Goal: Task Accomplishment & Management: Manage account settings

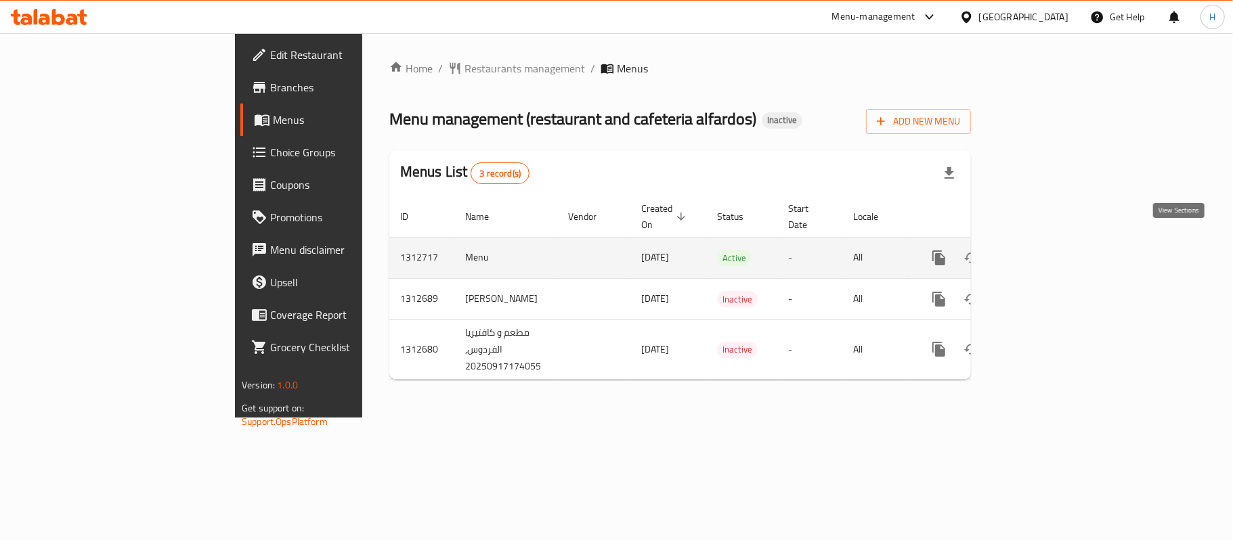
click at [1045, 252] on icon "enhanced table" at bounding box center [1036, 258] width 16 height 16
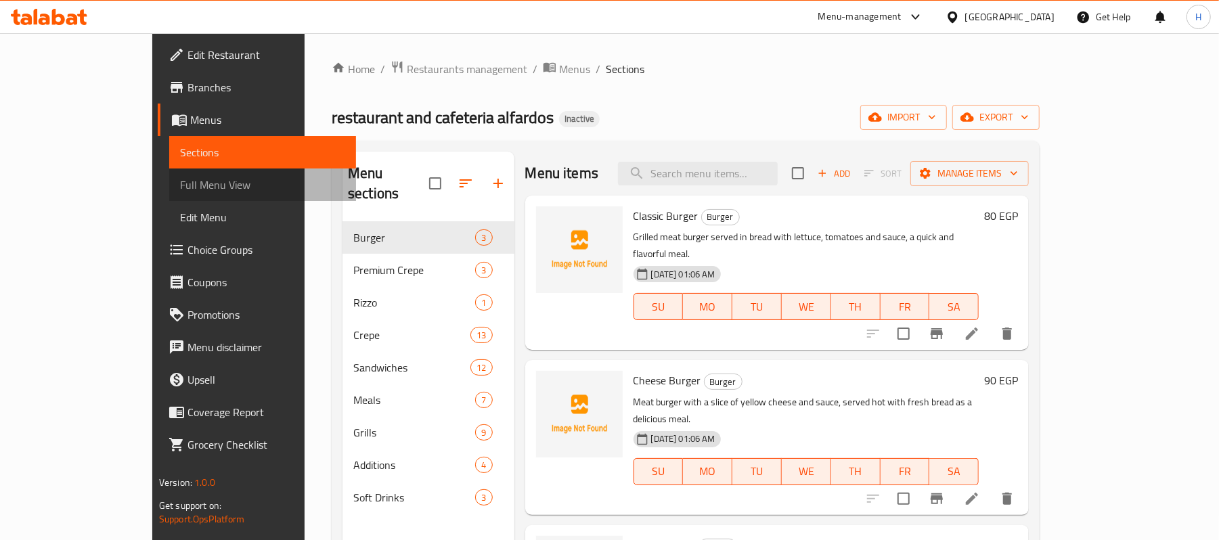
click at [180, 190] on span "Full Menu View" at bounding box center [262, 185] width 165 height 16
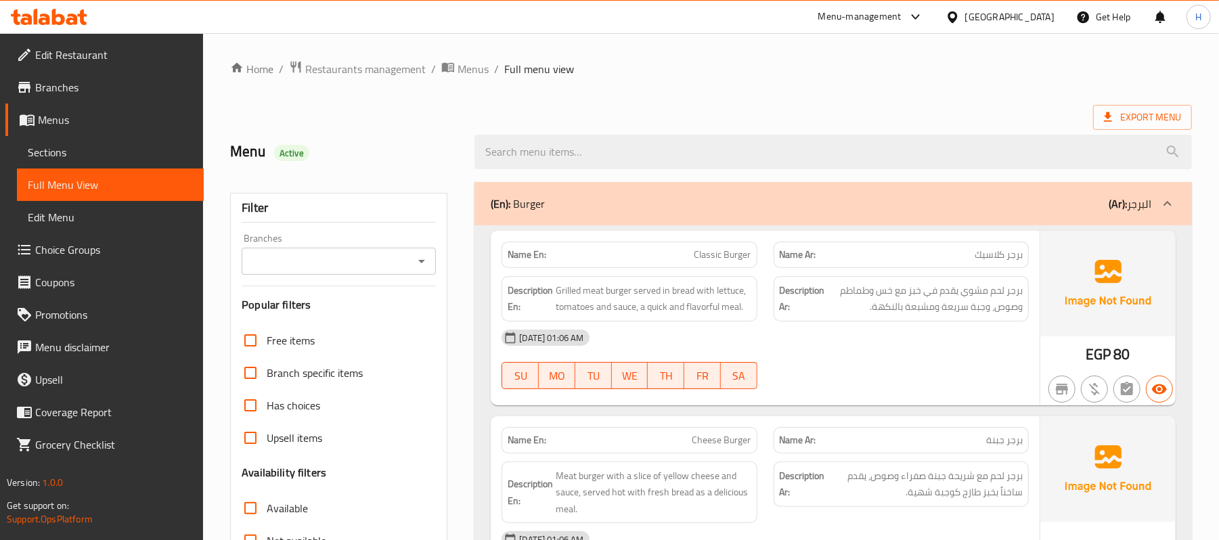
click at [47, 148] on span "Sections" at bounding box center [110, 152] width 165 height 16
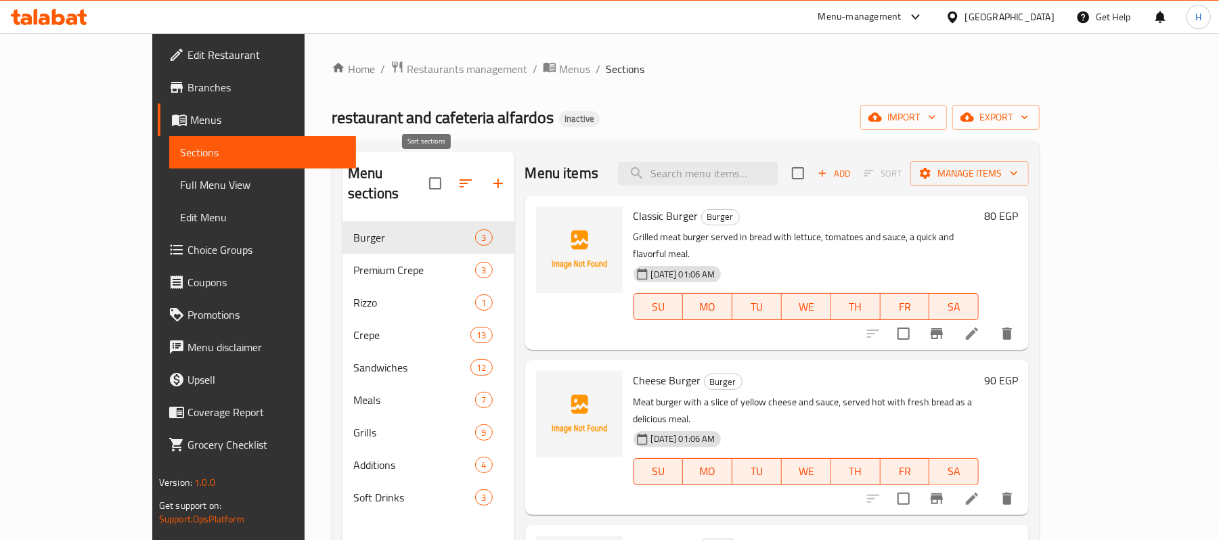
click at [460, 179] on icon "button" at bounding box center [466, 183] width 12 height 8
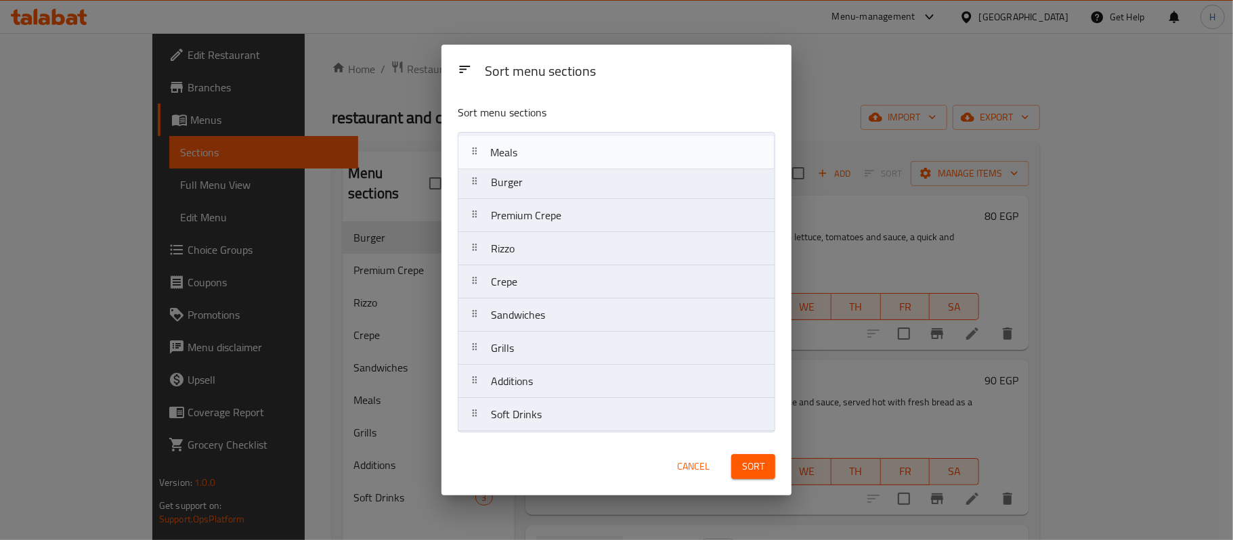
drag, startPoint x: 559, startPoint y: 314, endPoint x: 561, endPoint y: 133, distance: 181.5
click at [561, 133] on nav "Burger Premium Crepe Rizzo Crepe Sandwiches Meals Grills Additions Soft Drinks" at bounding box center [617, 282] width 318 height 300
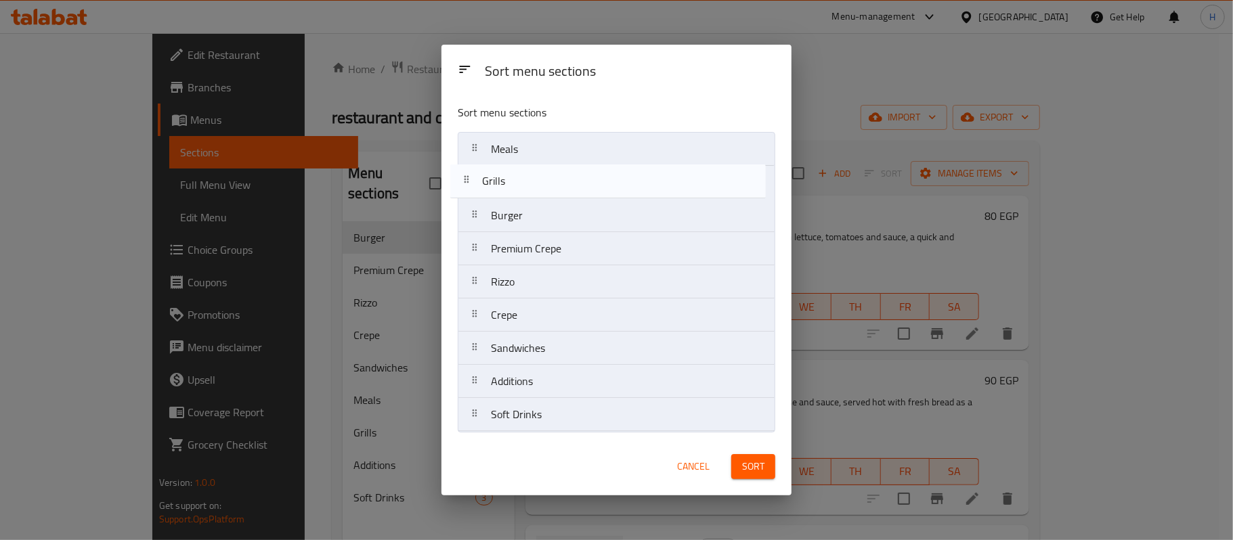
drag, startPoint x: 543, startPoint y: 358, endPoint x: 542, endPoint y: 176, distance: 182.1
click at [535, 179] on nav "Meals Burger Premium Crepe Rizzo Crepe Sandwiches Grills Additions Soft Drinks" at bounding box center [617, 282] width 318 height 300
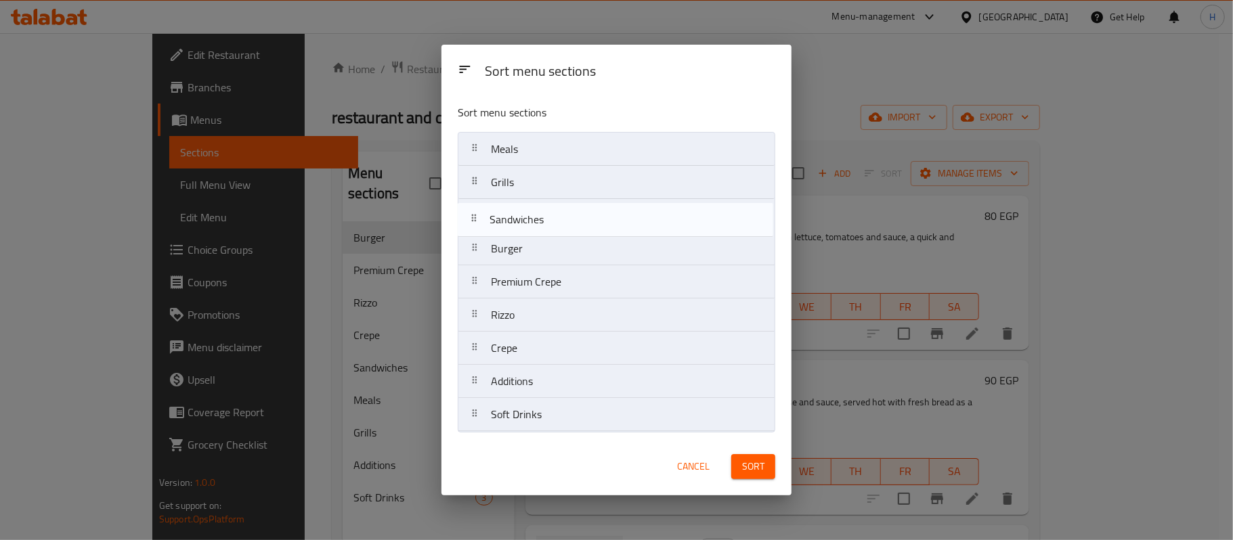
drag, startPoint x: 582, startPoint y: 359, endPoint x: 588, endPoint y: 219, distance: 139.6
click at [588, 219] on nav "Meals Grills Burger Premium Crepe Rizzo Crepe Sandwiches Additions Soft Drinks" at bounding box center [617, 282] width 318 height 300
drag, startPoint x: 571, startPoint y: 388, endPoint x: 573, endPoint y: 244, distance: 143.5
click at [573, 244] on nav "Meals Grills Sandwiches Burger Premium Crepe Rizzo Crepe Additions Soft Drinks" at bounding box center [617, 282] width 318 height 300
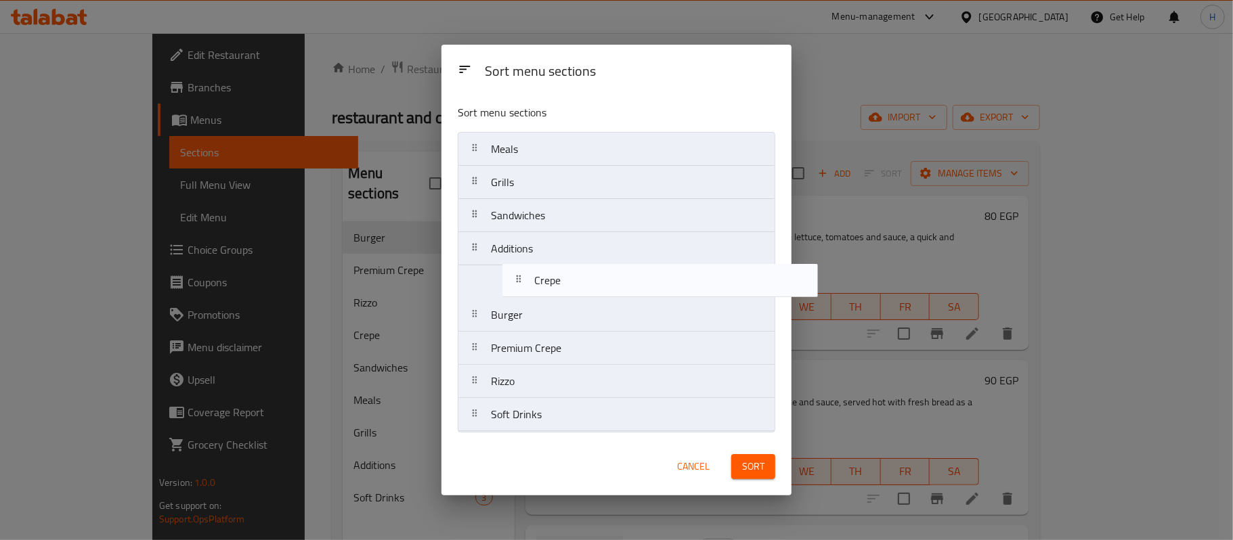
drag, startPoint x: 509, startPoint y: 390, endPoint x: 561, endPoint y: 320, distance: 87.2
click at [532, 282] on nav "Meals Grills Sandwiches Additions Burger Premium Crepe Rizzo Crepe Soft Drinks" at bounding box center [617, 282] width 318 height 300
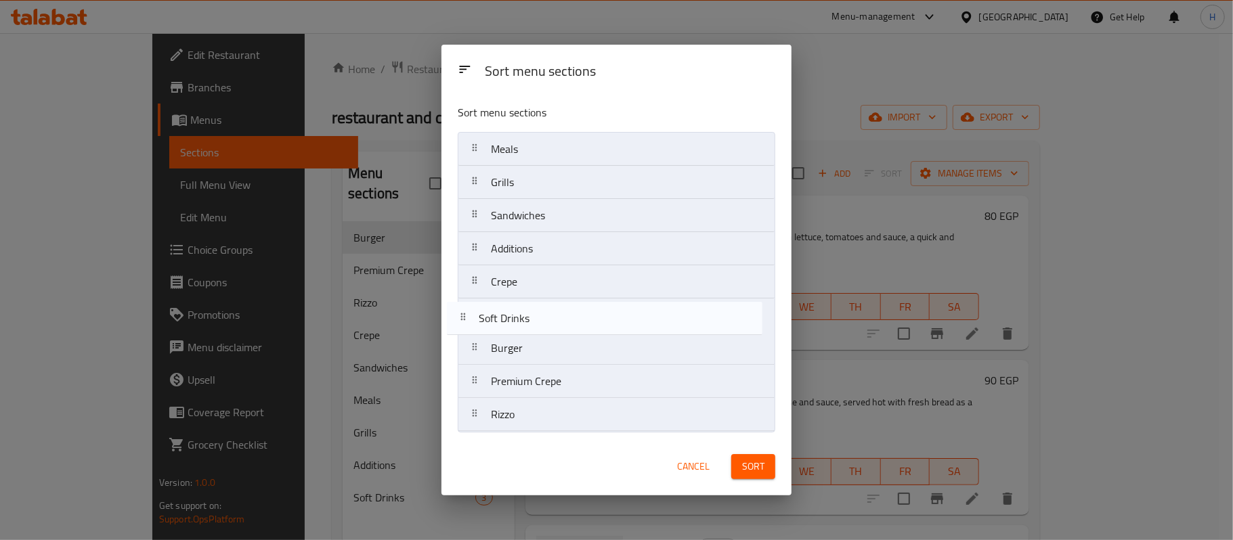
drag, startPoint x: 580, startPoint y: 425, endPoint x: 566, endPoint y: 318, distance: 108.5
click at [566, 318] on nav "Meals Grills Sandwiches Additions Crepe Burger Premium Crepe Rizzo Soft Drinks" at bounding box center [617, 282] width 318 height 300
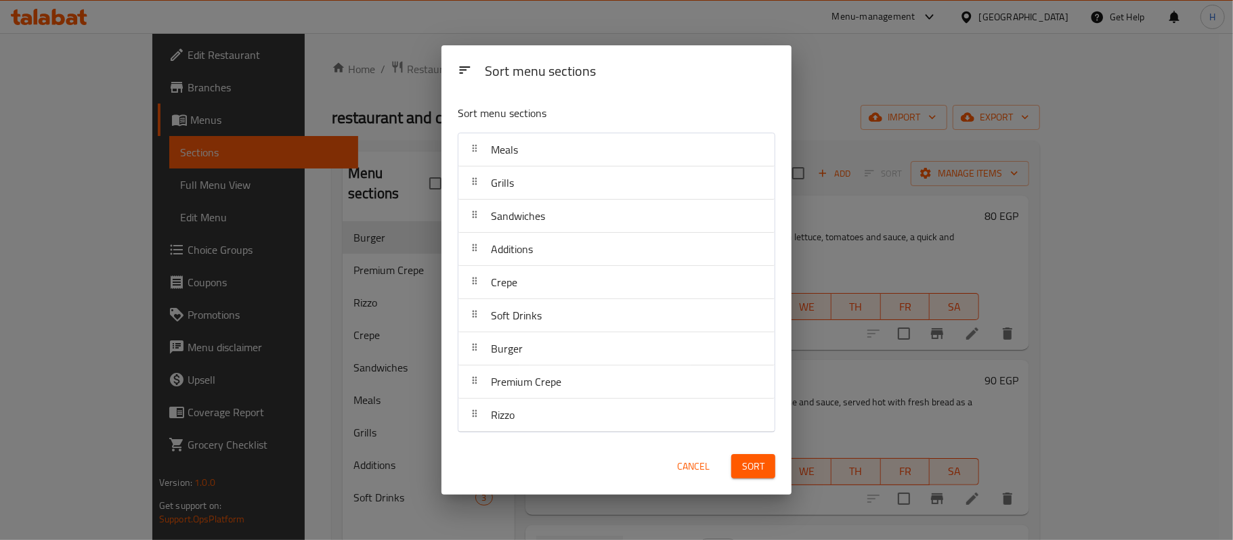
click at [768, 466] on button "Sort" at bounding box center [753, 466] width 44 height 25
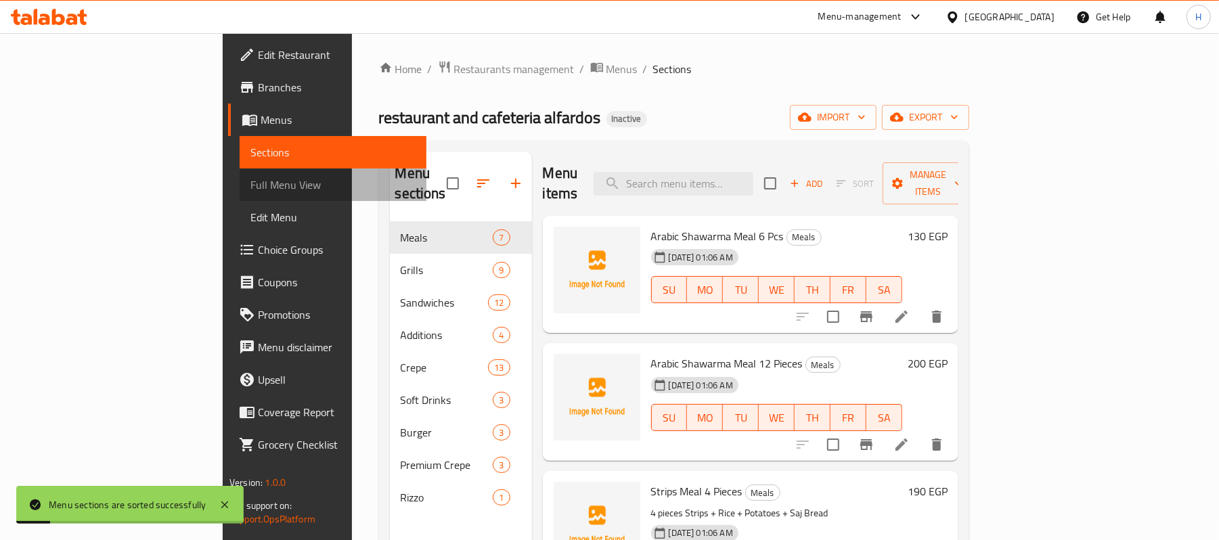
click at [251, 185] on span "Full Menu View" at bounding box center [333, 185] width 165 height 16
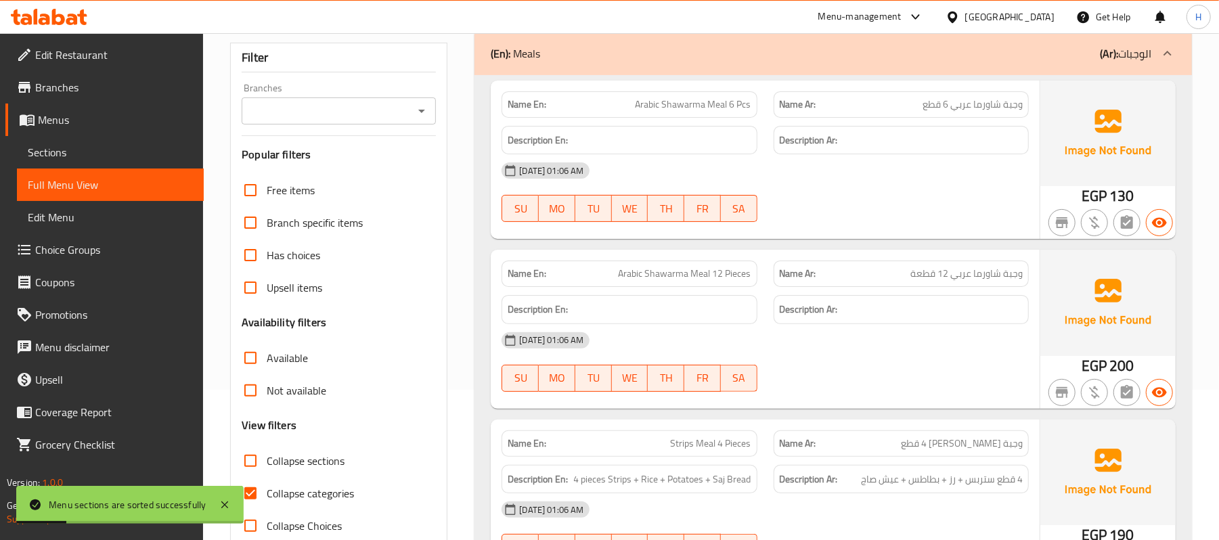
scroll to position [271, 0]
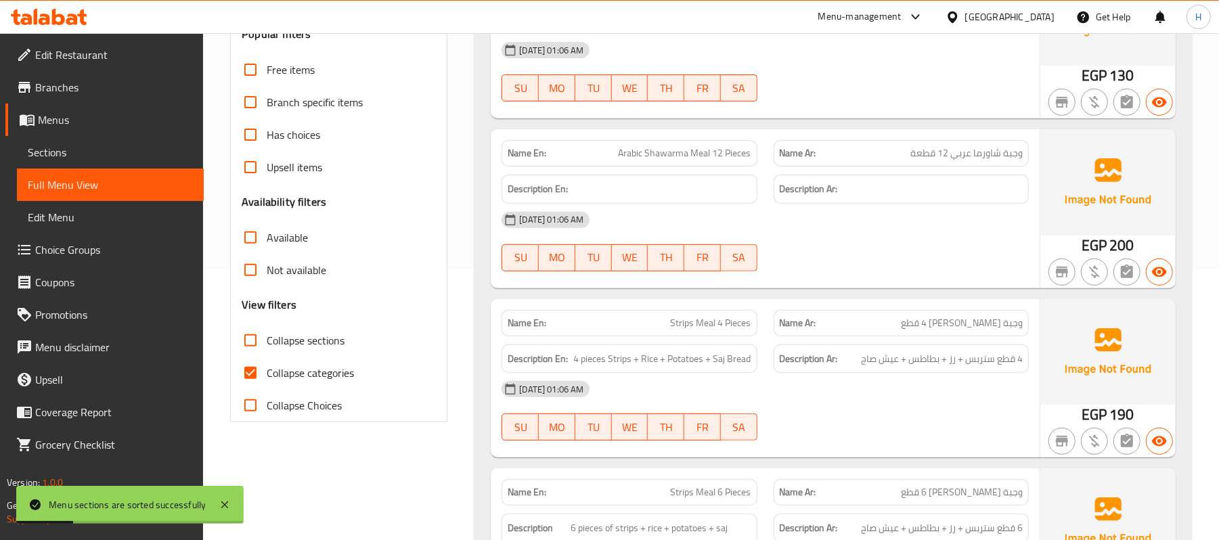
click at [313, 365] on span "Collapse categories" at bounding box center [310, 373] width 87 height 16
click at [267, 364] on input "Collapse categories" at bounding box center [250, 373] width 32 height 32
checkbox input "false"
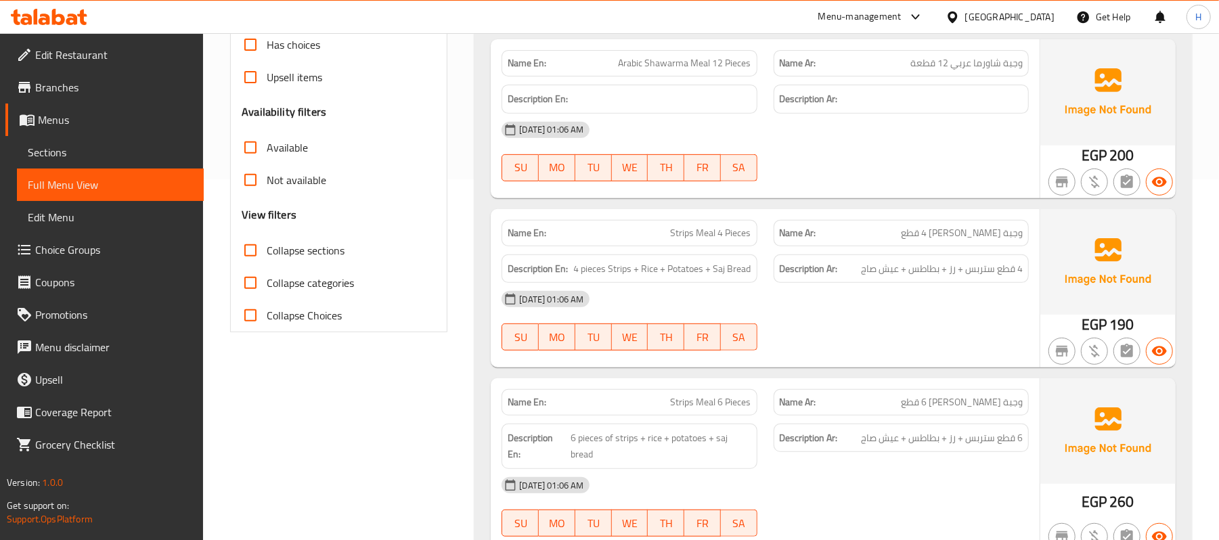
scroll to position [0, 0]
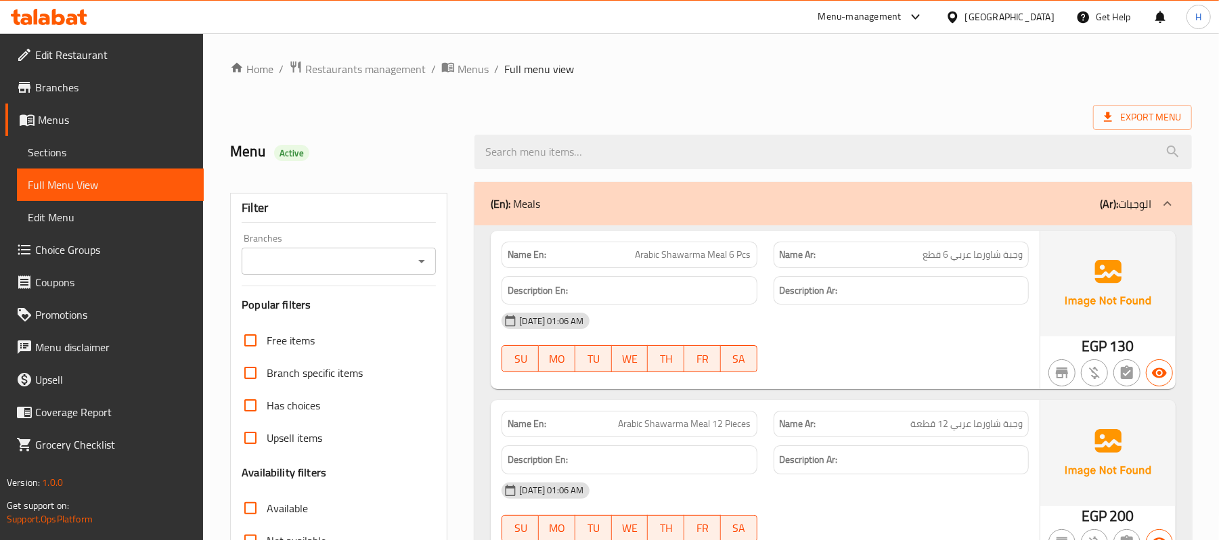
click at [894, 351] on div "18-09-2025 01:06 AM SU MO TU WE TH FR SA" at bounding box center [766, 343] width 544 height 76
click at [670, 255] on span "Arabic Shawarma Meal 6 Pcs" at bounding box center [694, 255] width 116 height 14
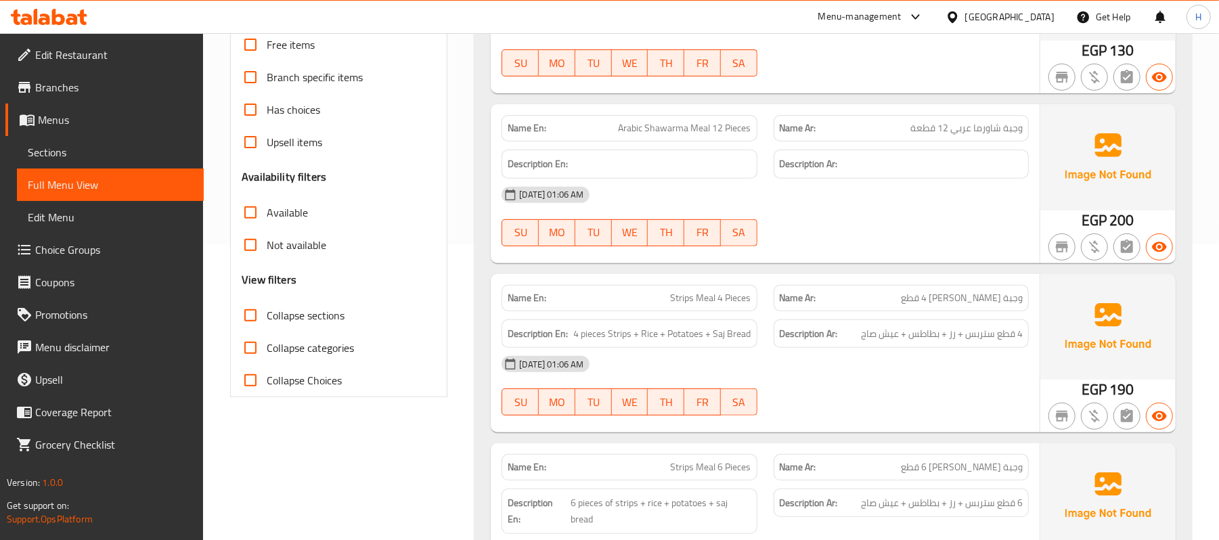
scroll to position [361, 0]
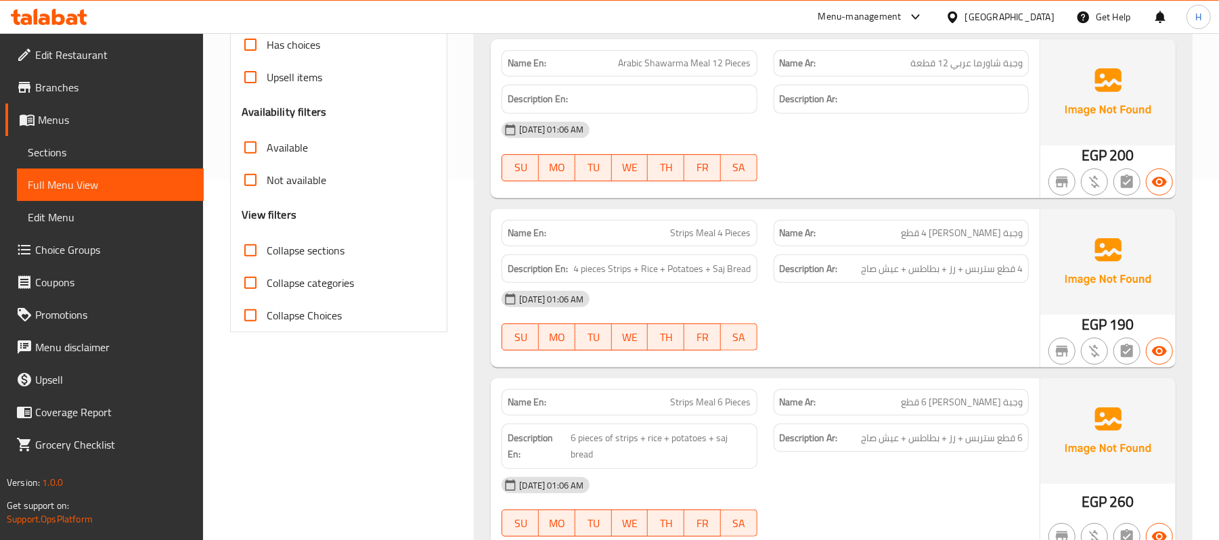
click at [739, 236] on span "Strips Meal 4 Pieces" at bounding box center [711, 233] width 81 height 14
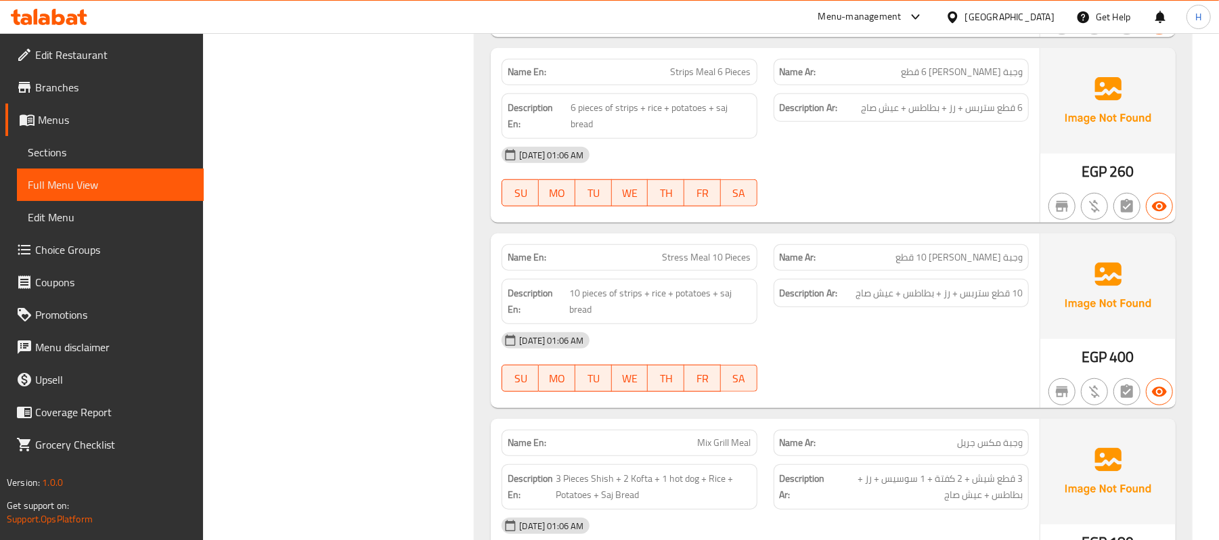
scroll to position [722, 0]
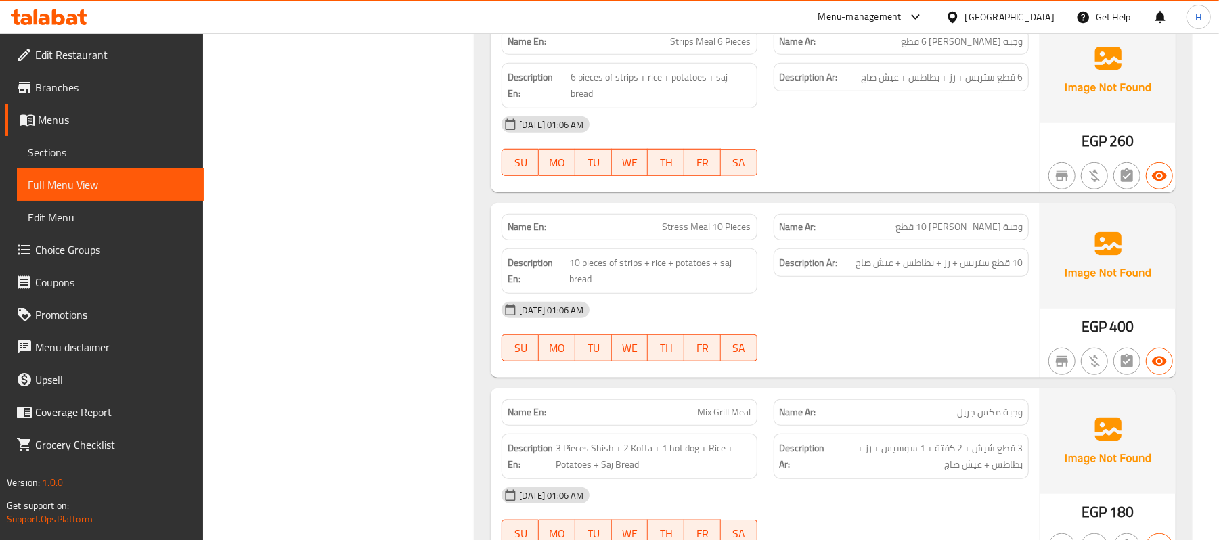
click at [991, 228] on span "وجبة [PERSON_NAME] 10 قطع" at bounding box center [959, 227] width 127 height 14
copy span "ستريس"
click at [670, 222] on span "Stress Meal 10 Pieces" at bounding box center [707, 227] width 89 height 14
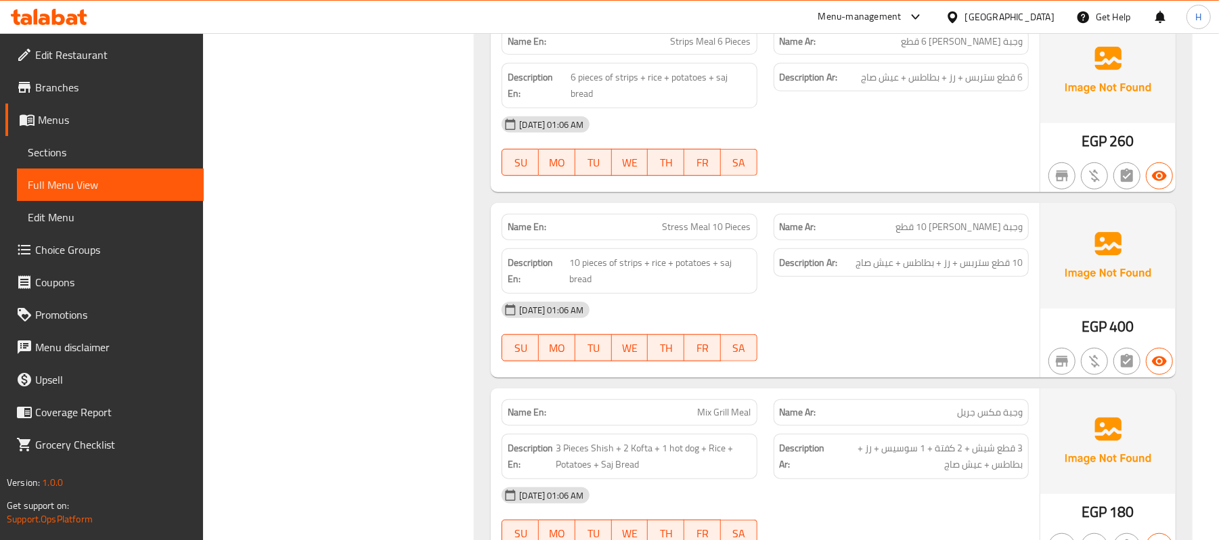
click at [685, 42] on span "Strips Meal 6 Pieces" at bounding box center [711, 42] width 81 height 14
copy span "Strips"
click at [740, 217] on div "Name En: Stress Meal 10 Pieces" at bounding box center [629, 227] width 255 height 26
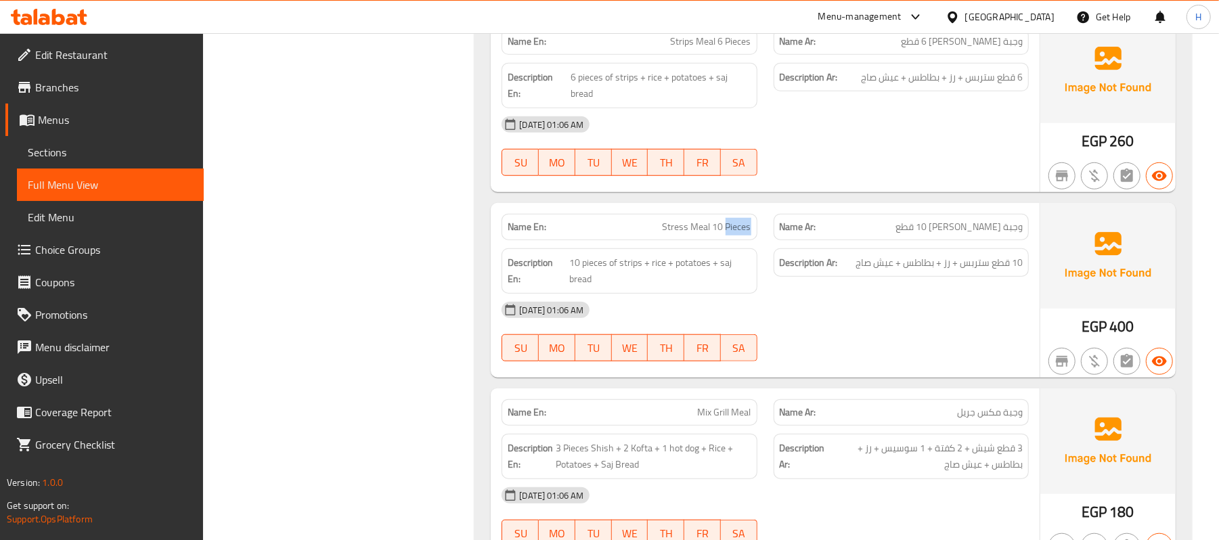
click at [739, 217] on div "Name En: Stress Meal 10 Pieces" at bounding box center [629, 227] width 255 height 26
copy span "Stress Meal 10 Pieces"
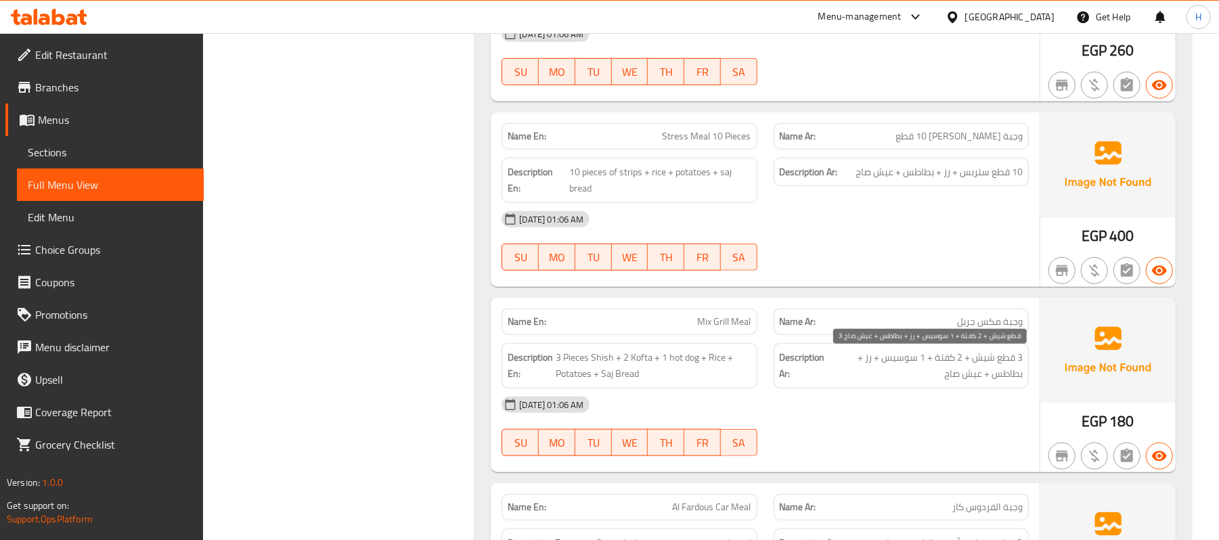
click at [895, 362] on span "3 قطع شيش + 2 كفتة + 1 سوسيس + رز + بطاطس + عيش صاج" at bounding box center [926, 365] width 194 height 33
copy span "سوسيس"
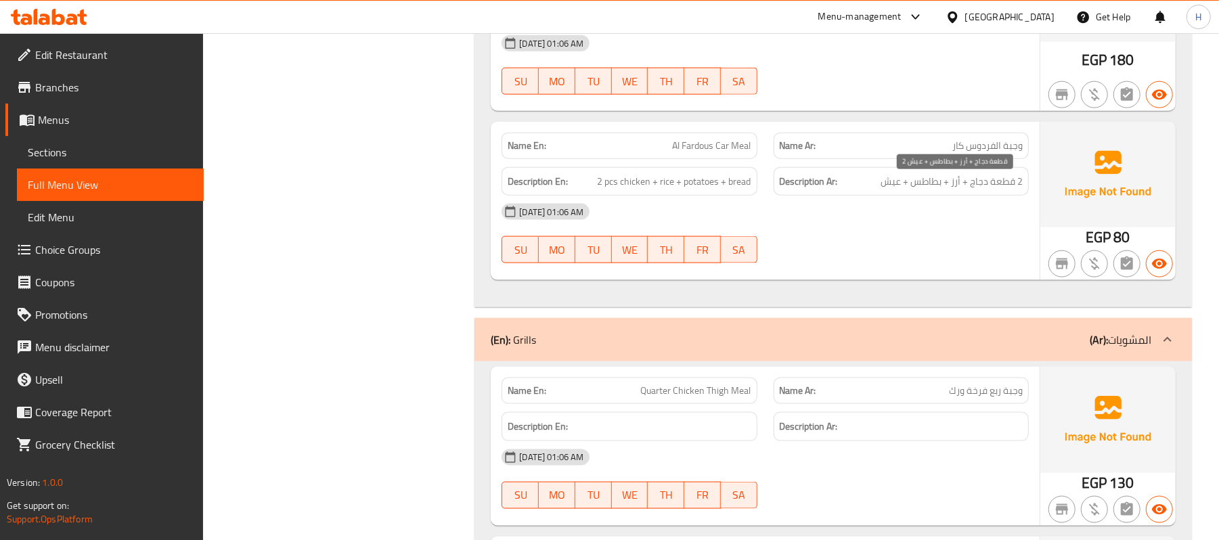
scroll to position [1263, 0]
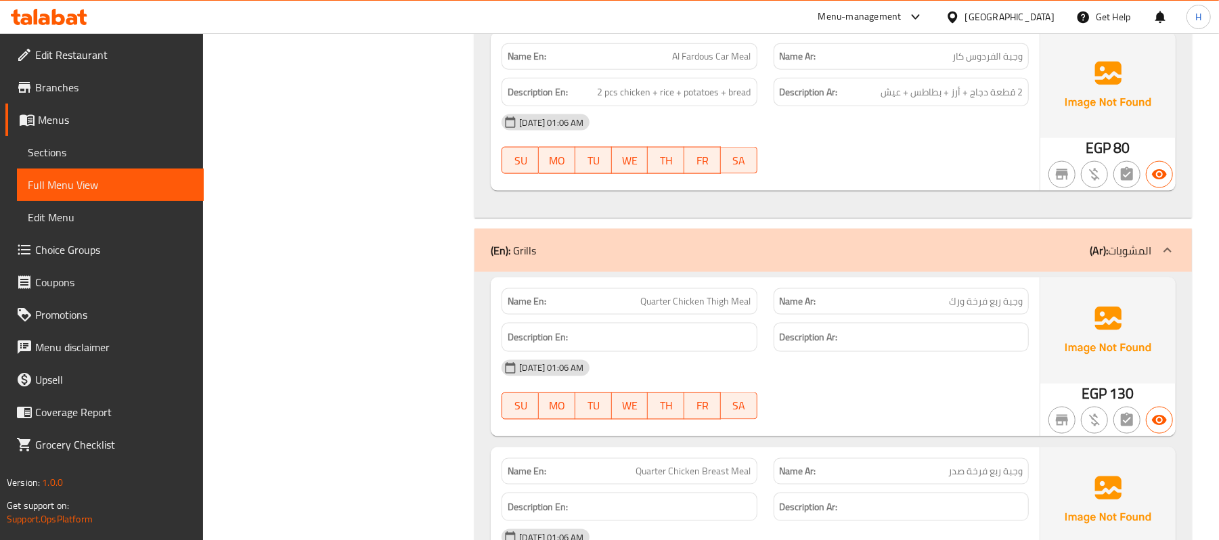
click at [991, 291] on div "Name Ar: وجبة ربع فرخة ورك" at bounding box center [901, 301] width 271 height 43
click at [993, 306] on span "وجبة ربع فرخة ورك" at bounding box center [986, 302] width 74 height 14
copy span "وجبة ربع فرخة ورك"
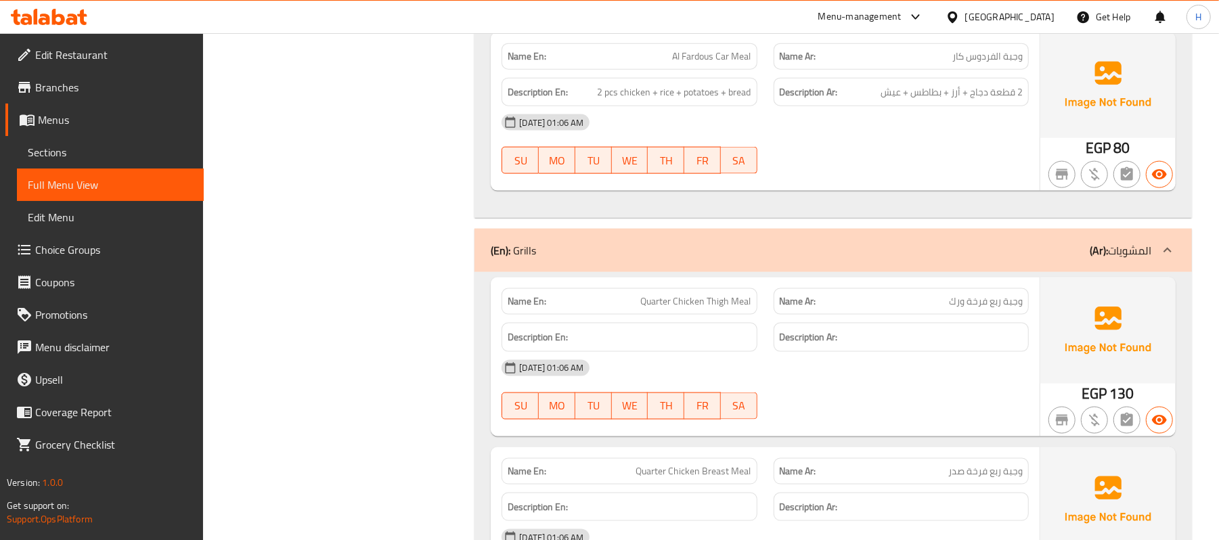
click at [807, 485] on div "Name Ar: وجبة ربع فرخة صدر" at bounding box center [901, 471] width 255 height 26
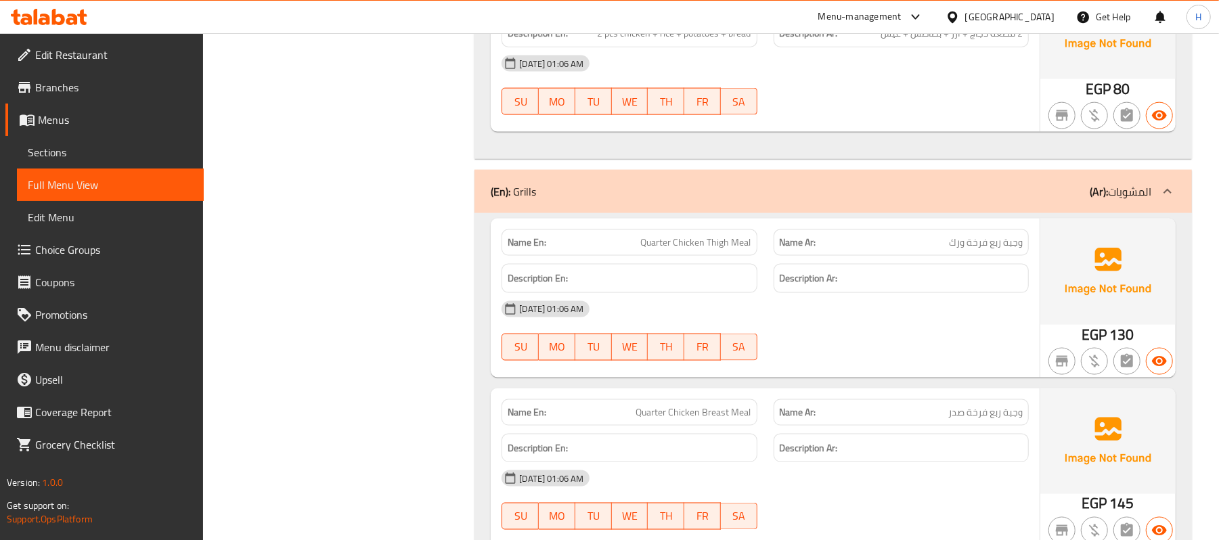
scroll to position [1354, 0]
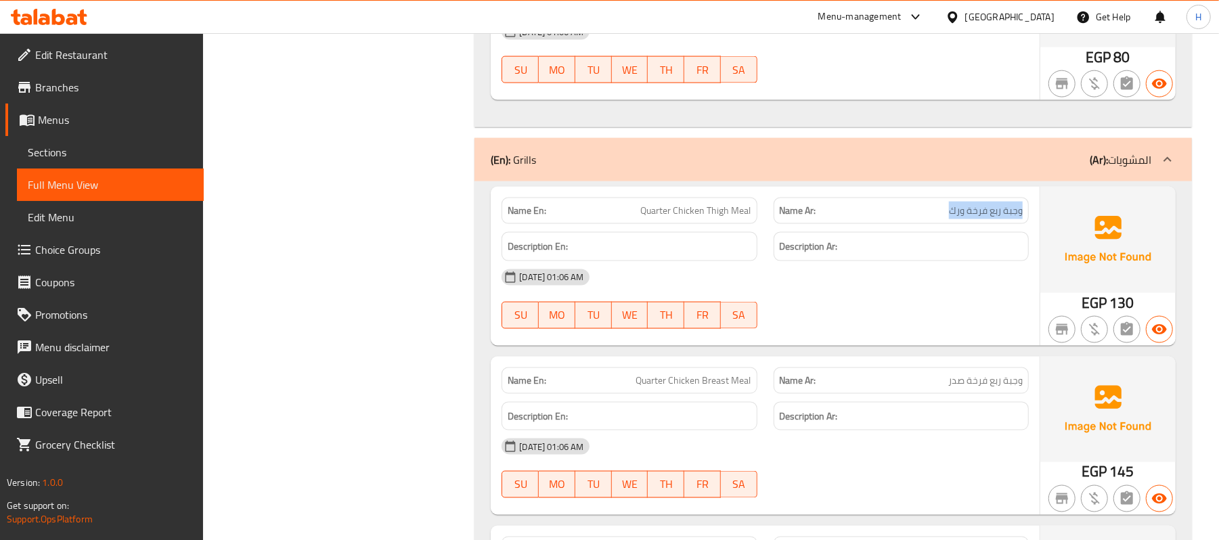
drag, startPoint x: 930, startPoint y: 219, endPoint x: 1030, endPoint y: 212, distance: 101.2
click at [1030, 212] on div "Name Ar: وجبة ربع فرخة ورك" at bounding box center [901, 211] width 271 height 43
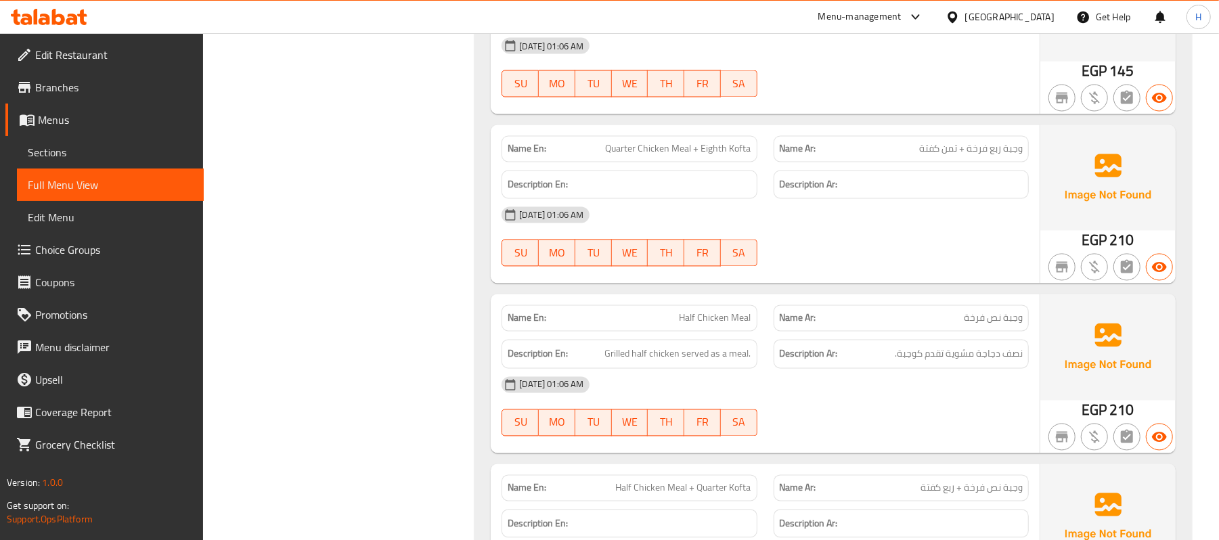
scroll to position [1805, 0]
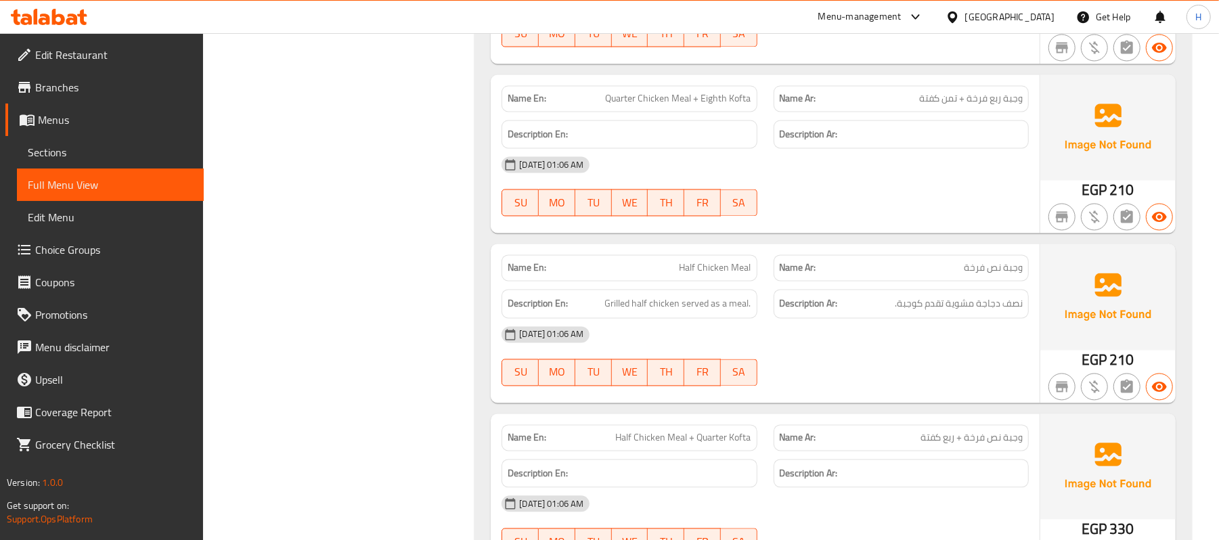
click at [1003, 307] on span "نصف دجاجة مشوية تقدم كوجبة." at bounding box center [959, 304] width 128 height 17
copy div "نصف دجاجة مشوية تقدم كوجبة."
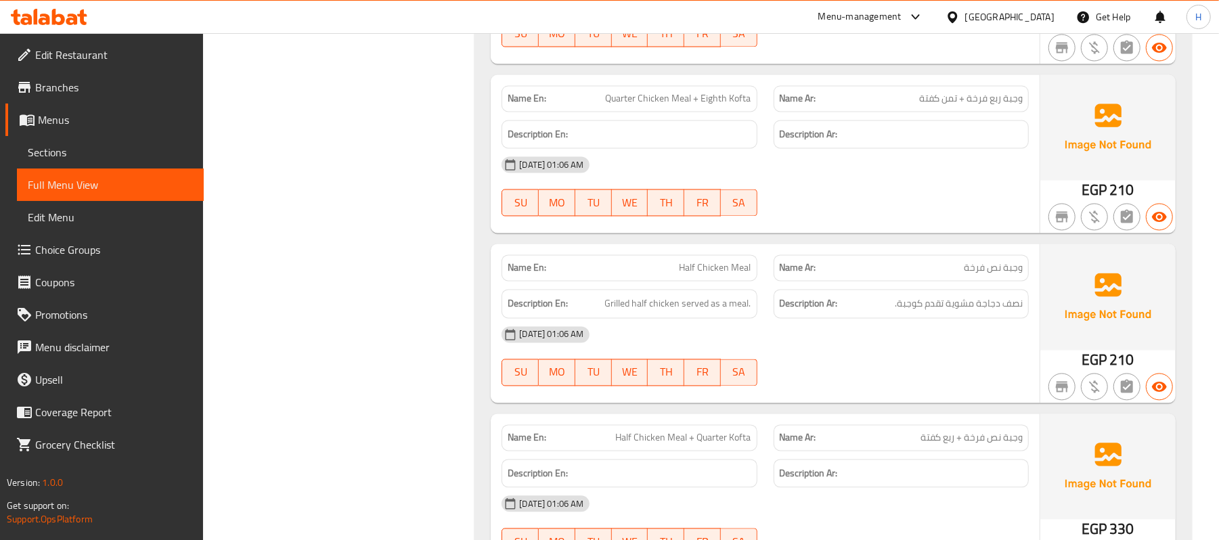
click at [956, 274] on p "Name Ar: وجبة نص فرخة" at bounding box center [901, 268] width 243 height 14
copy span "وجبة نص فرخة"
click at [802, 464] on div "Description Ar:" at bounding box center [901, 474] width 271 height 45
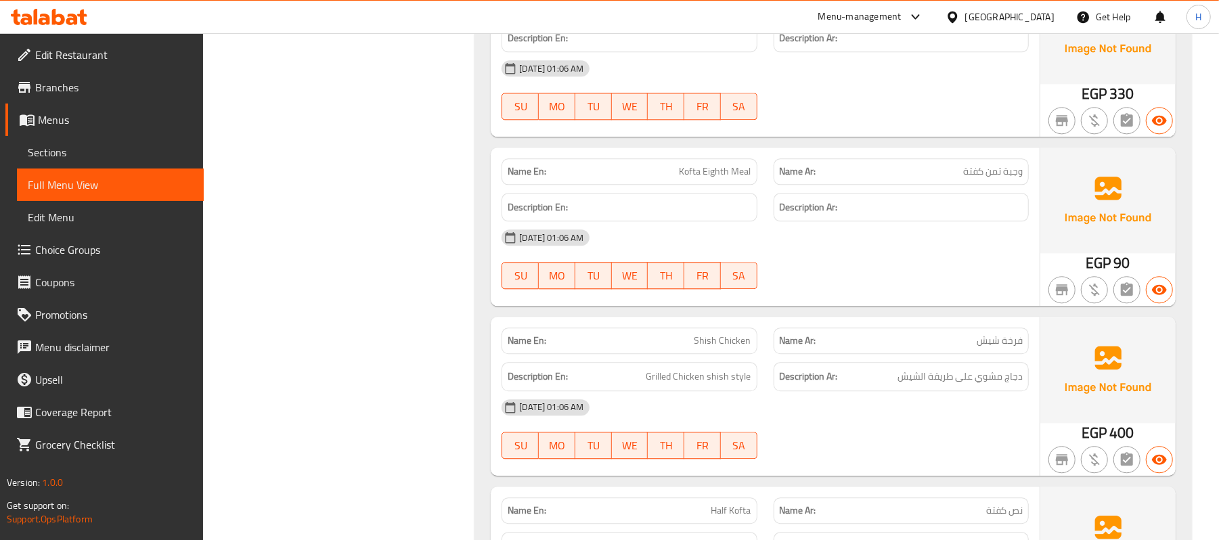
scroll to position [2257, 0]
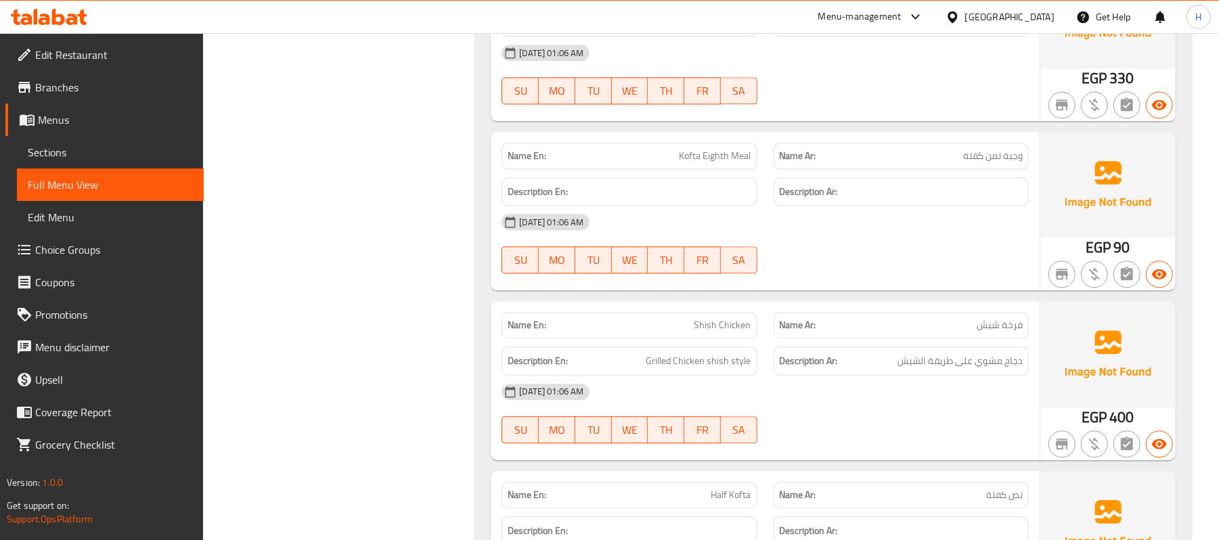
click at [982, 318] on div "Name Ar: فرخة شيش" at bounding box center [901, 325] width 255 height 26
copy span "فرخة شيش"
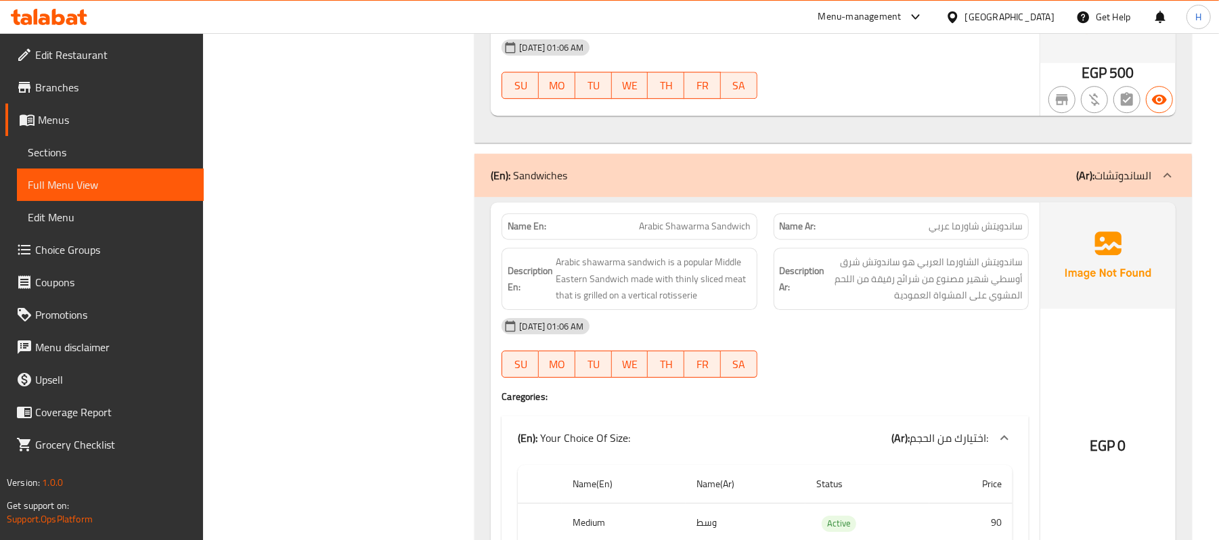
scroll to position [2979, 0]
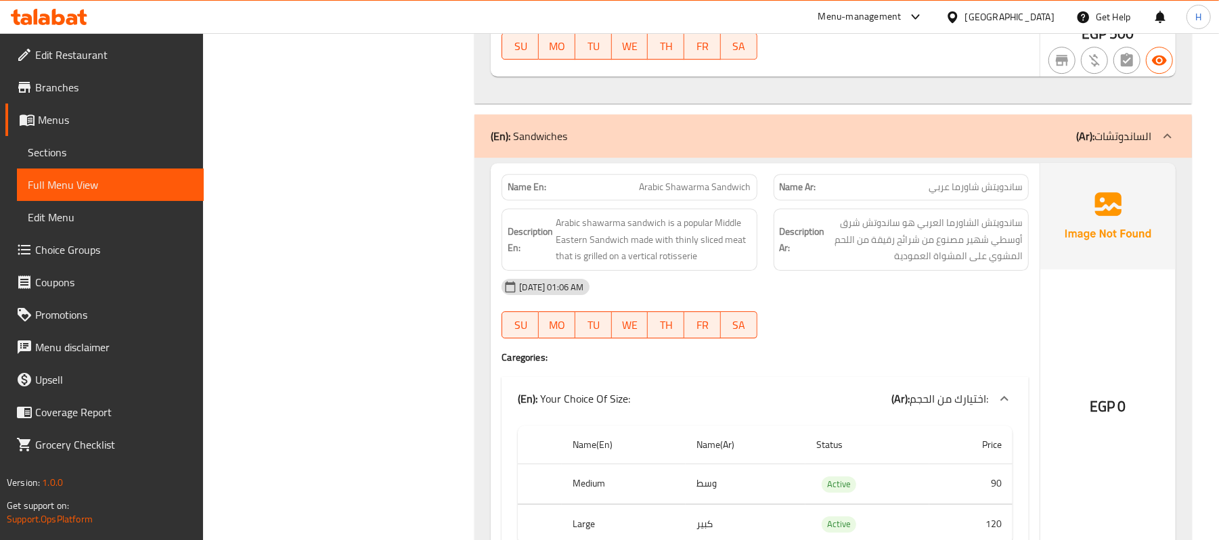
click at [704, 185] on div "Name En: Arabic Shawarma Sandwich" at bounding box center [629, 187] width 255 height 26
copy span "Arabic Shawarma Sandwich"
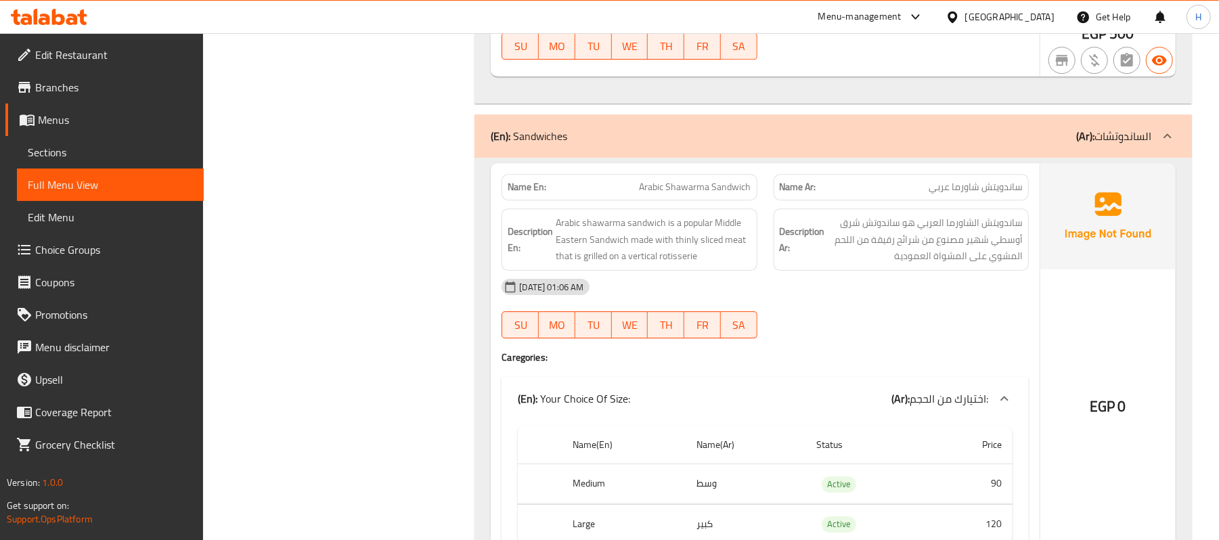
click at [902, 194] on p "Name Ar: ساندويتش شاورما عربي" at bounding box center [901, 187] width 243 height 14
copy span "ساندويتش شاورما عربي"
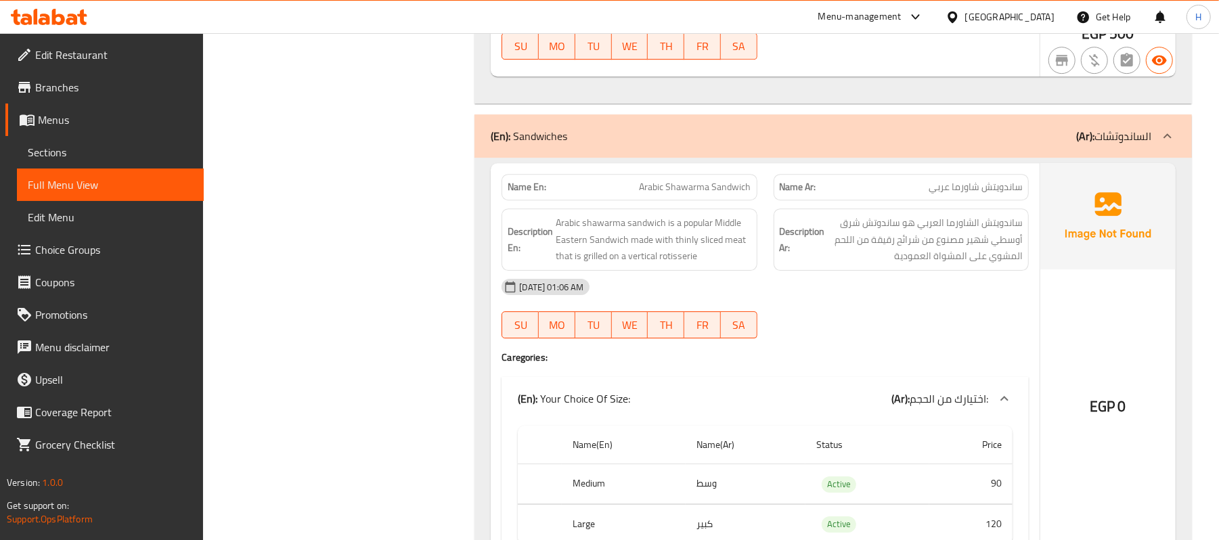
click at [720, 194] on span "Arabic Shawarma Sandwich" at bounding box center [696, 187] width 112 height 14
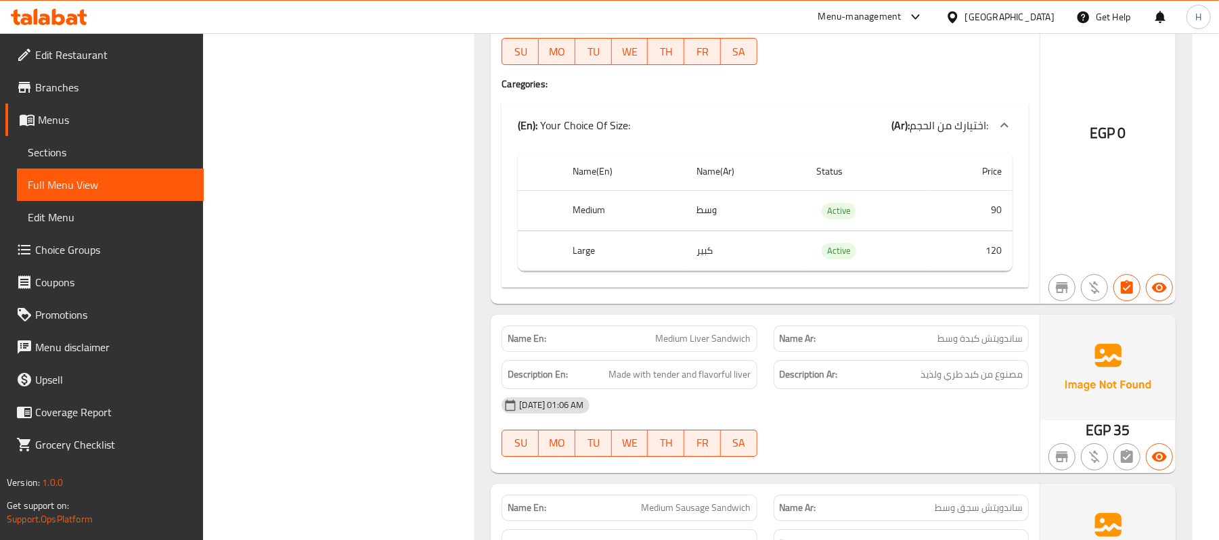
scroll to position [3340, 0]
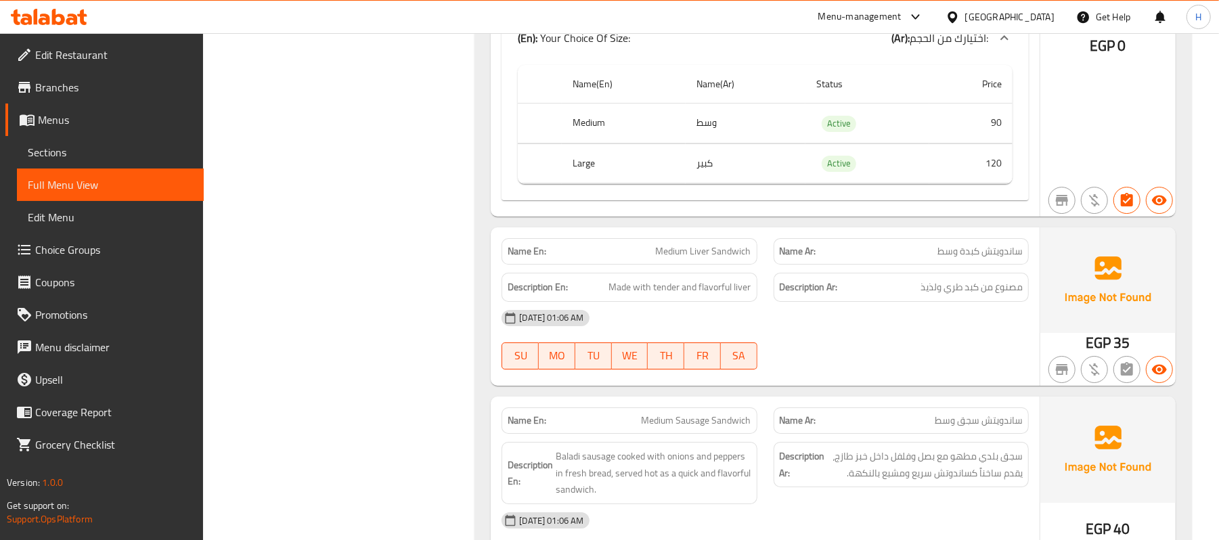
click at [915, 256] on p "Name Ar: ساندويتش كبدة وسط" at bounding box center [901, 251] width 243 height 14
click at [645, 259] on p "Name En: Medium Liver Sandwich" at bounding box center [629, 251] width 243 height 14
click at [967, 259] on span "ساندويتش كبدة وسط" at bounding box center [980, 251] width 85 height 14
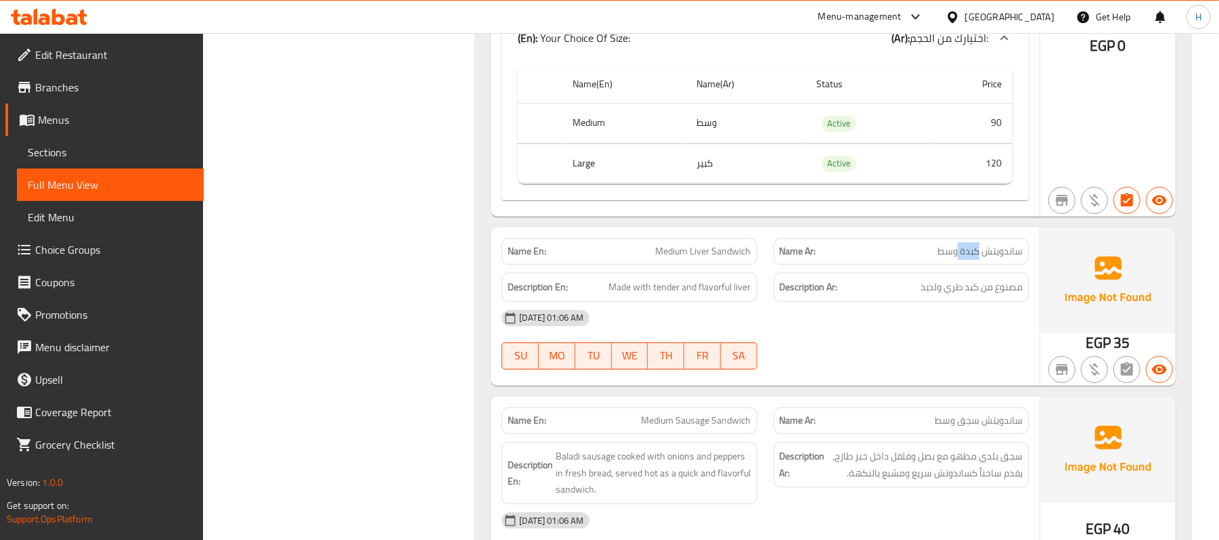
click at [967, 259] on span "ساندويتش كبدة وسط" at bounding box center [980, 251] width 85 height 14
click at [791, 467] on strong "Description Ar:" at bounding box center [802, 464] width 45 height 33
click at [946, 259] on span "ساندويتش كبدة وسط" at bounding box center [980, 251] width 85 height 14
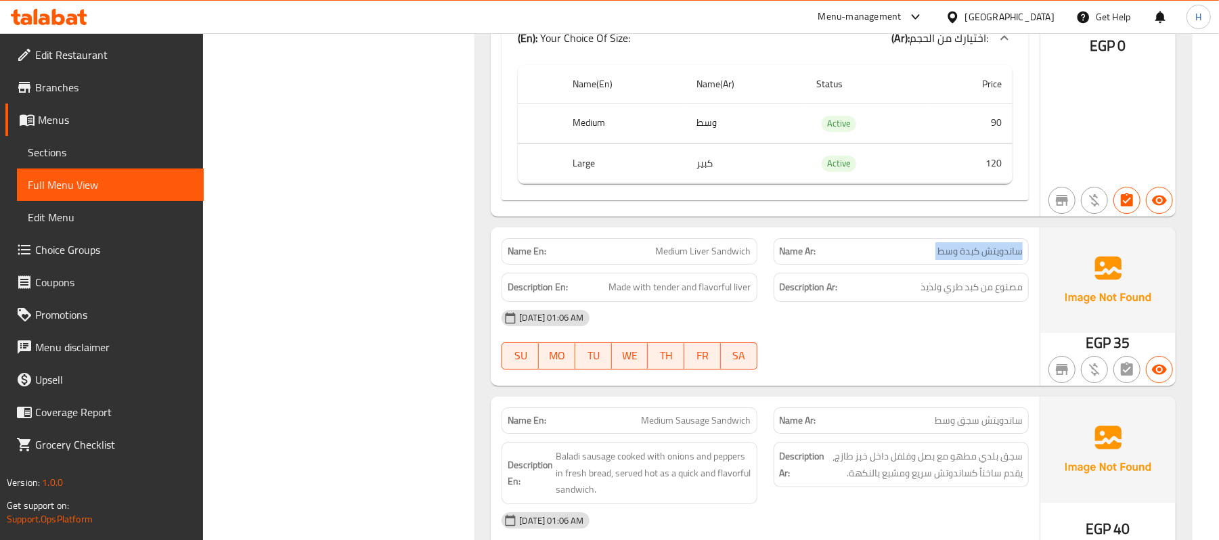
click at [946, 259] on span "ساندويتش كبدة وسط" at bounding box center [980, 251] width 85 height 14
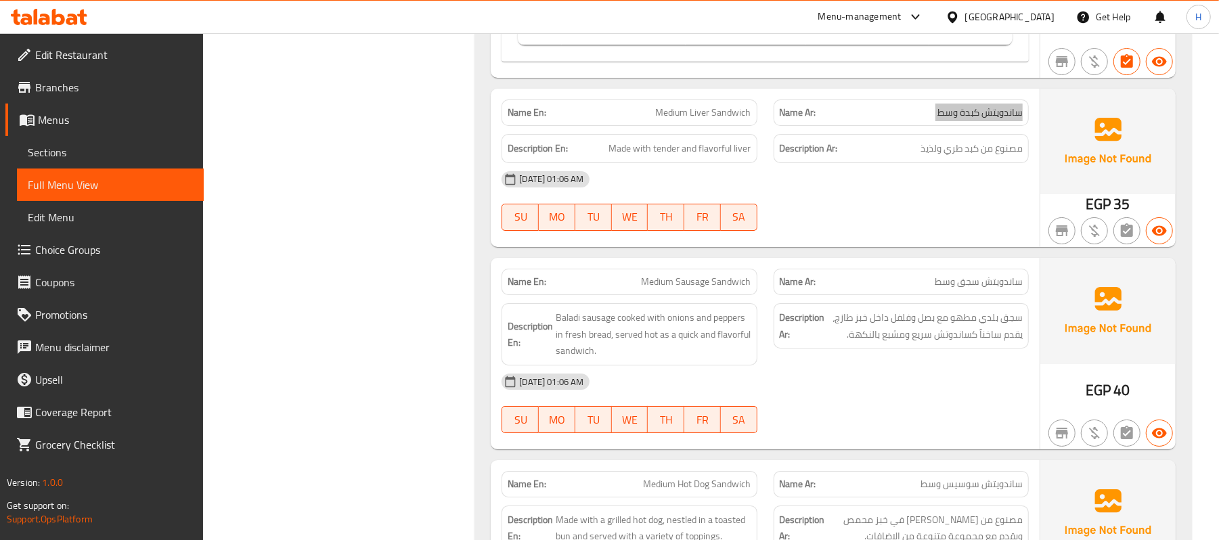
scroll to position [3521, 0]
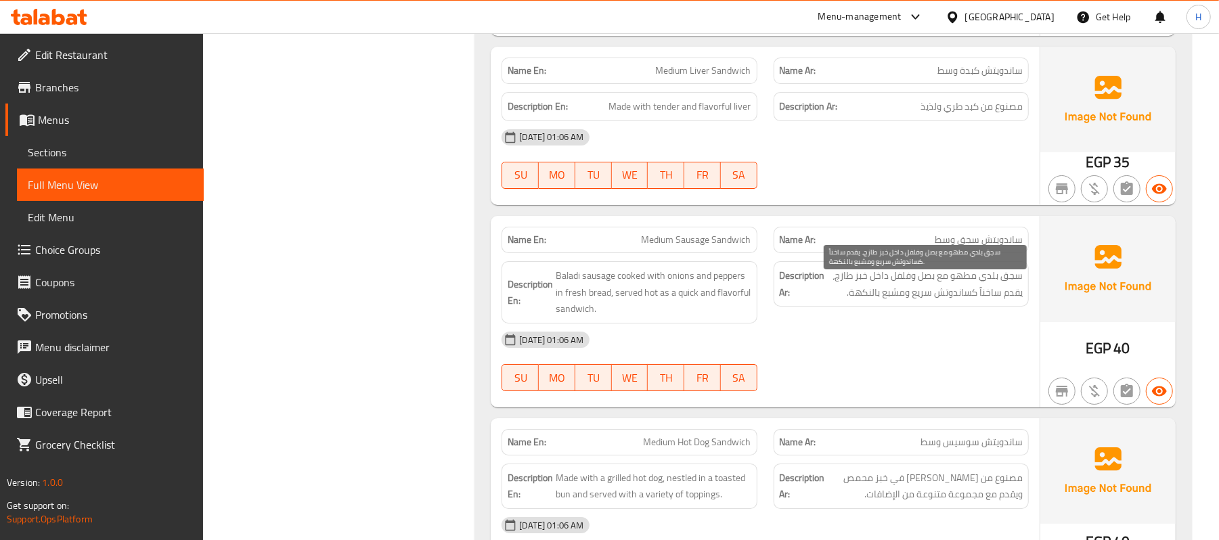
click at [908, 301] on span "سجق بلدي مطهو مع بصل وفلفل داخل خبز طازج، يقدم ساخناً كساندوتش سريع ومشبع بالنك…" at bounding box center [925, 283] width 195 height 33
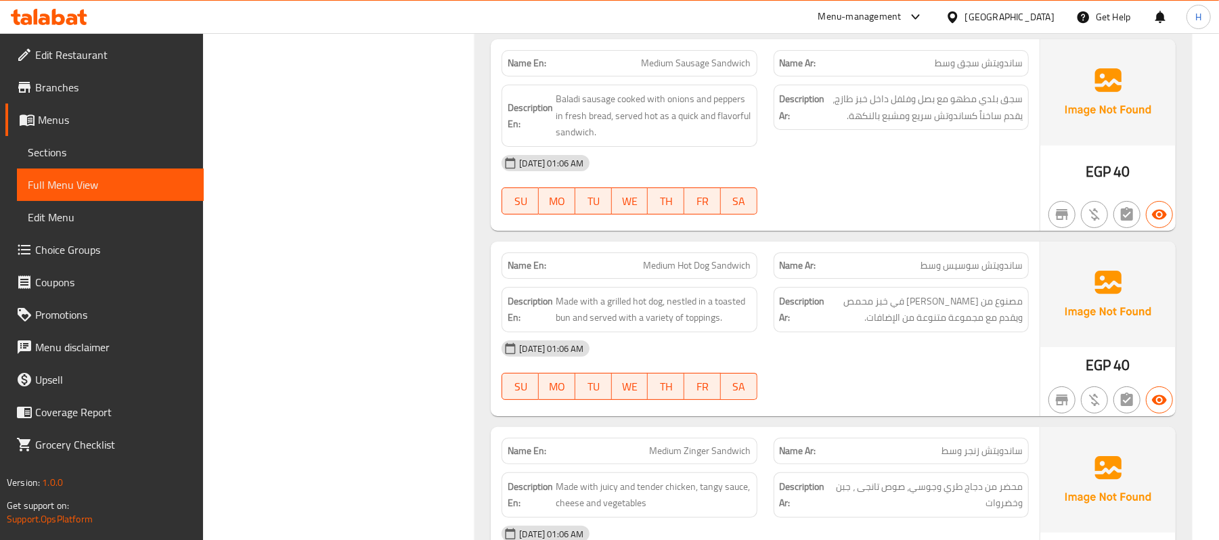
scroll to position [3701, 0]
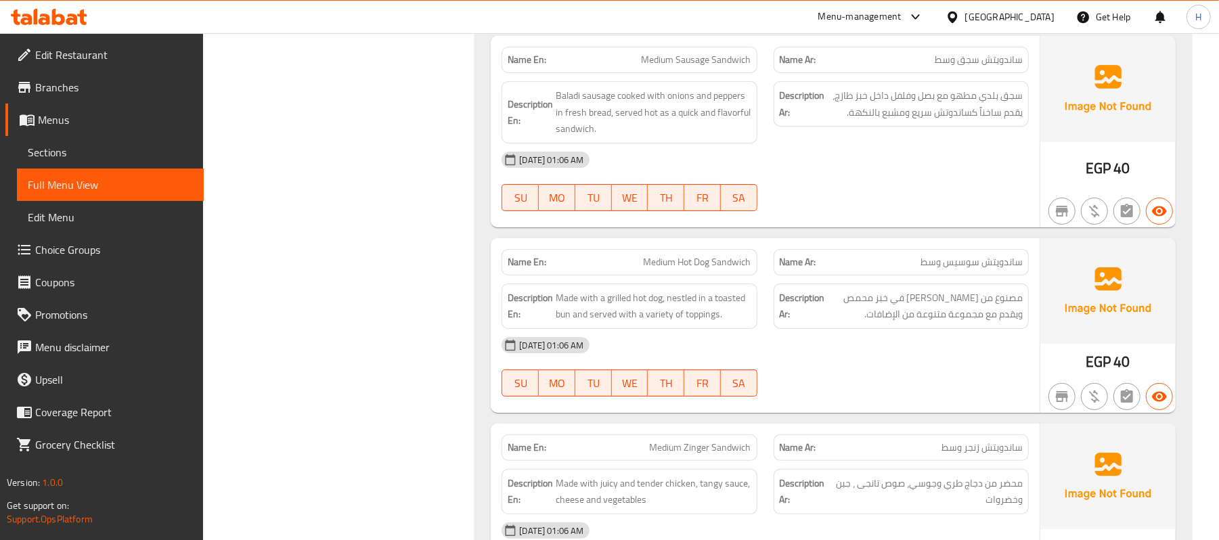
click at [981, 66] on span "ساندويتش سجق وسط" at bounding box center [979, 60] width 88 height 14
click at [970, 67] on span "ساندويتش سجق وسط" at bounding box center [979, 60] width 88 height 14
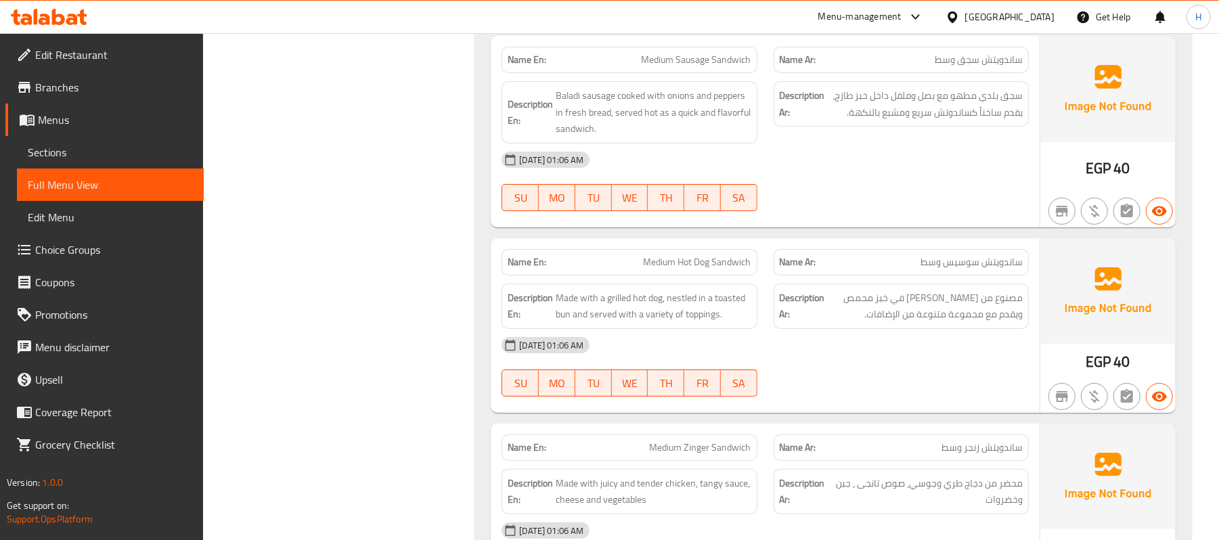
click at [673, 269] on span "Medium Hot Dog Sandwich" at bounding box center [698, 262] width 108 height 14
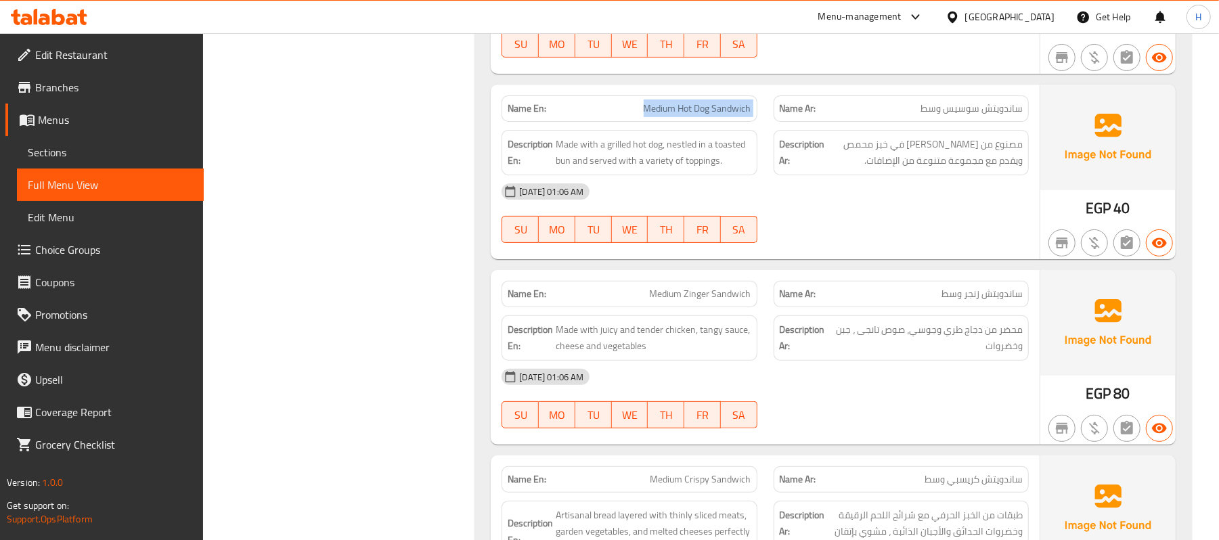
scroll to position [3881, 0]
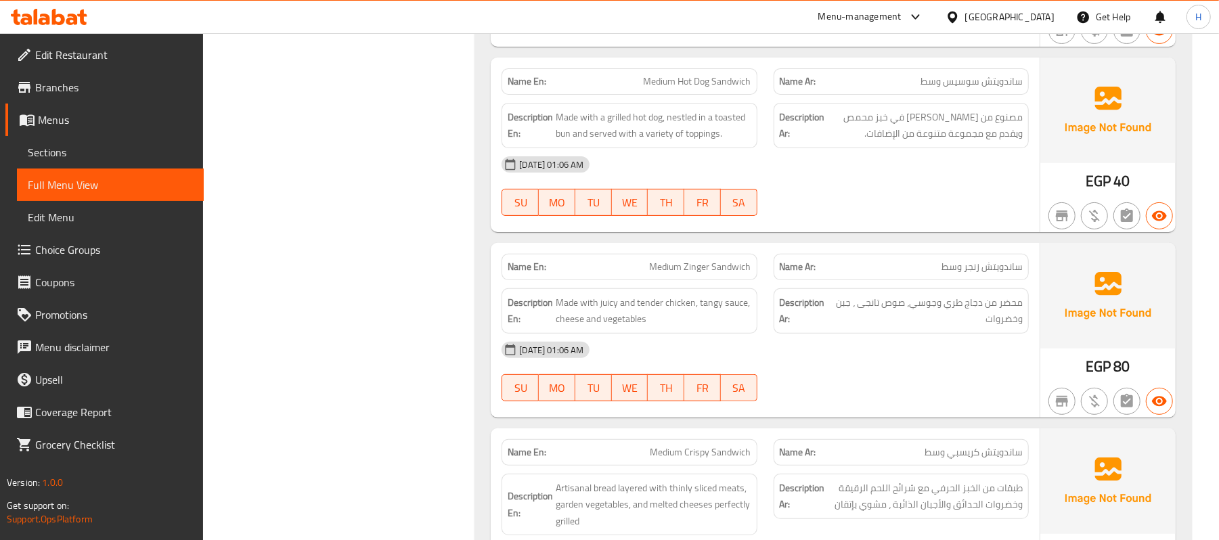
click at [983, 274] on span "ساندويتش زنجر وسط" at bounding box center [982, 267] width 81 height 14
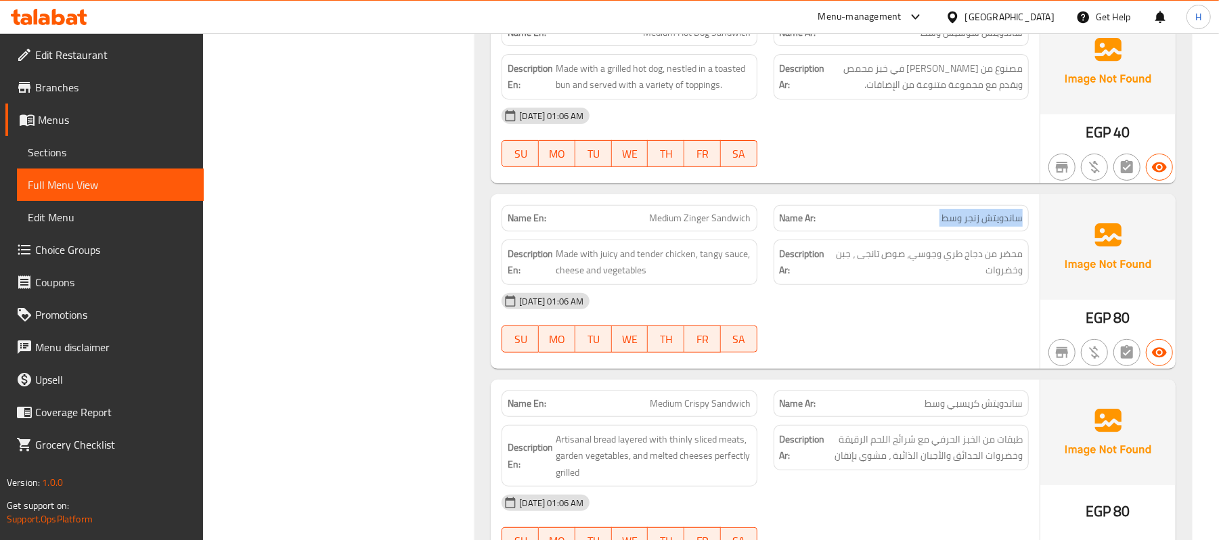
scroll to position [3971, 0]
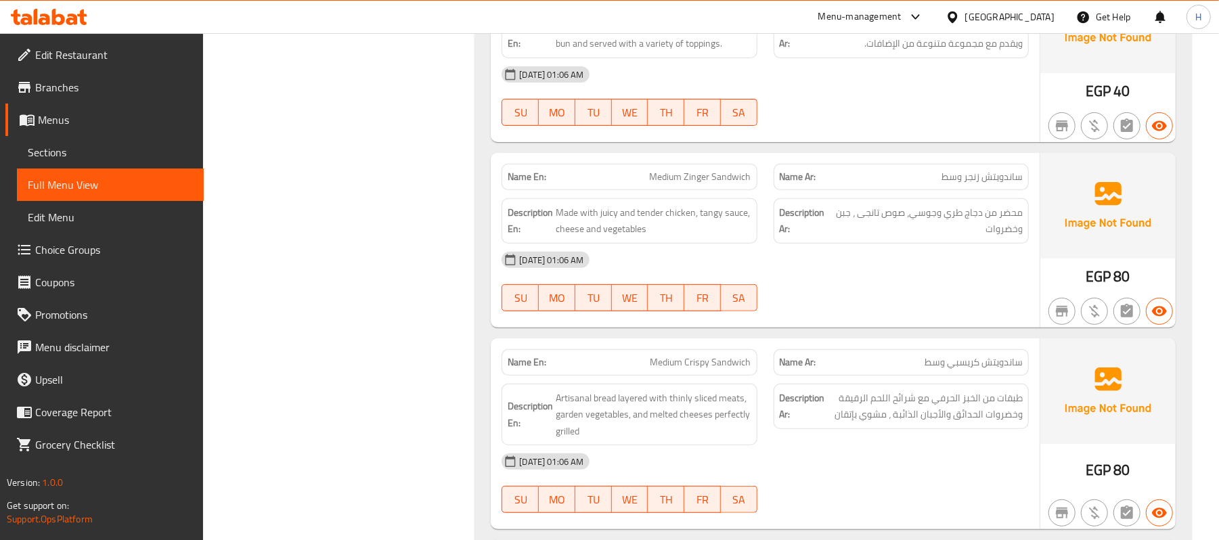
drag, startPoint x: 864, startPoint y: 359, endPoint x: 808, endPoint y: 359, distance: 55.5
click at [864, 361] on div "Name Ar: ساندويتش كريسبي وسط" at bounding box center [901, 362] width 271 height 43
click at [745, 366] on span "Medium Crispy Sandwich" at bounding box center [701, 362] width 101 height 14
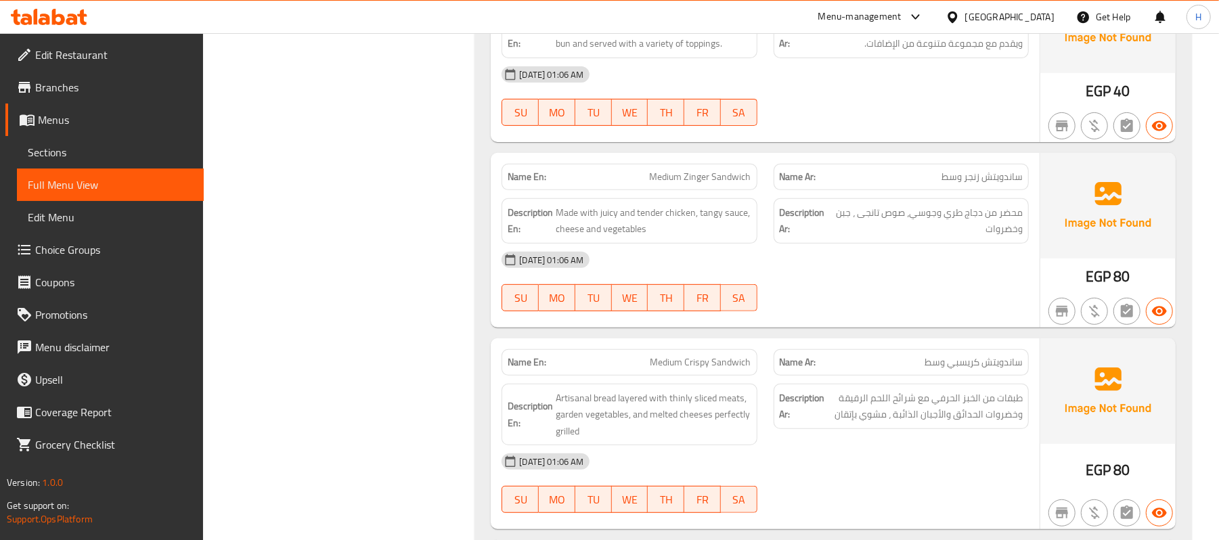
click at [959, 366] on span "ساندويتش كريسبي وسط" at bounding box center [974, 362] width 98 height 14
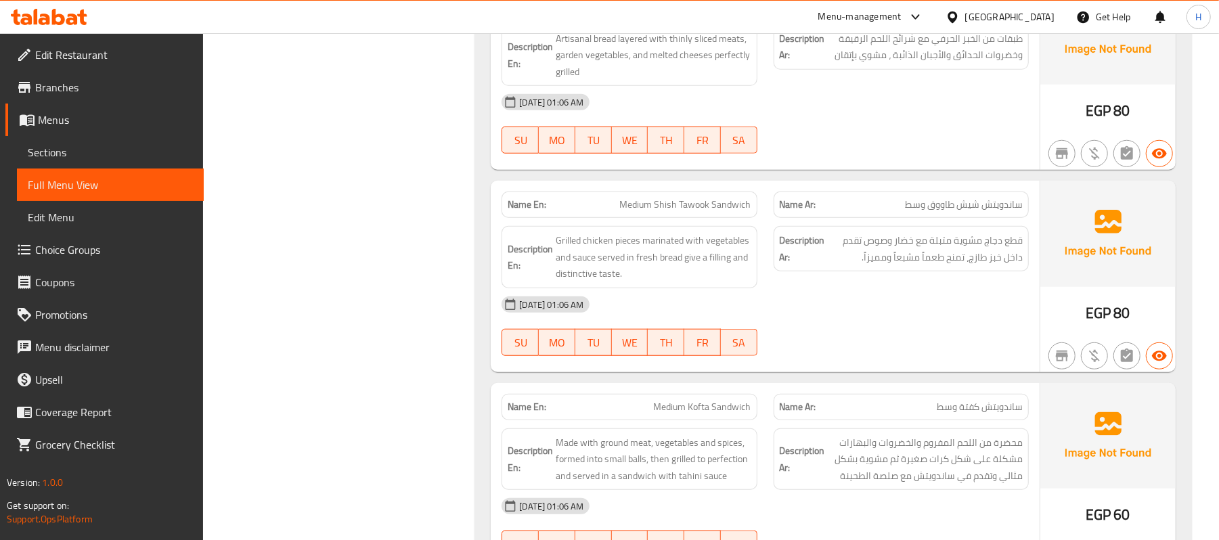
scroll to position [4333, 0]
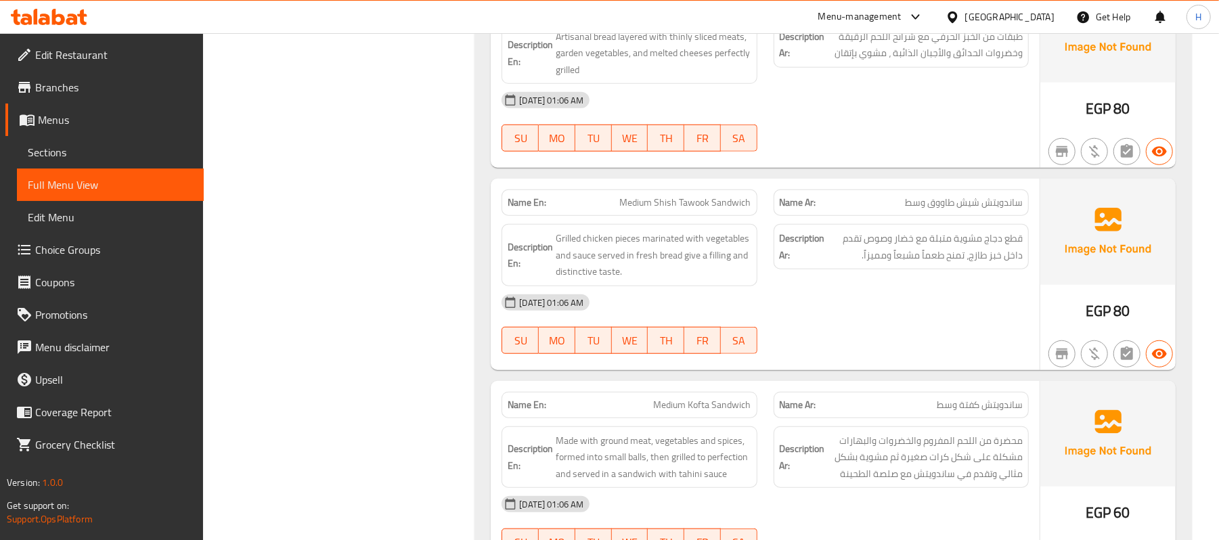
click at [967, 288] on div "Description Ar: قطع دجاج مشوية متبلة مع خضار وصوص تقدم داخل خبز طازج، تمنح طعما…" at bounding box center [901, 255] width 271 height 79
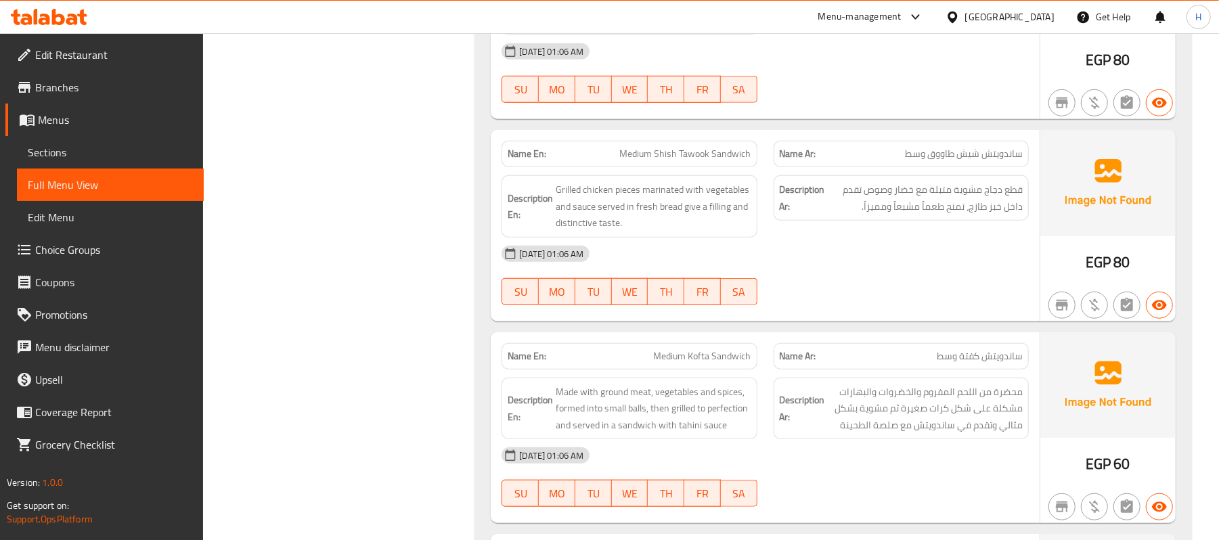
scroll to position [4513, 0]
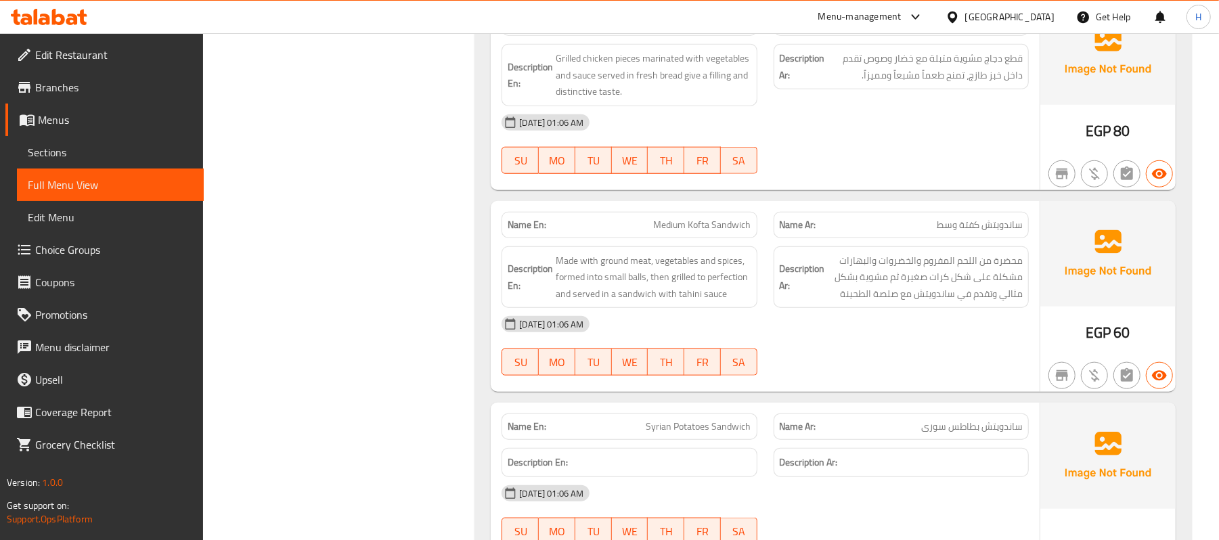
click at [768, 240] on div "Name Ar: ساندويتش كفتة وسط" at bounding box center [901, 225] width 271 height 43
click at [724, 232] on span "Medium Kofta Sandwich" at bounding box center [702, 225] width 97 height 14
click at [967, 232] on span "ساندويتش كفتة وسط" at bounding box center [980, 225] width 86 height 14
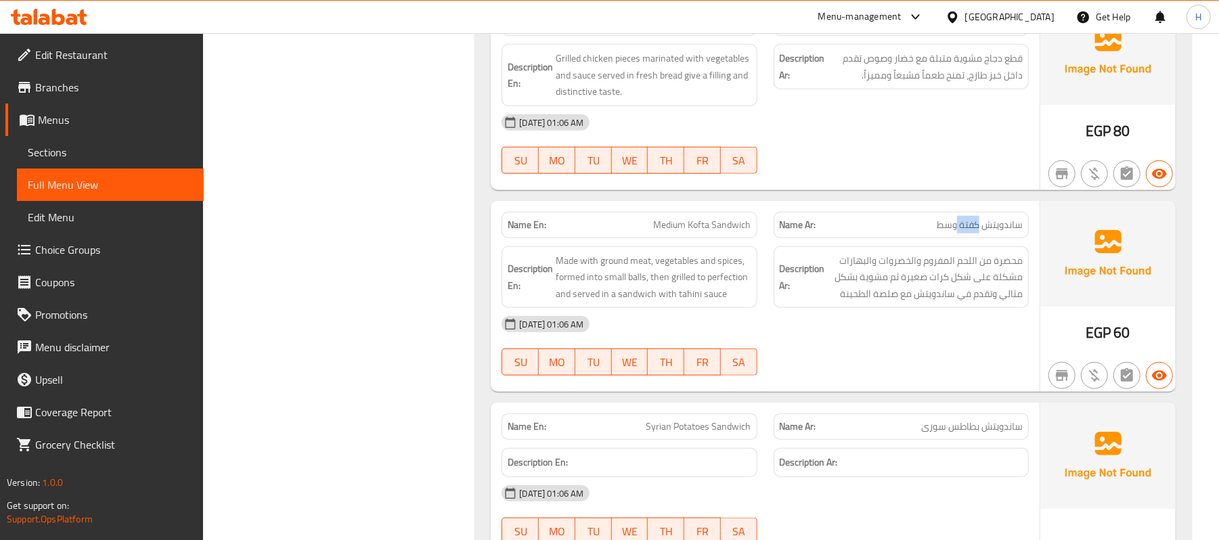
click at [967, 232] on span "ساندويتش كفتة وسط" at bounding box center [980, 225] width 86 height 14
click at [916, 232] on p "Name Ar: ساندويتش كفتة وسط" at bounding box center [901, 225] width 243 height 14
click at [675, 232] on span "Medium Kofta Sandwich" at bounding box center [702, 225] width 97 height 14
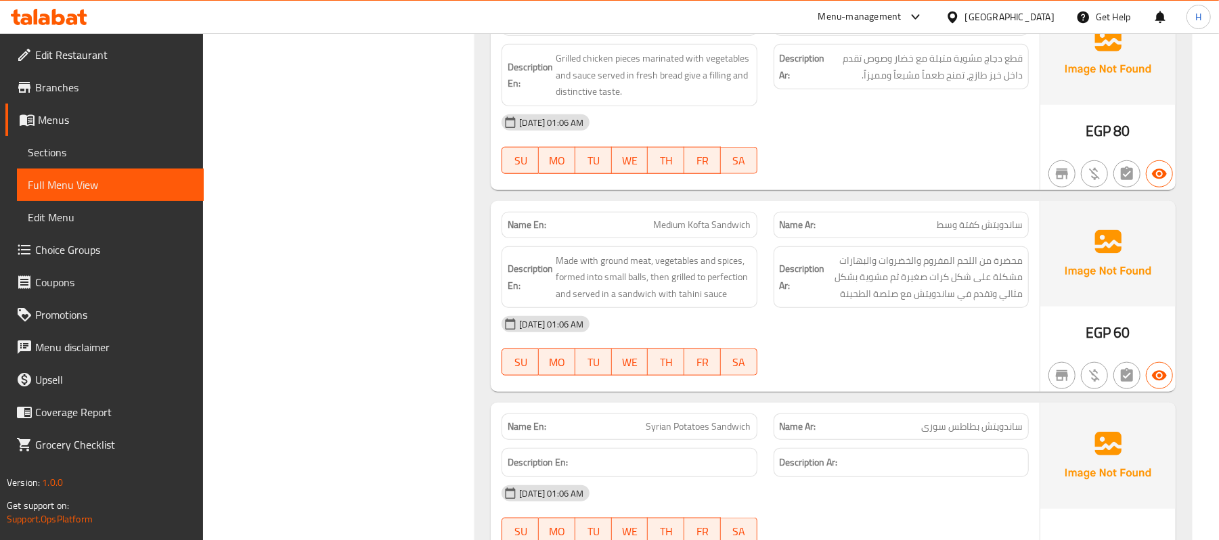
click at [952, 231] on span "ساندويتش كفتة وسط" at bounding box center [980, 225] width 86 height 14
click at [703, 232] on span "Medium Kofta Sandwich" at bounding box center [702, 225] width 97 height 14
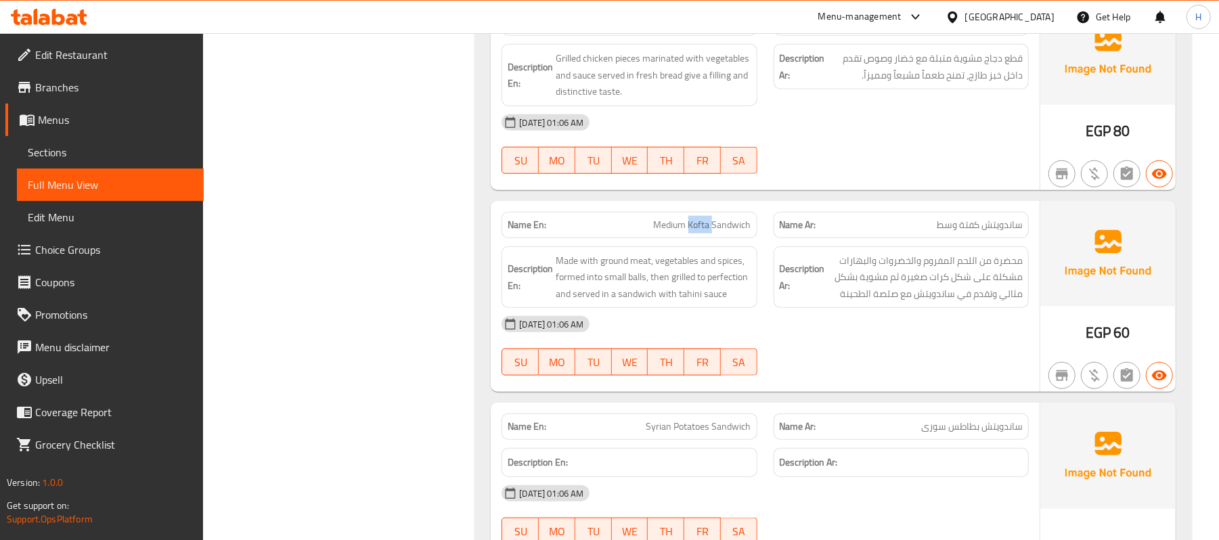
click at [703, 232] on span "Medium Kofta Sandwich" at bounding box center [702, 225] width 97 height 14
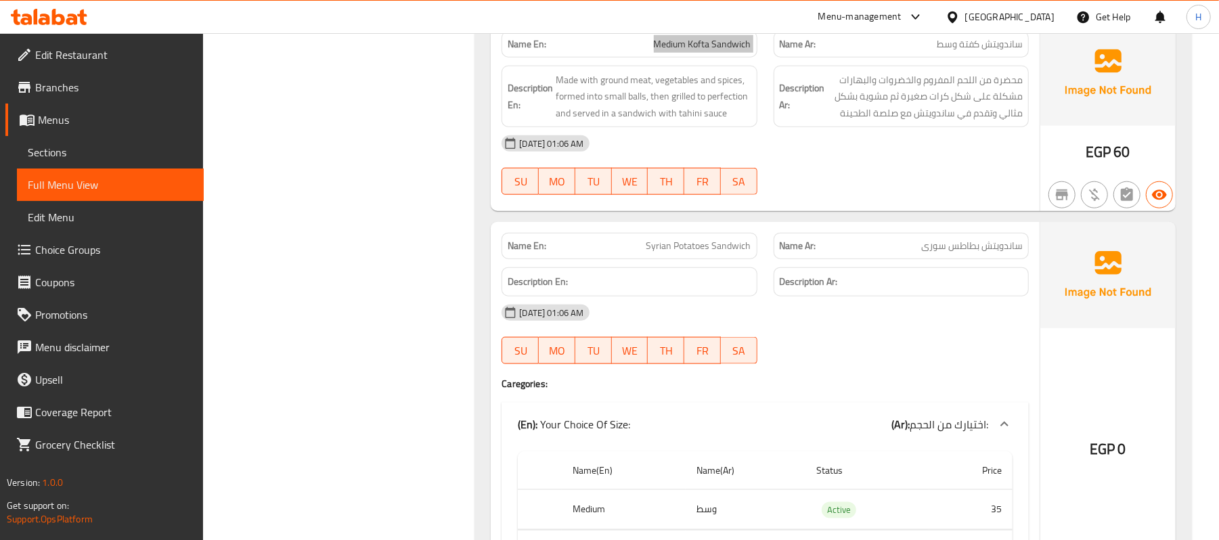
scroll to position [4784, 0]
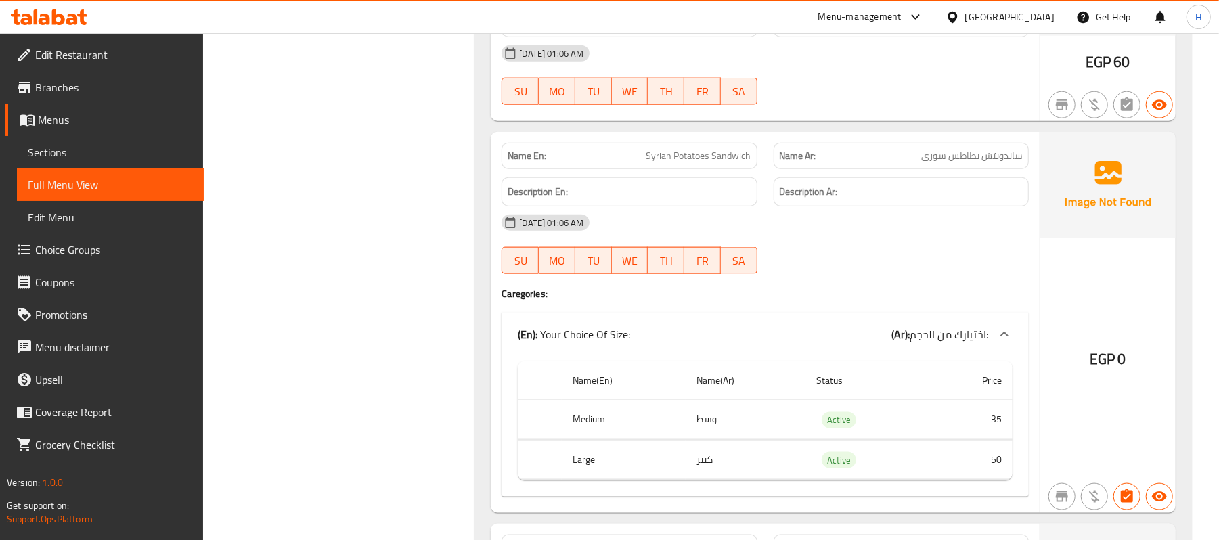
drag, startPoint x: 341, startPoint y: 463, endPoint x: 408, endPoint y: 434, distance: 72.5
click at [940, 163] on span "ساندويتش بطاطس سورى" at bounding box center [972, 156] width 102 height 14
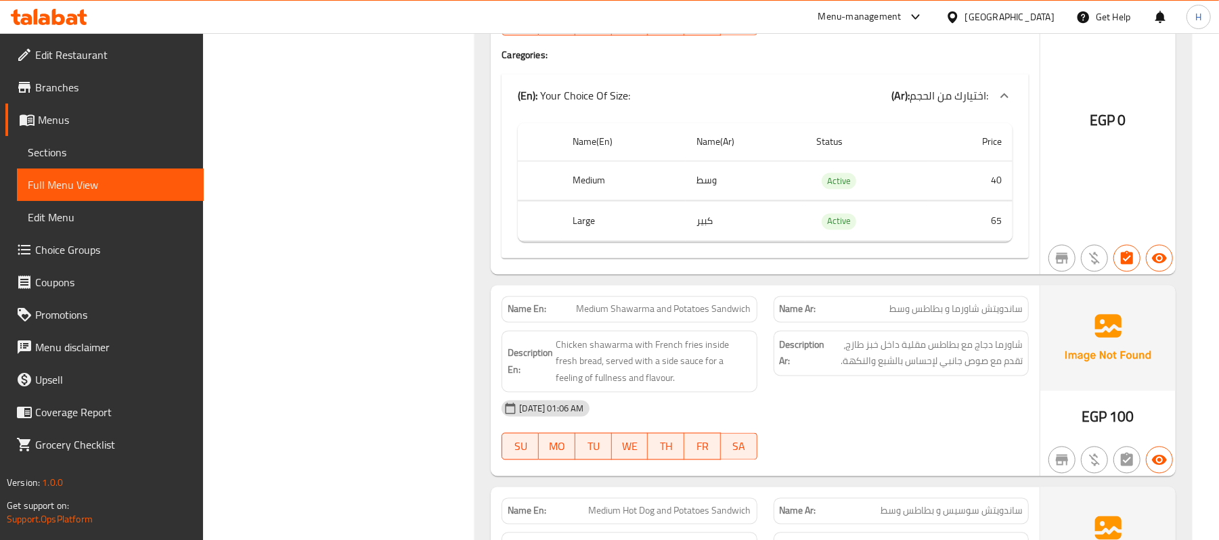
scroll to position [5416, 0]
click at [911, 368] on span "شاورما دجاج مع بطاطس مقلية داخل خبز طازج، تقدم مع صوص جانبي لإحساس بالشبع والنك…" at bounding box center [925, 351] width 195 height 33
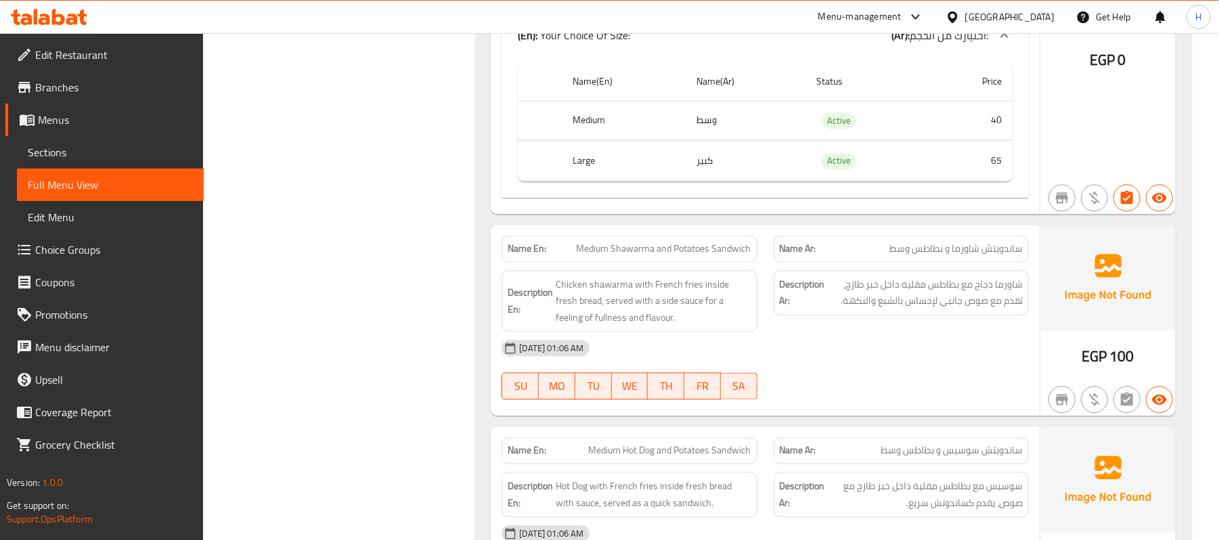
scroll to position [5506, 0]
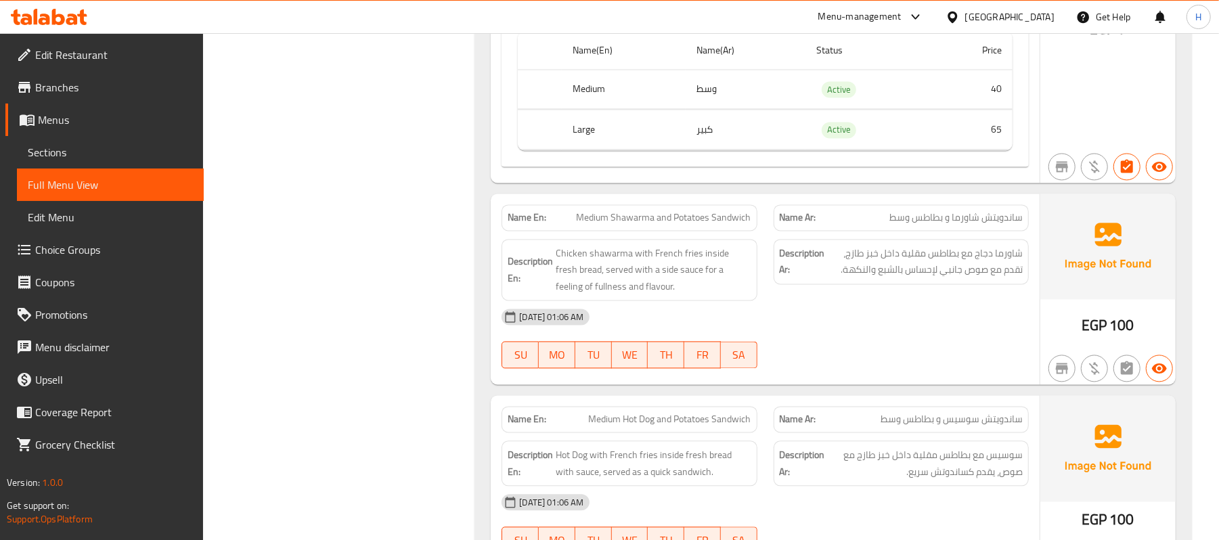
drag, startPoint x: 869, startPoint y: 244, endPoint x: 862, endPoint y: 244, distance: 7.5
click at [869, 225] on p "Name Ar: ساندويتش شاورما و بطاطس وسط" at bounding box center [901, 218] width 243 height 14
click at [608, 252] on div "Description En: Chicken shawarma with French fries inside fresh bread, served w…" at bounding box center [629, 270] width 271 height 79
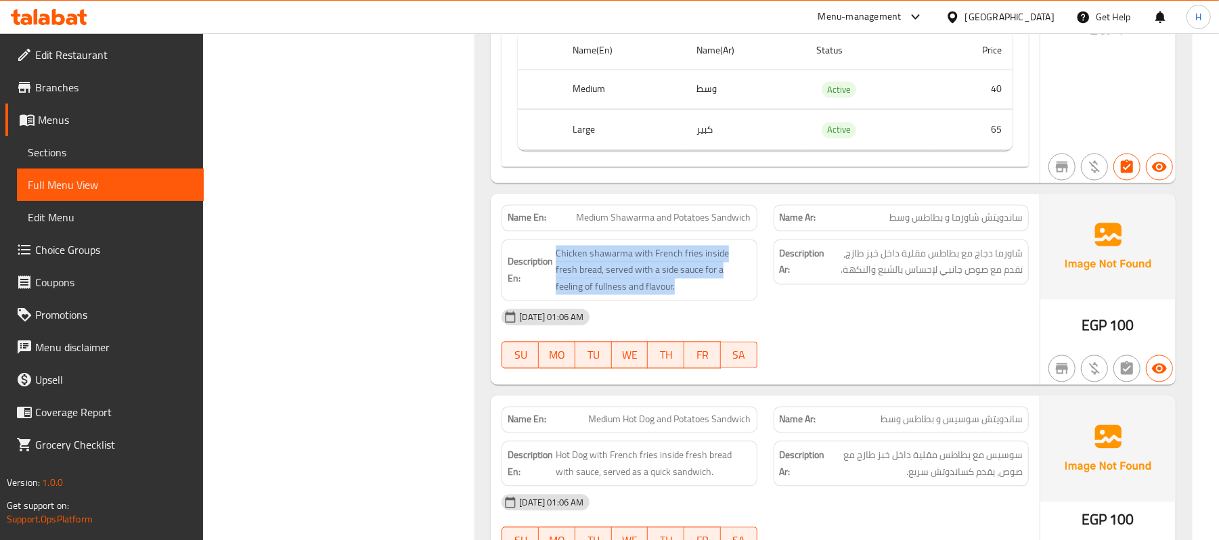
click at [608, 252] on div "Description En: Chicken shawarma with French fries inside fresh bread, served w…" at bounding box center [629, 270] width 271 height 79
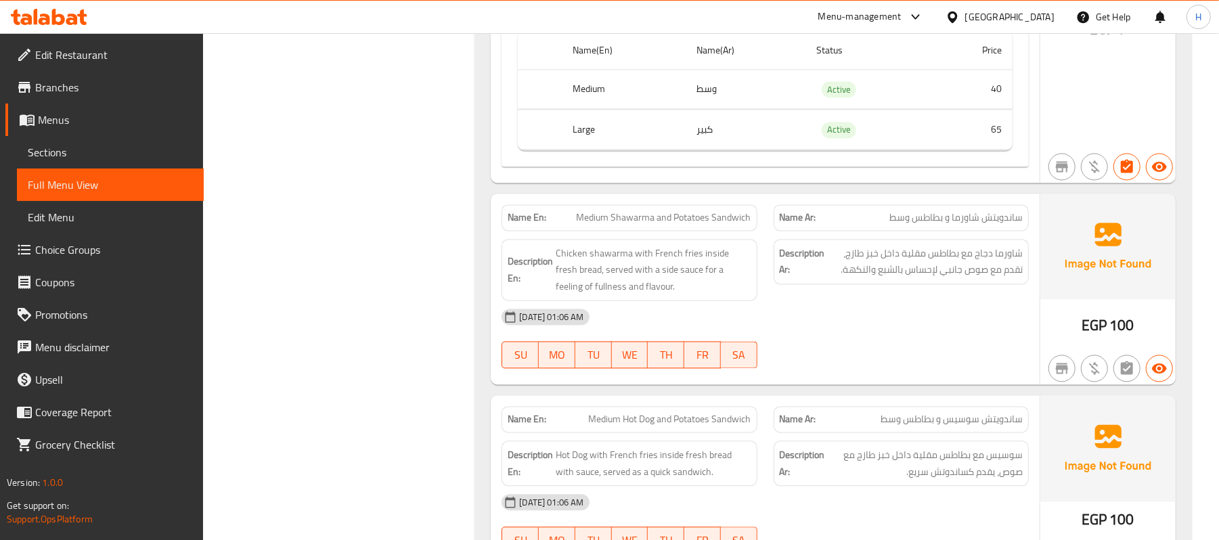
click at [608, 225] on span "Medium Shawarma and Potatoes Sandwich" at bounding box center [664, 218] width 175 height 14
drag, startPoint x: 982, startPoint y: 317, endPoint x: 986, endPoint y: 307, distance: 10.3
click at [982, 309] on div "Description Ar: شاورما دجاج مع بطاطس مقلية داخل خبز طازج، تقدم مع صوص جانبي لإح…" at bounding box center [901, 270] width 271 height 79
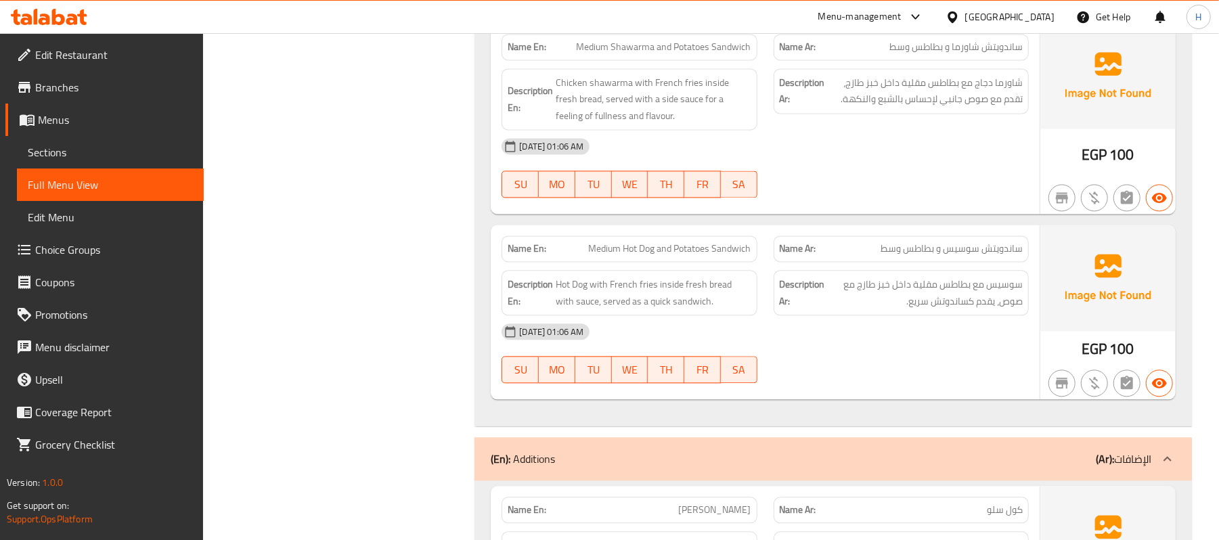
scroll to position [5687, 0]
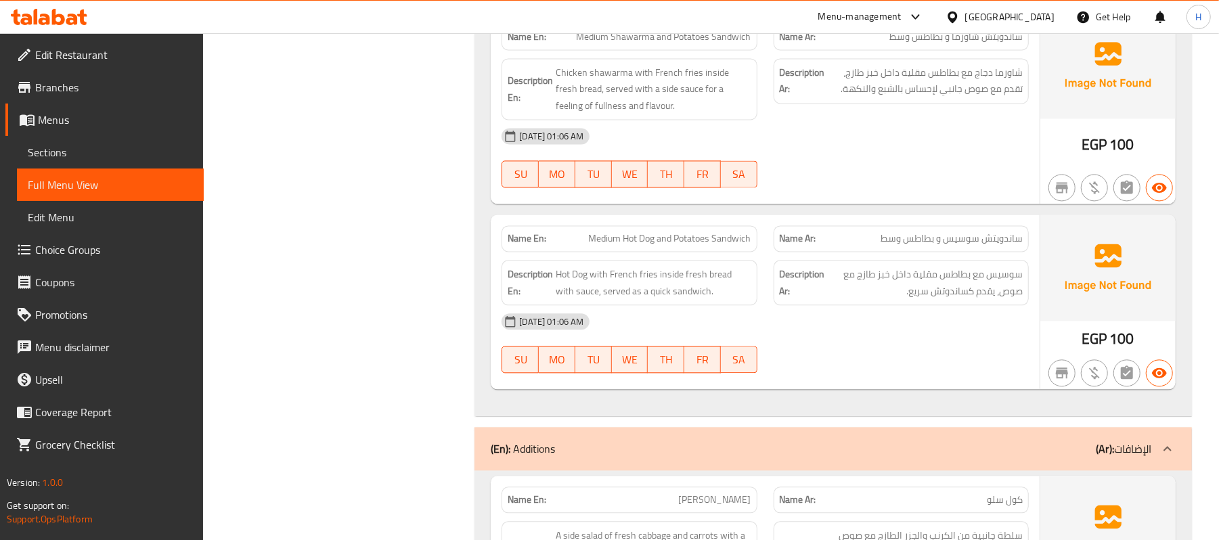
click at [916, 338] on div "[DATE] 01:06 AM" at bounding box center [766, 321] width 544 height 32
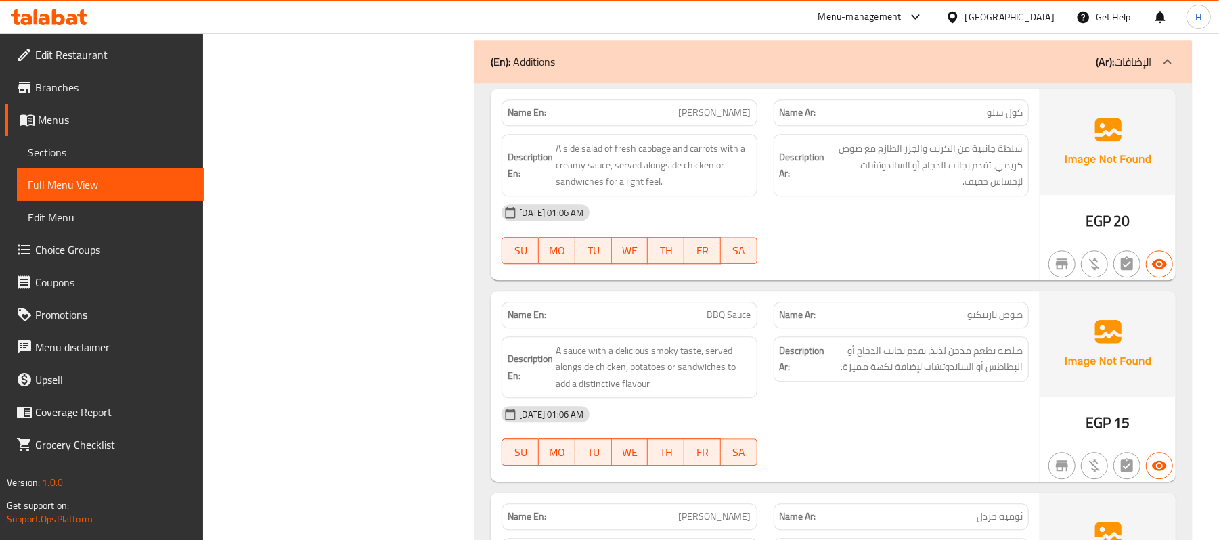
scroll to position [6048, 0]
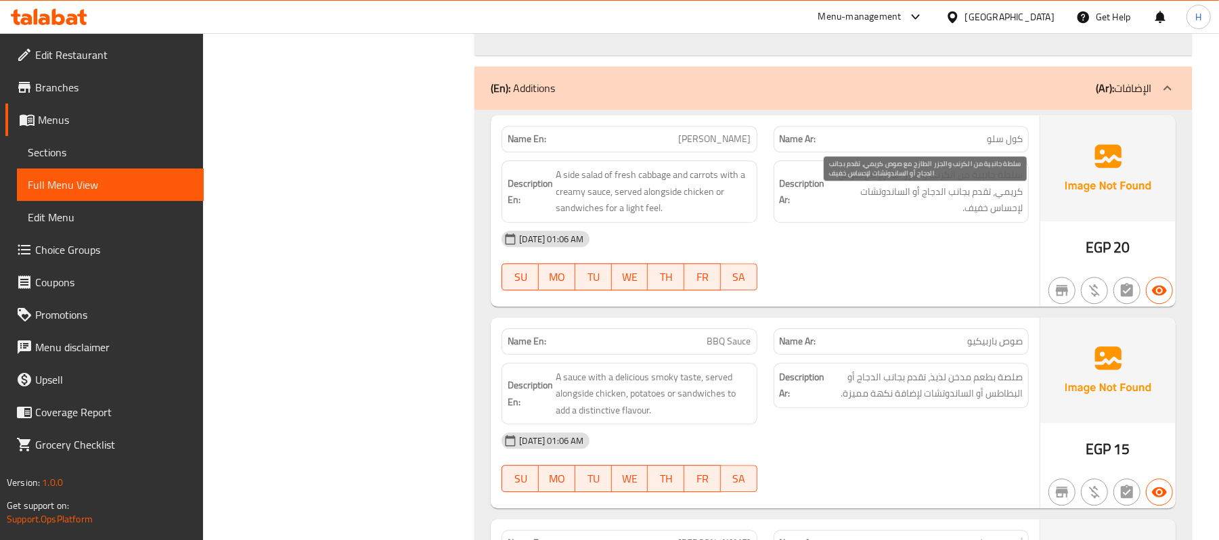
click at [937, 217] on span "سلطة جانبية من الكرنب والجزر الطازج مع صوص كريمي، تقدم بجانب الدجاج أو الساندوت…" at bounding box center [925, 192] width 195 height 50
click at [711, 146] on p "Name En: Cole Slaw" at bounding box center [629, 139] width 243 height 14
click at [699, 146] on p "Name En: Cole Slaw" at bounding box center [629, 139] width 243 height 14
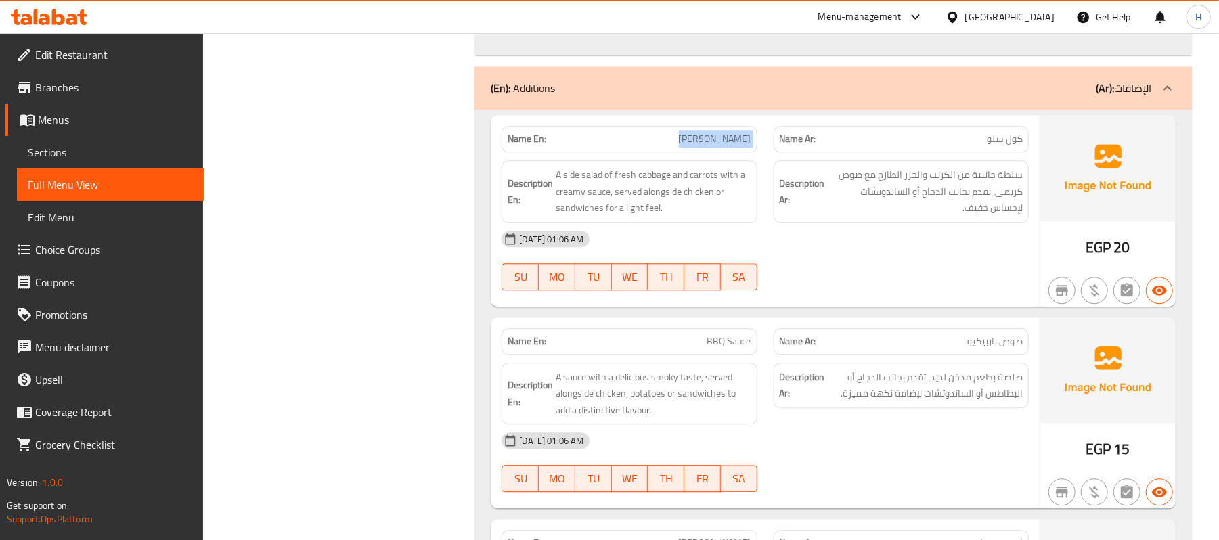
click at [699, 146] on p "Name En: Cole Slaw" at bounding box center [629, 139] width 243 height 14
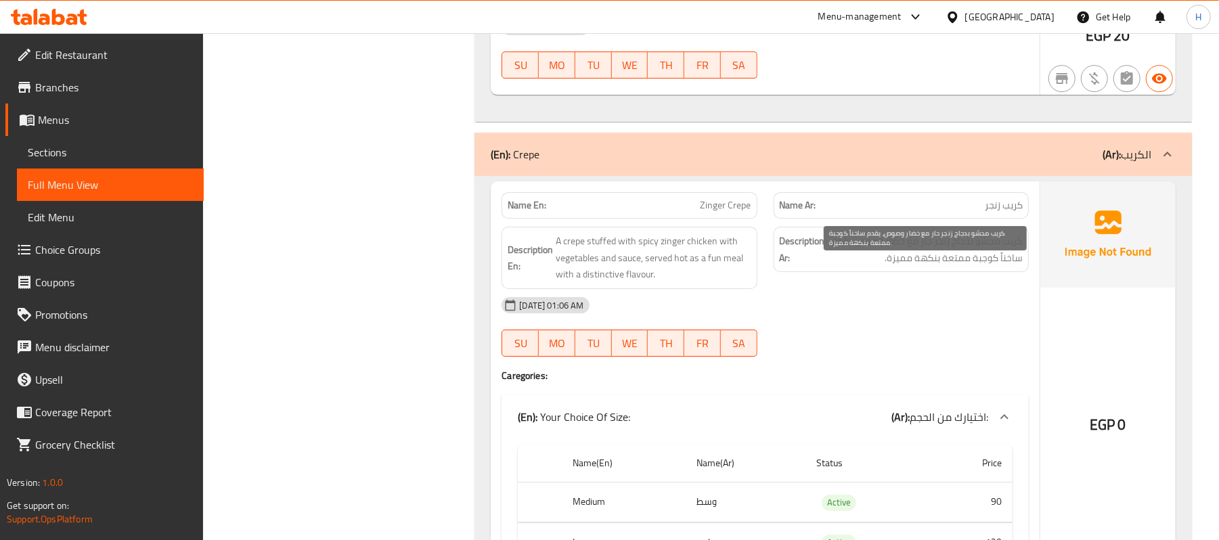
scroll to position [6950, 0]
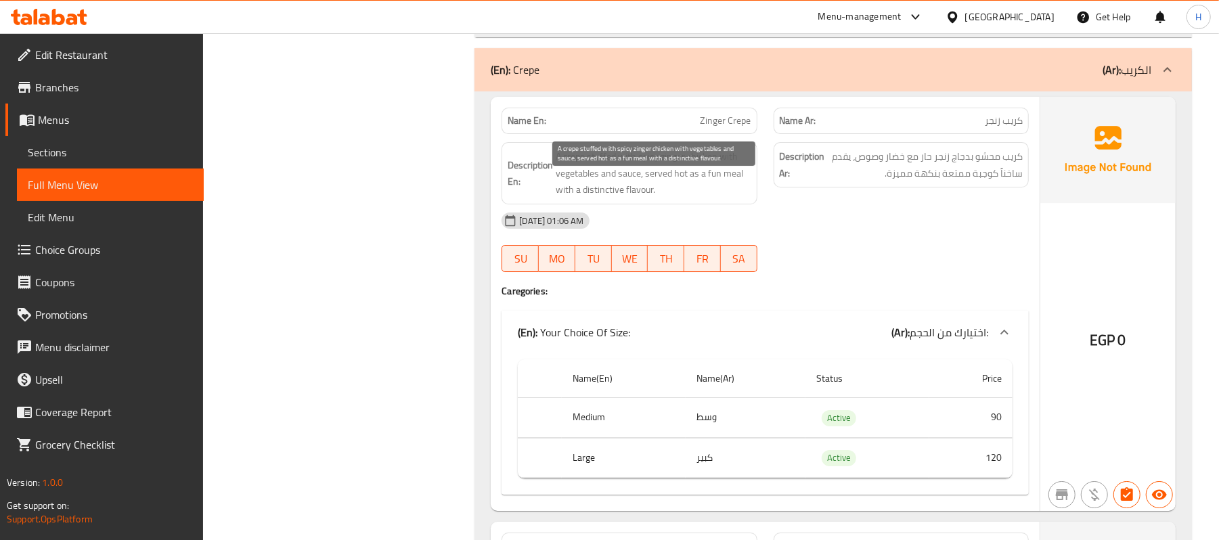
click at [699, 198] on span "A crepe stuffed with spicy zinger chicken with vegetables and sauce, served hot…" at bounding box center [653, 173] width 195 height 50
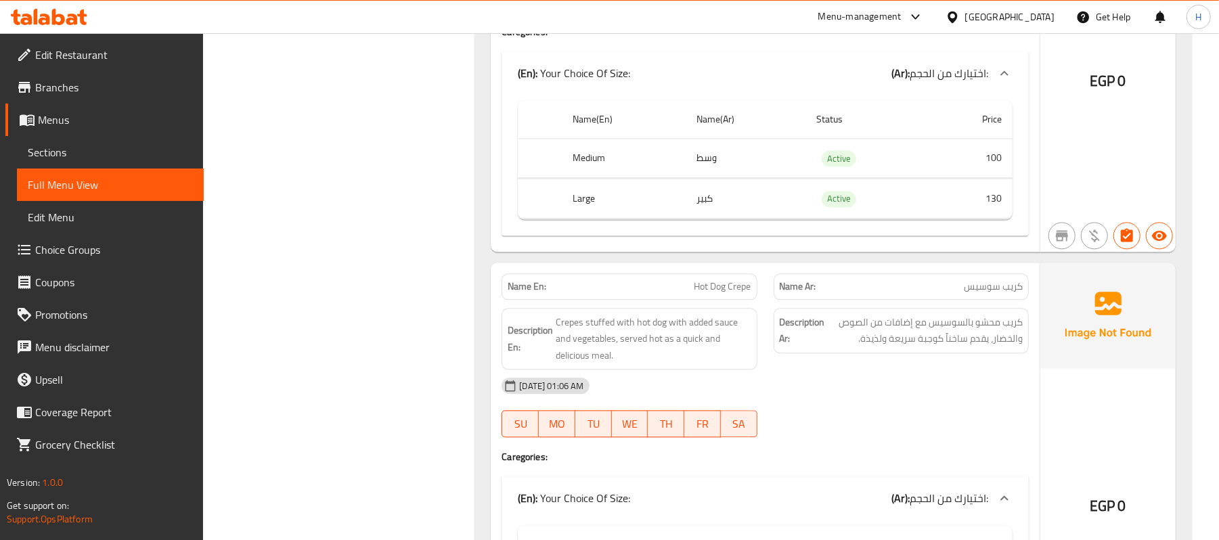
scroll to position [9388, 0]
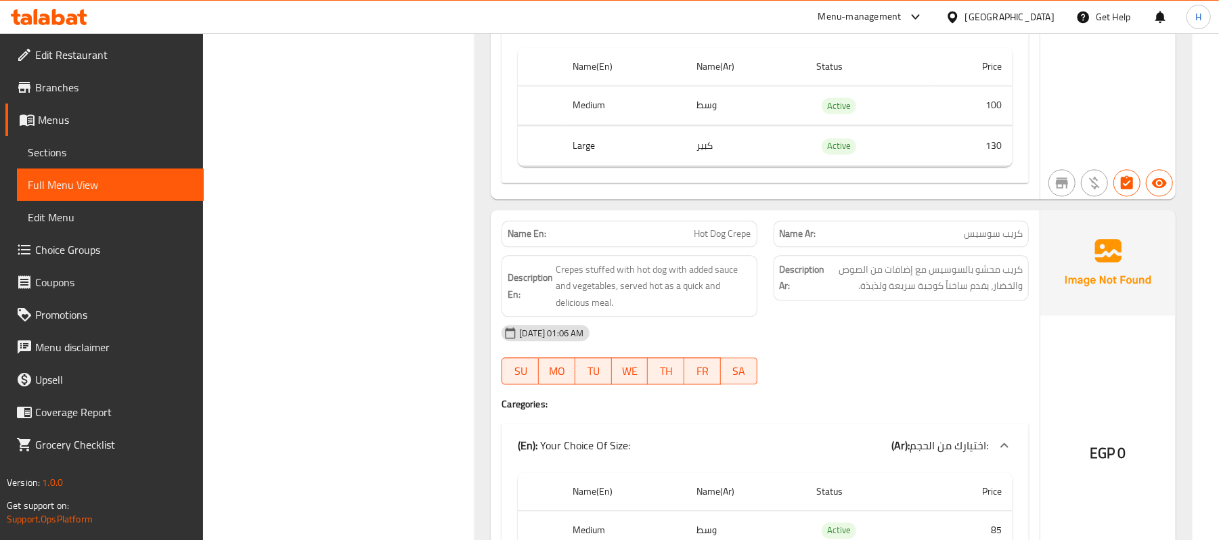
click at [900, 247] on div "Name Ar: كريب سوسيس" at bounding box center [901, 234] width 255 height 26
drag, startPoint x: 334, startPoint y: 107, endPoint x: 607, endPoint y: 176, distance: 282.1
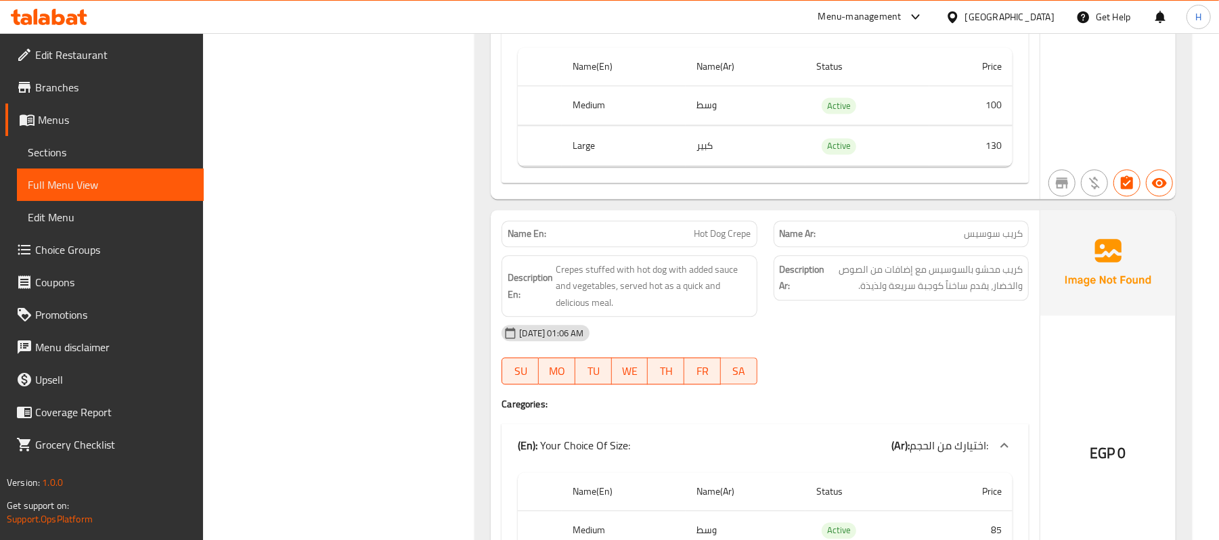
click at [927, 241] on p "Name Ar: كريب سوسيس" at bounding box center [901, 234] width 243 height 14
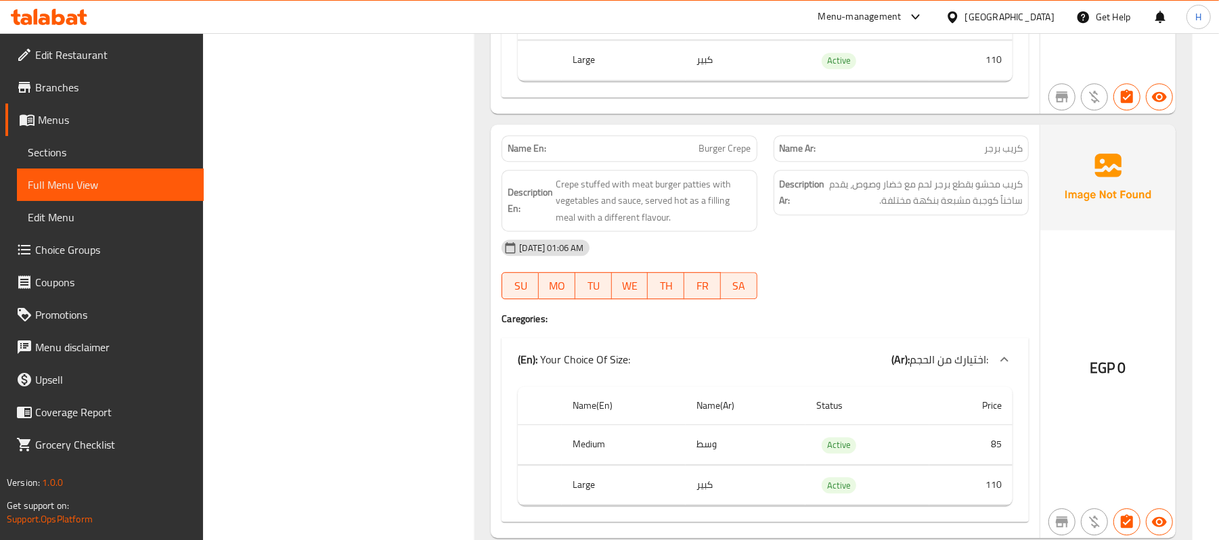
scroll to position [9929, 0]
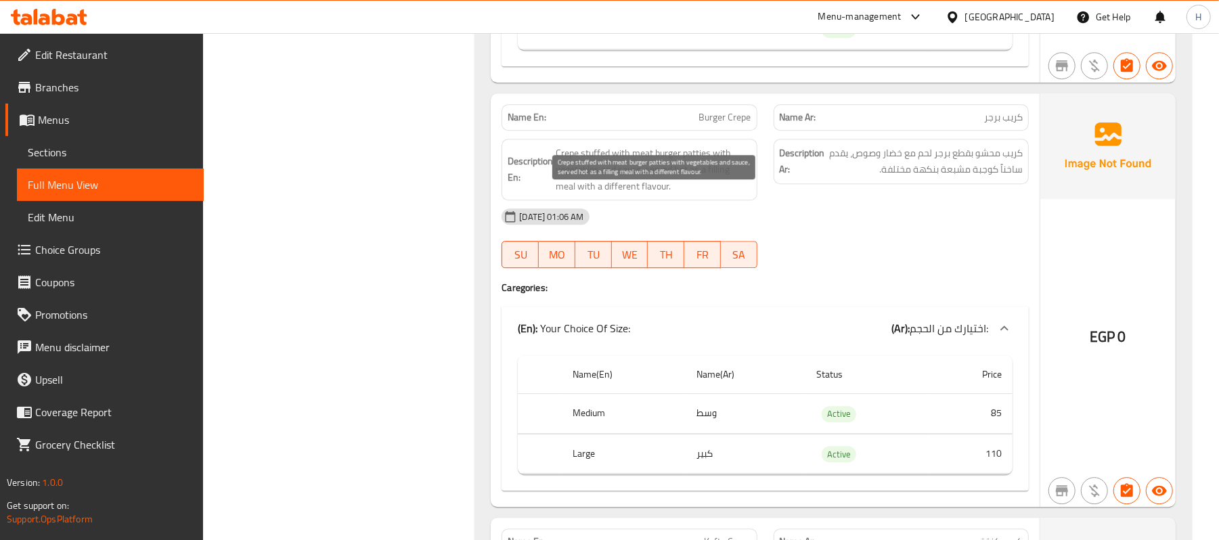
click at [673, 195] on span "Crepe stuffed with meat burger patties with vegetables and sauce, served hot as…" at bounding box center [653, 170] width 195 height 50
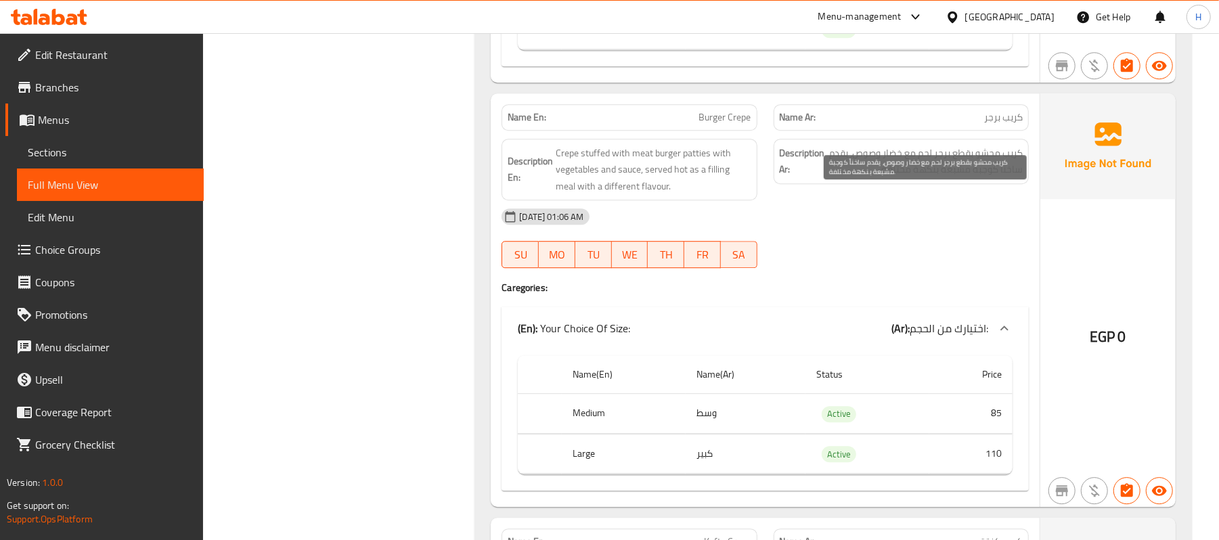
click at [960, 178] on span "كريب محشو بقطع برجر لحم مع خضار وصوص، يقدم ساخناً كوجبة مشبعة بنكهة مختلفة." at bounding box center [925, 161] width 195 height 33
click at [726, 125] on span "Burger Crepe" at bounding box center [725, 117] width 52 height 14
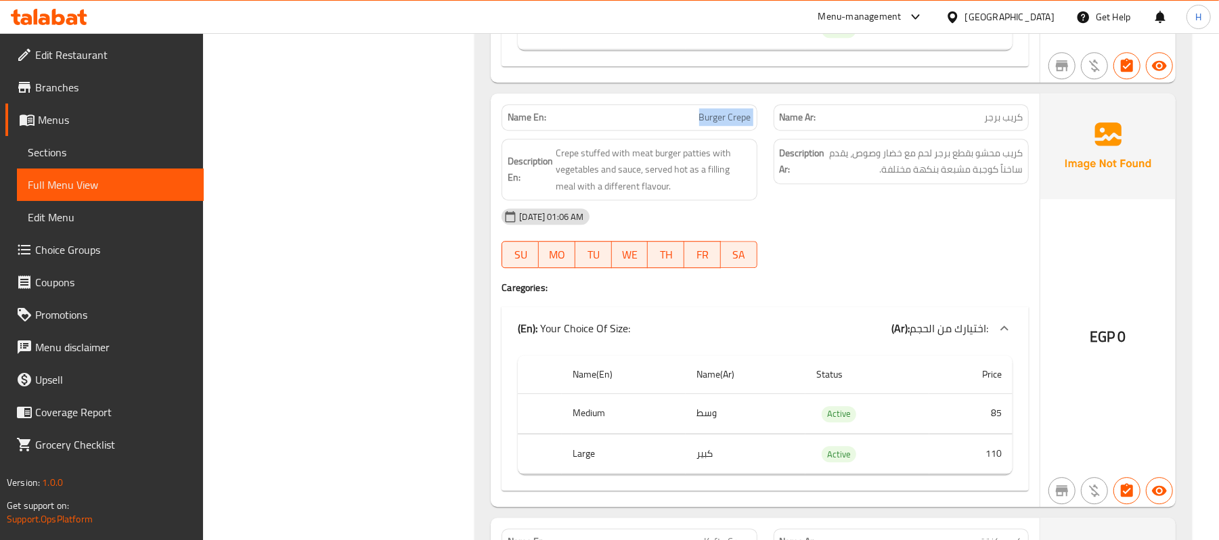
click at [726, 125] on span "Burger Crepe" at bounding box center [725, 117] width 52 height 14
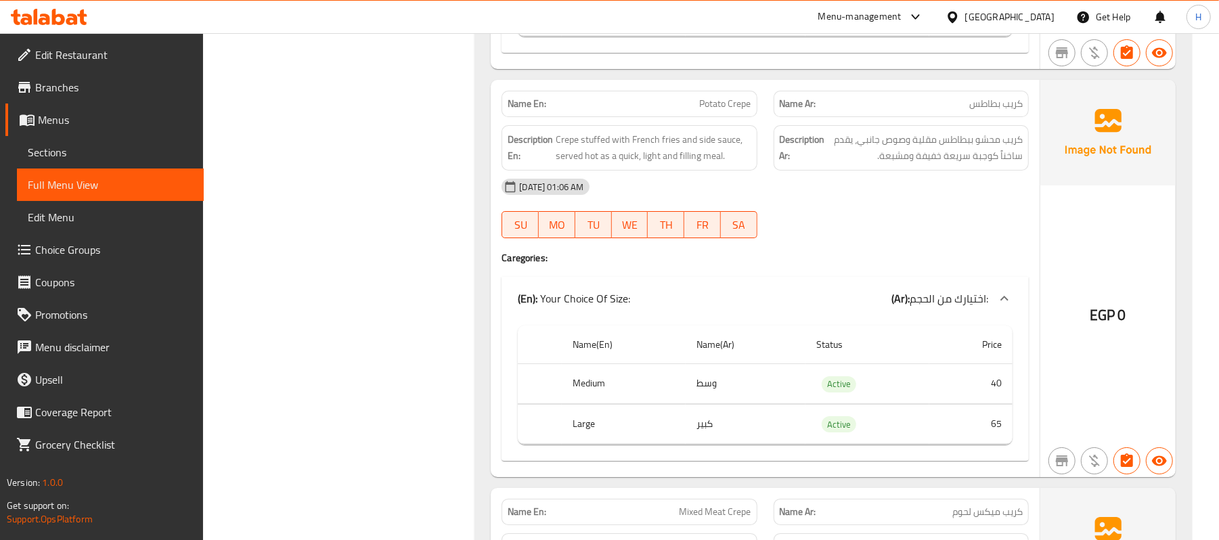
scroll to position [10832, 0]
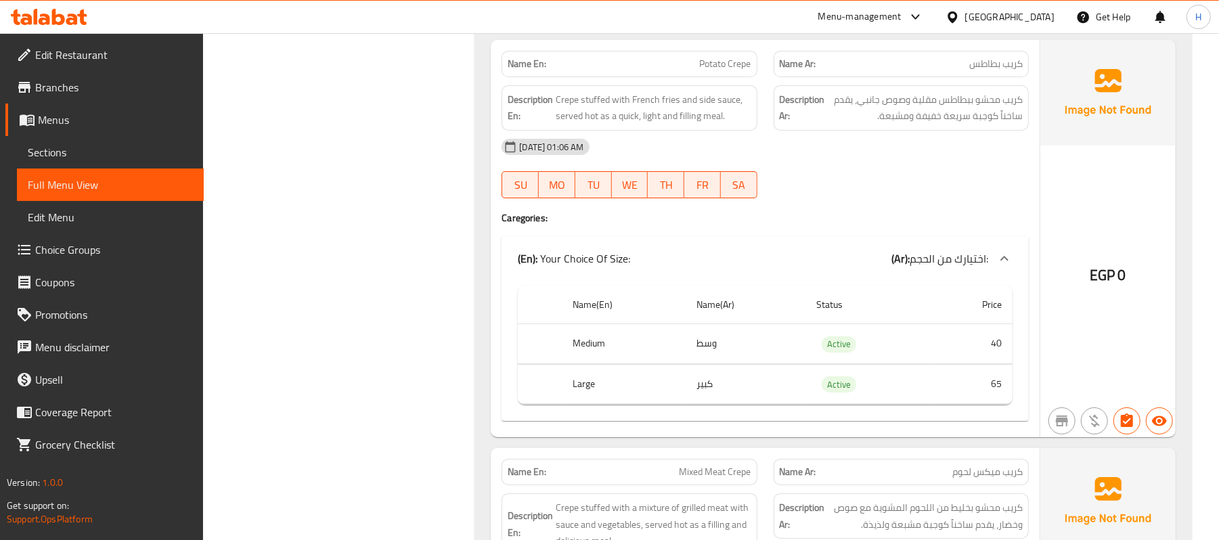
click at [750, 71] on span "Potato Crepe" at bounding box center [725, 64] width 51 height 14
click at [714, 71] on span "Potato Crepe" at bounding box center [725, 64] width 51 height 14
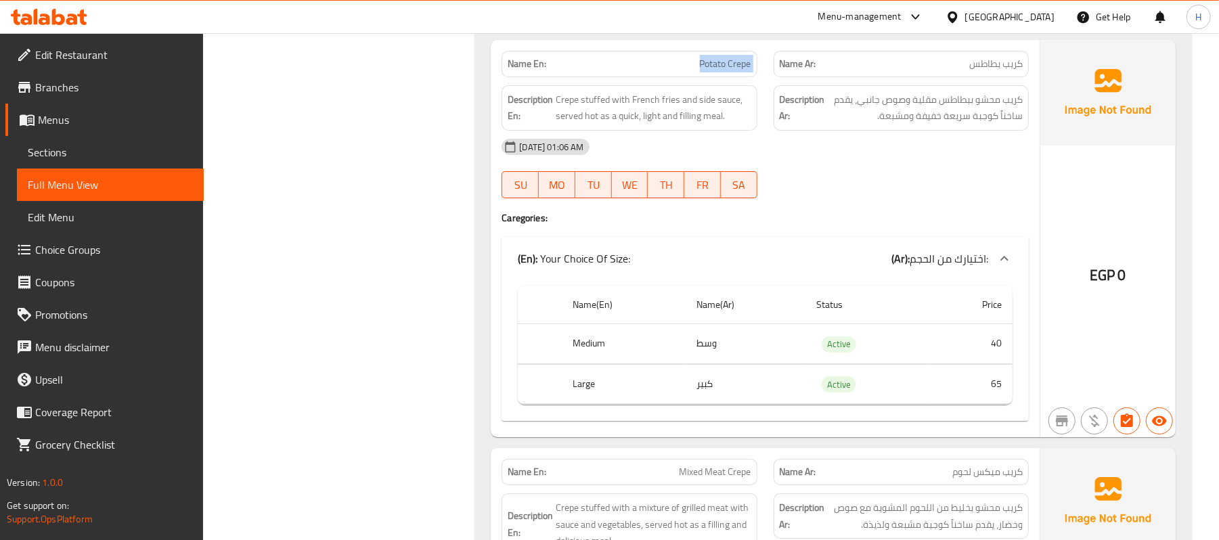
click at [714, 71] on span "Potato Crepe" at bounding box center [725, 64] width 51 height 14
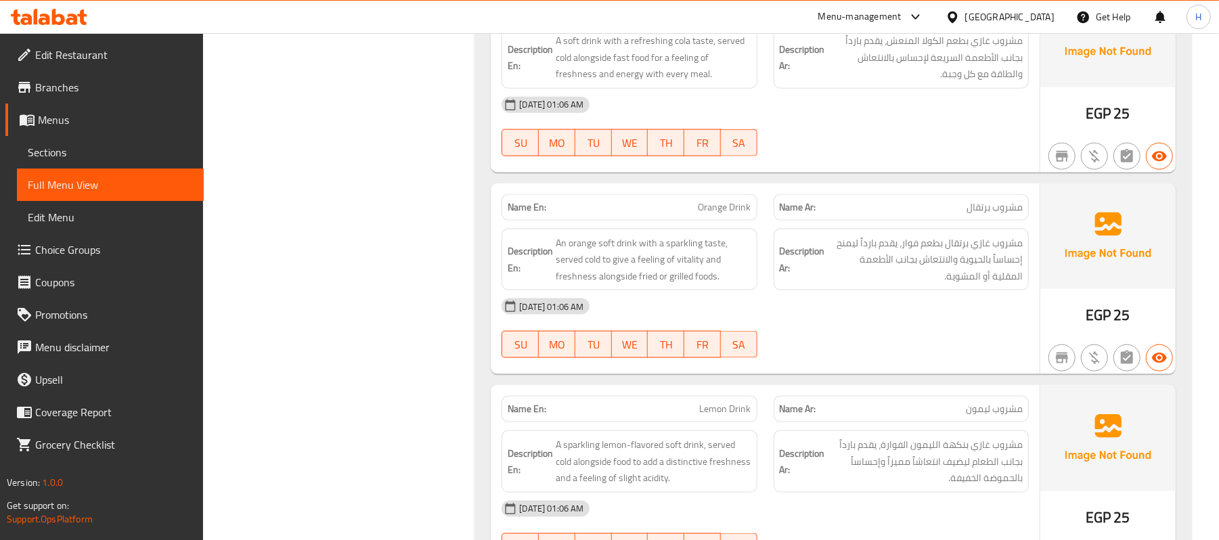
scroll to position [12187, 0]
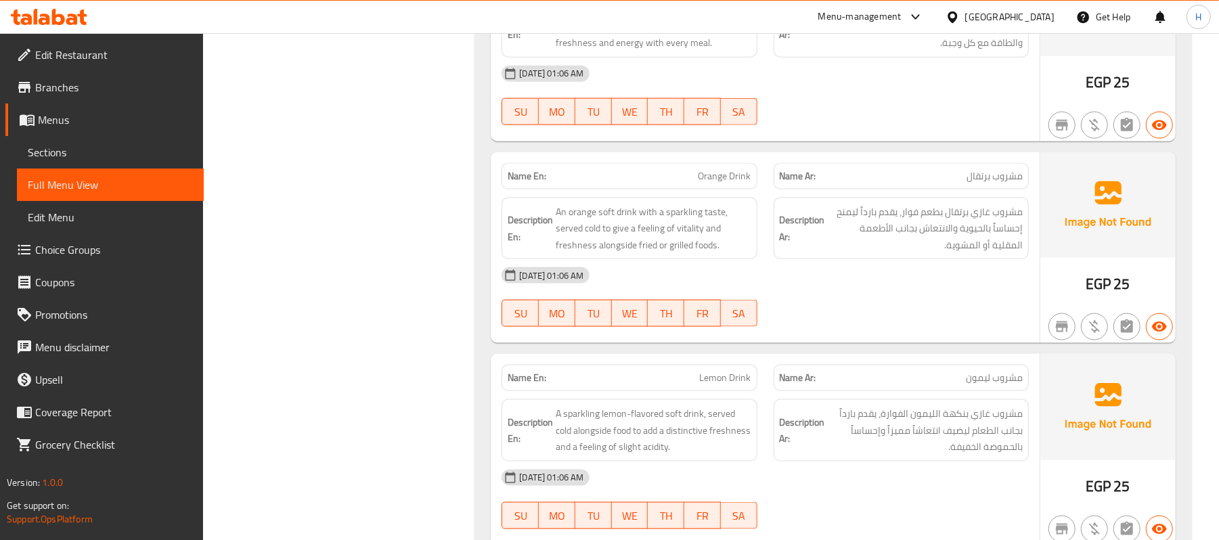
click at [738, 183] on span "Orange Drink" at bounding box center [725, 176] width 53 height 14
click at [687, 190] on div "Name En: Orange Drink" at bounding box center [629, 176] width 255 height 26
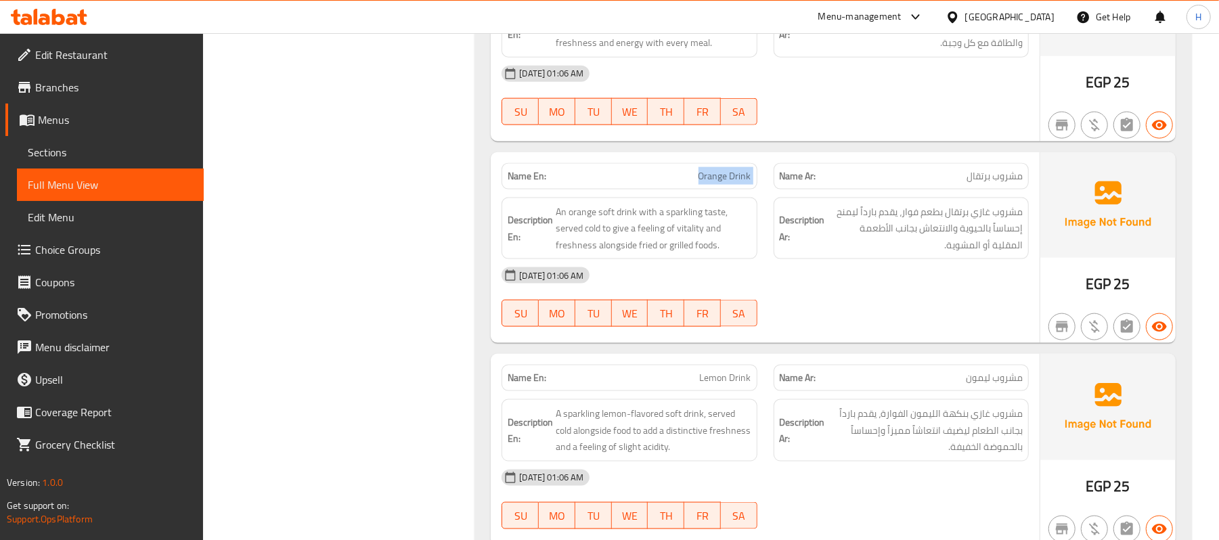
click at [687, 190] on div "Name En: Orange Drink" at bounding box center [629, 176] width 255 height 26
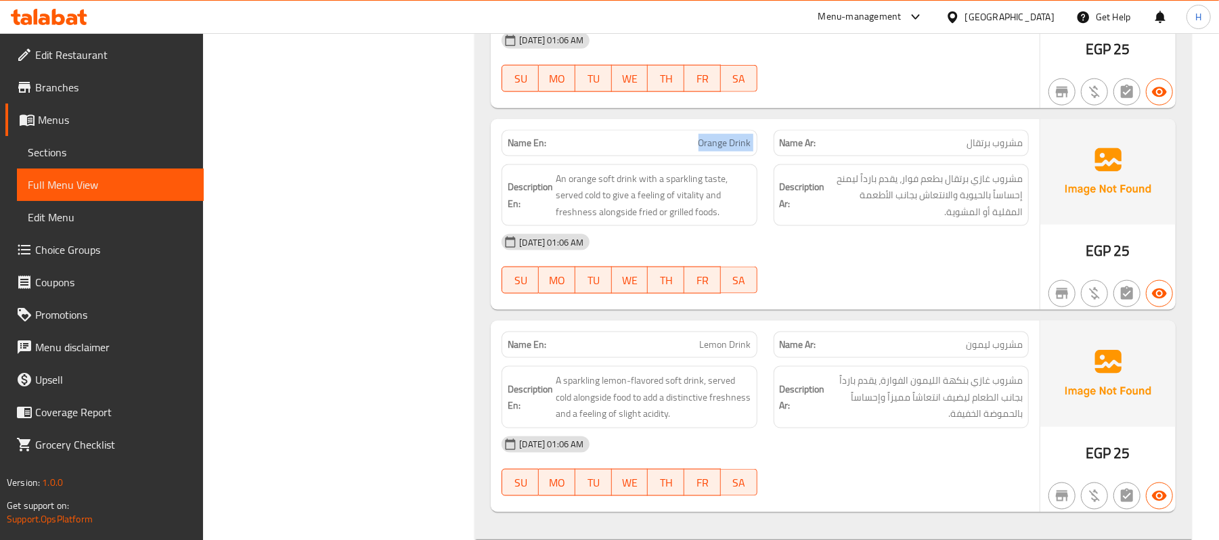
scroll to position [12277, 0]
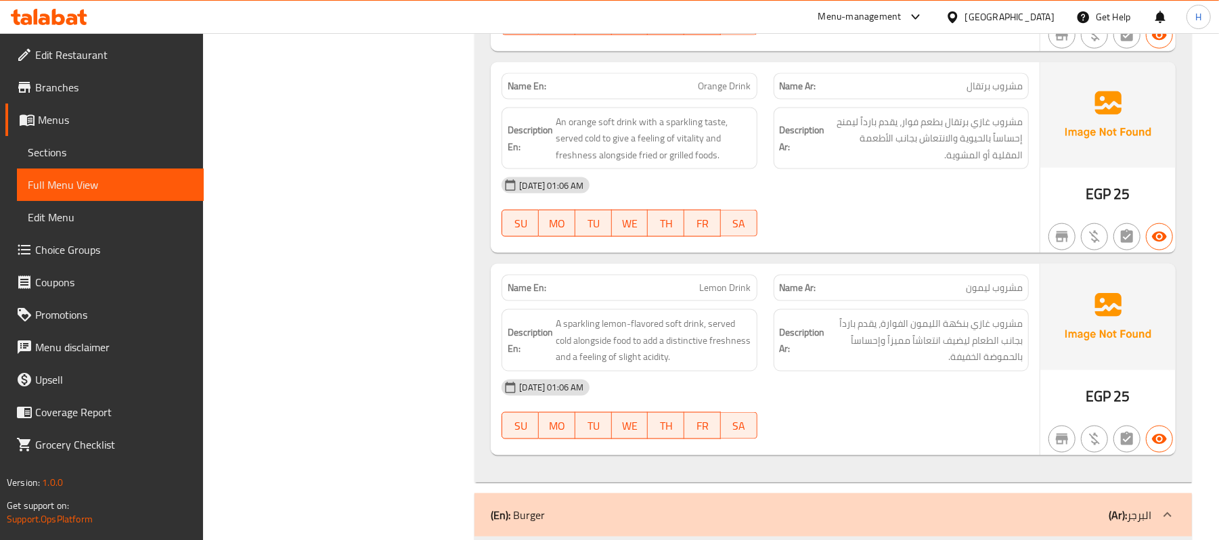
click at [715, 295] on span "Lemon Drink" at bounding box center [725, 288] width 51 height 14
click at [728, 295] on span "Lemon Drink" at bounding box center [725, 288] width 51 height 14
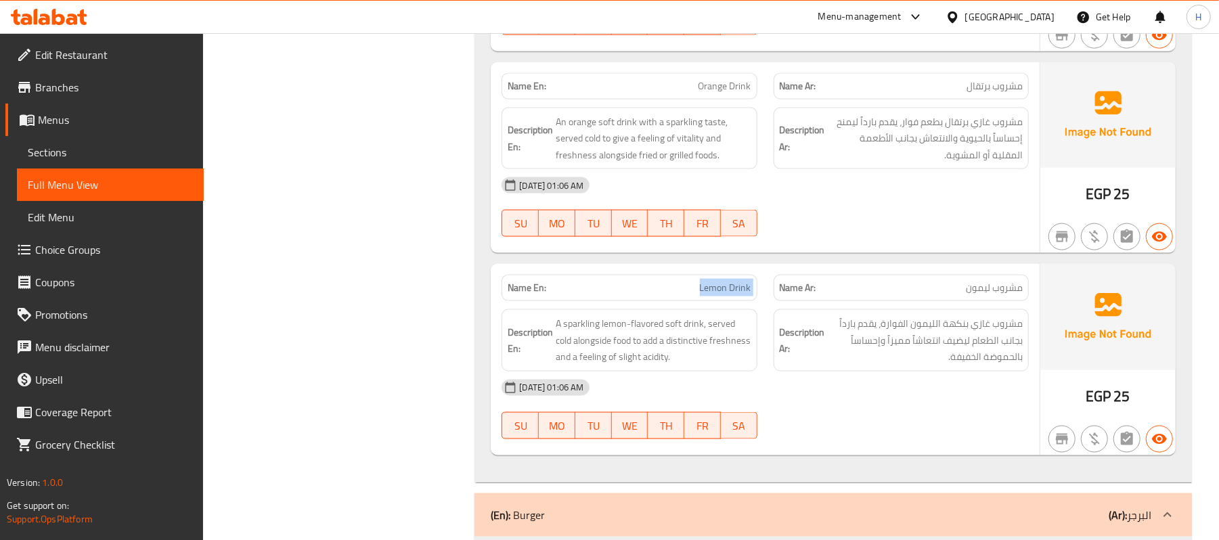
click at [728, 295] on span "Lemon Drink" at bounding box center [725, 288] width 51 height 14
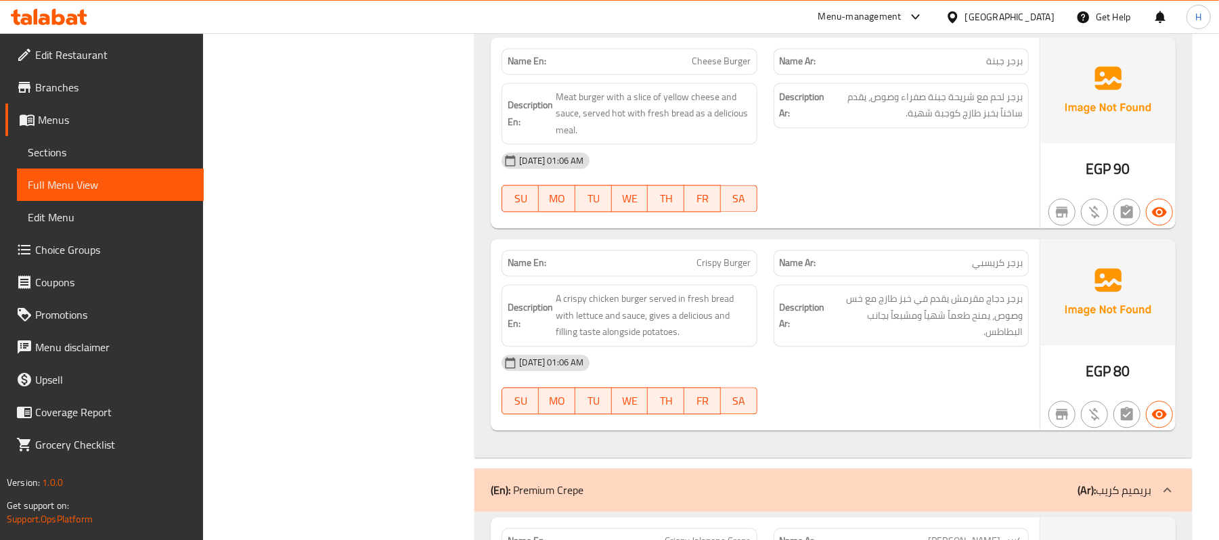
scroll to position [12999, 0]
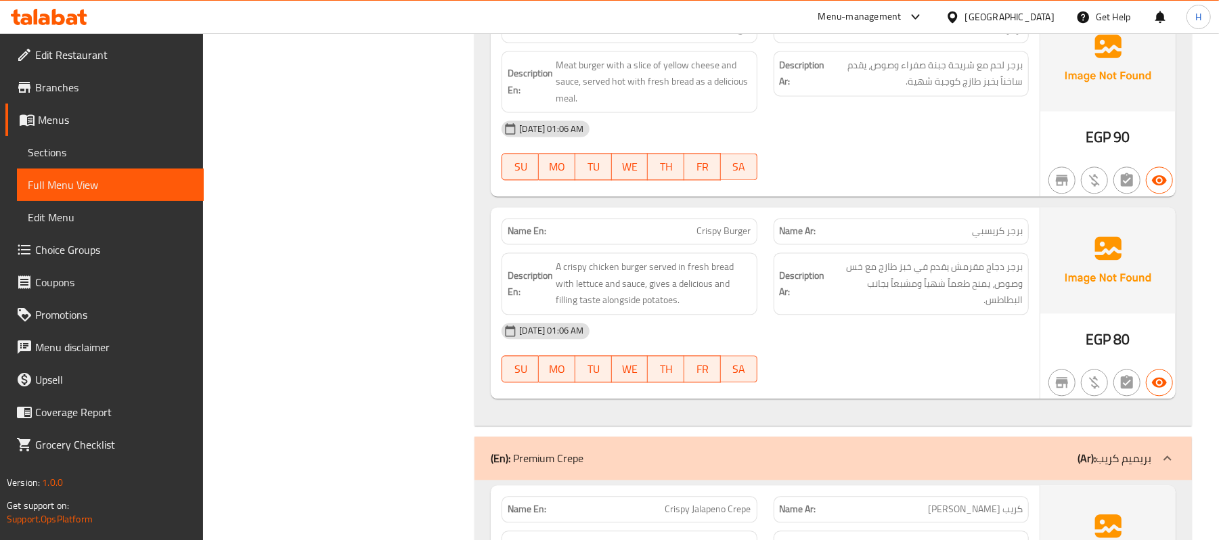
click at [984, 238] on span "برجر كريسبي" at bounding box center [997, 231] width 51 height 14
click at [894, 244] on div "Name Ar: برجر كريسبي" at bounding box center [901, 231] width 255 height 26
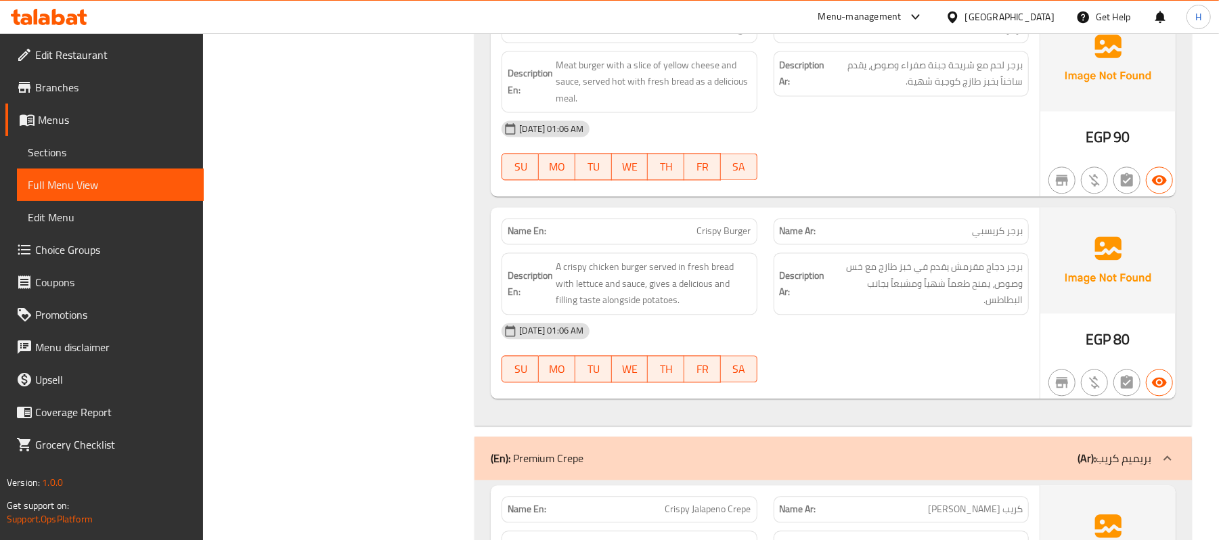
click at [894, 244] on div "Name Ar: برجر كريسبي" at bounding box center [901, 231] width 255 height 26
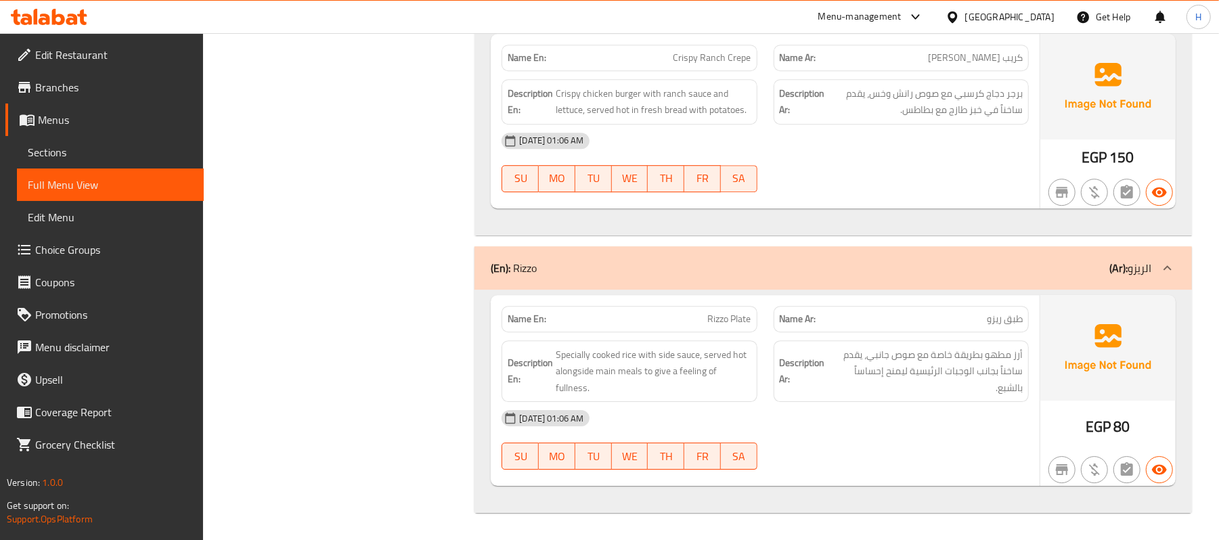
scroll to position [13885, 0]
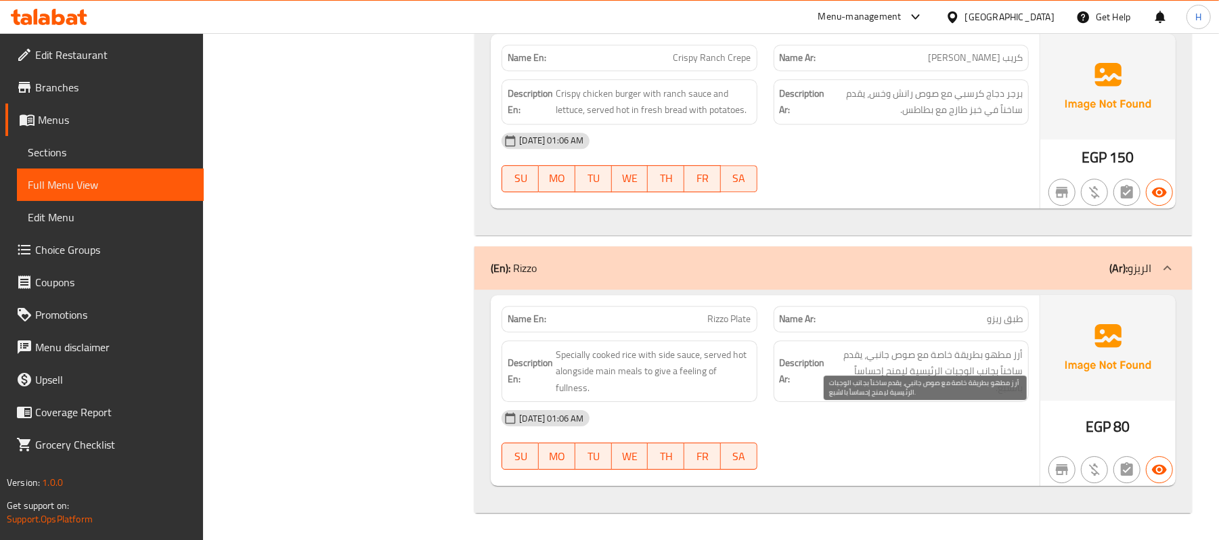
click at [841, 383] on span "أرز مطهو بطريقة خاصة مع صوص جانبي، يقدم ساخناً بجانب الوجبات الرئيسية ليمنح إحس…" at bounding box center [925, 372] width 195 height 50
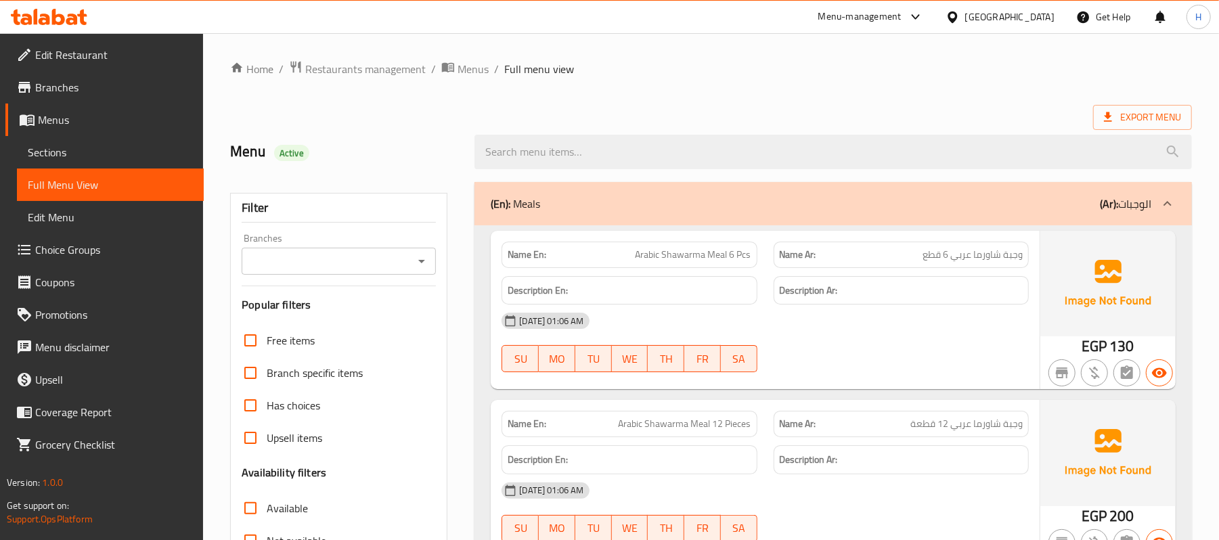
drag, startPoint x: 183, startPoint y: 141, endPoint x: 196, endPoint y: 150, distance: 16.1
click at [183, 141] on link "Sections" at bounding box center [110, 152] width 187 height 32
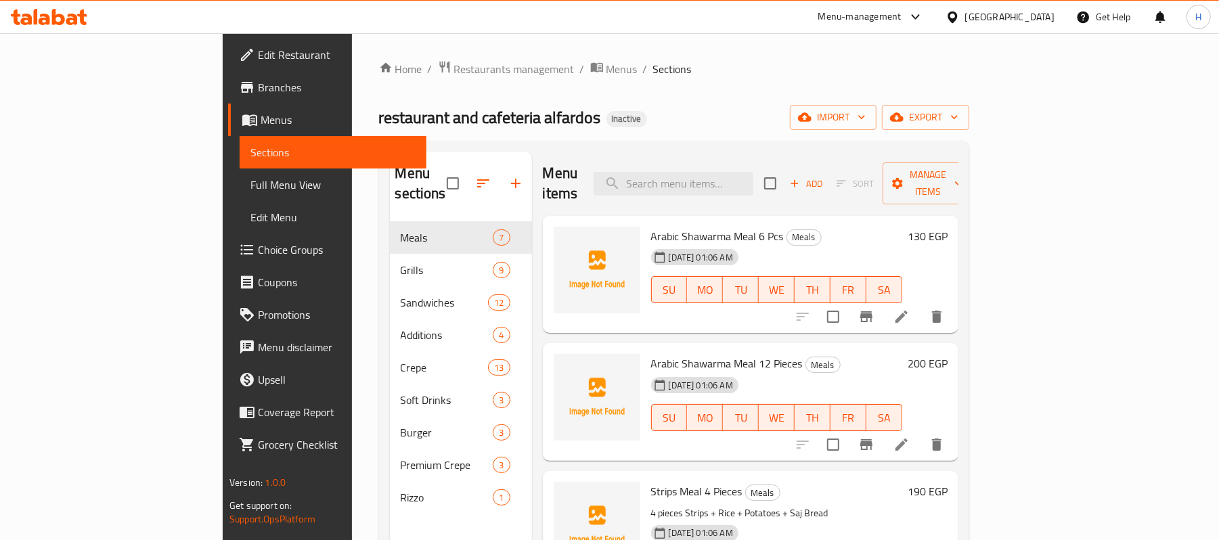
click at [747, 156] on div "Menu items Add Sort Manage items" at bounding box center [751, 184] width 416 height 64
click at [754, 182] on input "search" at bounding box center [674, 184] width 160 height 24
paste input "Stress Meal 10 Pieces"
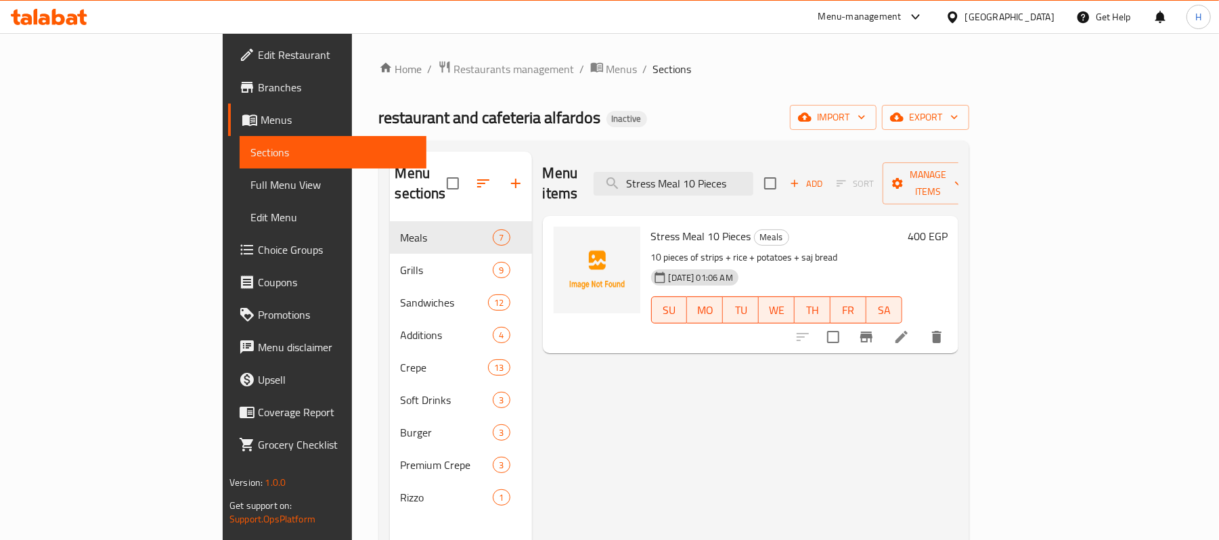
type input "Stress Meal 10 Pieces"
click at [908, 331] on icon at bounding box center [902, 337] width 12 height 12
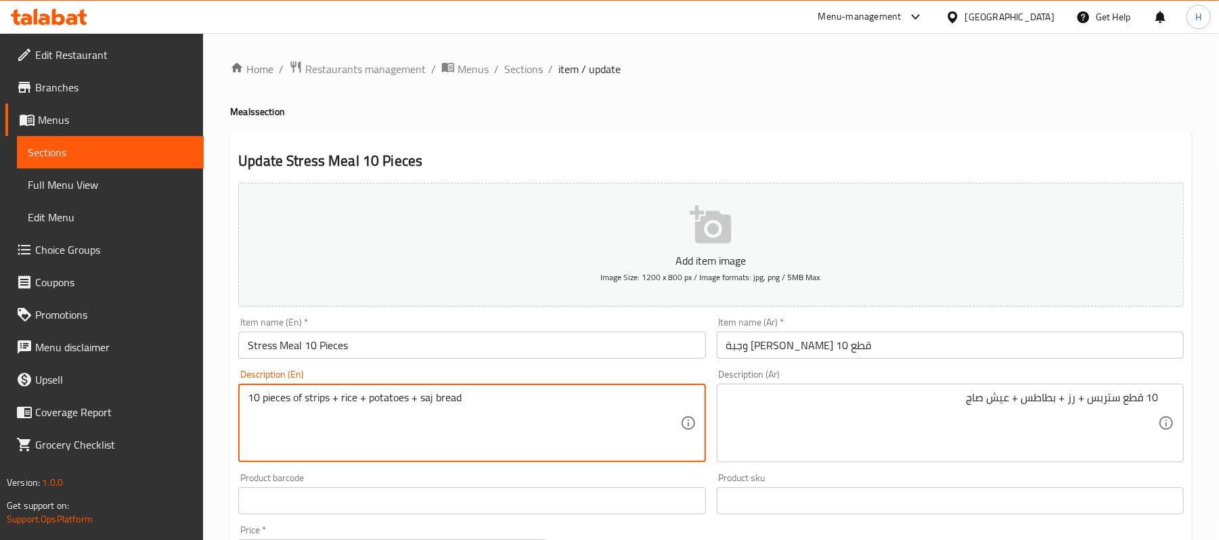
click at [321, 394] on textarea "10 pieces of strips + rice + potatoes + saj bread" at bounding box center [464, 423] width 432 height 64
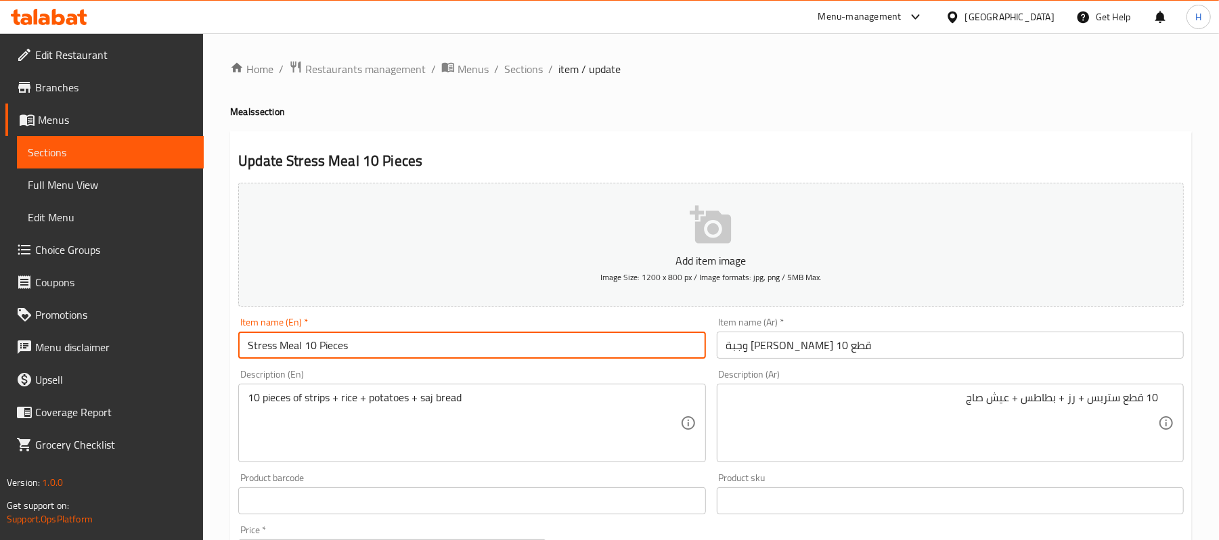
click at [264, 345] on input "Stress Meal 10 Pieces" at bounding box center [471, 345] width 467 height 27
paste input "strip"
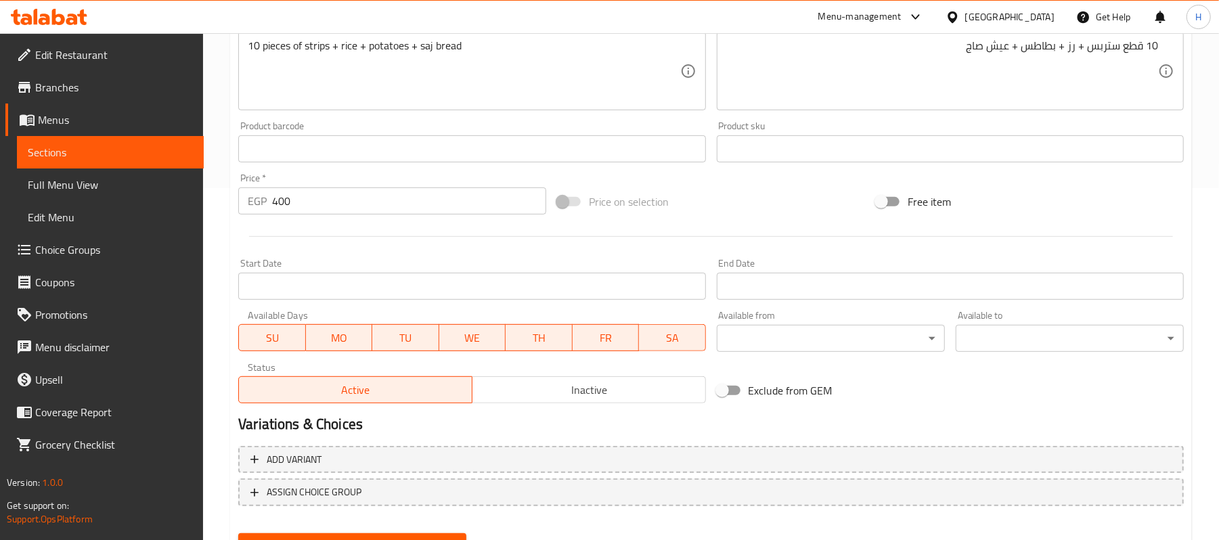
scroll to position [415, 0]
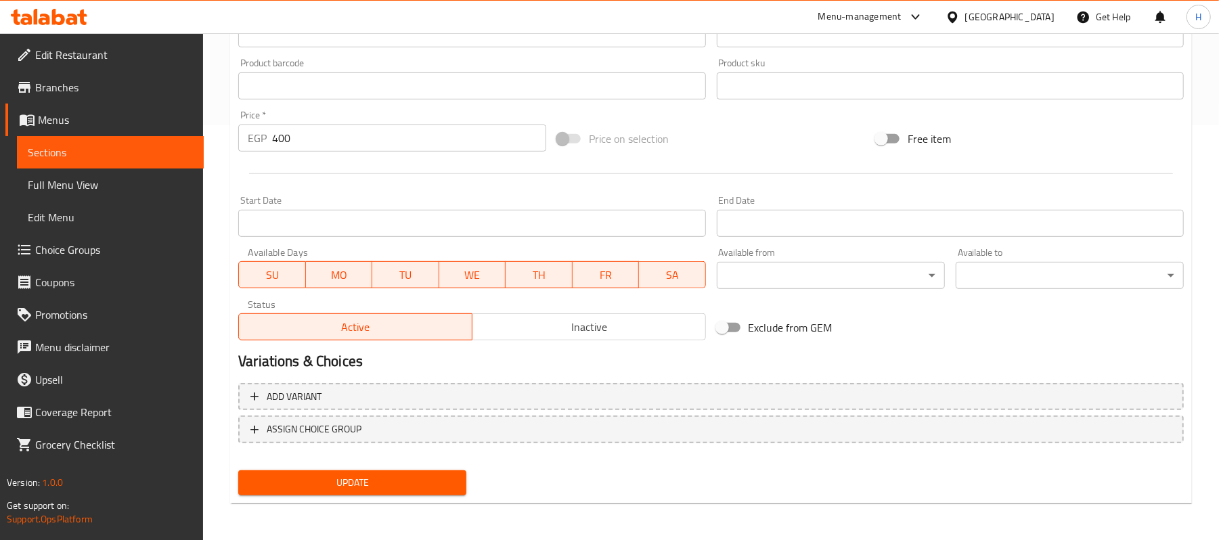
type input "strips Meal 10 Pieces"
click at [445, 473] on button "Update" at bounding box center [352, 483] width 228 height 25
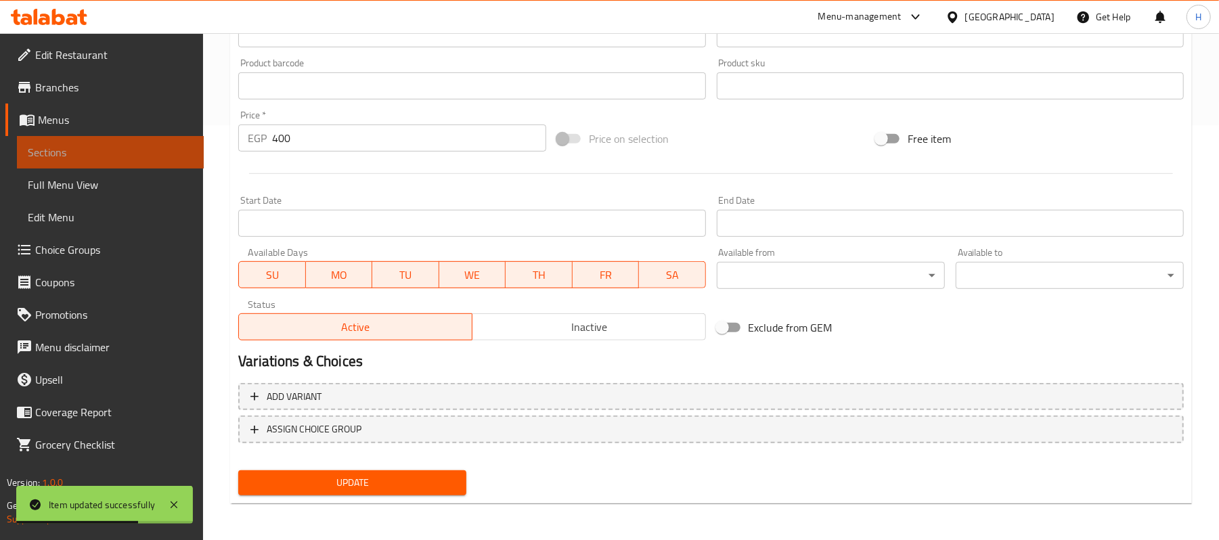
drag, startPoint x: 187, startPoint y: 147, endPoint x: 225, endPoint y: 141, distance: 39.1
click at [187, 147] on span "Sections" at bounding box center [110, 152] width 165 height 16
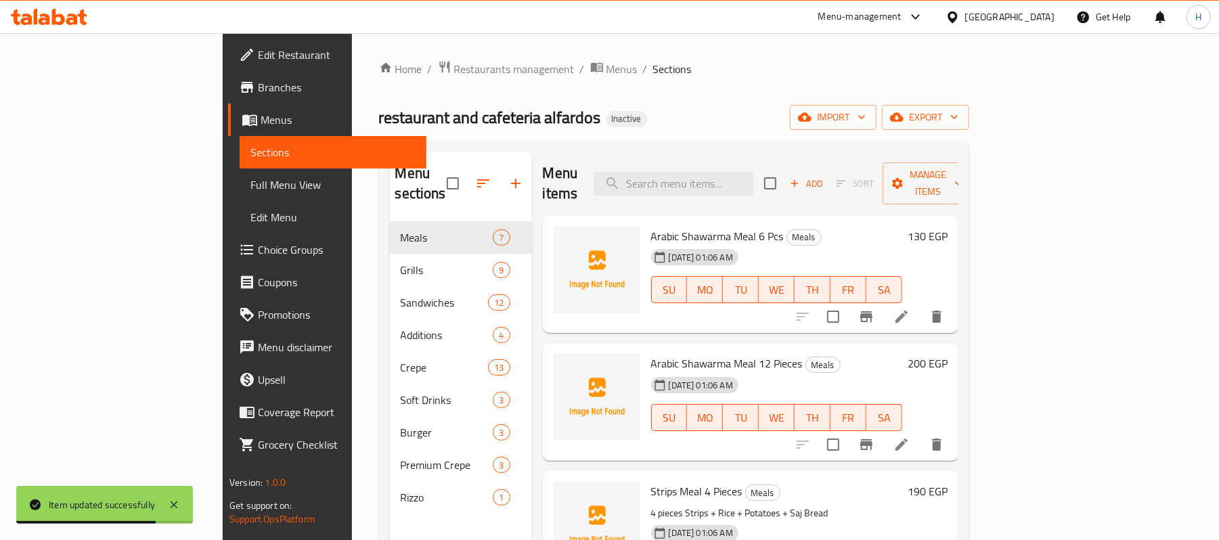
click at [777, 190] on div "Menu items Add Sort Manage items" at bounding box center [751, 184] width 416 height 64
click at [754, 172] on input "search" at bounding box center [674, 184] width 160 height 24
paste input "وجبة ربع فرخة ورك"
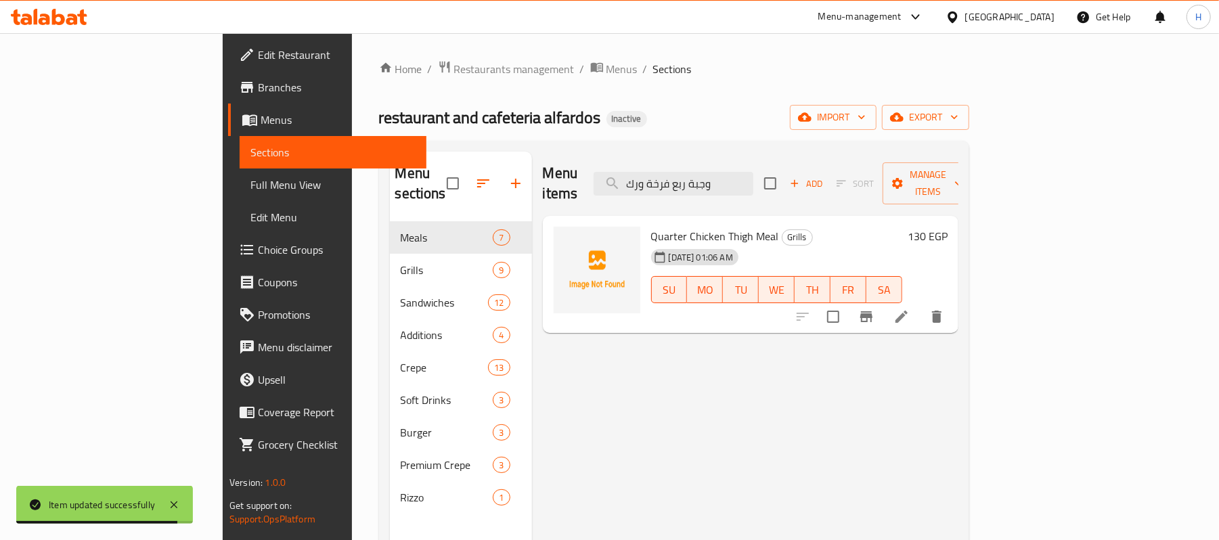
type input "وجبة ربع فرخة ورك"
click at [921, 305] on li at bounding box center [902, 317] width 38 height 24
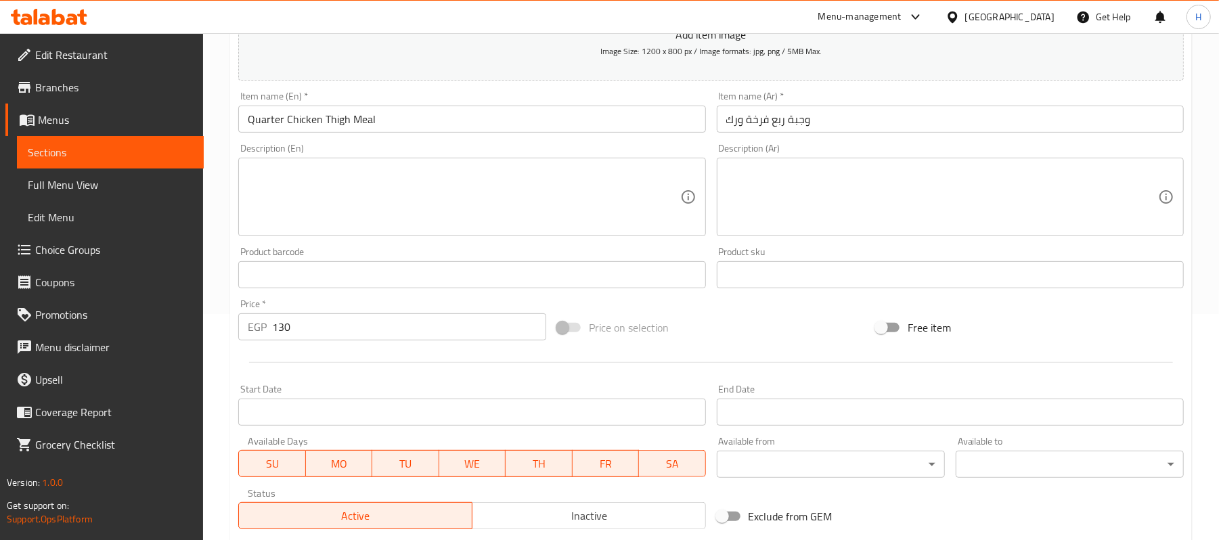
scroll to position [361, 0]
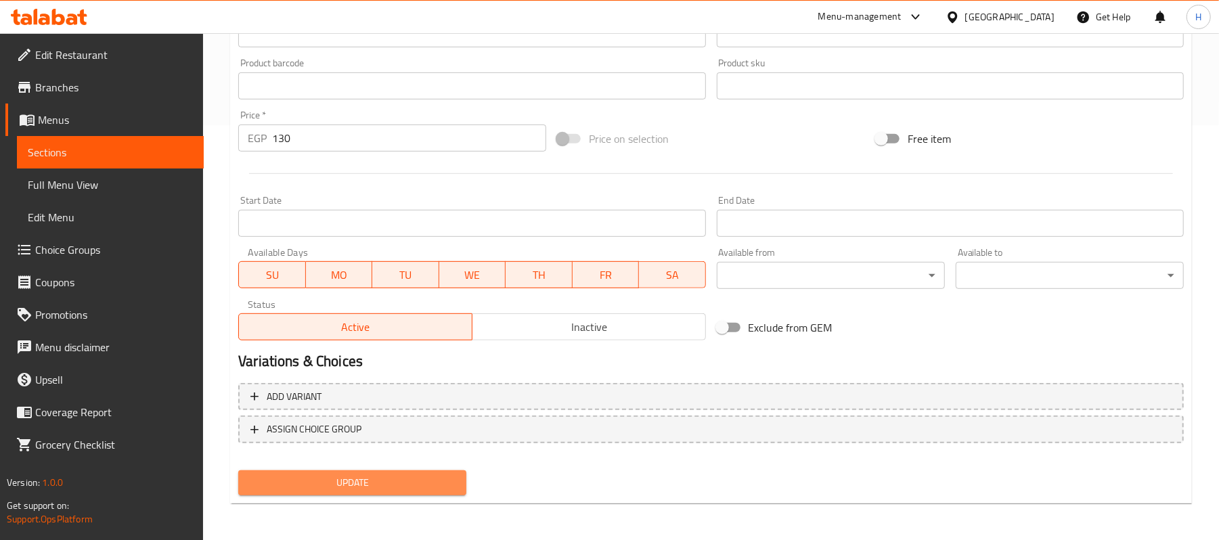
click at [420, 471] on button "Update" at bounding box center [352, 483] width 228 height 25
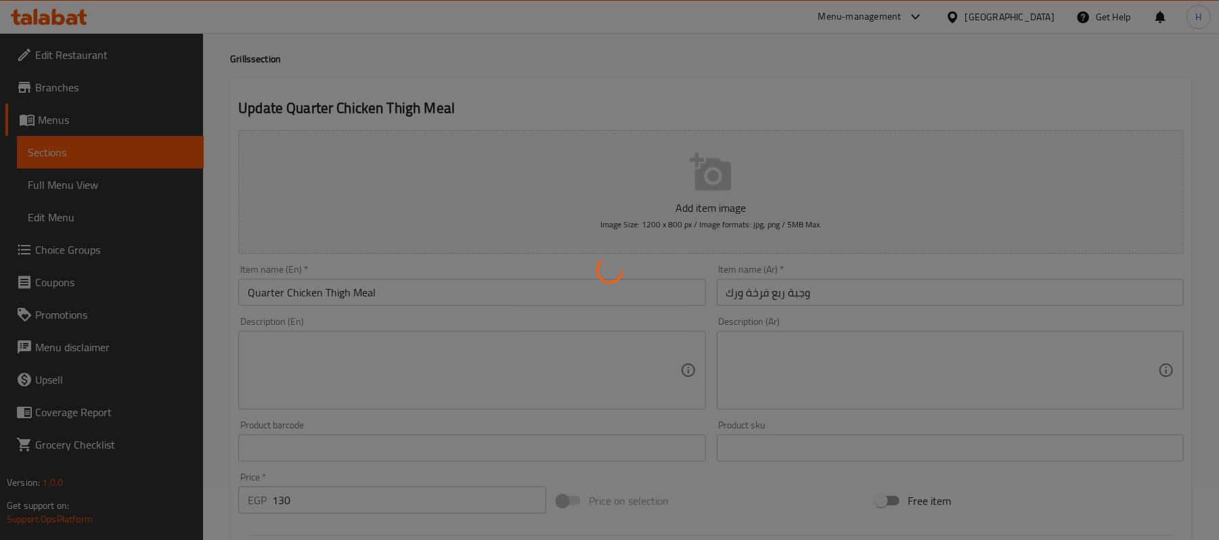
scroll to position [0, 0]
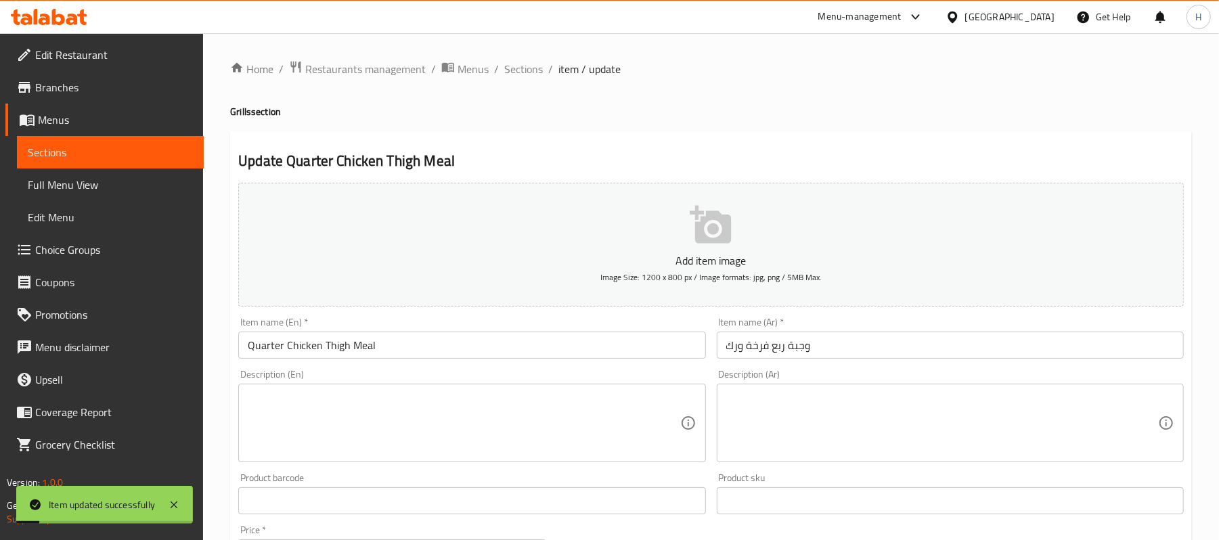
click at [49, 146] on span "Sections" at bounding box center [110, 152] width 165 height 16
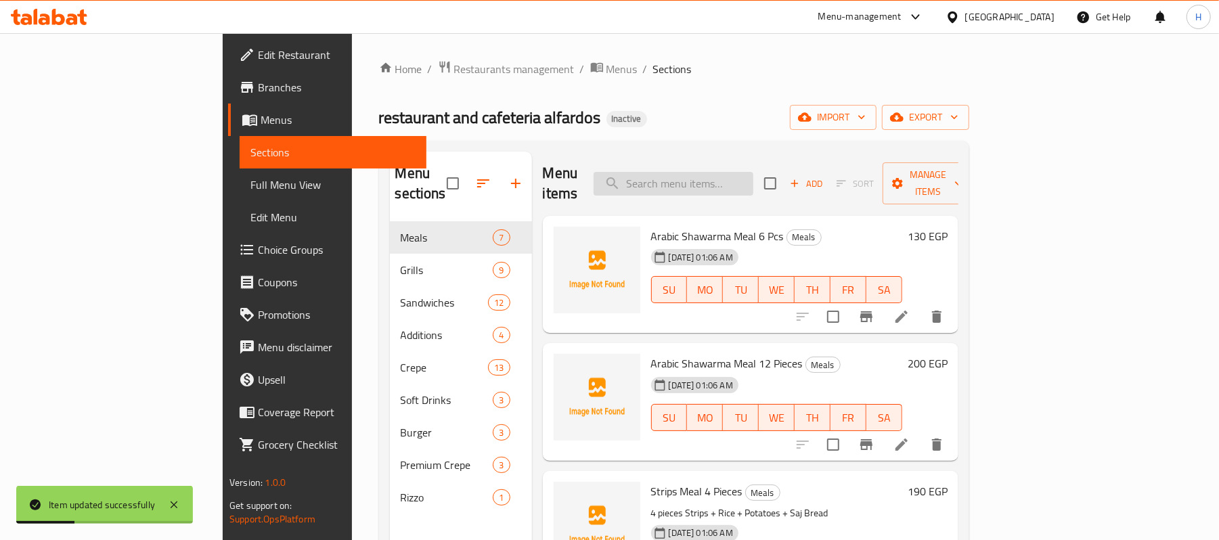
click at [754, 184] on input "search" at bounding box center [674, 184] width 160 height 24
paste input "Arabic Shawarma Sandwich"
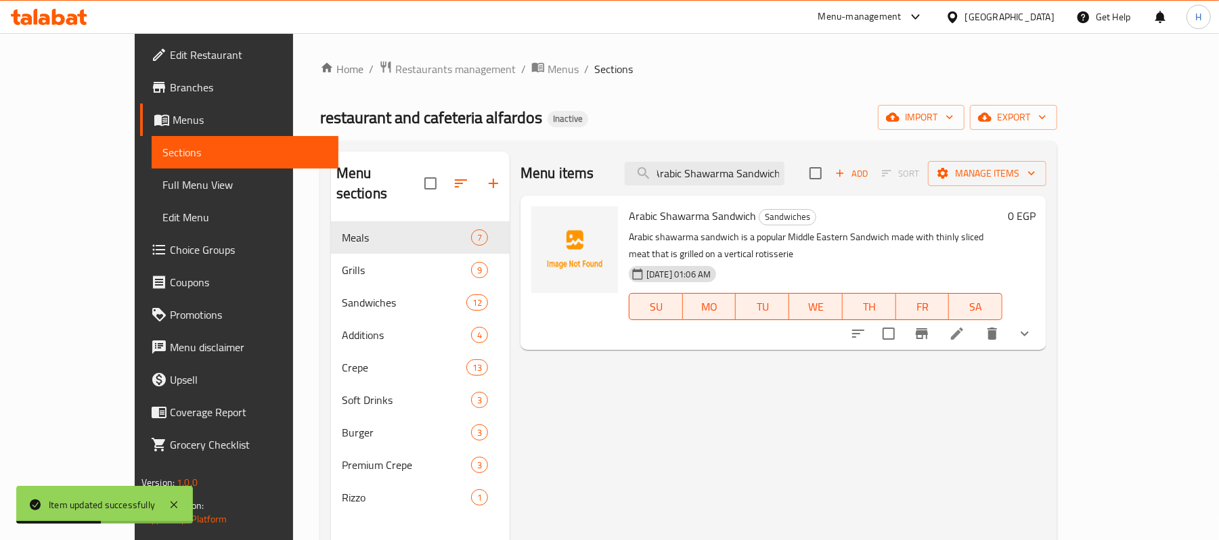
type input "Arabic Shawarma Sandwich"
click at [963, 328] on icon at bounding box center [957, 334] width 12 height 12
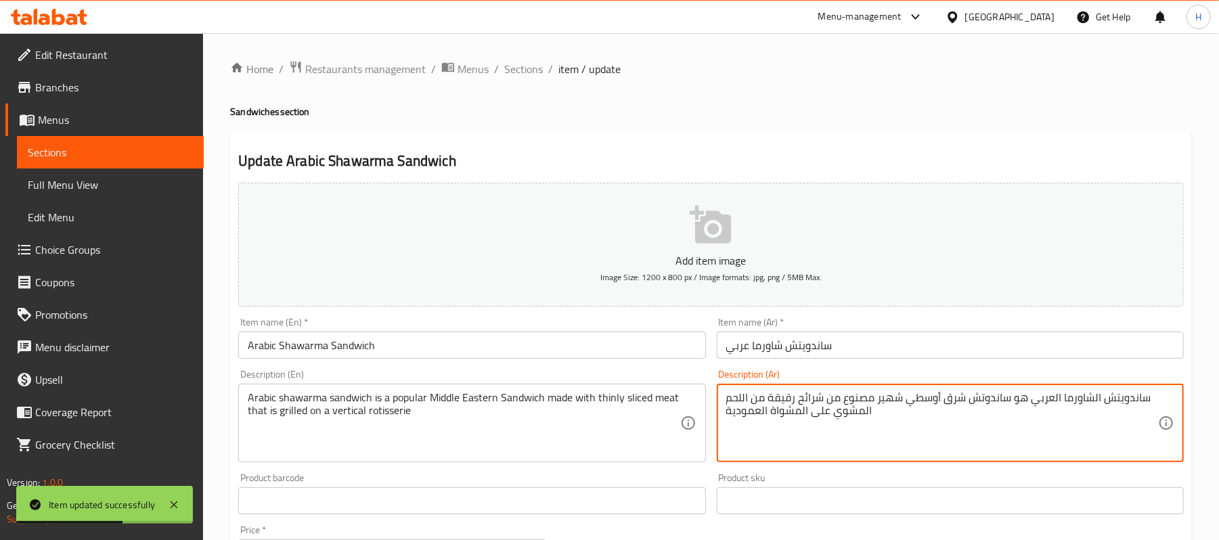
click at [888, 412] on textarea "ساندويتش الشاورما العربي هو ساندوتش شرق أوسطي شهير مصنوع من شرائح رقيقة من اللح…" at bounding box center [942, 423] width 432 height 64
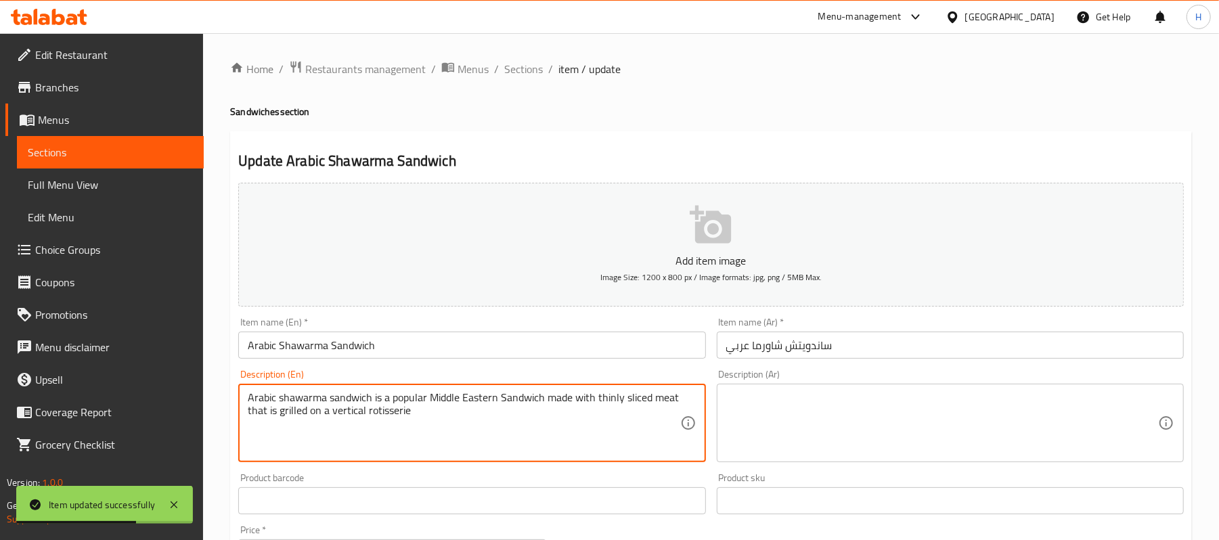
click at [539, 393] on textarea "Arabic shawarma sandwich is a popular Middle Eastern Sandwich made with thinly …" at bounding box center [464, 423] width 432 height 64
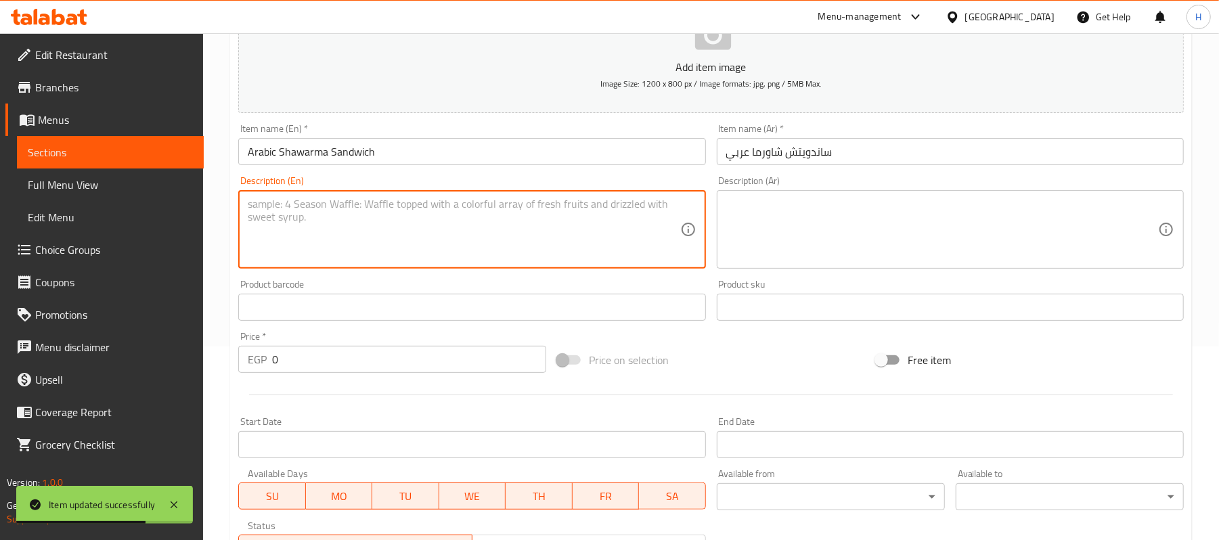
scroll to position [448, 0]
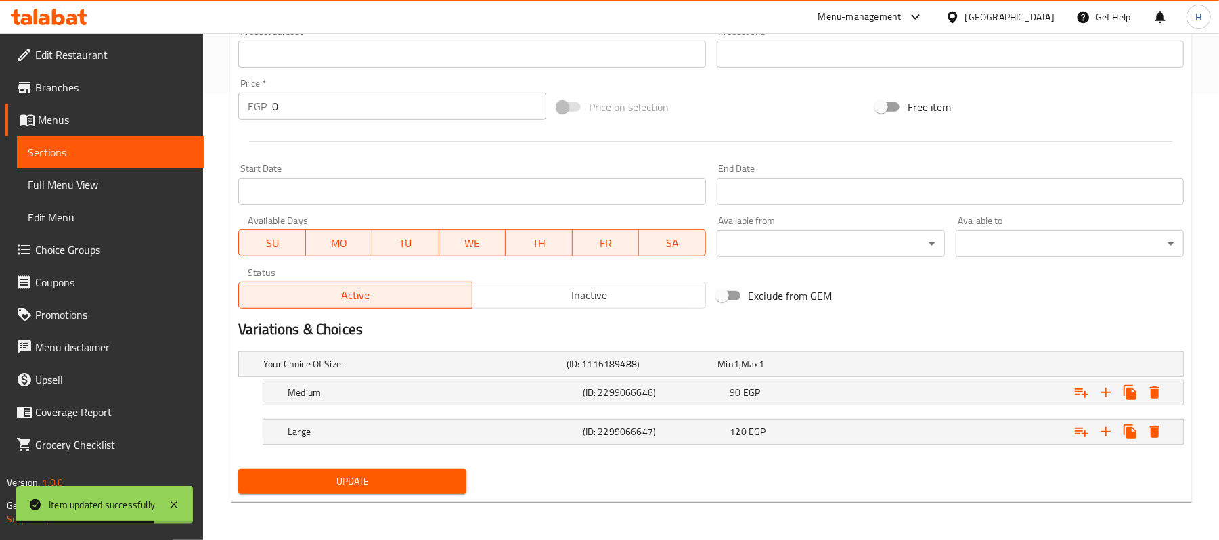
click at [458, 466] on div "Update" at bounding box center [352, 482] width 239 height 36
click at [456, 470] on button "Update" at bounding box center [352, 481] width 228 height 25
click at [65, 153] on span "Sections" at bounding box center [110, 152] width 165 height 16
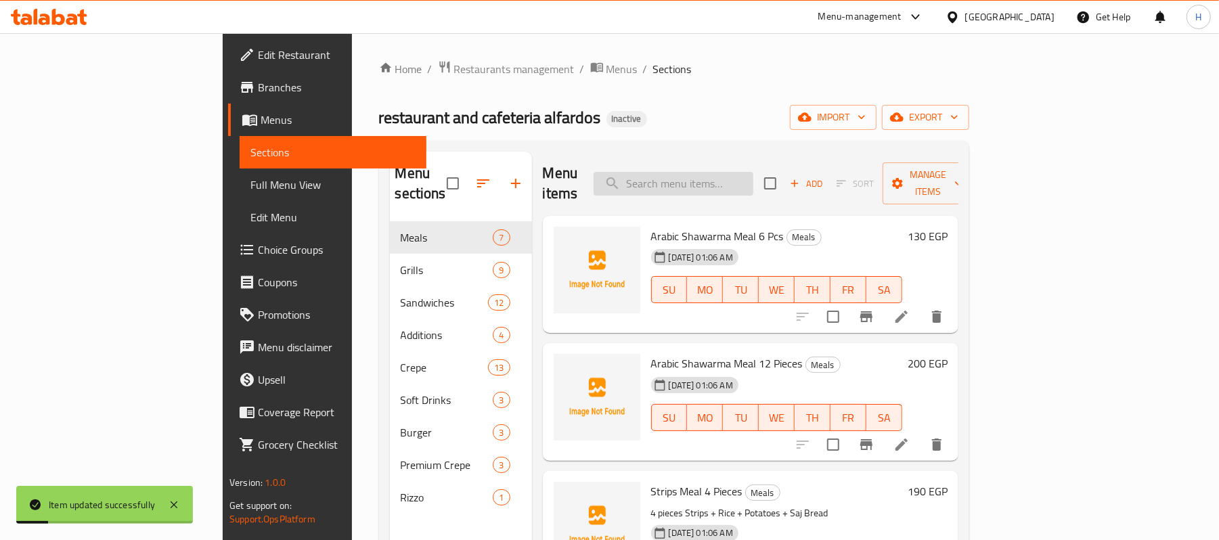
click at [754, 175] on input "search" at bounding box center [674, 184] width 160 height 24
paste input "فرخة شيش"
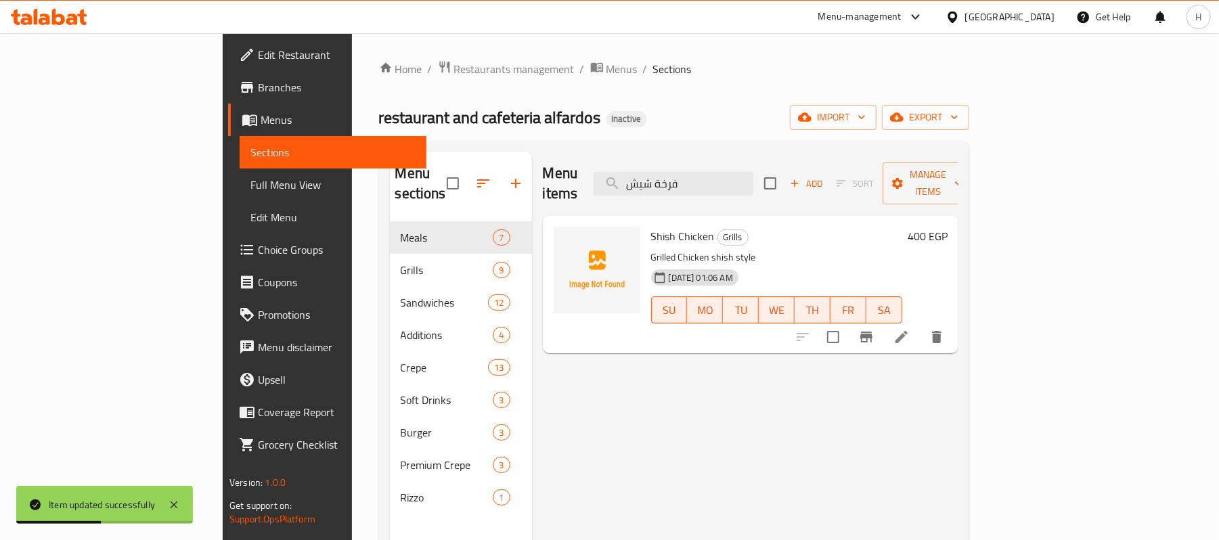
type input "فرخة شيش"
click at [921, 325] on li at bounding box center [902, 337] width 38 height 24
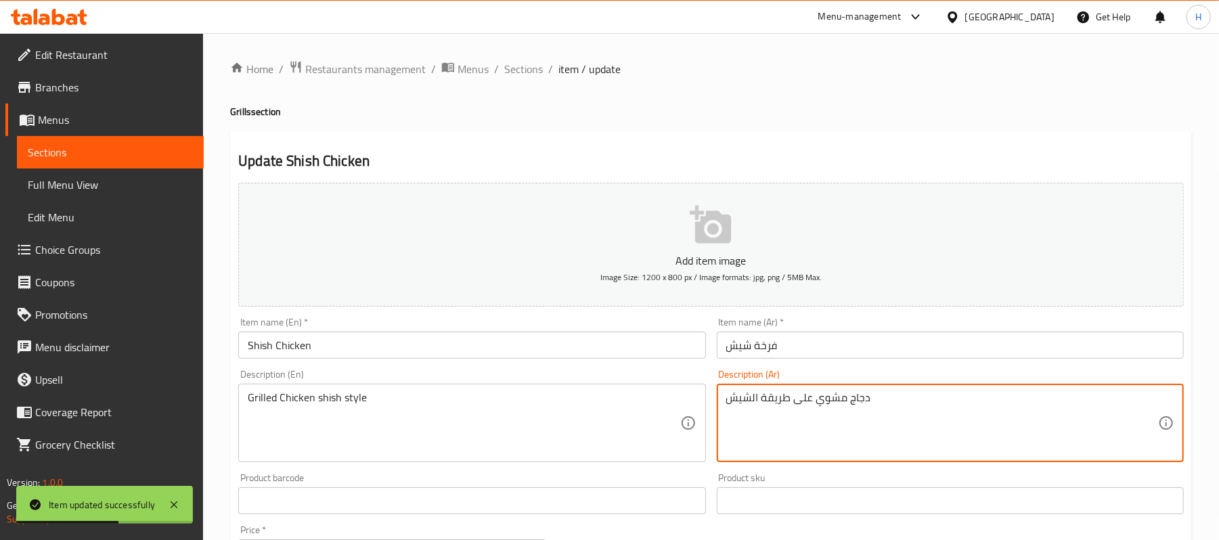
click at [889, 407] on textarea "دجاج مشوي على طريقة الشيش" at bounding box center [942, 423] width 432 height 64
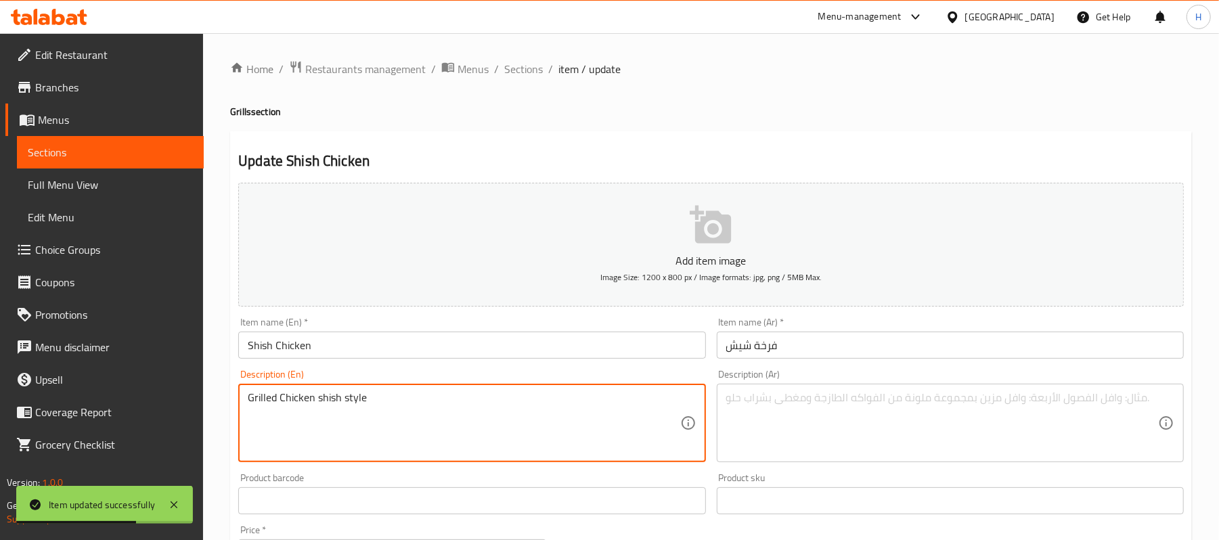
click at [397, 404] on textarea "Grilled Chicken shish style" at bounding box center [464, 423] width 432 height 64
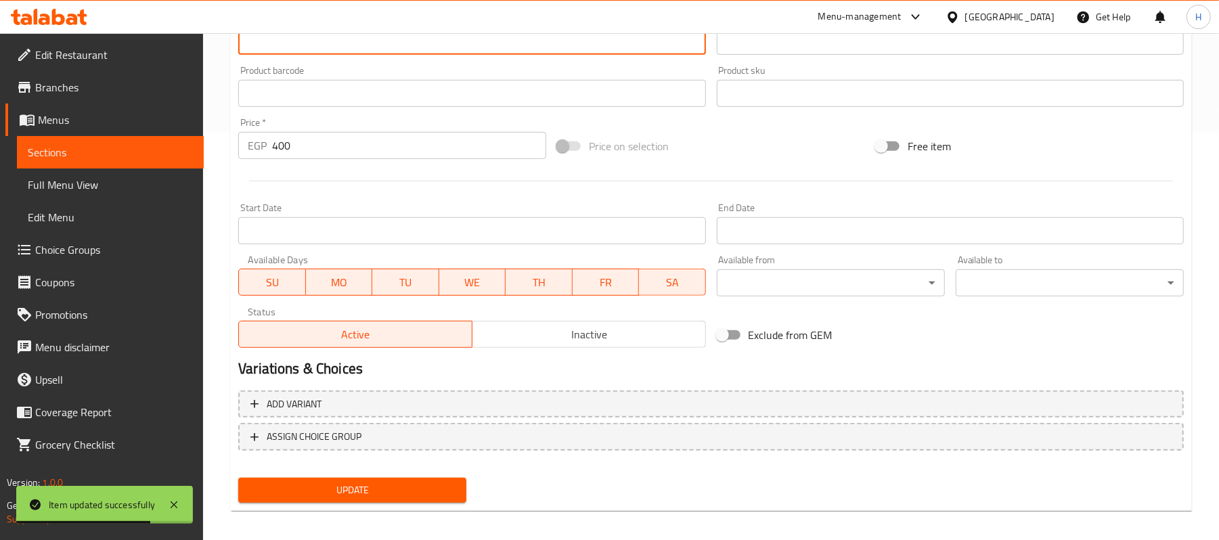
scroll to position [415, 0]
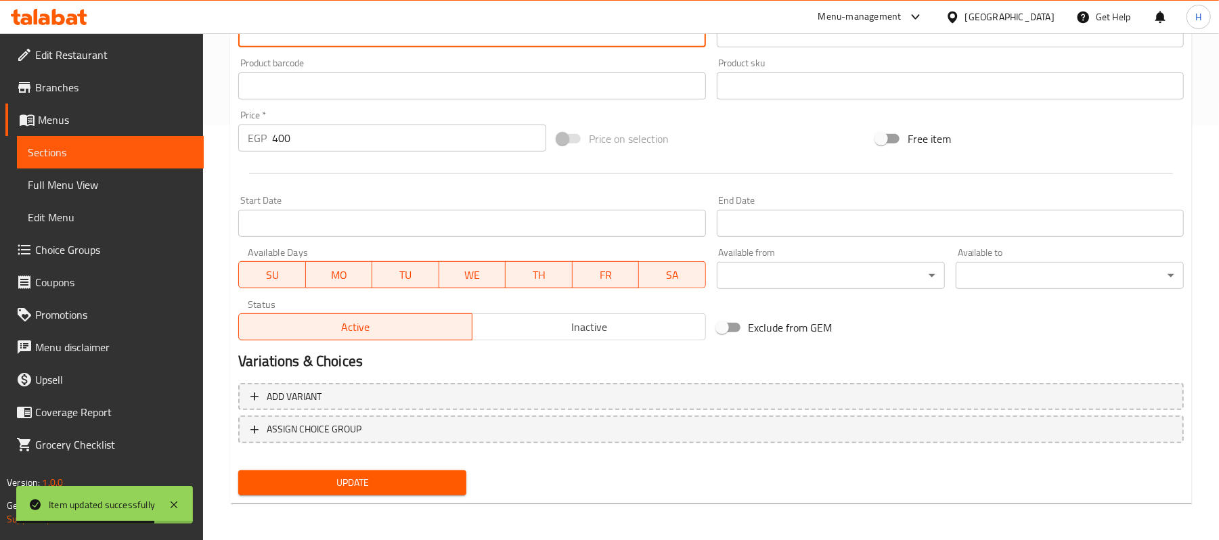
click at [407, 477] on span "Update" at bounding box center [352, 483] width 206 height 17
click at [89, 149] on span "Sections" at bounding box center [110, 152] width 165 height 16
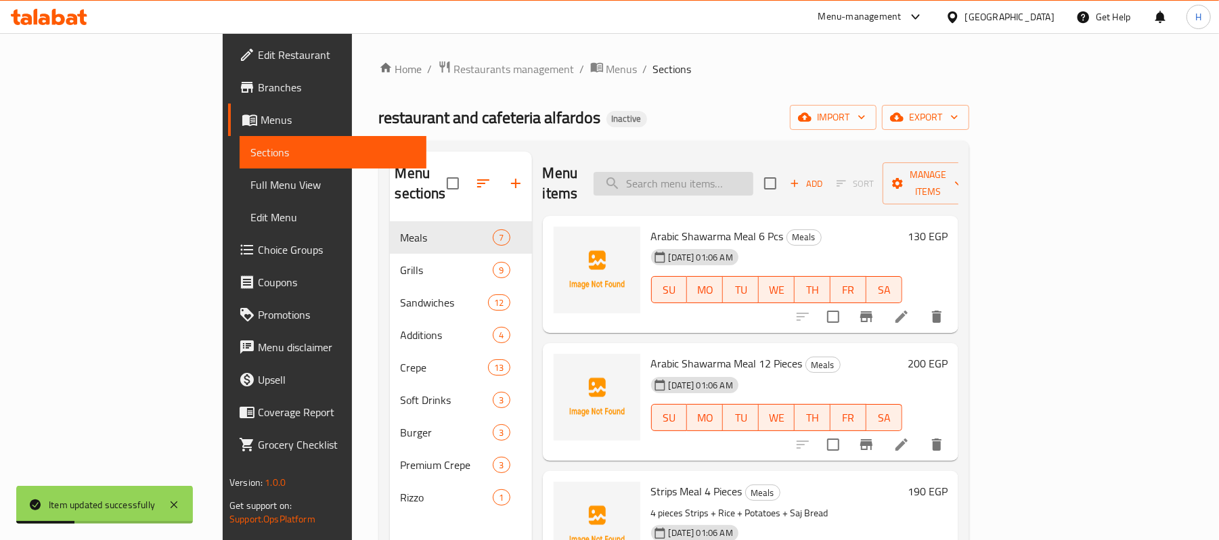
drag, startPoint x: 800, startPoint y: 161, endPoint x: 800, endPoint y: 171, distance: 9.5
click at [800, 163] on div "Menu items Add Sort Manage items" at bounding box center [751, 184] width 416 height 64
click at [754, 172] on input "search" at bounding box center [674, 184] width 160 height 24
paste input "وجبة نص فرخة"
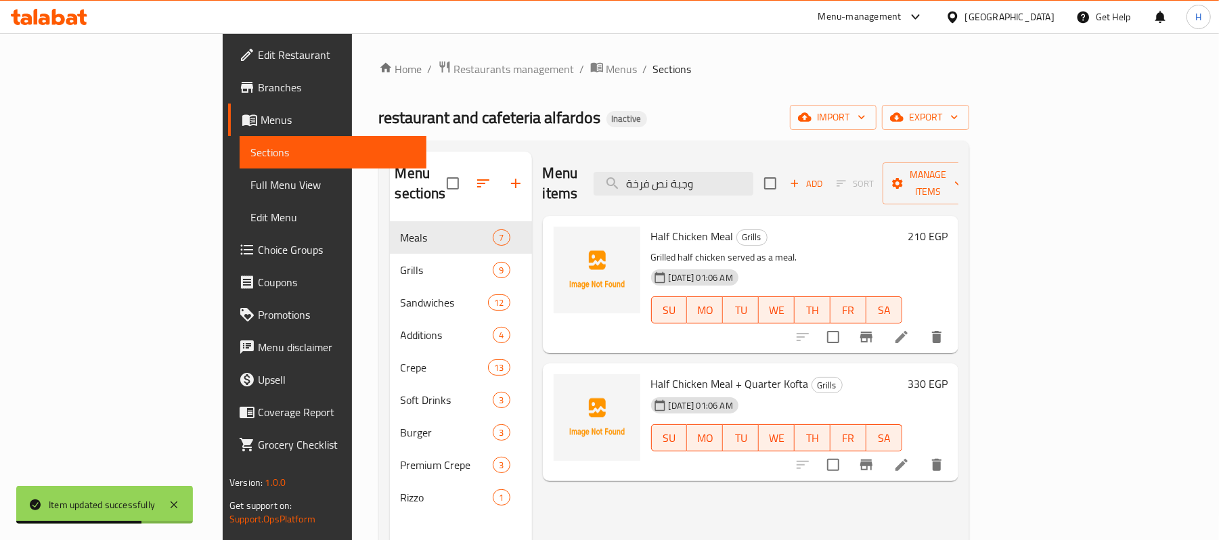
type input "وجبة نص فرخة"
click at [921, 325] on li at bounding box center [902, 337] width 38 height 24
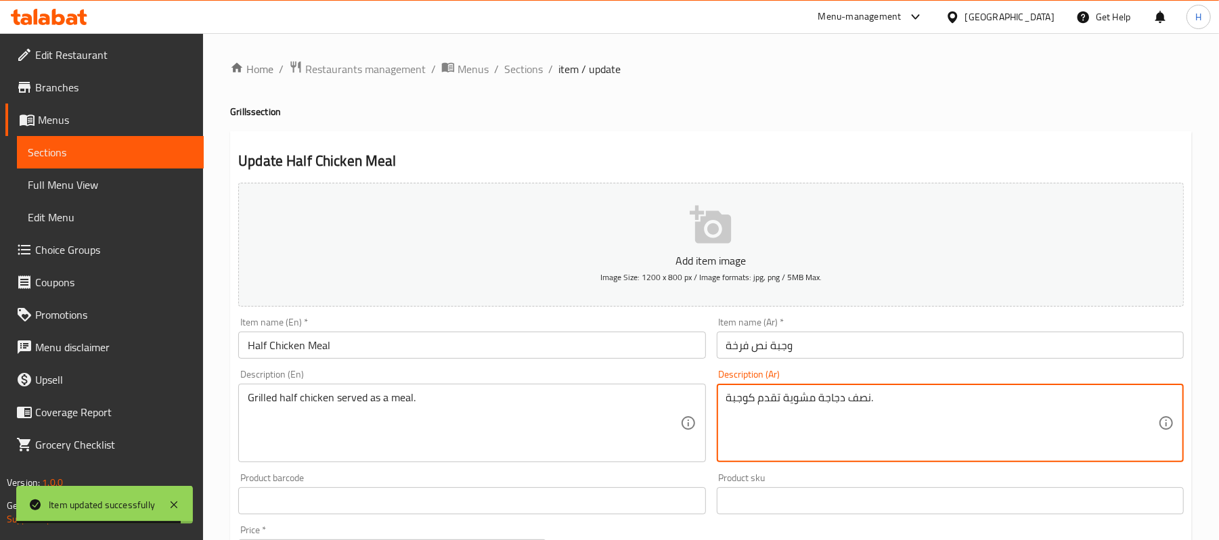
click at [813, 398] on textarea "نصف دجاجة مشوية تقدم كوجبة." at bounding box center [942, 423] width 432 height 64
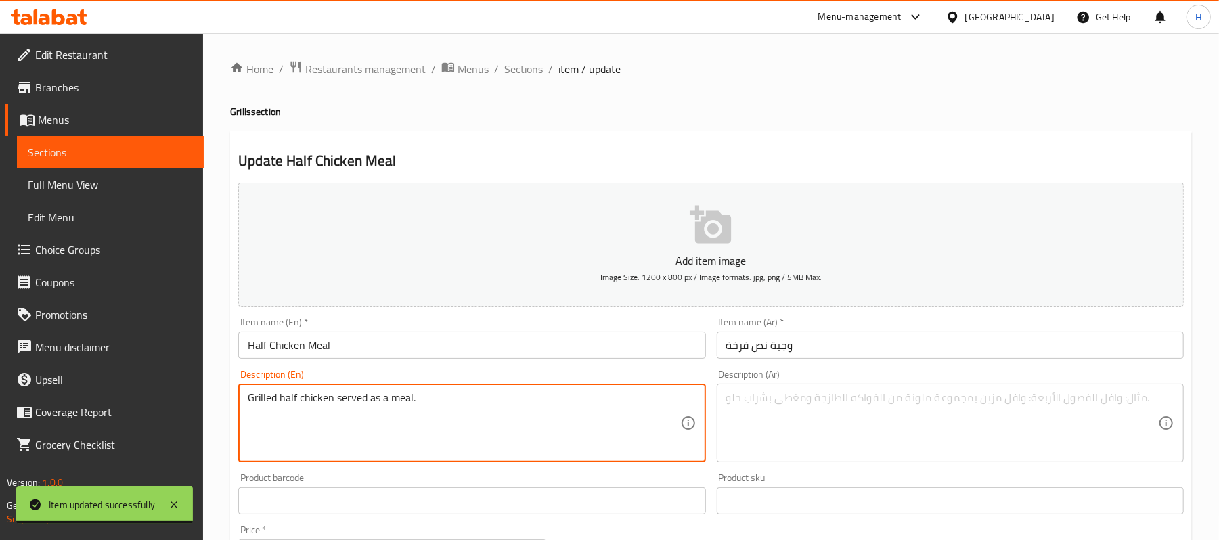
click at [401, 393] on textarea "Grilled half chicken served as a meal." at bounding box center [464, 423] width 432 height 64
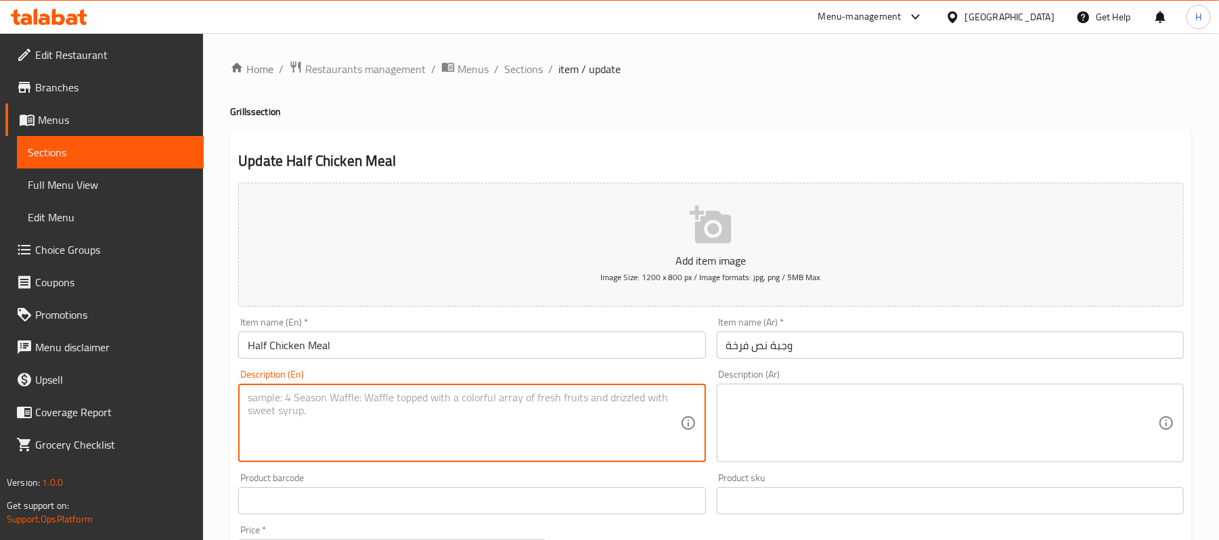
scroll to position [361, 0]
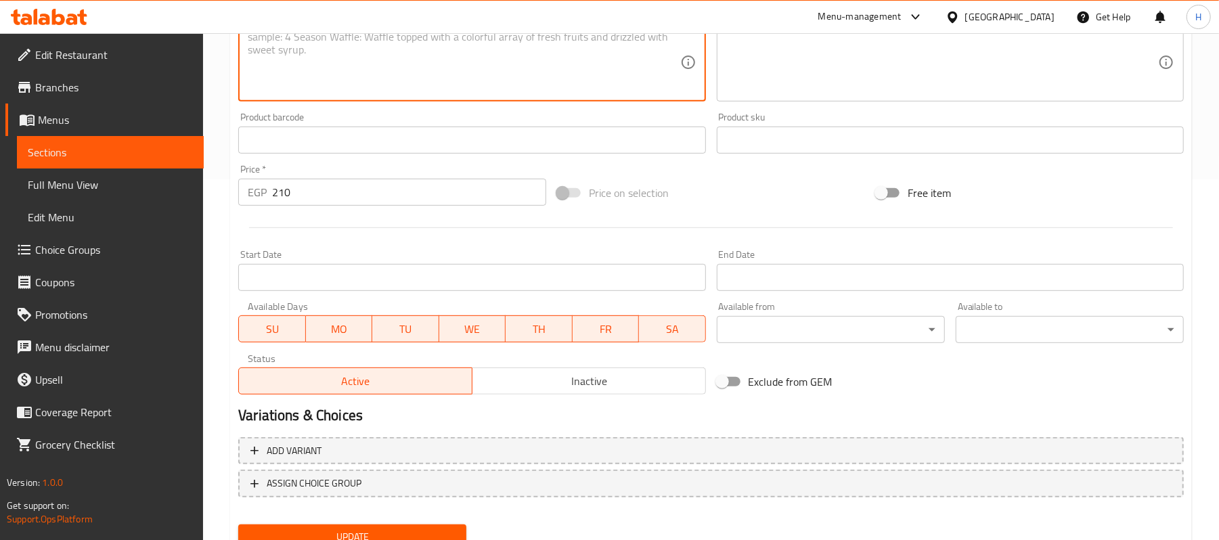
click at [383, 533] on span "Update" at bounding box center [352, 537] width 206 height 17
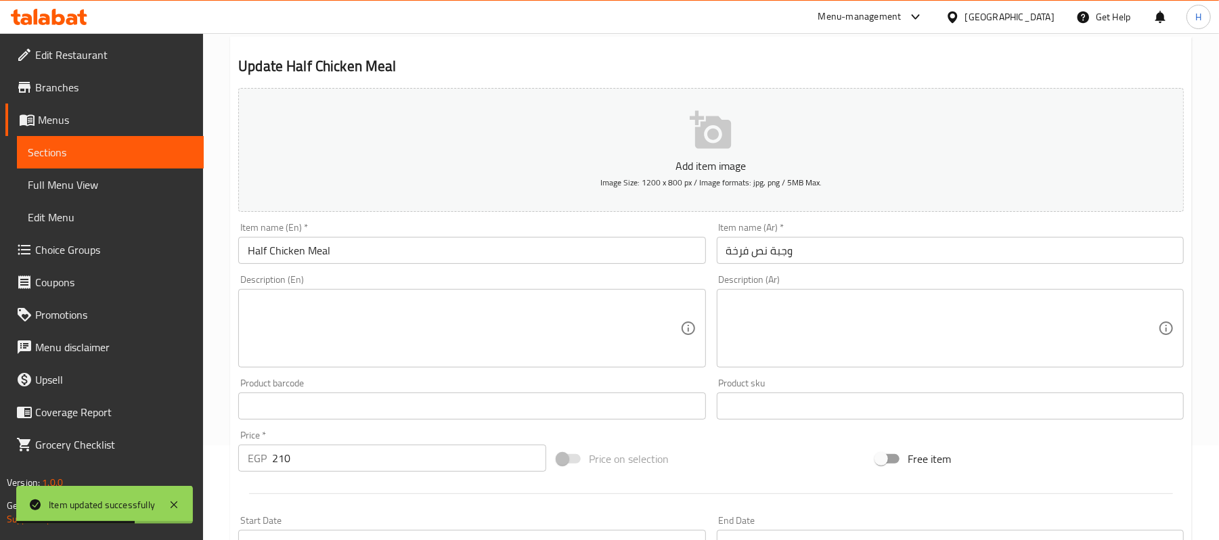
scroll to position [90, 0]
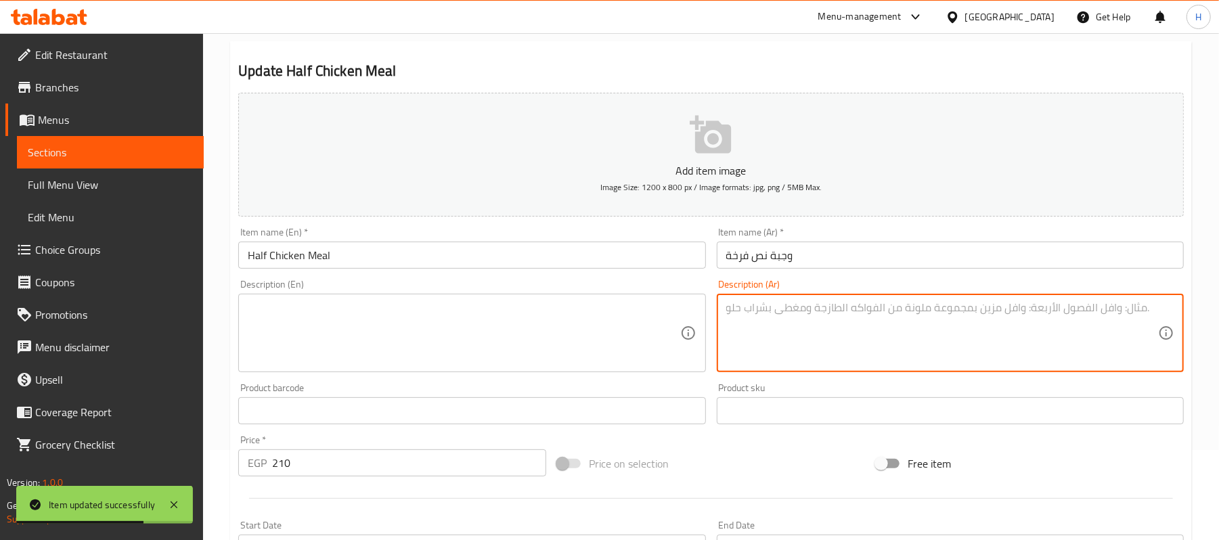
click at [903, 336] on textarea at bounding box center [942, 333] width 432 height 64
paste textarea "كبدة بلدي مطهوة على الطريقة الإسكندراني مع توابل وفلفل وبصل، تقدم ساخنة في ساند…"
type textarea "كبدة بلدي مطهوة على الطريقة الإسكندراني مع توابل وفلفل وبصل، تقدم ساخنة في ساند…"
click at [751, 309] on textarea "كبدة بلدي مطهوة على الطريقة الإسكندراني مع توابل وفلفل وبصل، تقدم ساخنة في ساند…" at bounding box center [942, 333] width 432 height 64
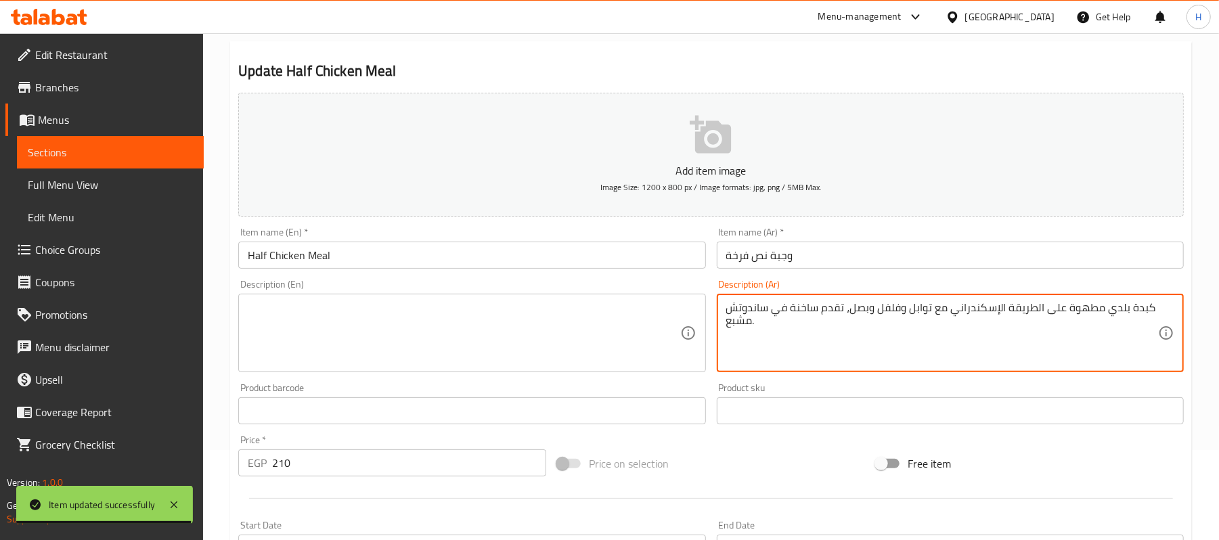
click at [751, 309] on textarea "كبدة بلدي مطهوة على الطريقة الإسكندراني مع توابل وفلفل وبصل، تقدم ساخنة في ساند…" at bounding box center [942, 333] width 432 height 64
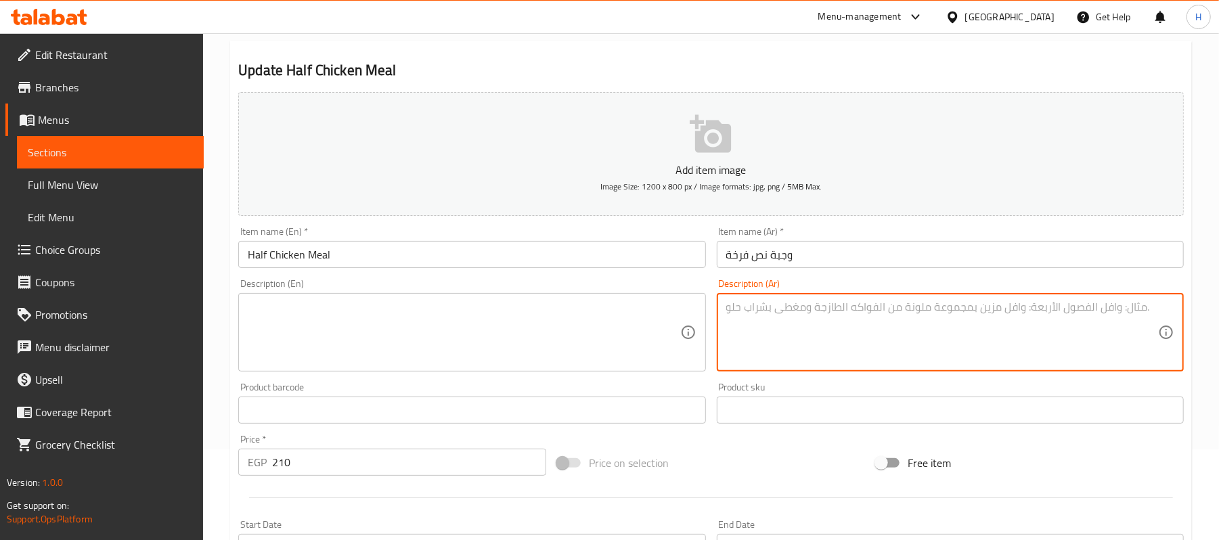
scroll to position [415, 0]
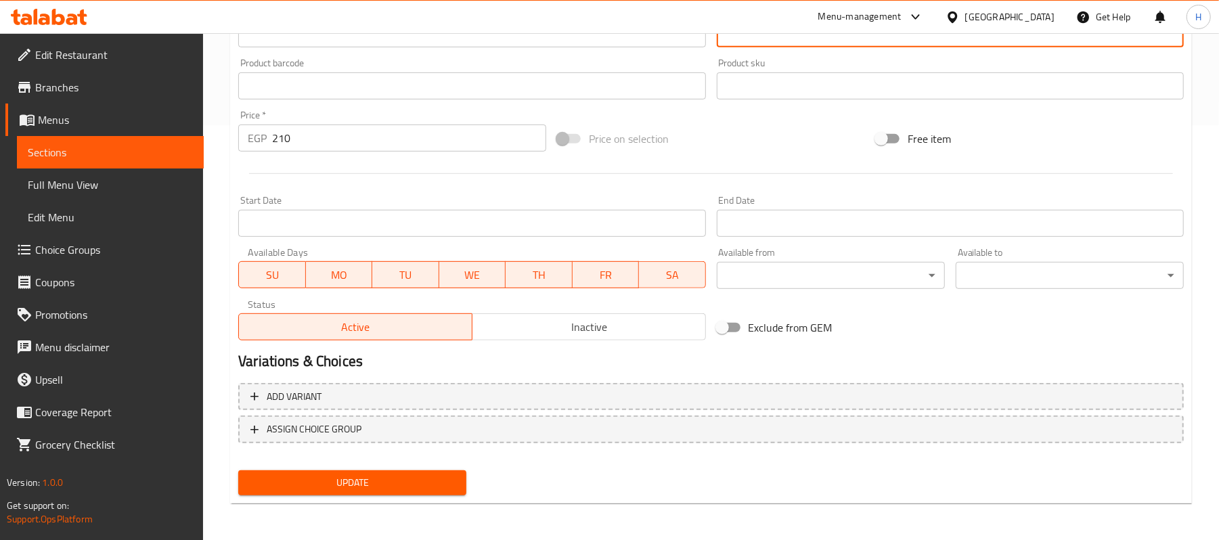
click at [402, 478] on span "Update" at bounding box center [352, 483] width 206 height 17
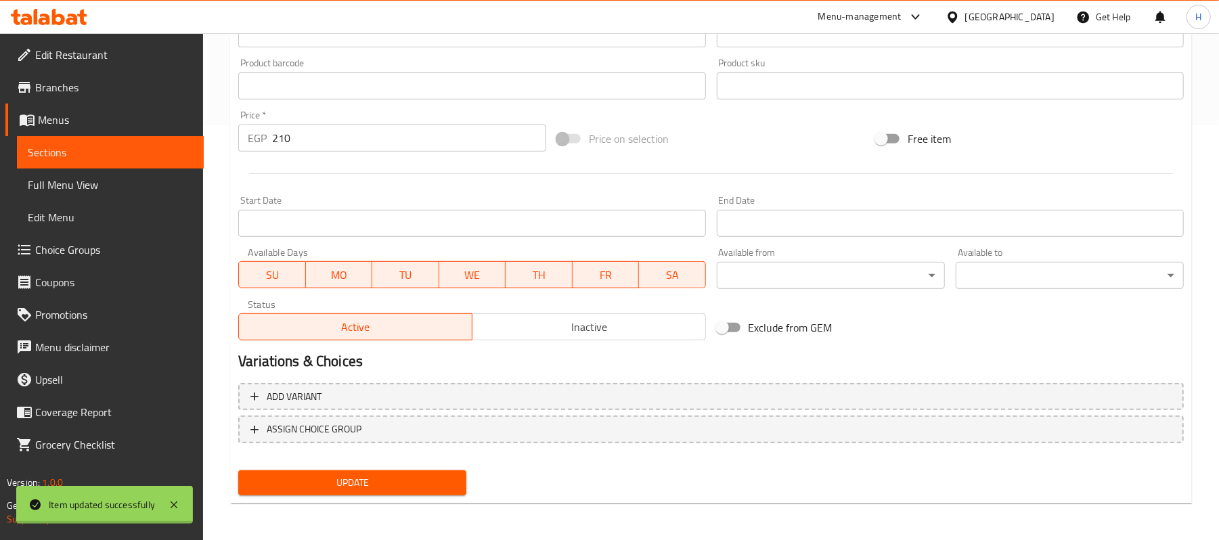
click at [175, 162] on div "Edit Restaurant Branches Menus Sections Full Menu View Edit Menu Choice Groups …" at bounding box center [609, 79] width 1219 height 923
click at [175, 162] on link "Sections" at bounding box center [110, 152] width 187 height 32
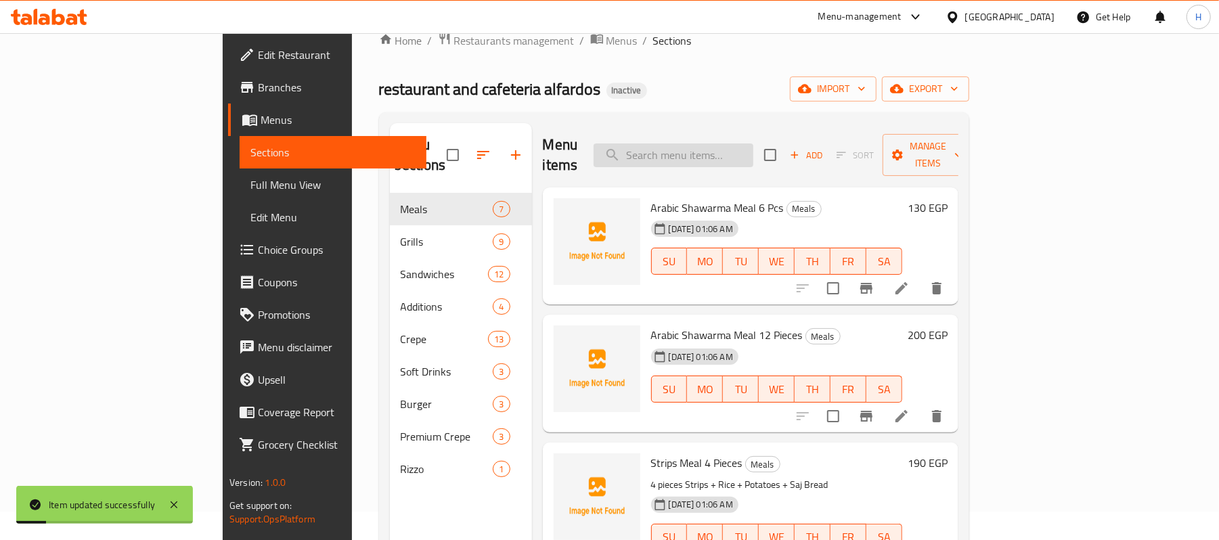
scroll to position [9, 0]
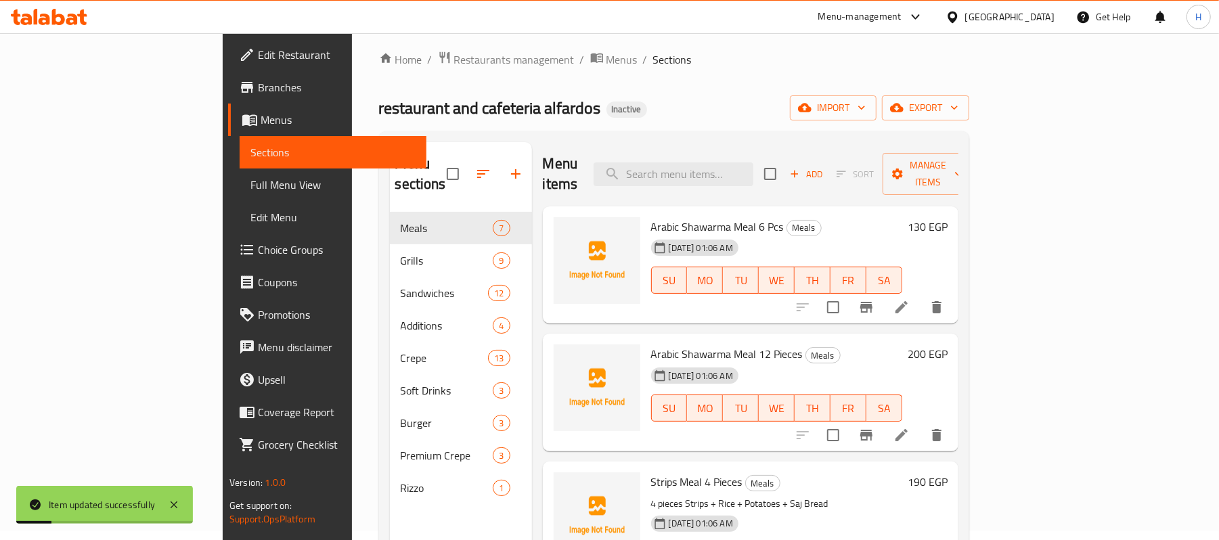
click at [778, 179] on div "Menu items Add Sort Manage items" at bounding box center [751, 174] width 416 height 64
click at [754, 171] on input "search" at bounding box center [674, 174] width 160 height 24
paste input "ساندويتش كبدة وسط"
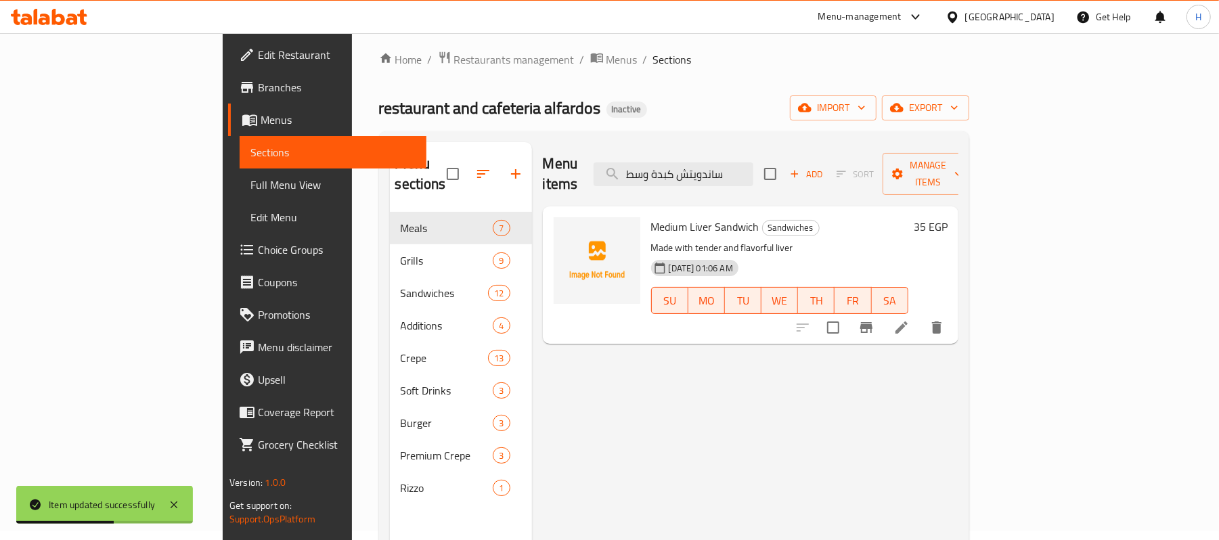
click at [959, 475] on div "Menu items ساندويتش كبدة وسط Add Sort Manage items Medium Liver Sandwich Sandwi…" at bounding box center [745, 412] width 427 height 540
click at [726, 163] on input "ساندويتش كبدة وسط" at bounding box center [674, 174] width 160 height 24
click at [749, 168] on input "ساندويتش كبدة" at bounding box center [674, 174] width 160 height 24
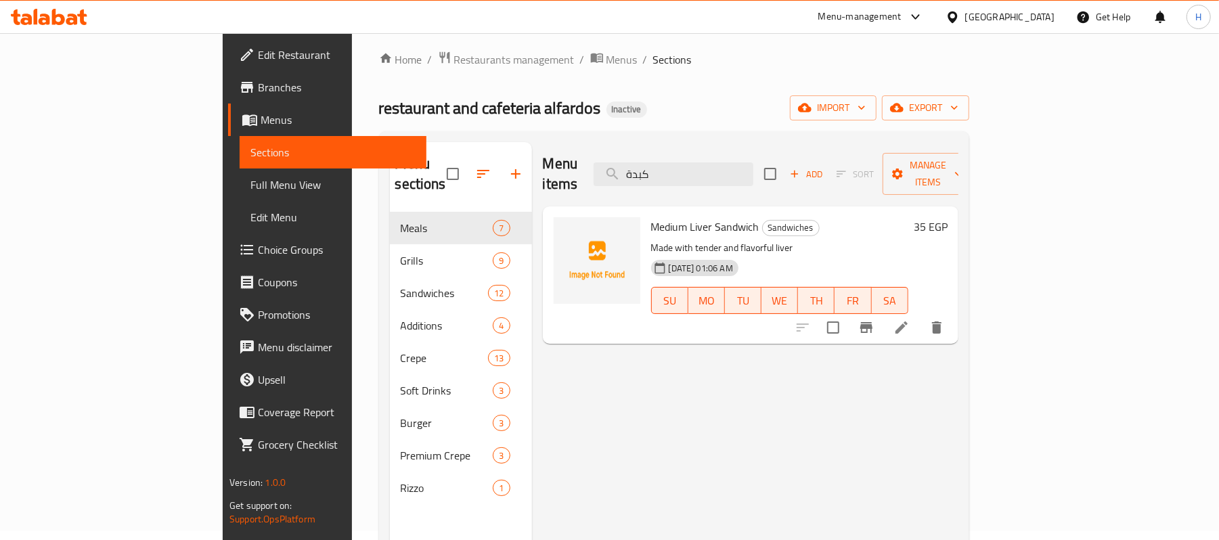
type input "كبدة"
click at [908, 322] on icon at bounding box center [902, 328] width 12 height 12
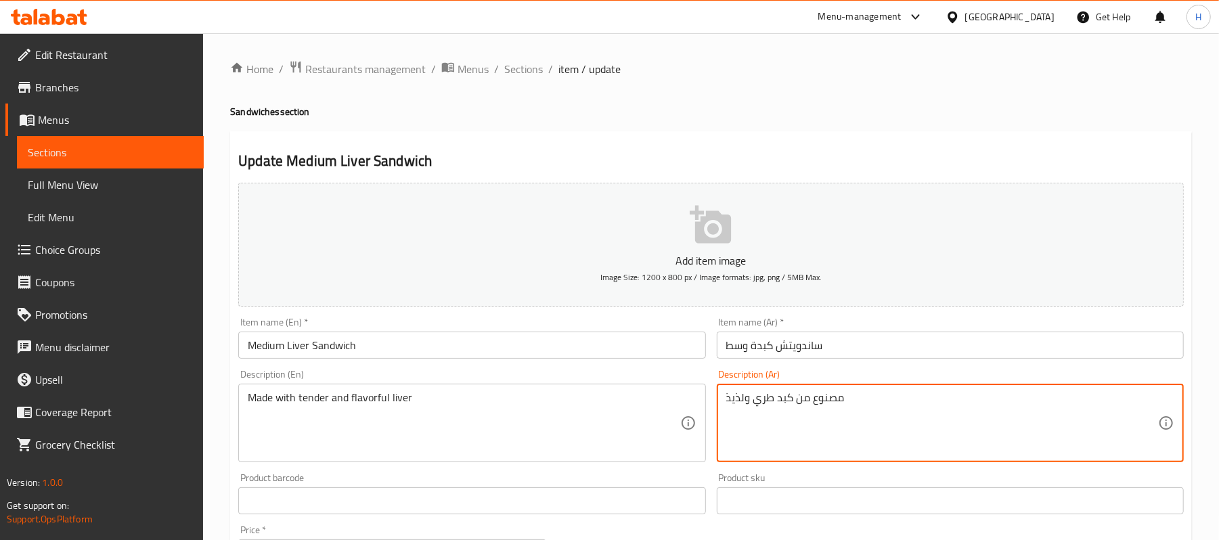
click at [863, 416] on textarea "مصنوع من كبد طري ولذيذ" at bounding box center [942, 423] width 432 height 64
paste textarea "بدة بلدي مطهوة على الطريقة الإسكندراني مع توابل وفلفل وبصل، تقدم ساخنة في ساندو…"
type textarea "كبدة بلدي مطهوة على الطريقة الإسكندراني مع توابل وفلفل وبصل، تقدم ساخنة في ساند…"
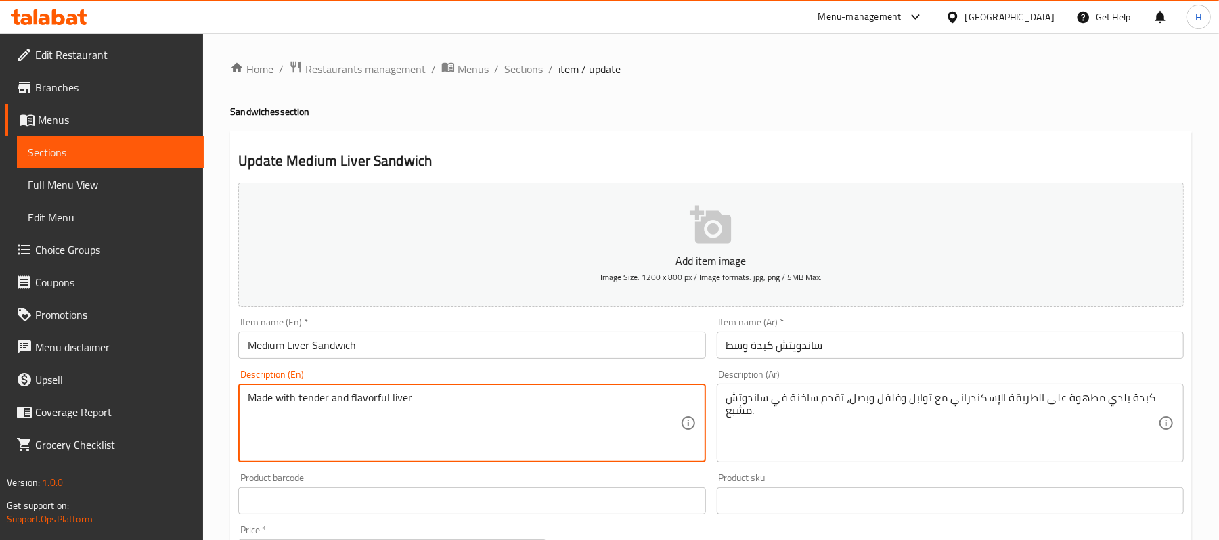
click at [548, 405] on textarea "Made with tender and flavorful liver" at bounding box center [464, 423] width 432 height 64
paste textarea "baladi liver cooked Alexandrian style with spices, peppers and onions, served h…"
type textarea "baladi liver cooked Alexandrian style with spices, peppers and onions, served h…"
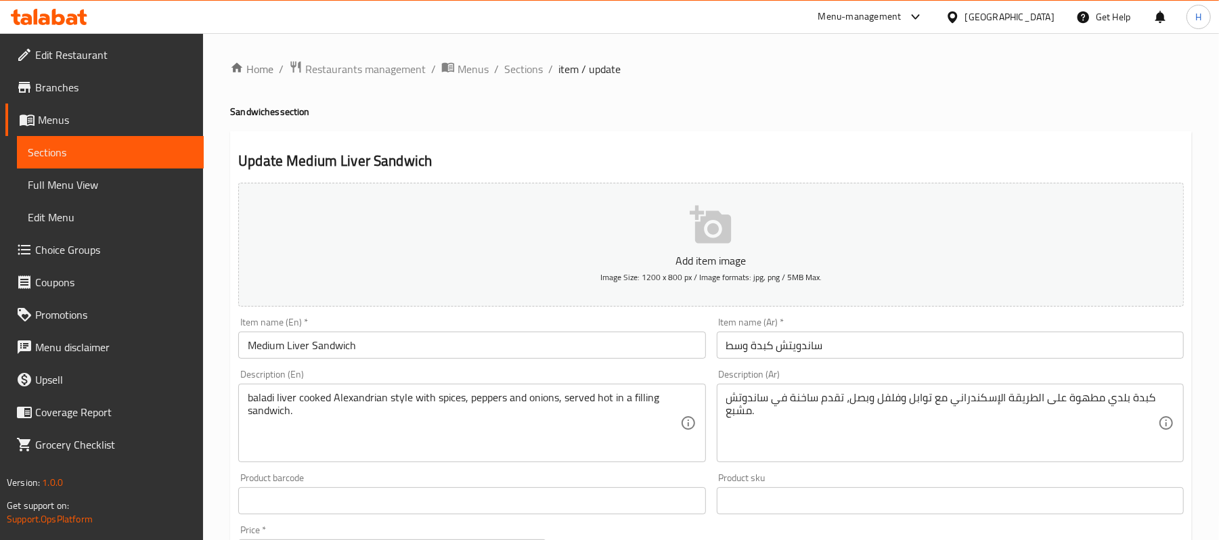
click at [512, 377] on div "Description (En) baladi liver cooked Alexandrian style with spices, peppers and…" at bounding box center [471, 416] width 467 height 93
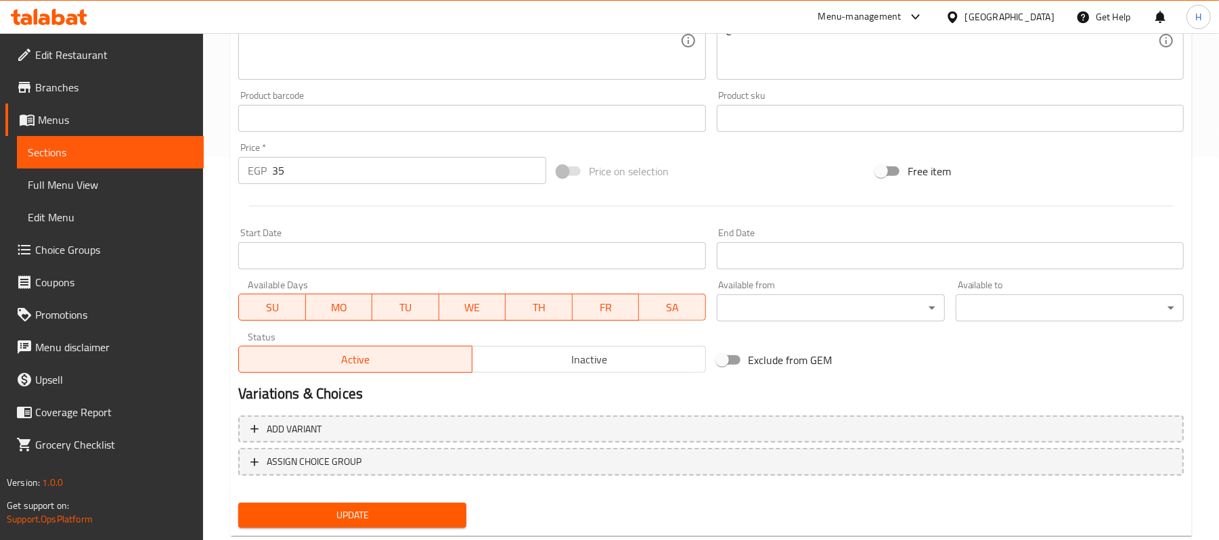
scroll to position [415, 0]
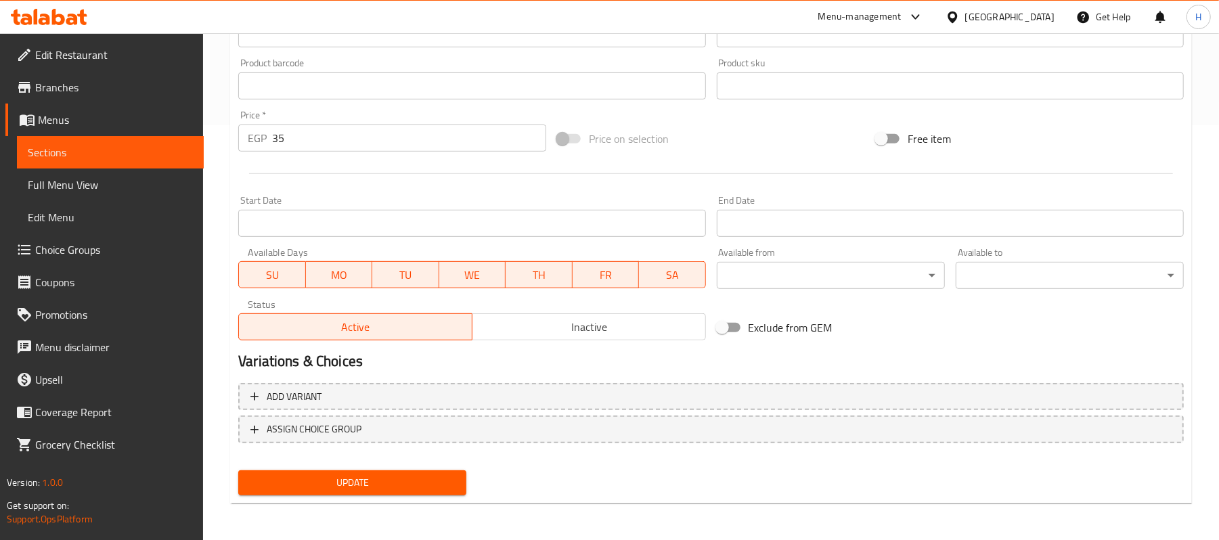
click at [452, 480] on span "Update" at bounding box center [352, 483] width 206 height 17
click at [881, 472] on div "Update" at bounding box center [711, 483] width 957 height 36
click at [461, 486] on button "Update" at bounding box center [352, 483] width 228 height 25
click at [391, 489] on span "Update" at bounding box center [352, 483] width 206 height 17
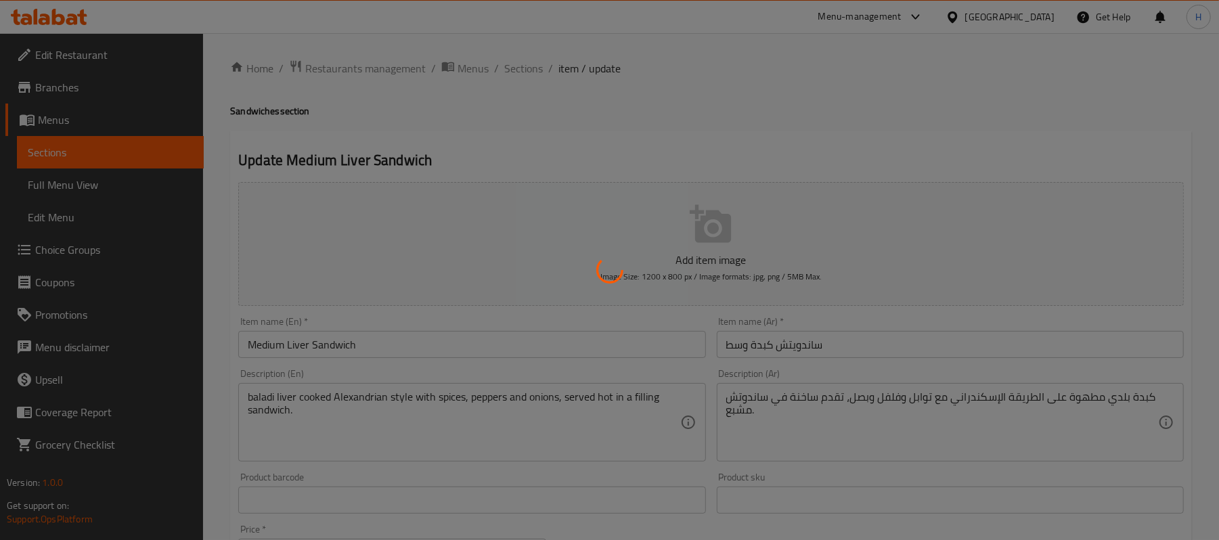
scroll to position [0, 0]
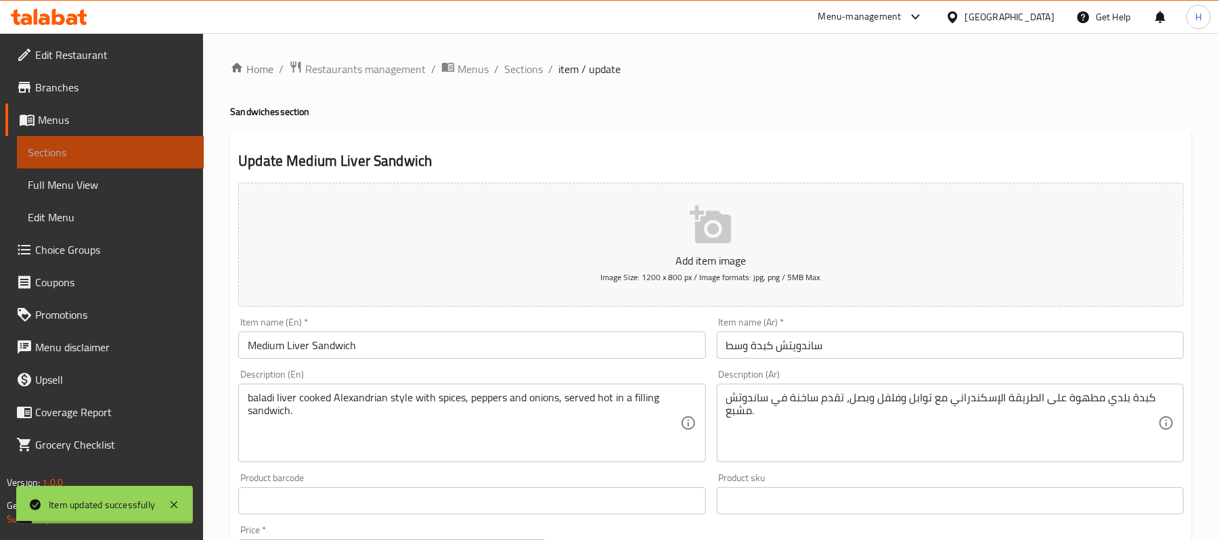
click at [152, 144] on span "Sections" at bounding box center [110, 152] width 165 height 16
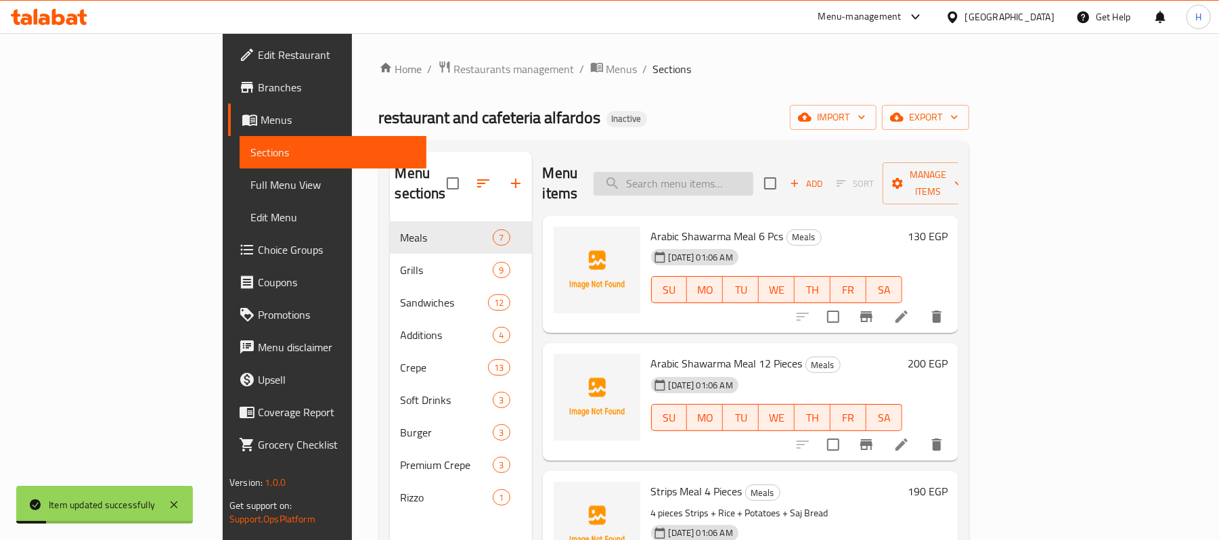
click at [754, 183] on input "search" at bounding box center [674, 184] width 160 height 24
paste input "ساندويتش زنجر وسط"
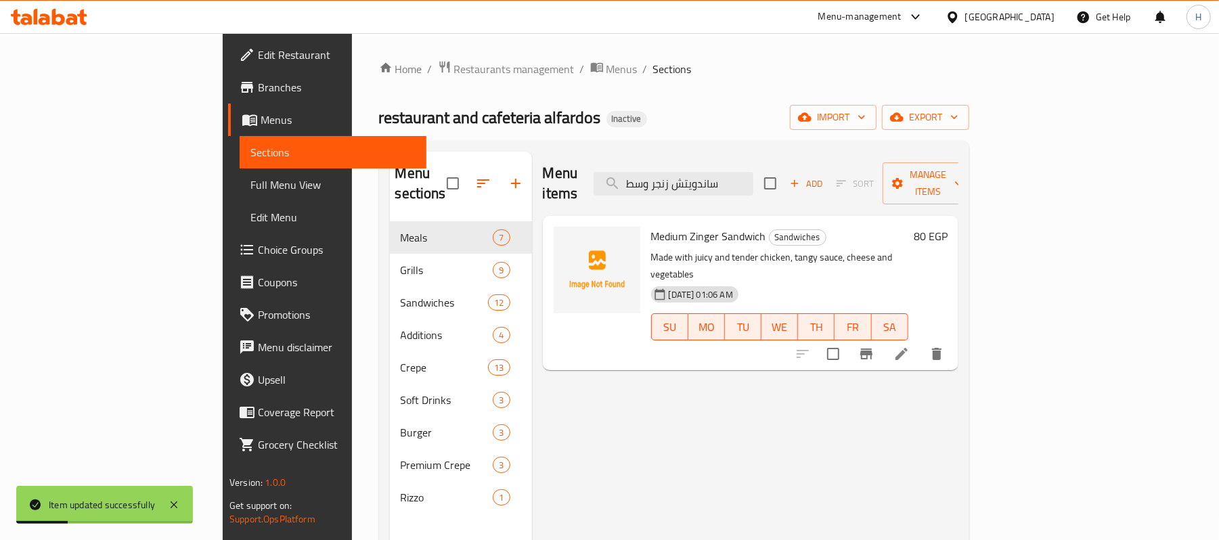
type input "ساندويتش زنجر وسط"
click at [908, 348] on icon at bounding box center [902, 354] width 12 height 12
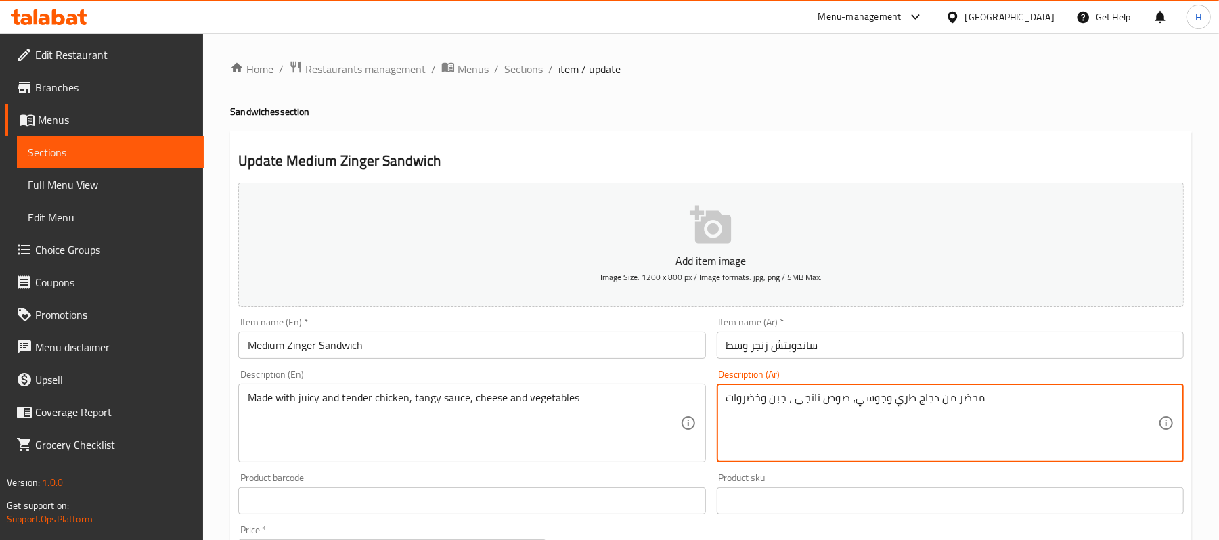
click at [921, 394] on textarea "محضر من دجاج طري وجوسي، صوص تانجى ، جبن وخضروات" at bounding box center [942, 423] width 432 height 64
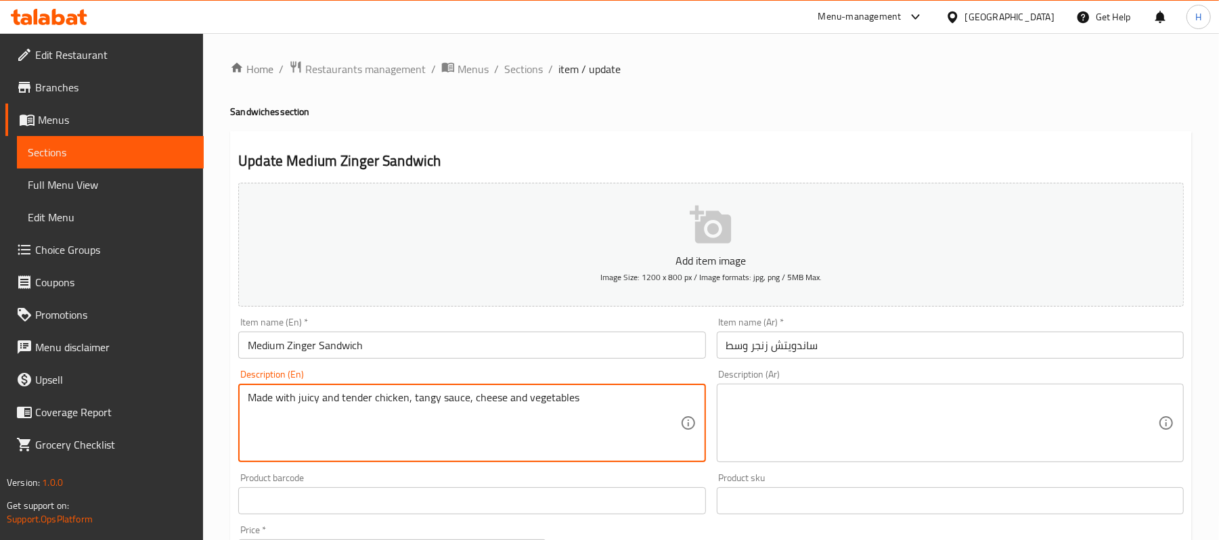
click at [545, 408] on textarea "Made with juicy and tender chicken, tangy sauce, cheese and vegetables" at bounding box center [464, 423] width 432 height 64
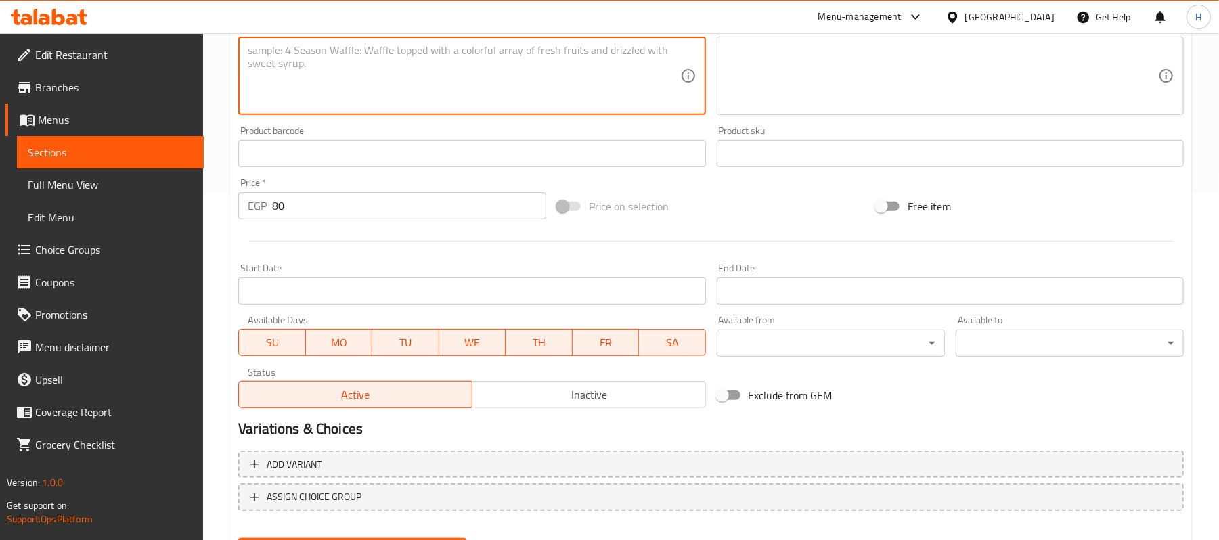
scroll to position [415, 0]
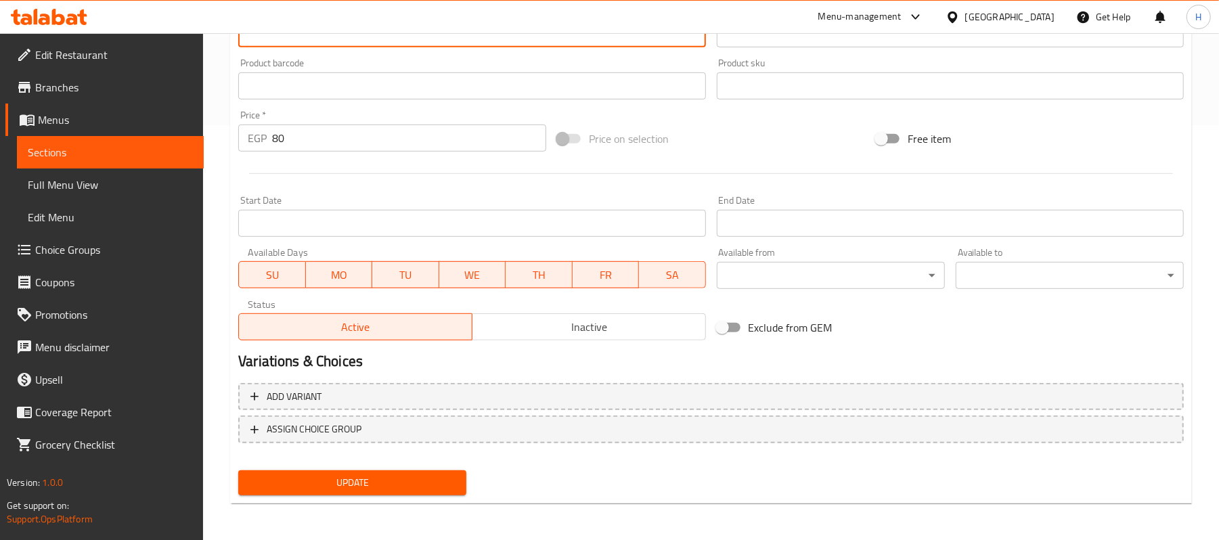
click at [404, 494] on button "Update" at bounding box center [352, 483] width 228 height 25
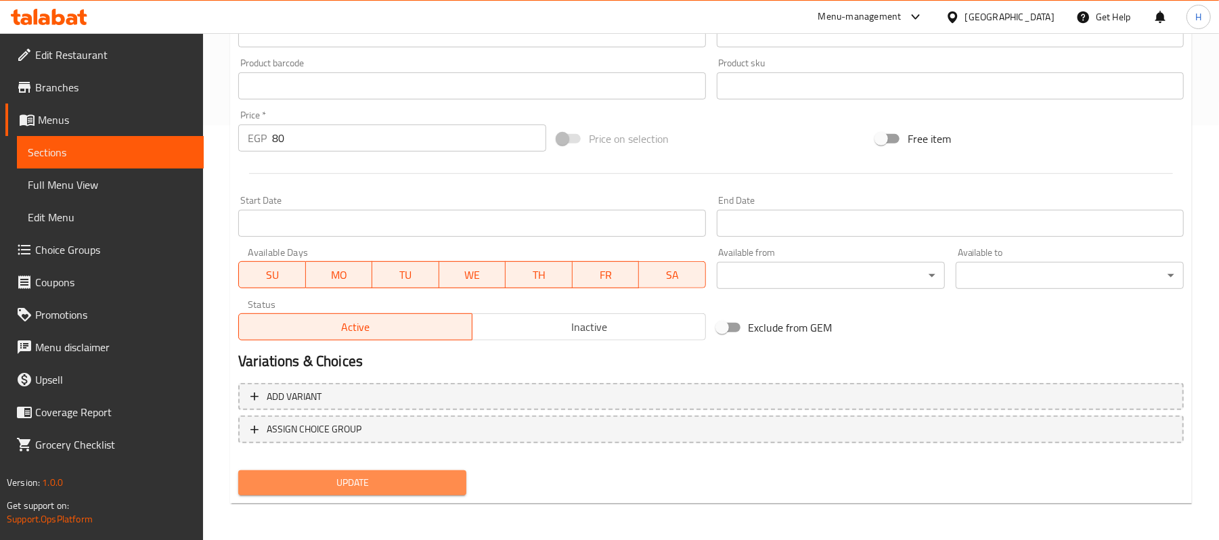
click at [436, 475] on span "Update" at bounding box center [352, 483] width 206 height 17
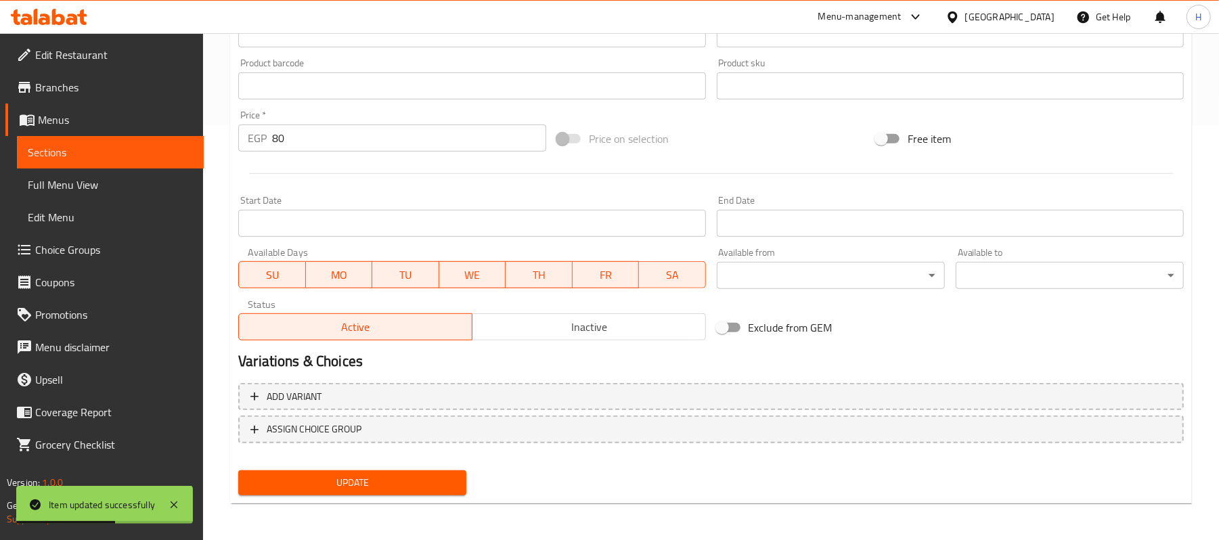
click at [174, 144] on span "Sections" at bounding box center [110, 152] width 165 height 16
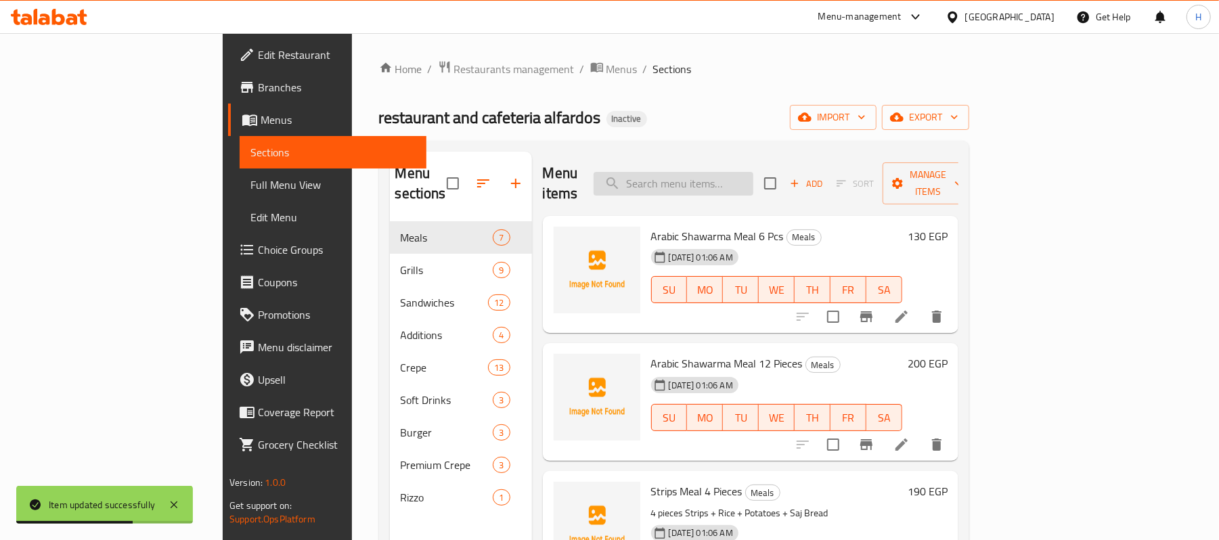
click at [754, 182] on input "search" at bounding box center [674, 184] width 160 height 24
paste input "ساندويتش كريسبي وسط"
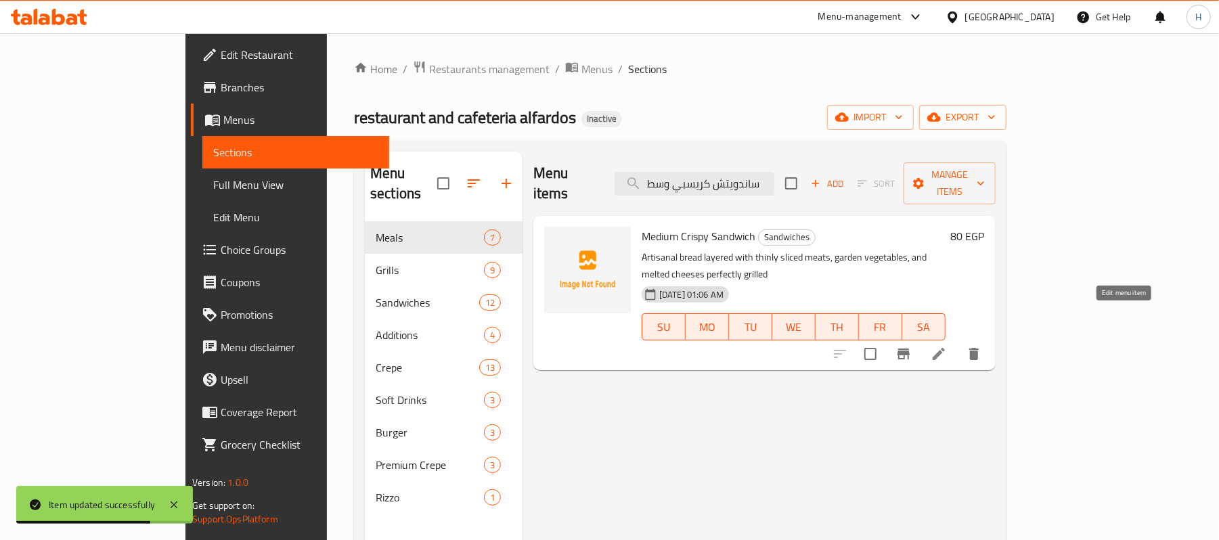
type input "ساندويتش كريسبي وسط"
click at [947, 346] on icon at bounding box center [939, 354] width 16 height 16
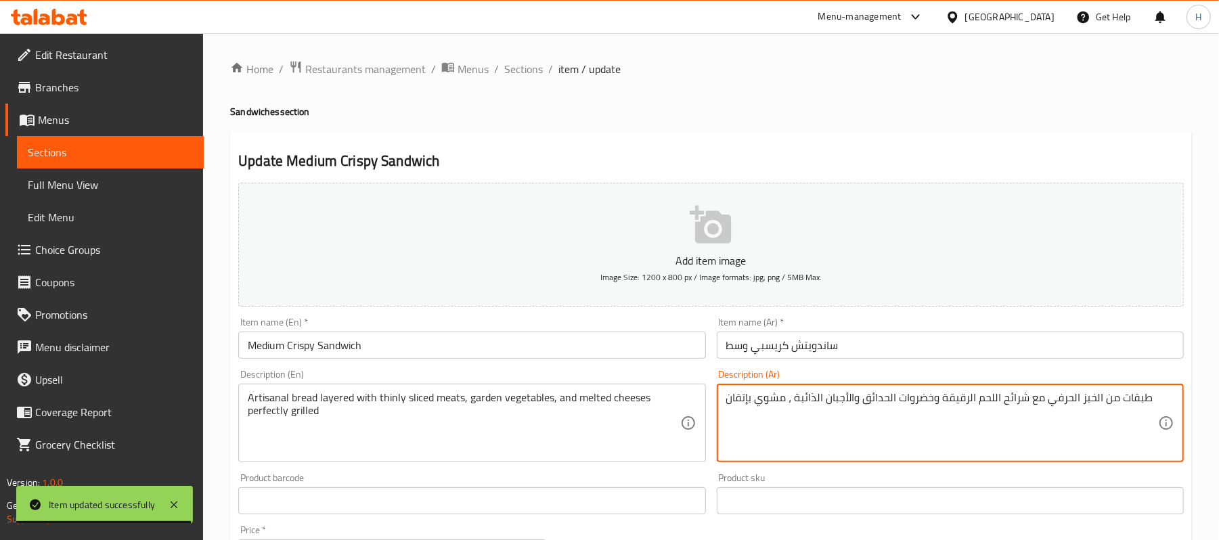
click at [1066, 404] on textarea "طبقات من الخبز الحرفي مع شرائح اللحم الرقيقة وخضروات الحدائق والأجبان الذائبة ،…" at bounding box center [942, 423] width 432 height 64
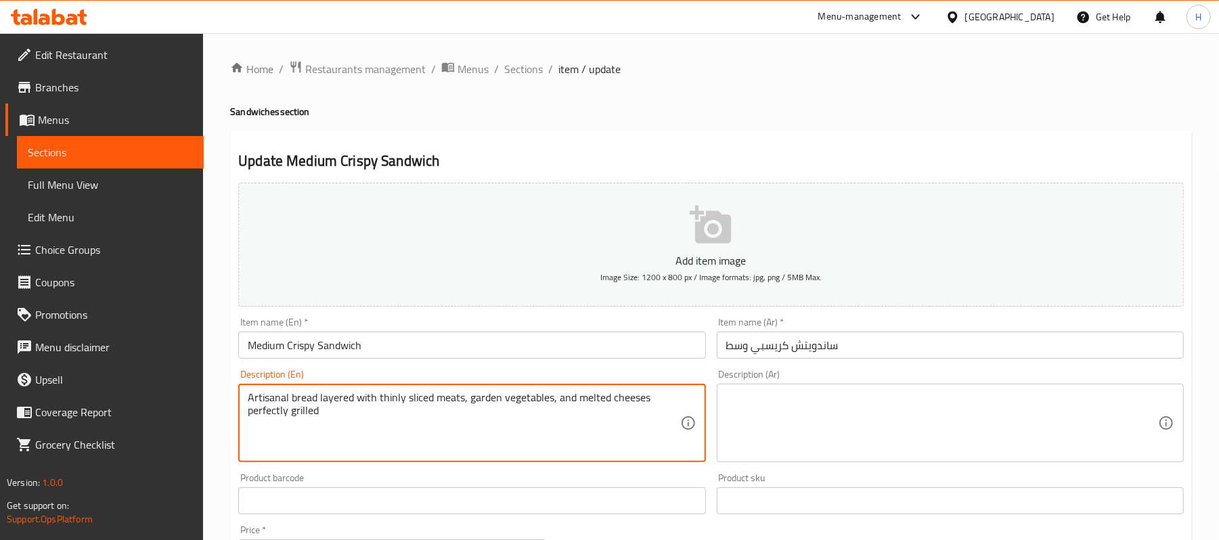
click at [439, 416] on textarea "Artisanal bread layered with thinly sliced meats, garden vegetables, and melted…" at bounding box center [464, 423] width 432 height 64
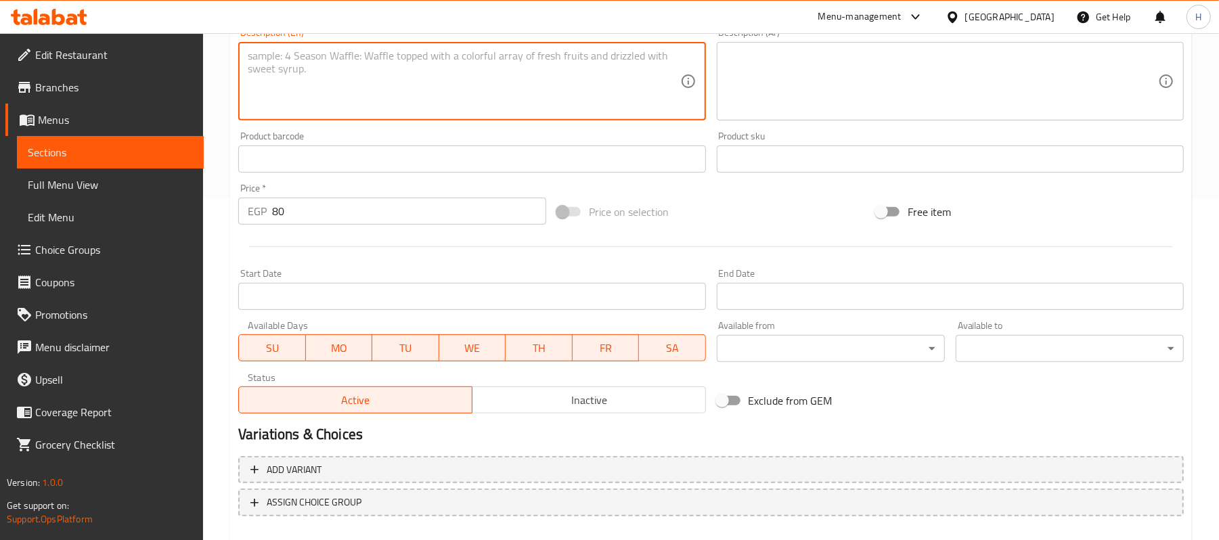
scroll to position [415, 0]
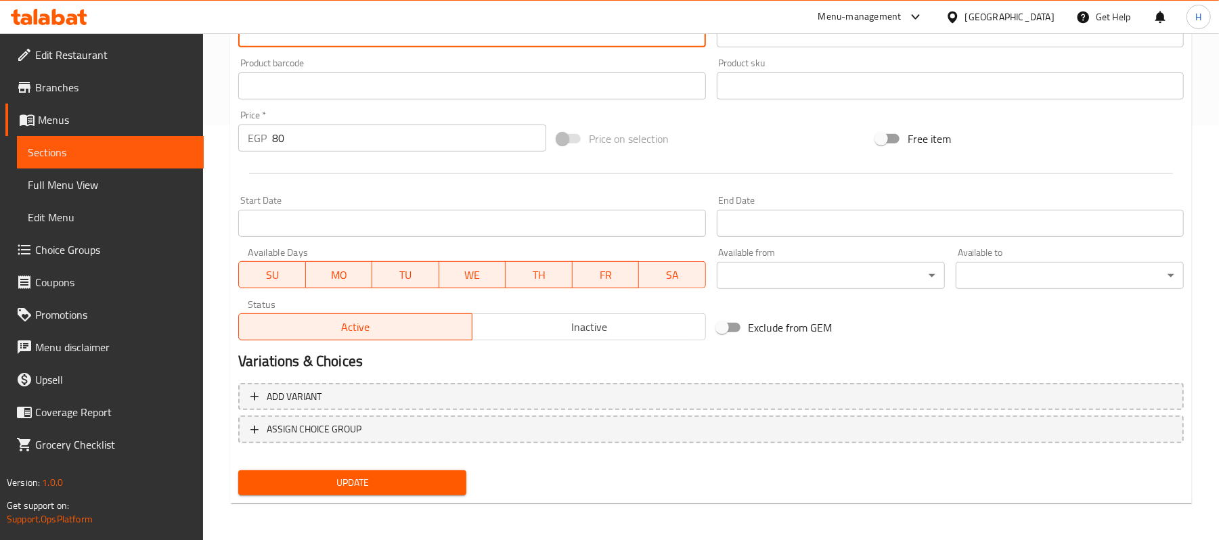
click at [391, 492] on button "Update" at bounding box center [352, 483] width 228 height 25
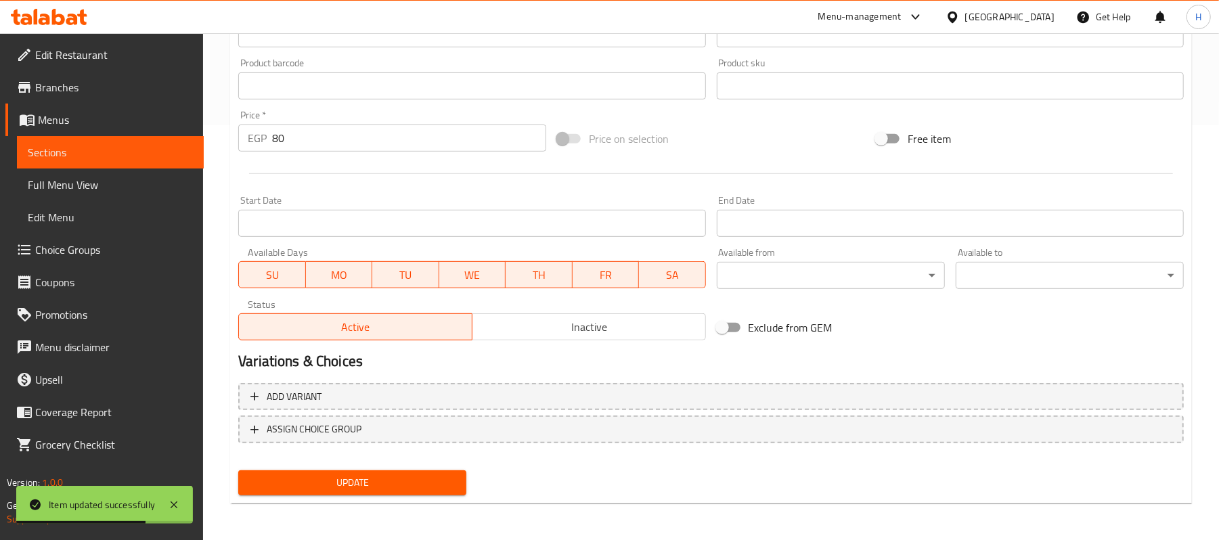
click at [182, 154] on span "Sections" at bounding box center [110, 152] width 165 height 16
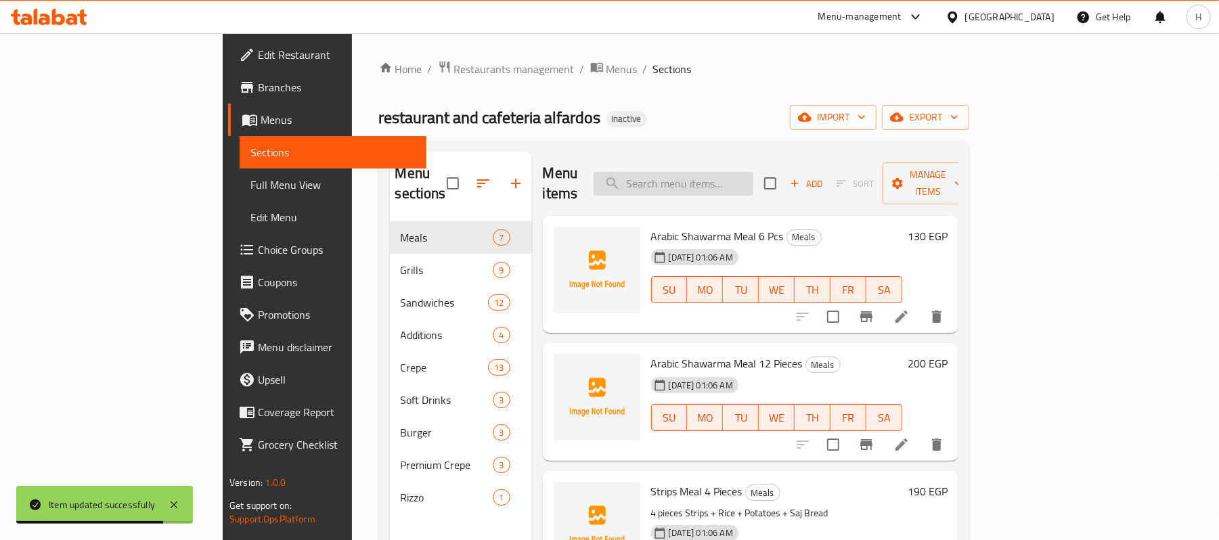
click at [754, 175] on input "search" at bounding box center [674, 184] width 160 height 24
paste input "Medium Kofta Sandwich"
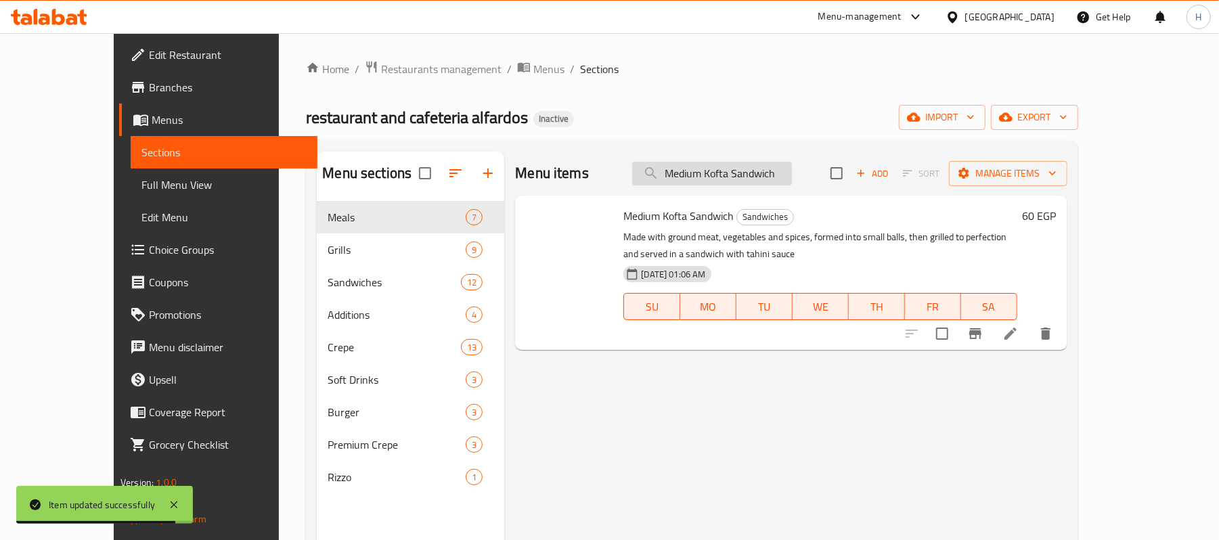
click at [727, 174] on input "Medium Kofta Sandwich" at bounding box center [712, 174] width 160 height 24
click at [767, 179] on input "Kofta Sandwich" at bounding box center [712, 174] width 160 height 24
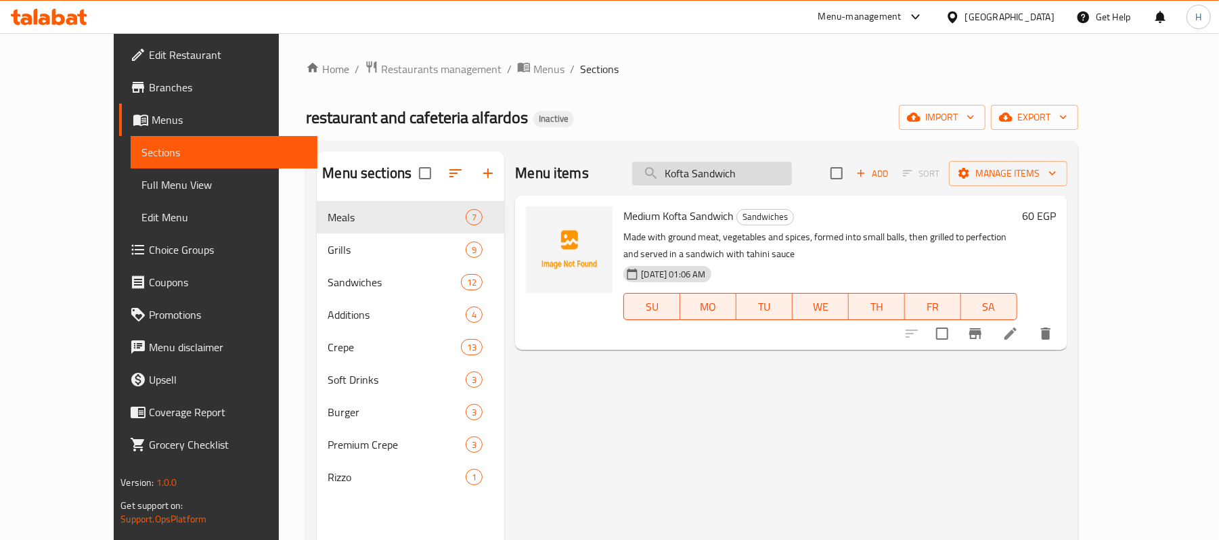
click at [767, 179] on input "Kofta Sandwich" at bounding box center [712, 174] width 160 height 24
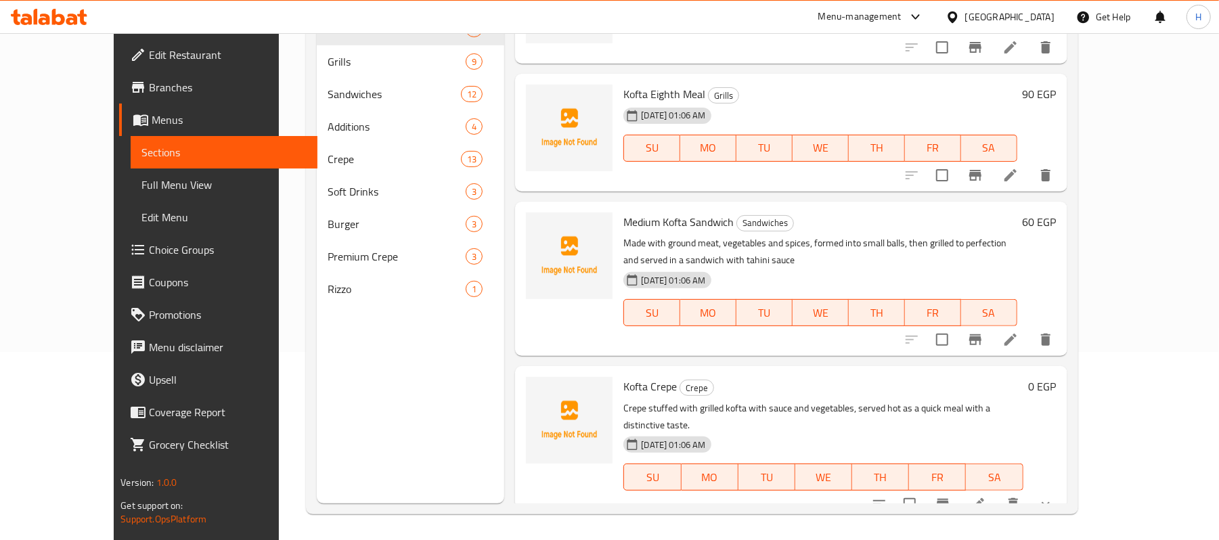
scroll to position [190, 0]
click at [897, 385] on h6 "Kofta Crepe Crepe" at bounding box center [823, 385] width 399 height 19
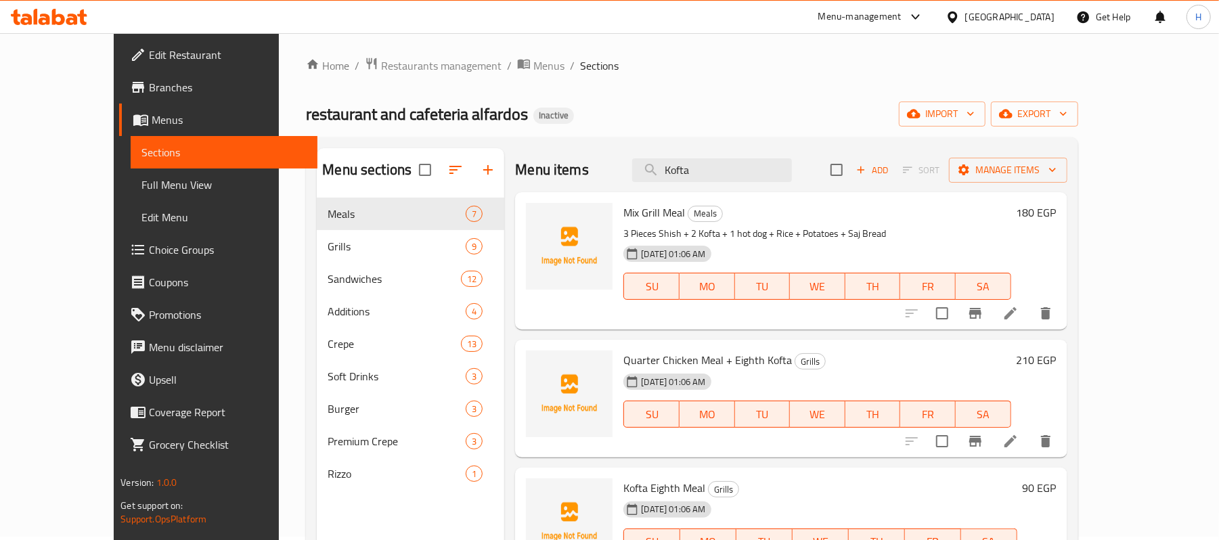
scroll to position [0, 0]
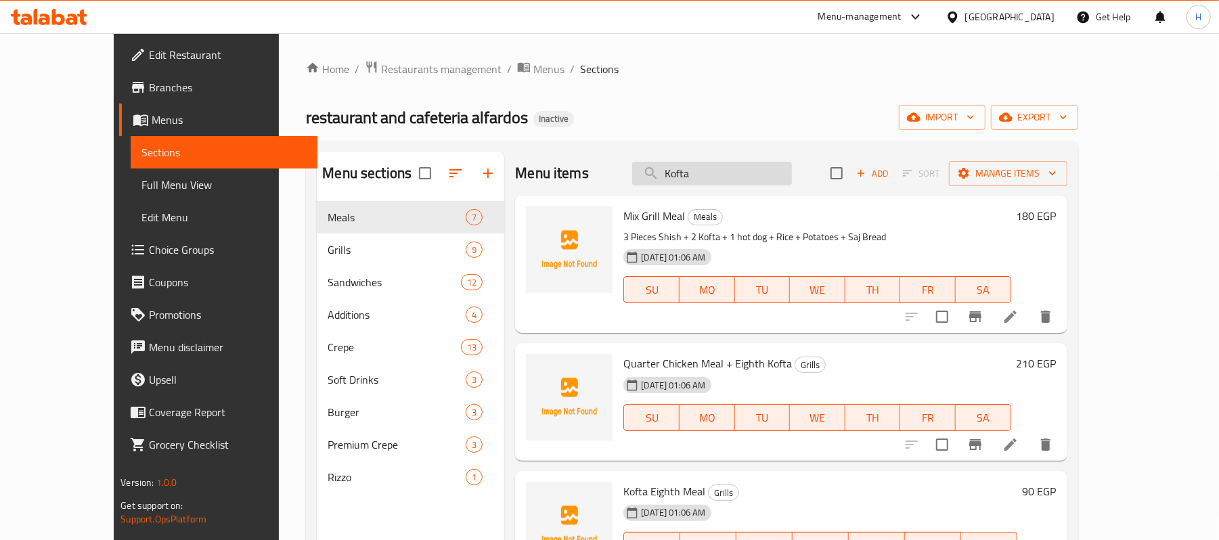
click at [700, 173] on input "Kofta" at bounding box center [712, 174] width 160 height 24
paste input "Medium Kofta Sandwich"
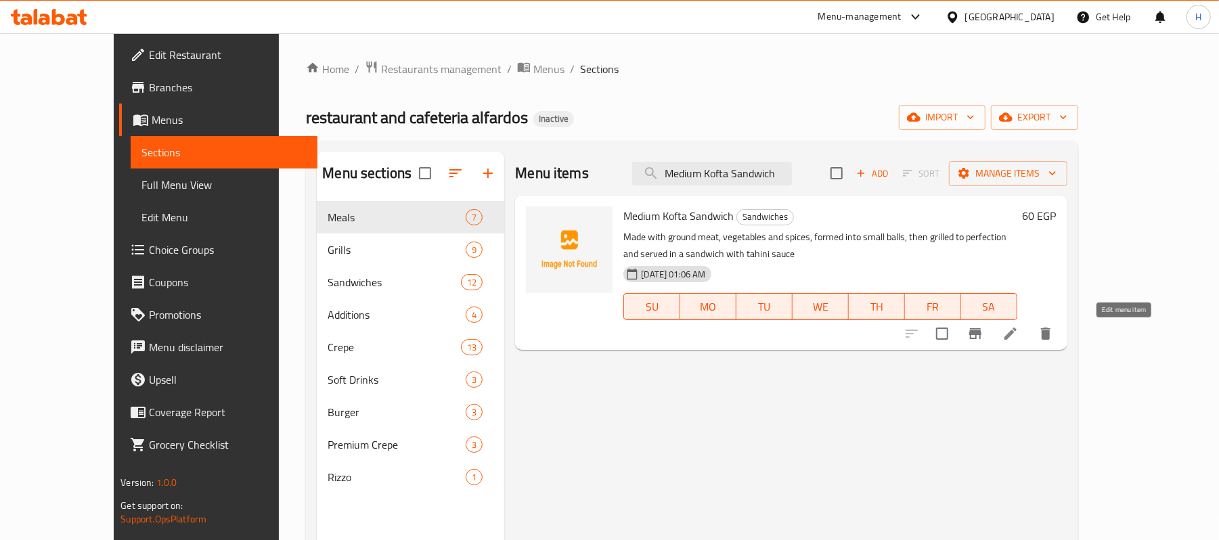
type input "Medium Kofta Sandwich"
click at [1019, 330] on icon at bounding box center [1011, 334] width 16 height 16
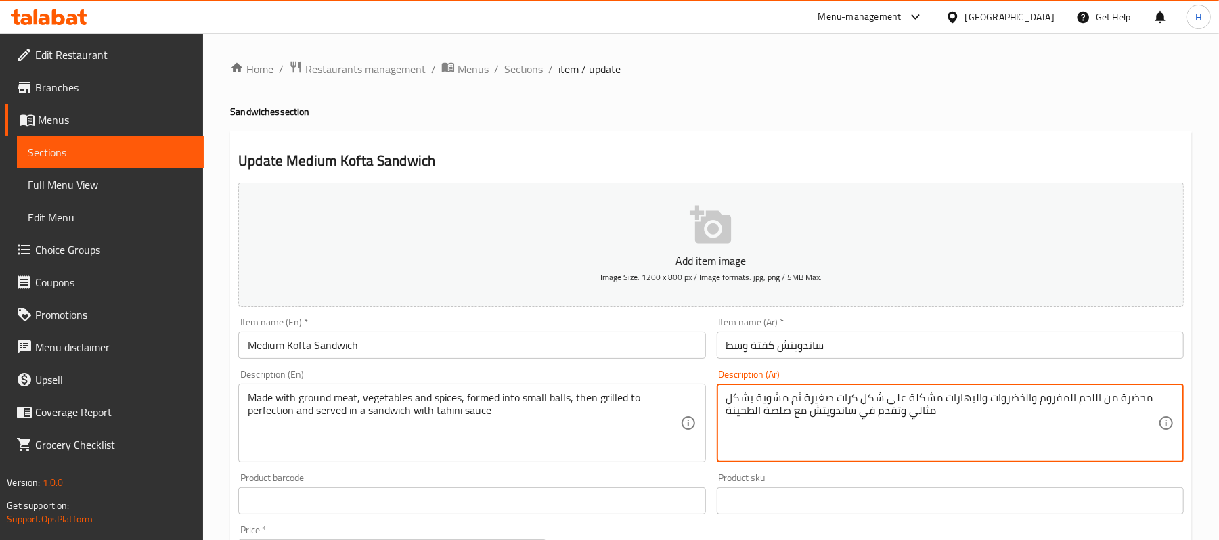
click at [884, 428] on textarea "محضرة من اللحم المفروم والخضروات والبهارات مشكلة على شكل كرات صغيرة ثم مشوية بش…" at bounding box center [942, 423] width 432 height 64
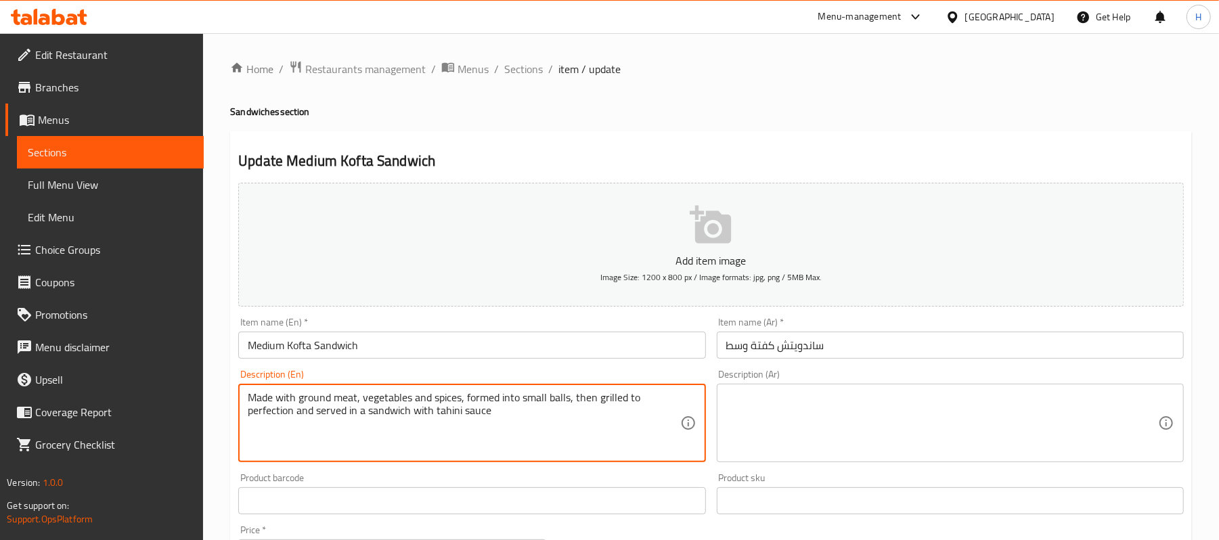
click at [617, 405] on textarea "Made with ground meat, vegetables and spices, formed into small balls, then gri…" at bounding box center [464, 423] width 432 height 64
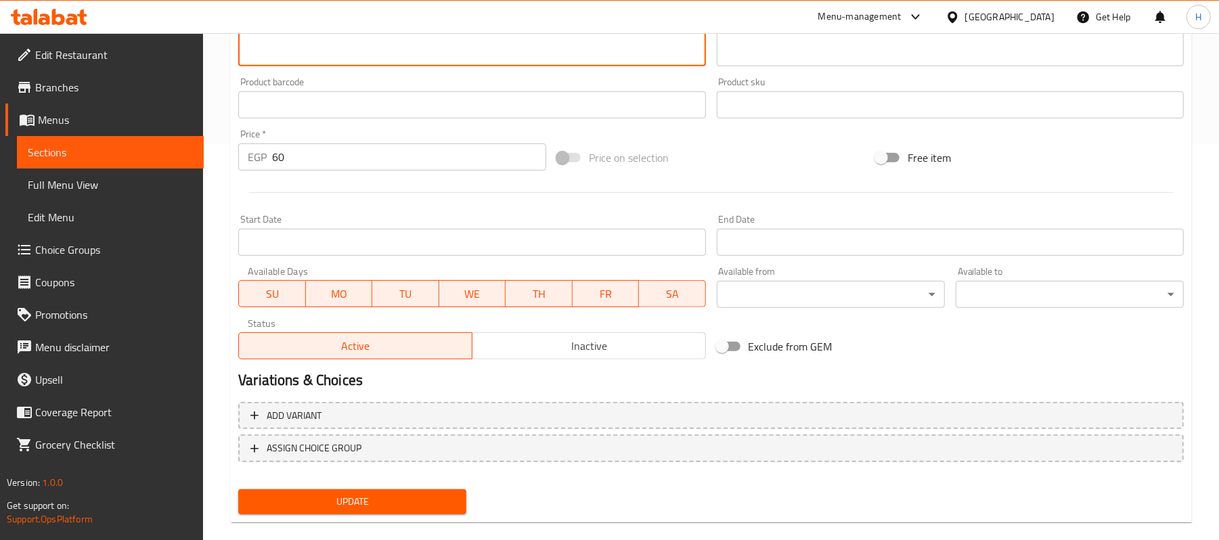
scroll to position [415, 0]
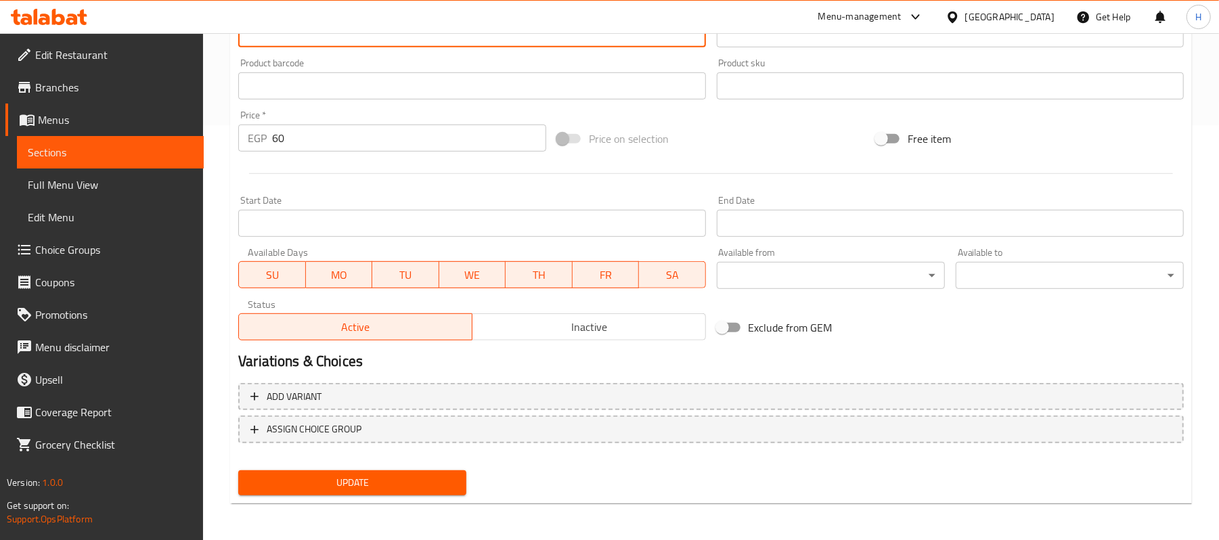
click at [433, 480] on span "Update" at bounding box center [352, 483] width 206 height 17
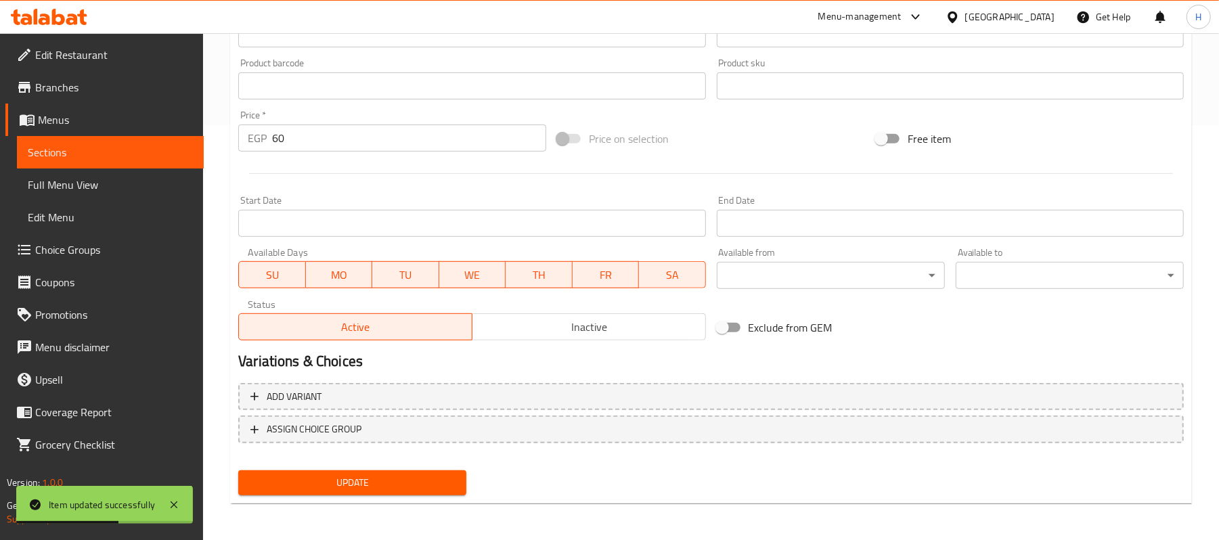
drag, startPoint x: 157, startPoint y: 145, endPoint x: 213, endPoint y: 145, distance: 55.5
click at [157, 145] on span "Sections" at bounding box center [110, 152] width 165 height 16
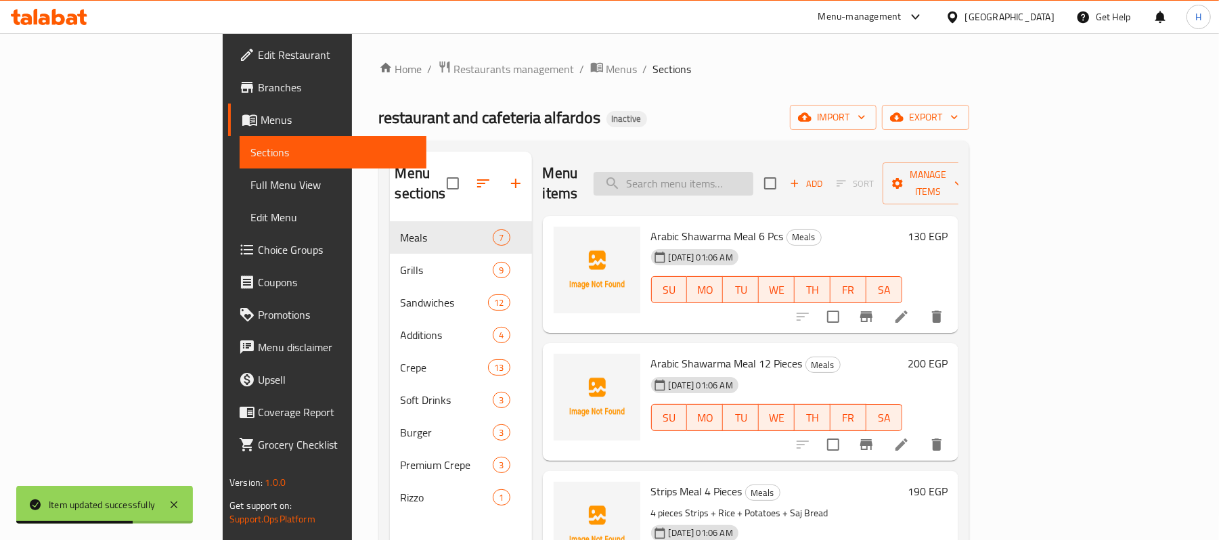
click at [754, 181] on input "search" at bounding box center [674, 184] width 160 height 24
paste input "ساندويتش بطاطس سورى"
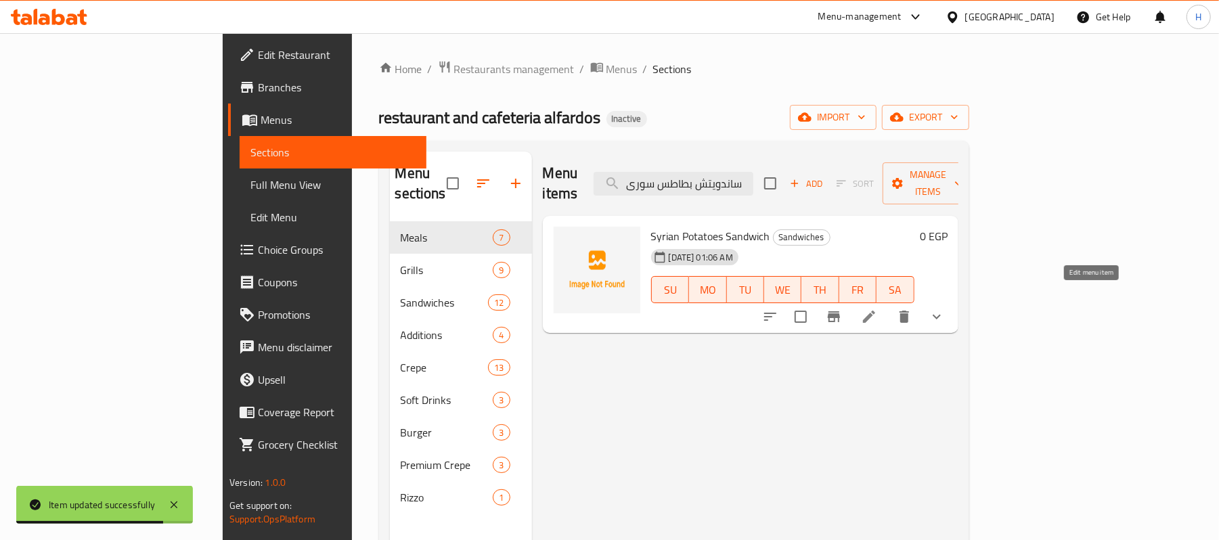
type input "ساندويتش بطاطس سورى"
click at [877, 309] on icon at bounding box center [869, 317] width 16 height 16
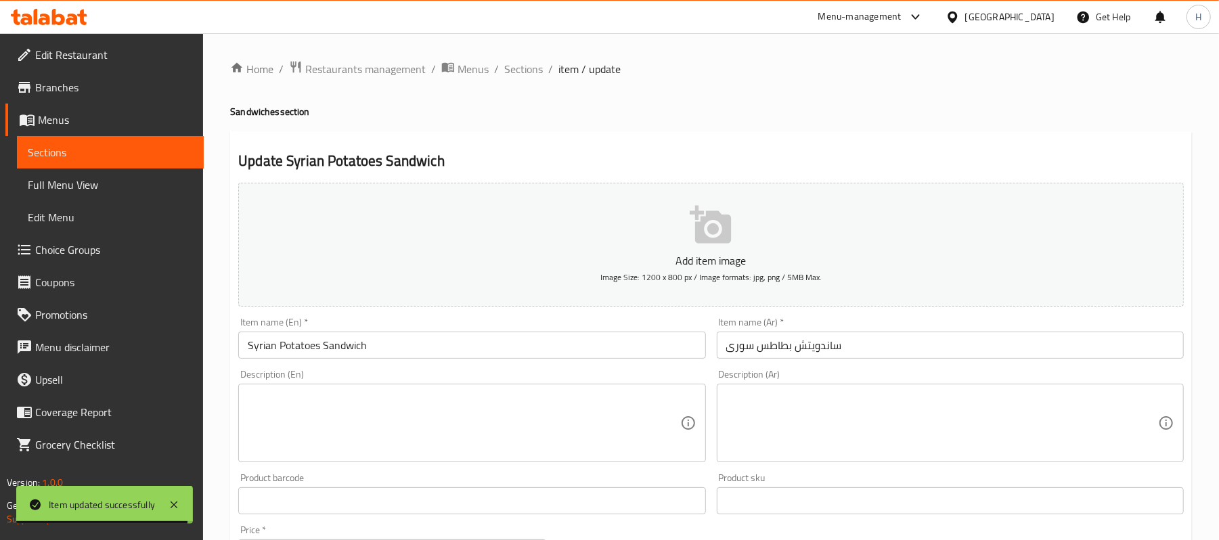
click at [821, 434] on textarea at bounding box center [942, 423] width 432 height 64
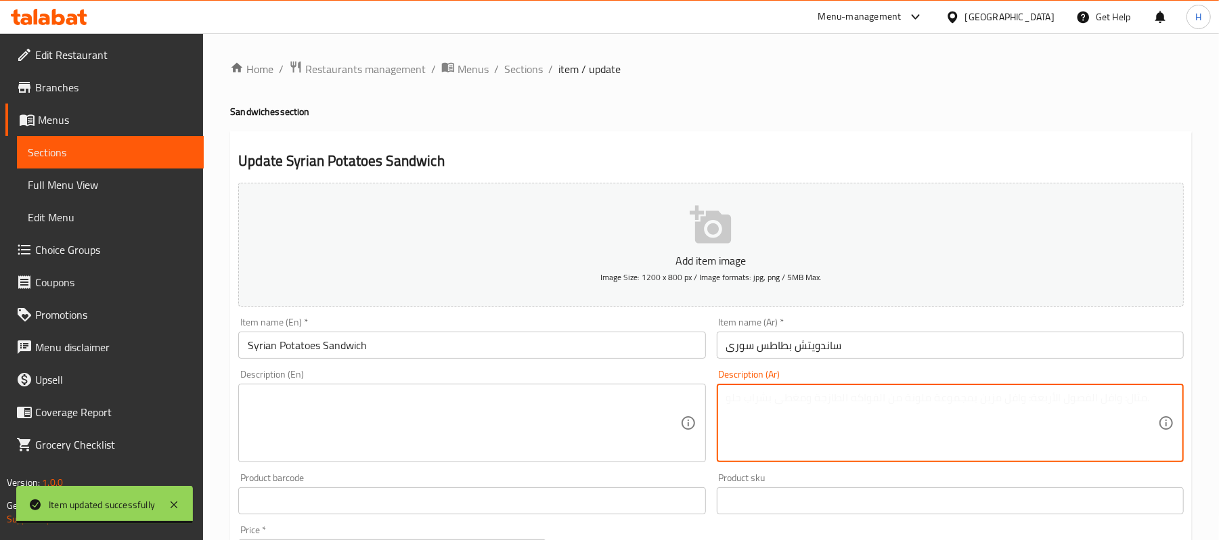
paste textarea "بطاطس مقلية مطهوة على الطريقة السورية مع توابل وصوص، تقدم ساخنة بجانب الساندوتش…"
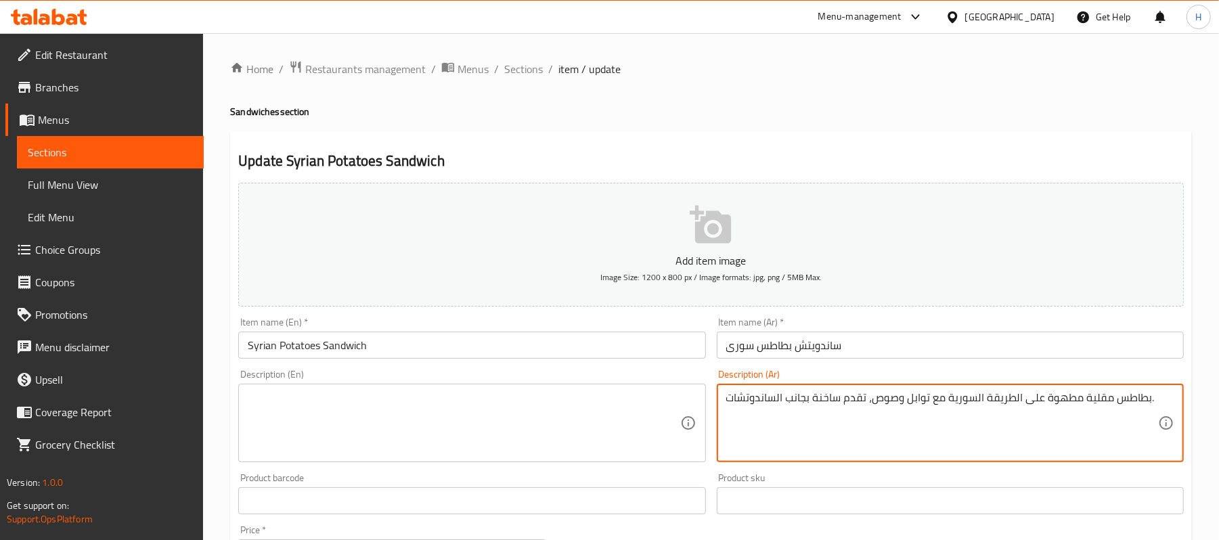
type textarea "بطاطس مقلية مطهوة على الطريقة السورية مع توابل وصوص، تقدم ساخنة بجانب الساندوتش…"
click at [837, 389] on div "بطاطس مقلية مطهوة على الطريقة السورية مع توابل وصوص، تقدم ساخنة بجانب الساندوتش…" at bounding box center [950, 423] width 467 height 79
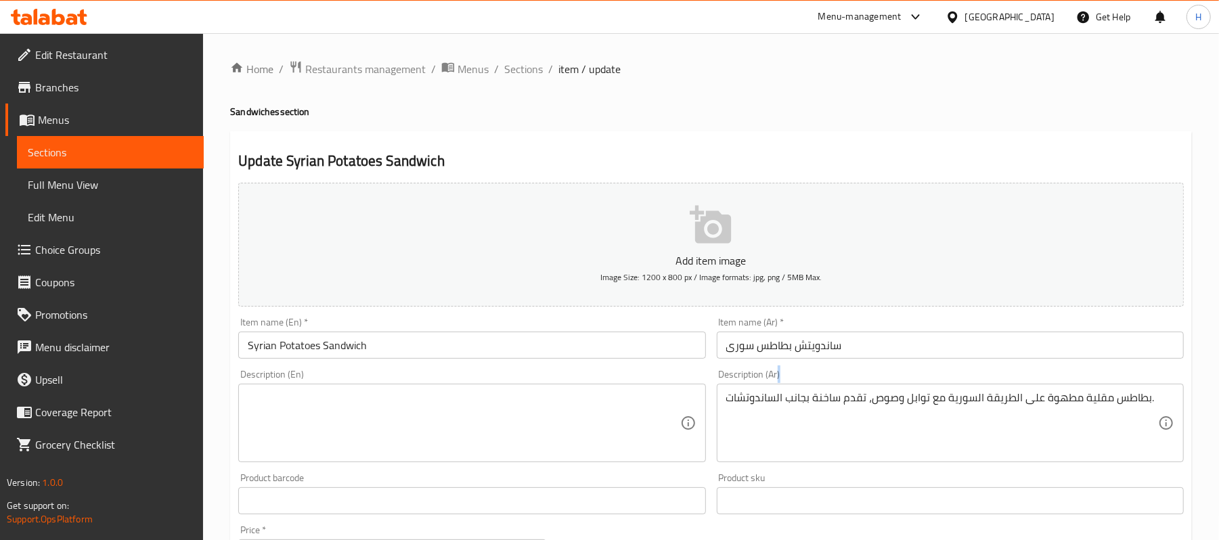
click at [837, 389] on div "بطاطس مقلية مطهوة على الطريقة السورية مع توابل وصوص، تقدم ساخنة بجانب الساندوتش…" at bounding box center [950, 423] width 467 height 79
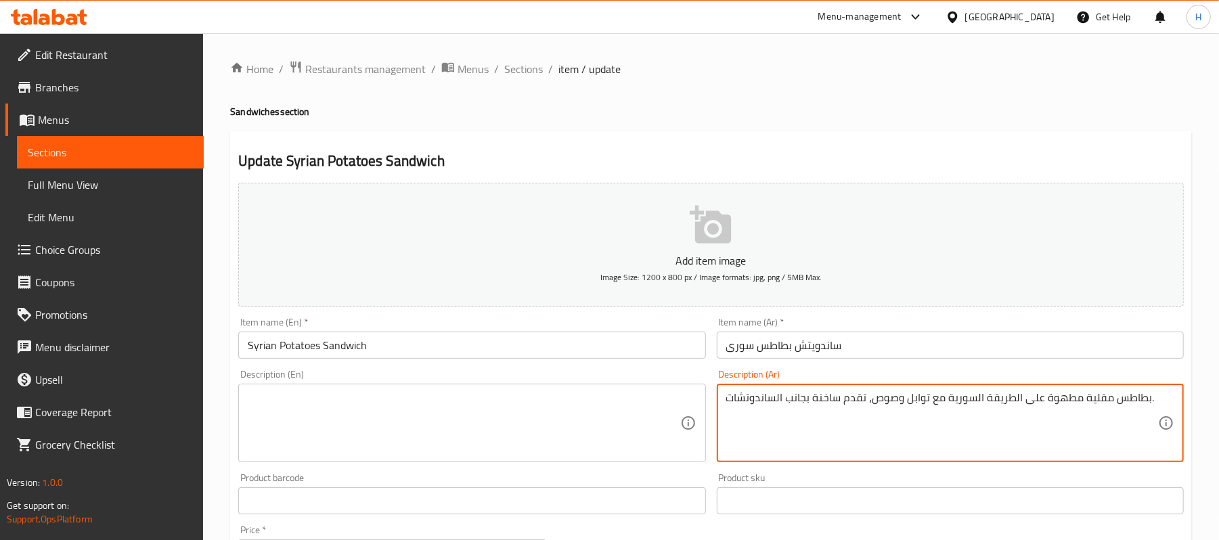
drag, startPoint x: 176, startPoint y: 153, endPoint x: 379, endPoint y: 22, distance: 241.9
click at [176, 153] on span "Sections" at bounding box center [110, 152] width 165 height 16
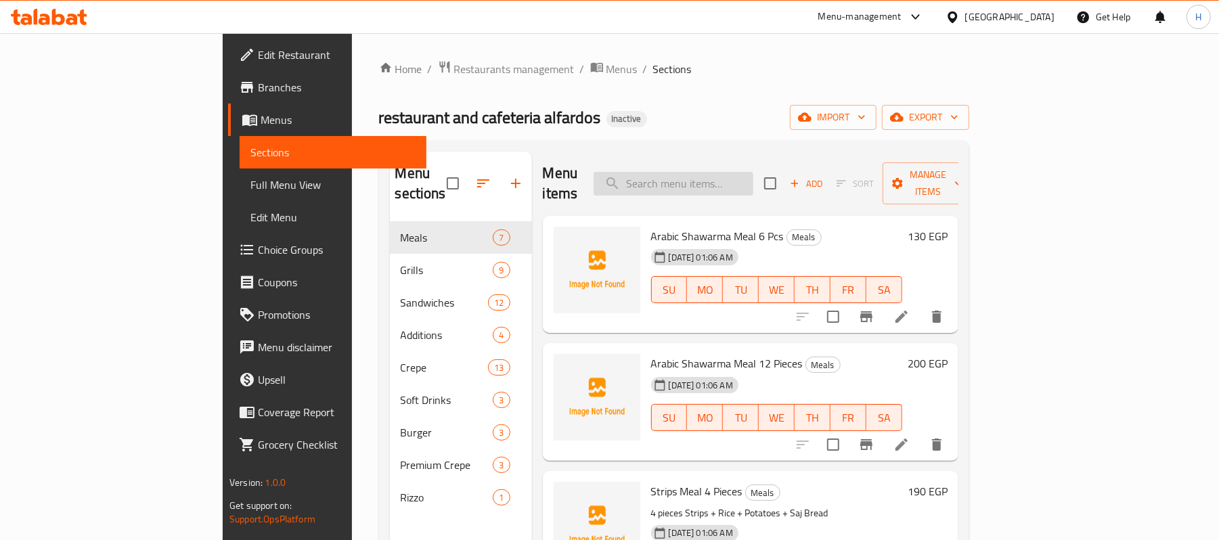
click at [754, 172] on input "search" at bounding box center [674, 184] width 160 height 24
paste input "كريب سوسيس"
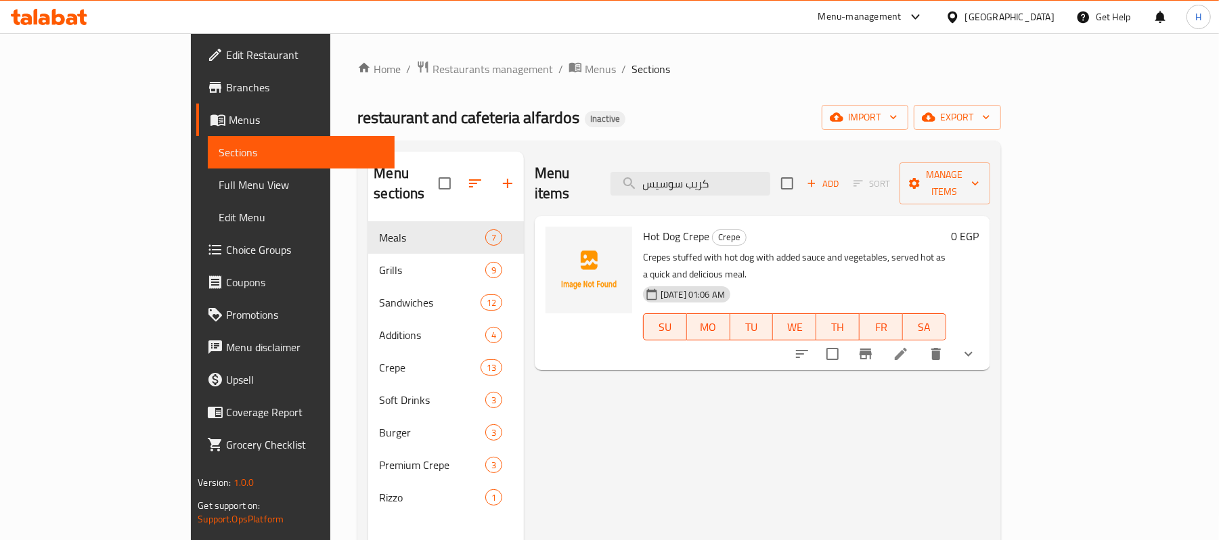
type input "كريب سوسيس"
click at [920, 342] on li at bounding box center [901, 354] width 38 height 24
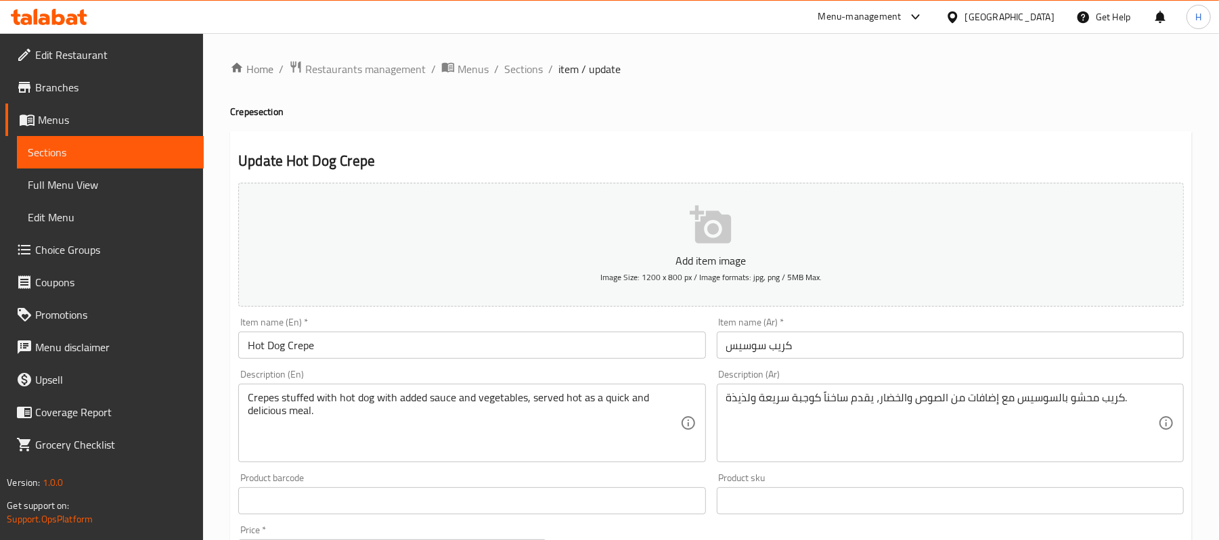
click at [938, 397] on div "Home / Restaurants management / Menus / Sections / item / update Crepe section …" at bounding box center [711, 510] width 962 height 900
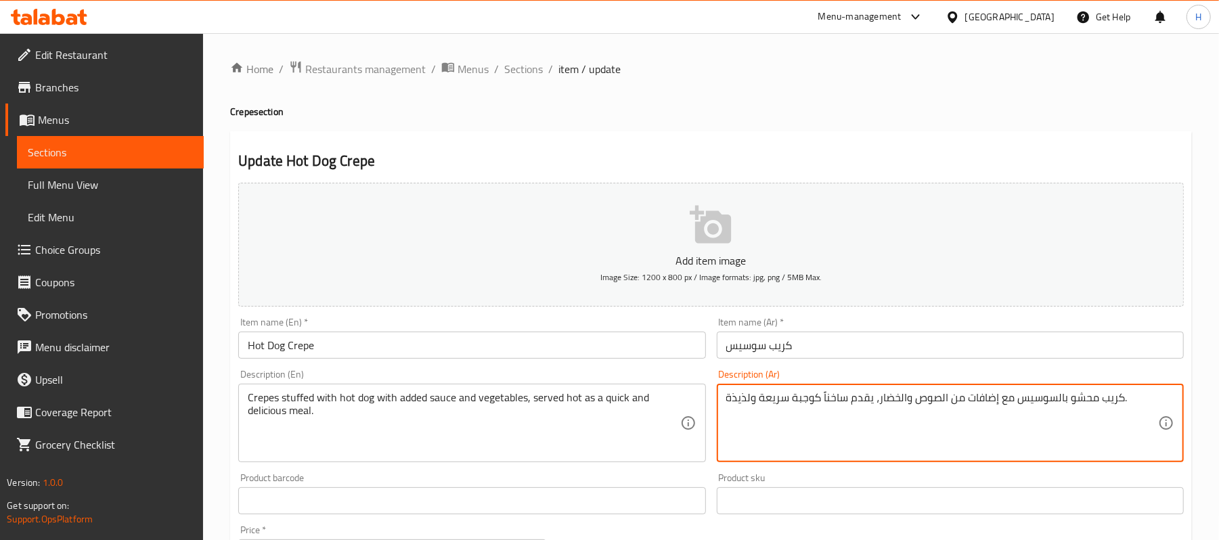
click at [938, 397] on textarea "كريب محشو بالسوسيس مع إضافات من الصوص والخضار، يقدم ساخناً كوجبة سريعة ولذيذة." at bounding box center [942, 423] width 432 height 64
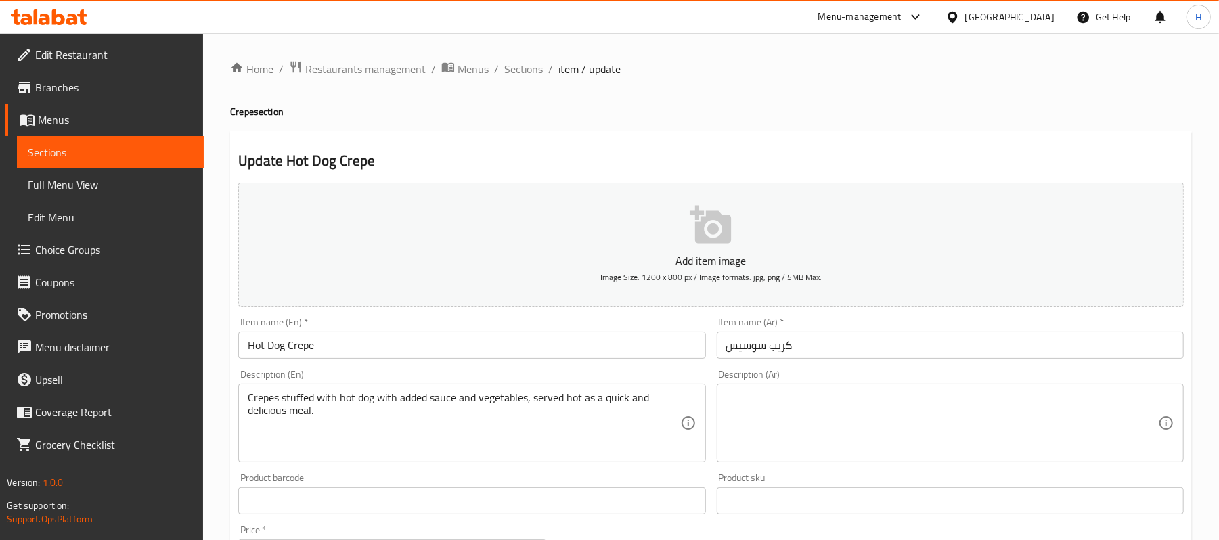
click at [531, 374] on div "Description (En) Crepes stuffed with hot dog with added sauce and vegetables, s…" at bounding box center [471, 416] width 467 height 93
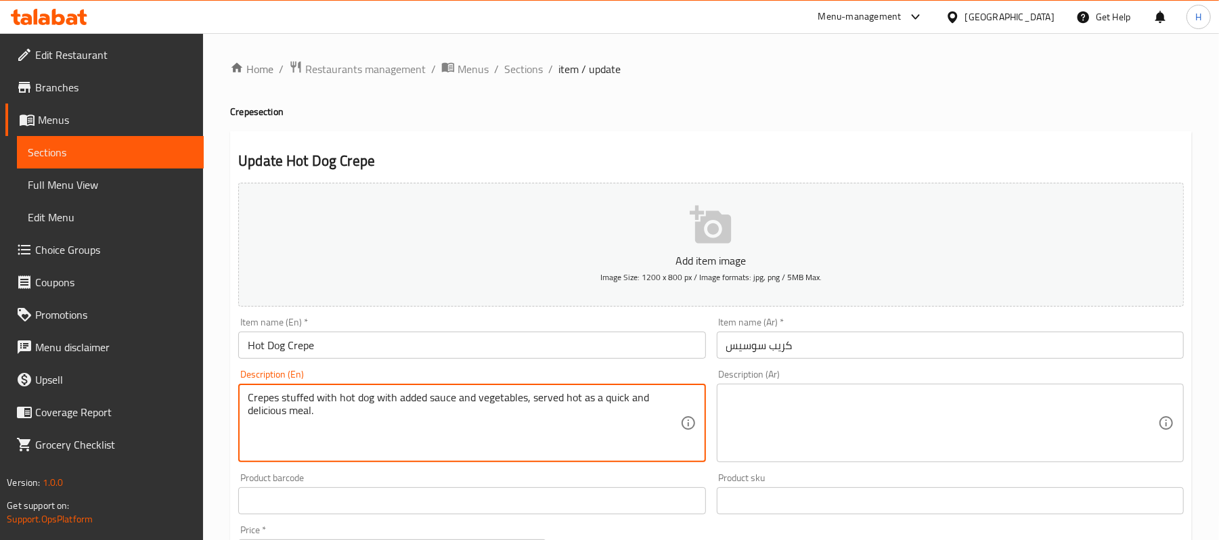
click at [538, 398] on textarea "Crepes stuffed with hot dog with added sauce and vegetables, served hot as a qu…" at bounding box center [464, 423] width 432 height 64
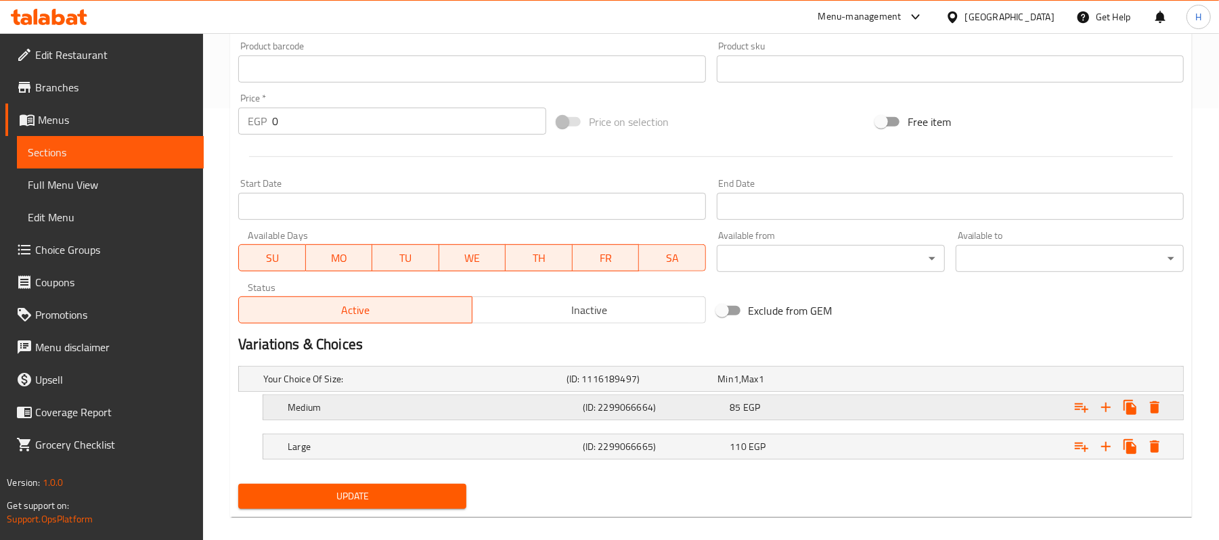
scroll to position [448, 0]
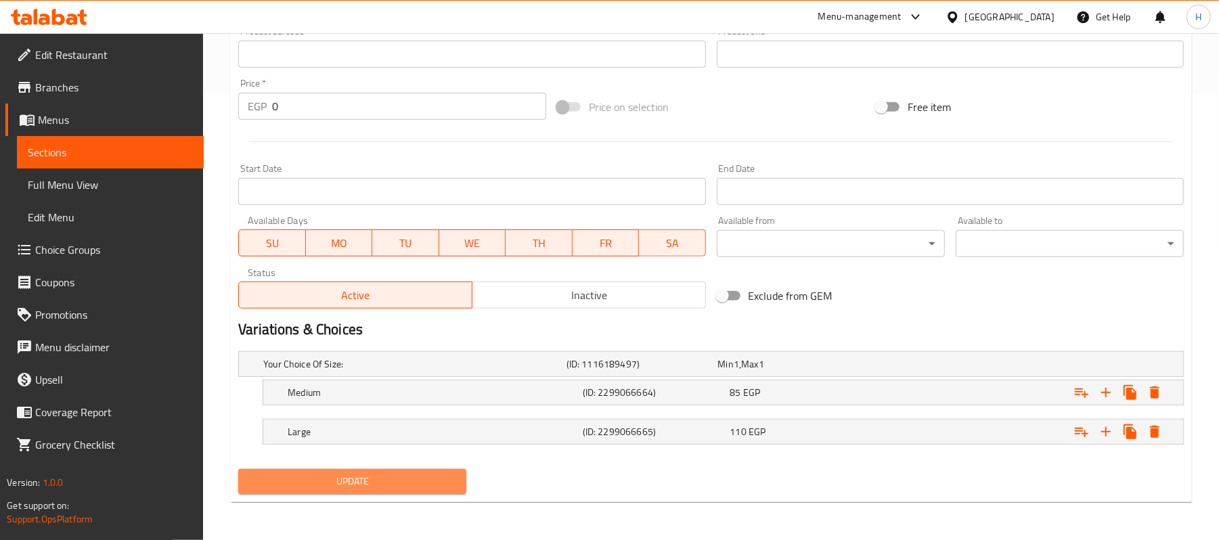
click at [399, 490] on span "Update" at bounding box center [352, 481] width 206 height 17
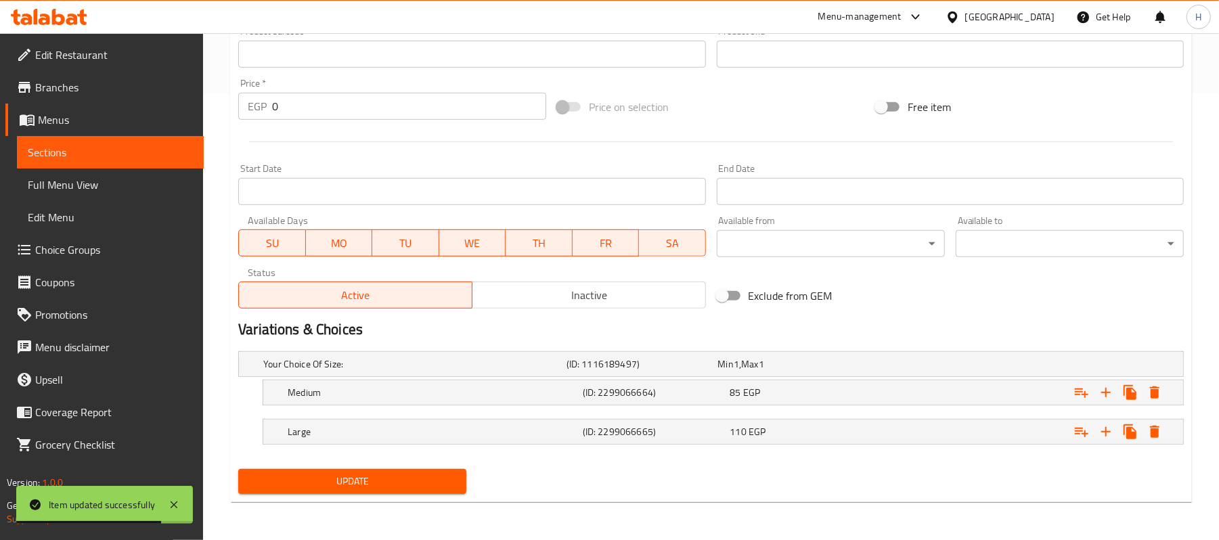
click at [187, 156] on span "Sections" at bounding box center [110, 152] width 165 height 16
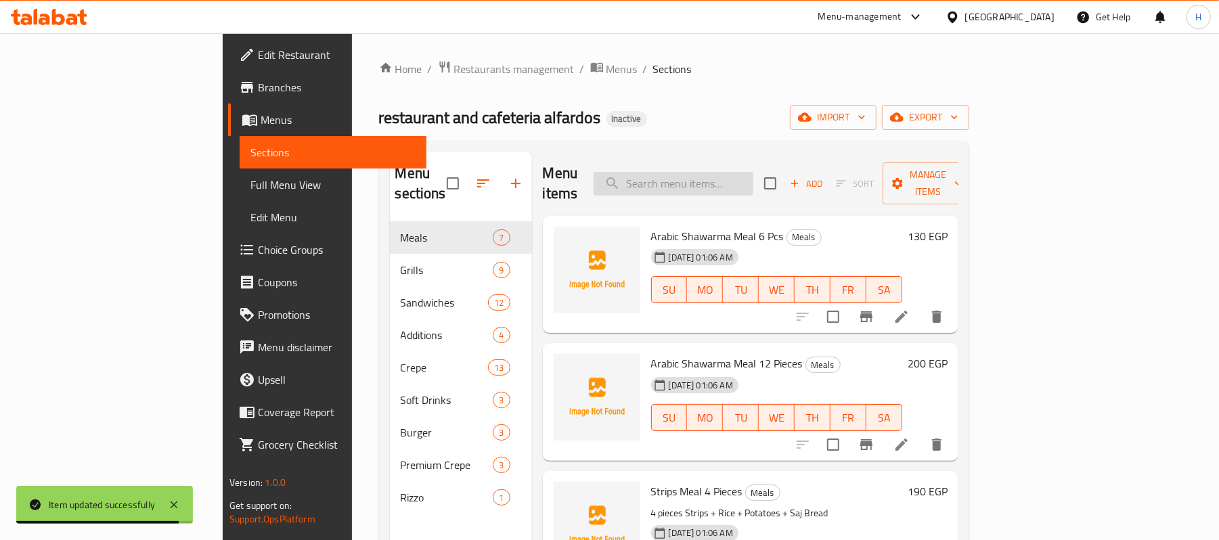
click at [745, 174] on input "search" at bounding box center [674, 184] width 160 height 24
paste input "Burger Crepe"
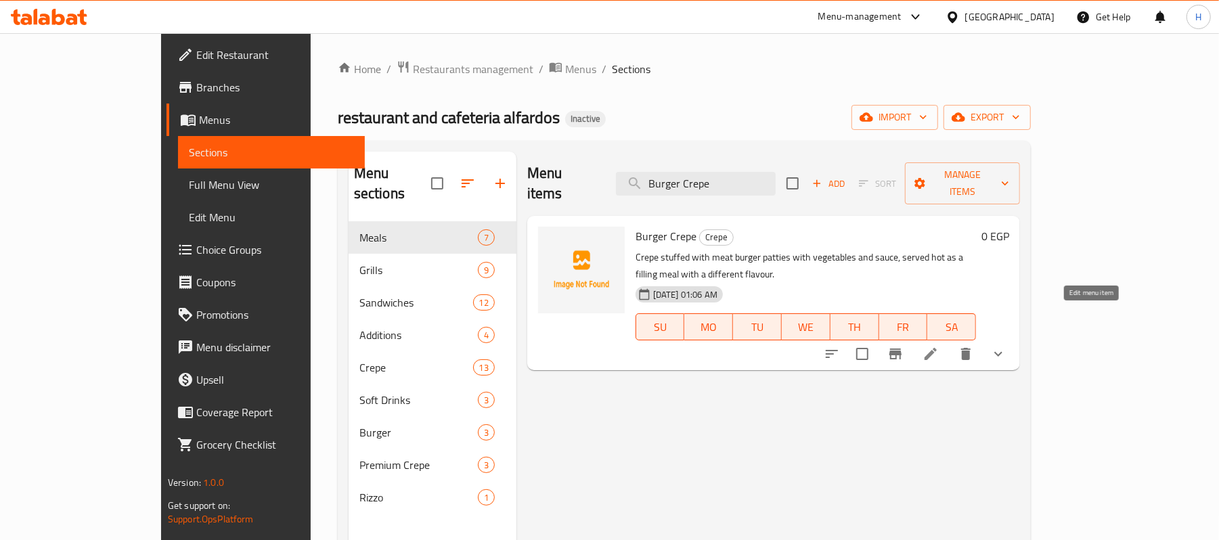
type input "Burger Crepe"
click at [939, 346] on icon at bounding box center [931, 354] width 16 height 16
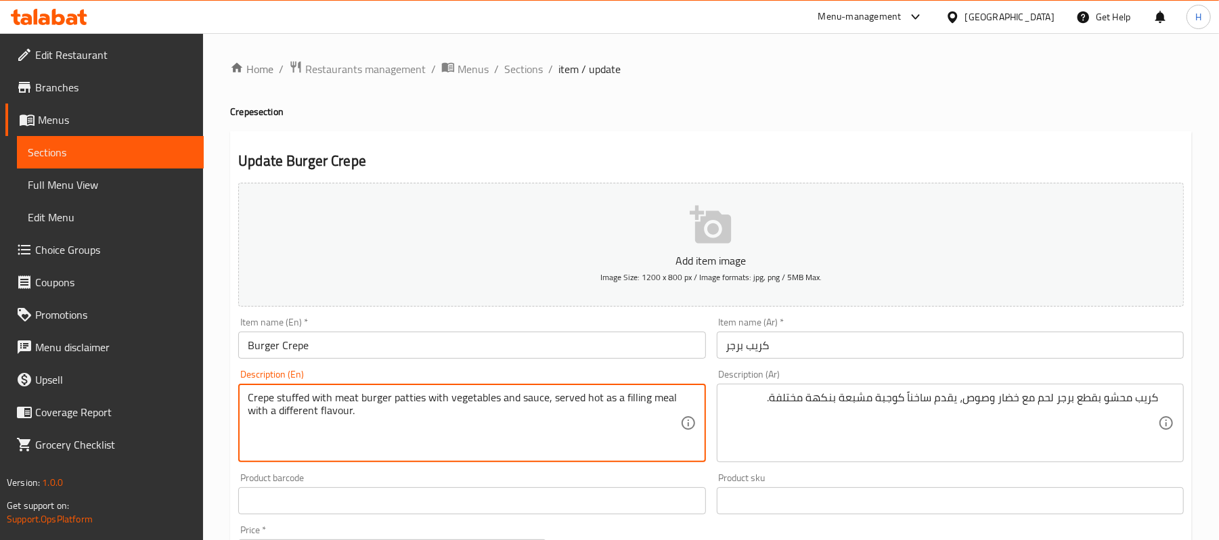
click at [407, 398] on textarea "Crepe stuffed with meat burger patties with vegetables and sauce, served hot as…" at bounding box center [464, 423] width 432 height 64
paste textarea "iece"
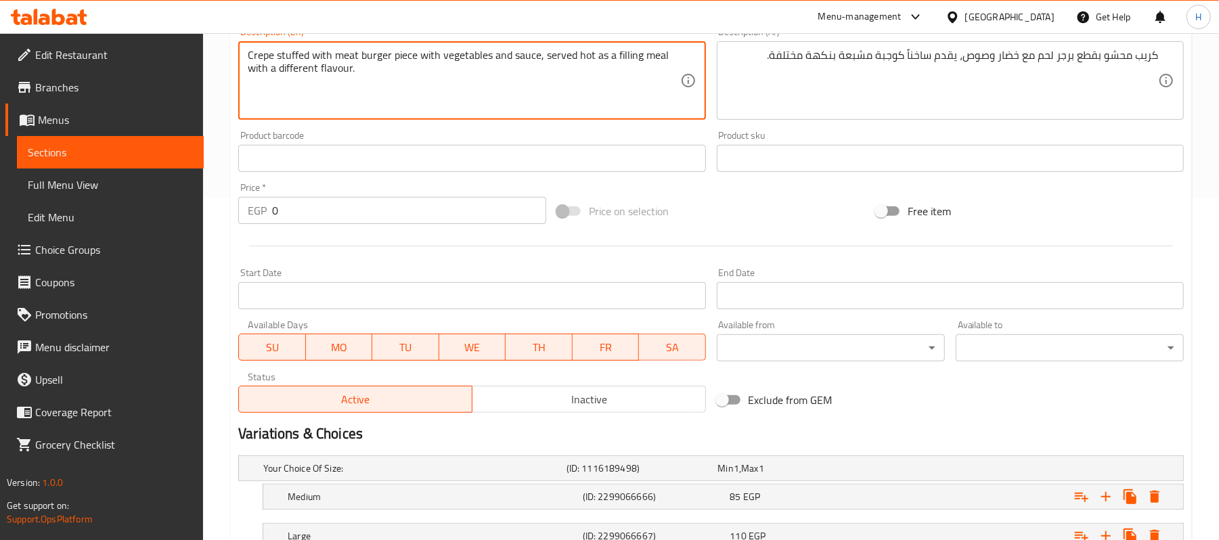
scroll to position [448, 0]
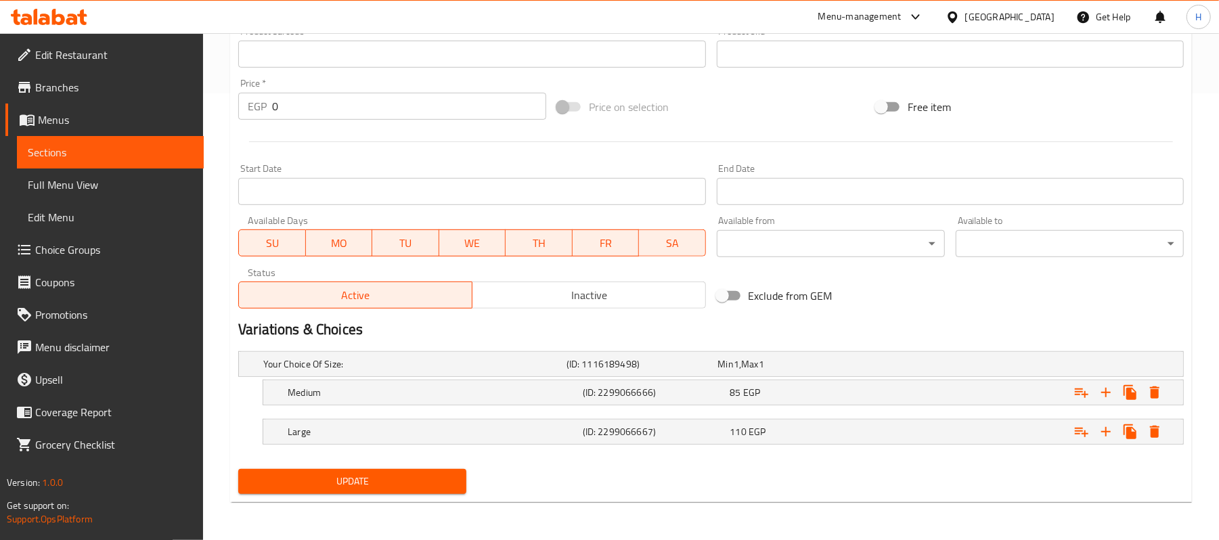
type textarea "Crepe stuffed with meat burger piece with vegetables and sauce, served hot as a…"
click at [423, 488] on span "Update" at bounding box center [352, 481] width 206 height 17
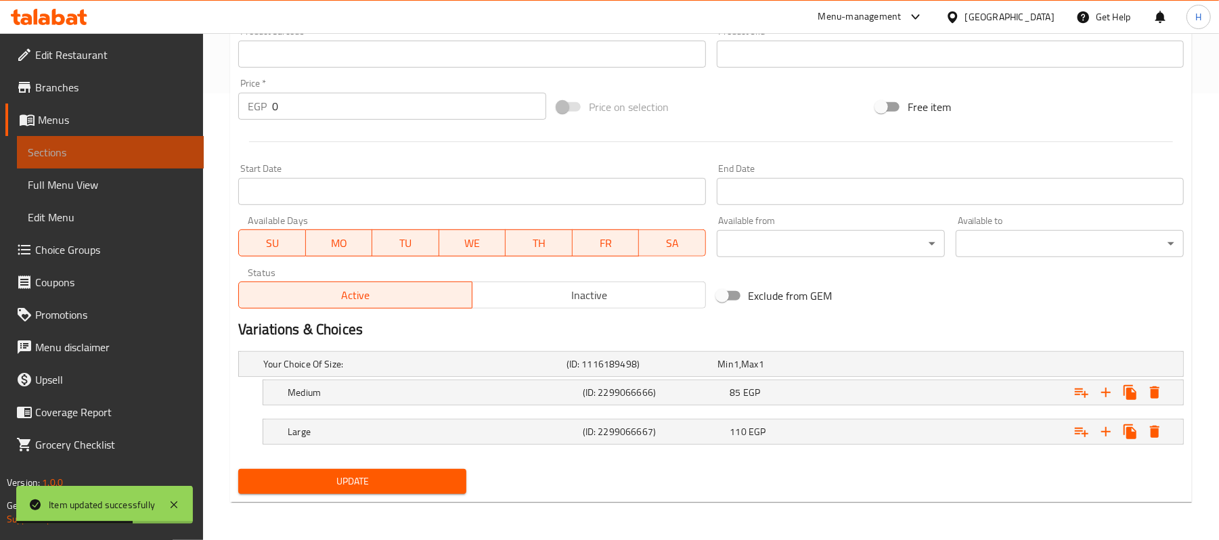
drag, startPoint x: 130, startPoint y: 148, endPoint x: 169, endPoint y: 145, distance: 39.4
click at [130, 148] on span "Sections" at bounding box center [110, 152] width 165 height 16
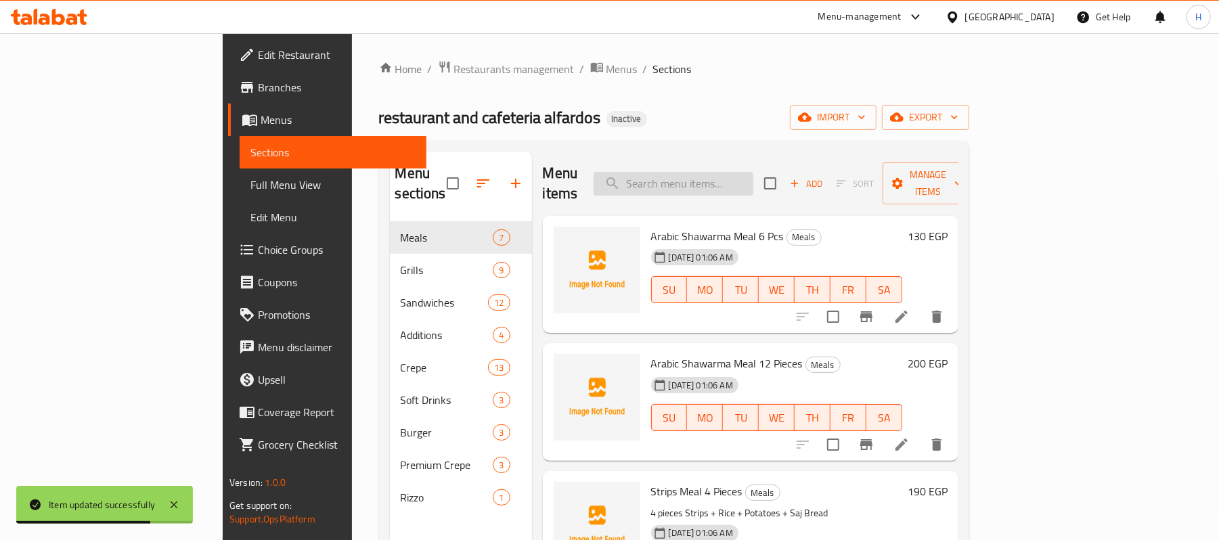
click at [742, 179] on input "search" at bounding box center [674, 184] width 160 height 24
paste input "Orange Drink"
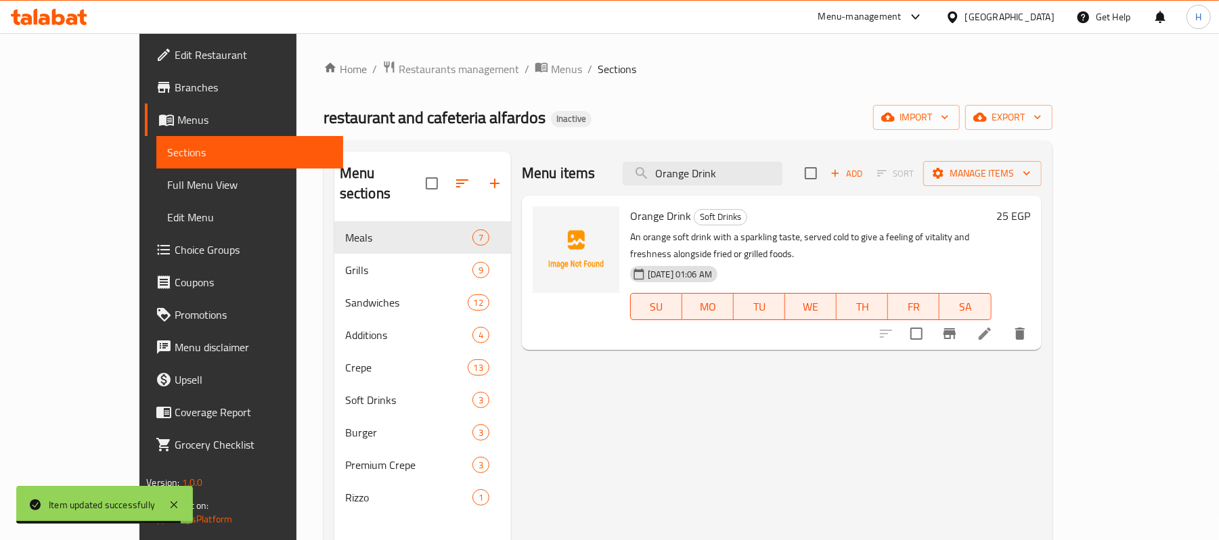
type input "Orange Drink"
click at [993, 326] on icon at bounding box center [985, 334] width 16 height 16
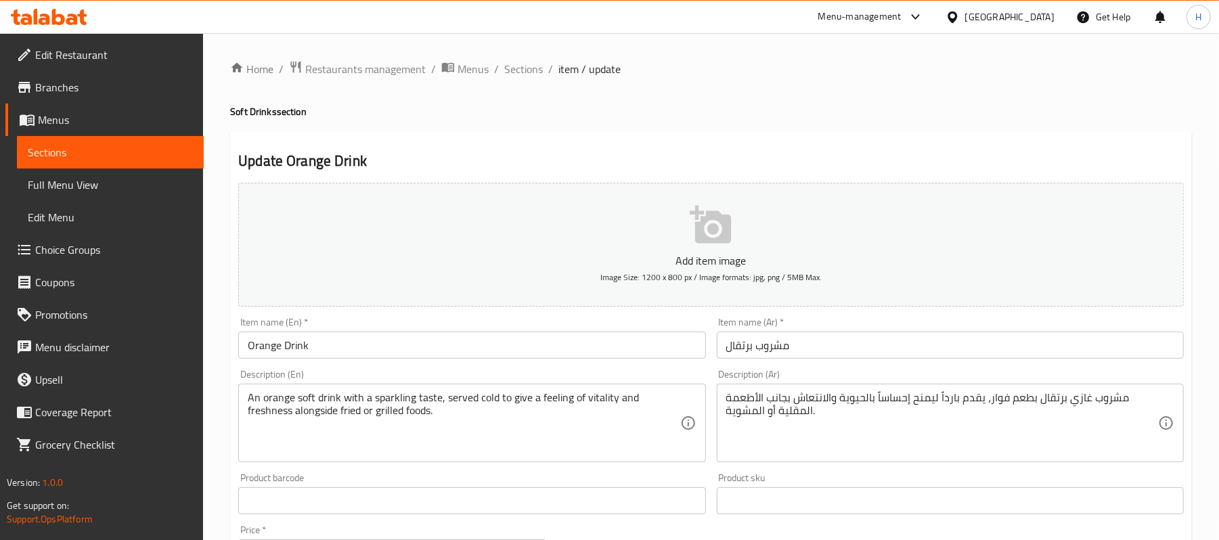
click at [808, 388] on div "مشروب غازي برتقال بطعم فوار، يقدم بارداً ليمنح إحساساً بالحيوية والانتعاش بجانب…" at bounding box center [950, 423] width 467 height 79
click at [887, 406] on textarea "مشروب غازي برتقال بطعم فوار، يقدم بارداً ليمنح إحساساً بالحيوية والانتعاش بجانب…" at bounding box center [942, 423] width 432 height 64
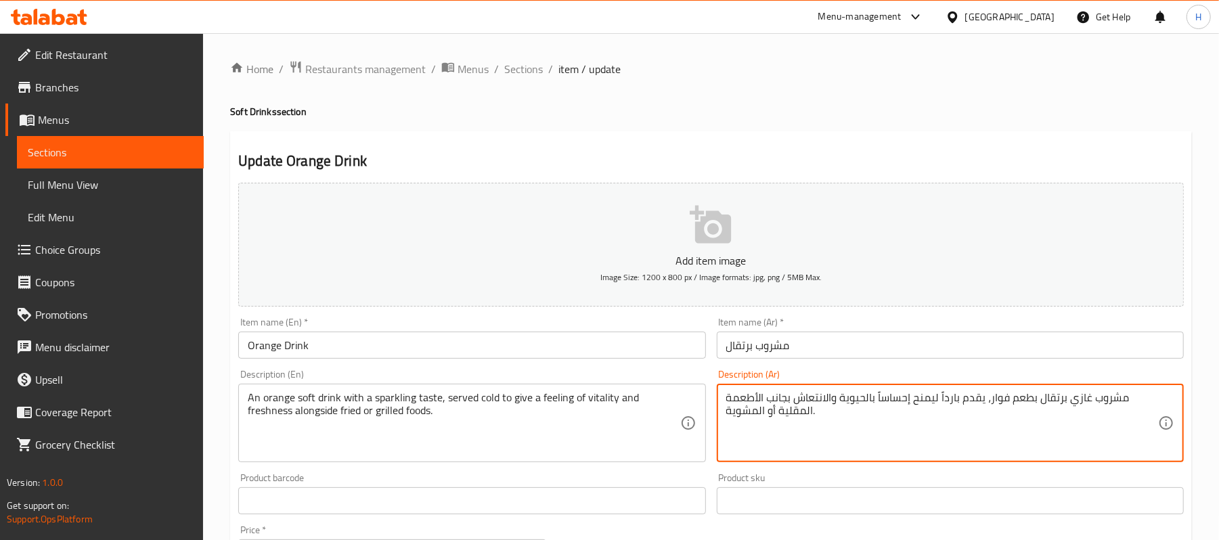
click at [887, 406] on textarea "مشروب غازي برتقال بطعم فوار، يقدم بارداً ليمنح إحساساً بالحيوية والانتعاش بجانب…" at bounding box center [942, 423] width 432 height 64
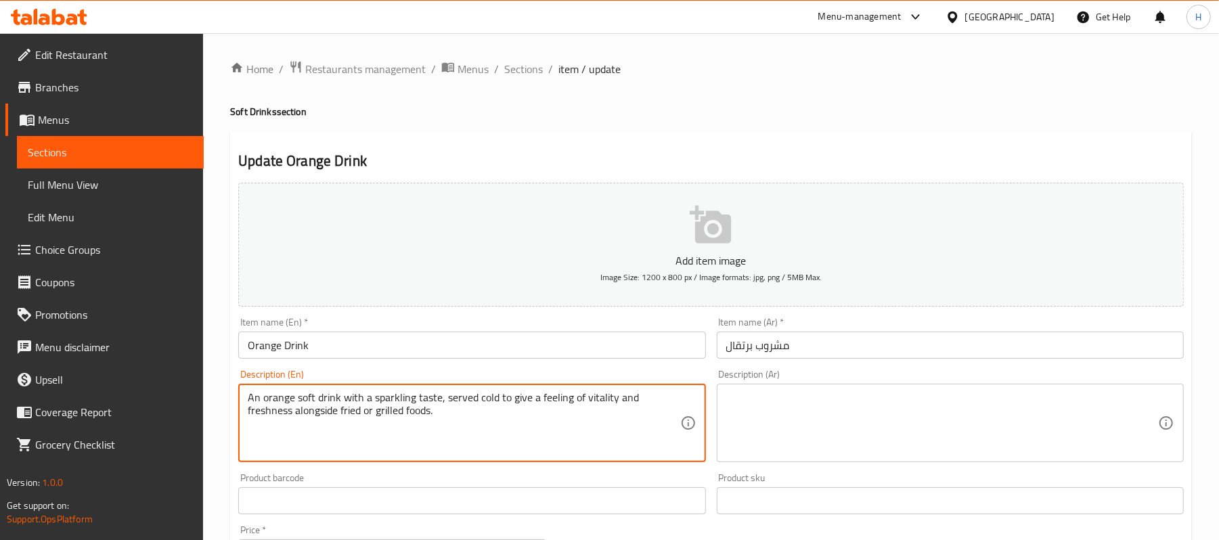
click at [456, 404] on textarea "An orange soft drink with a sparkling taste, served cold to give a feeling of v…" at bounding box center [464, 423] width 432 height 64
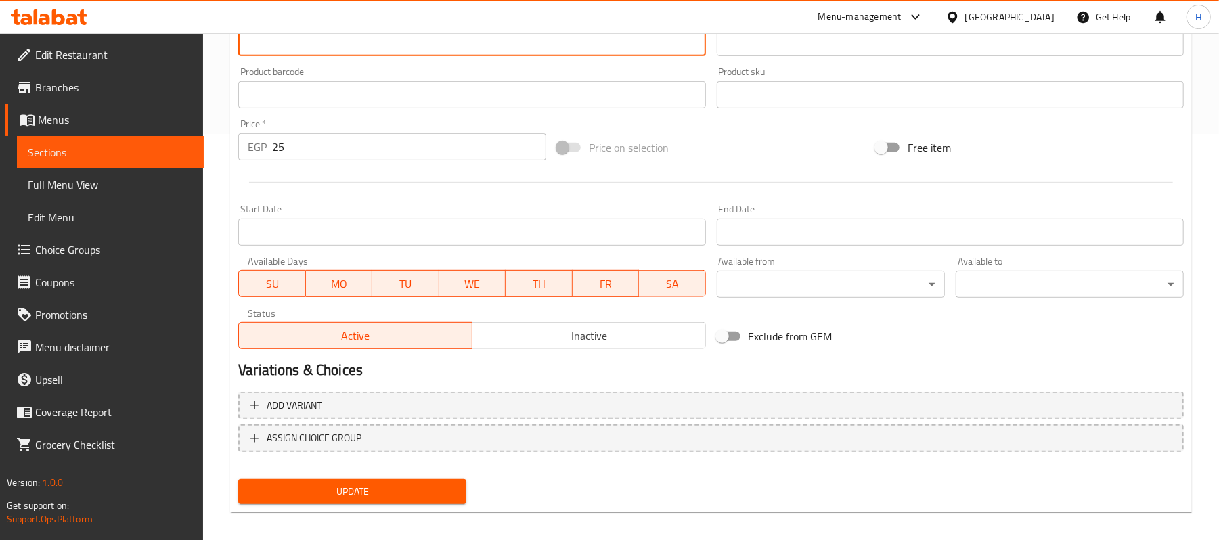
scroll to position [415, 0]
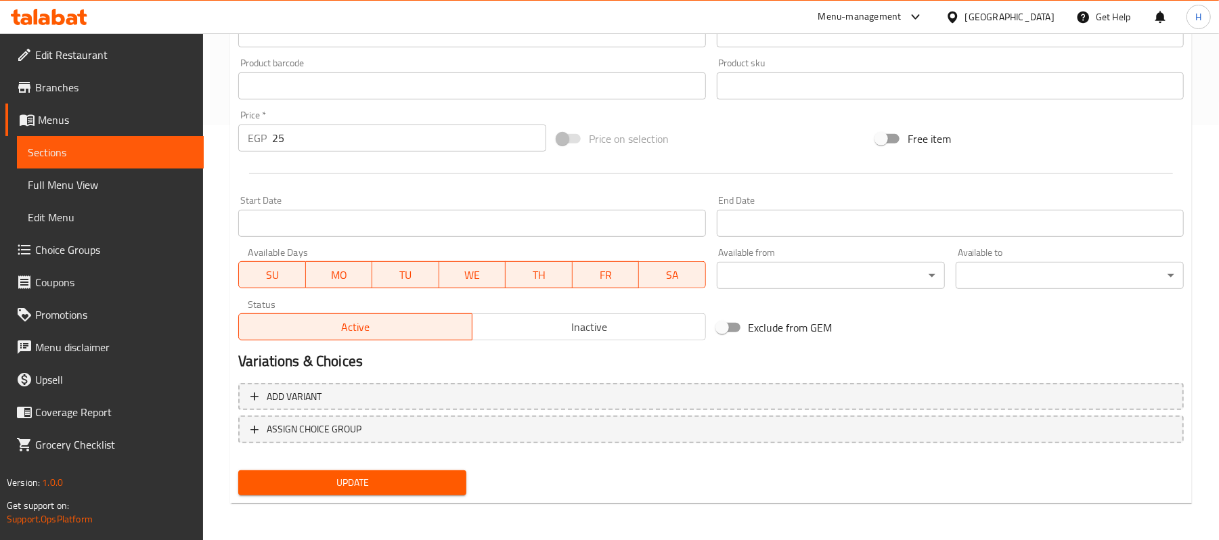
click at [433, 469] on div "Update" at bounding box center [352, 483] width 239 height 36
click at [442, 480] on span "Update" at bounding box center [352, 483] width 206 height 17
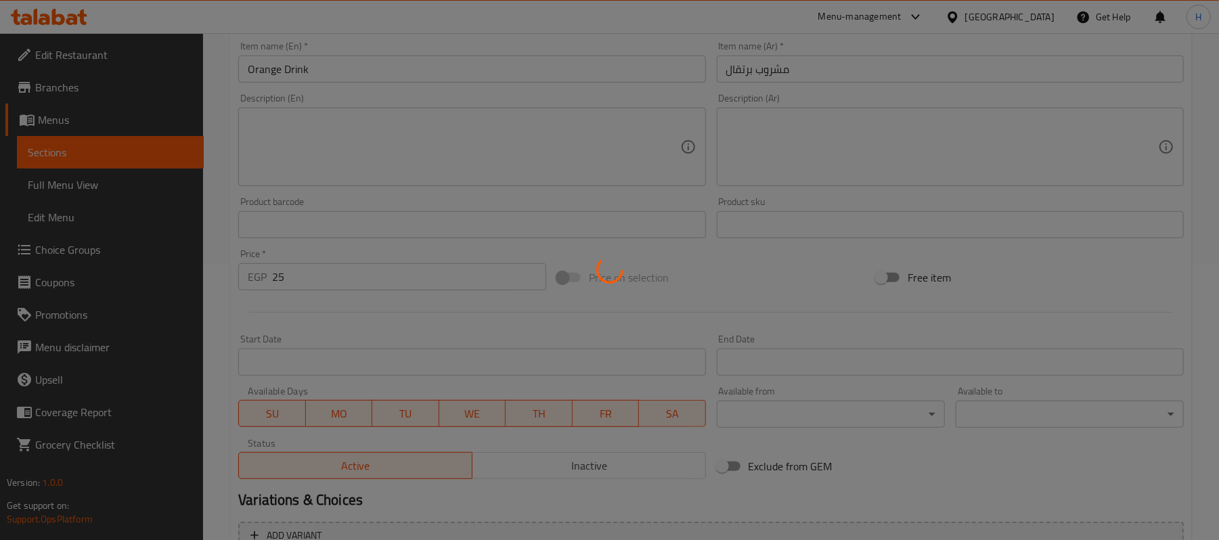
scroll to position [144, 0]
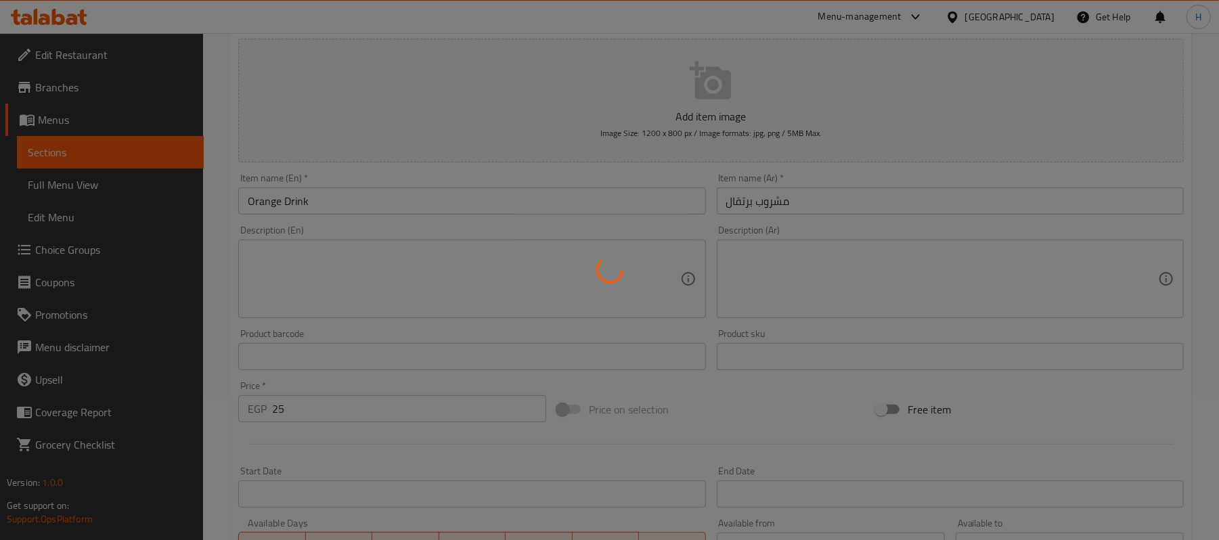
click at [764, 201] on div at bounding box center [609, 270] width 1219 height 540
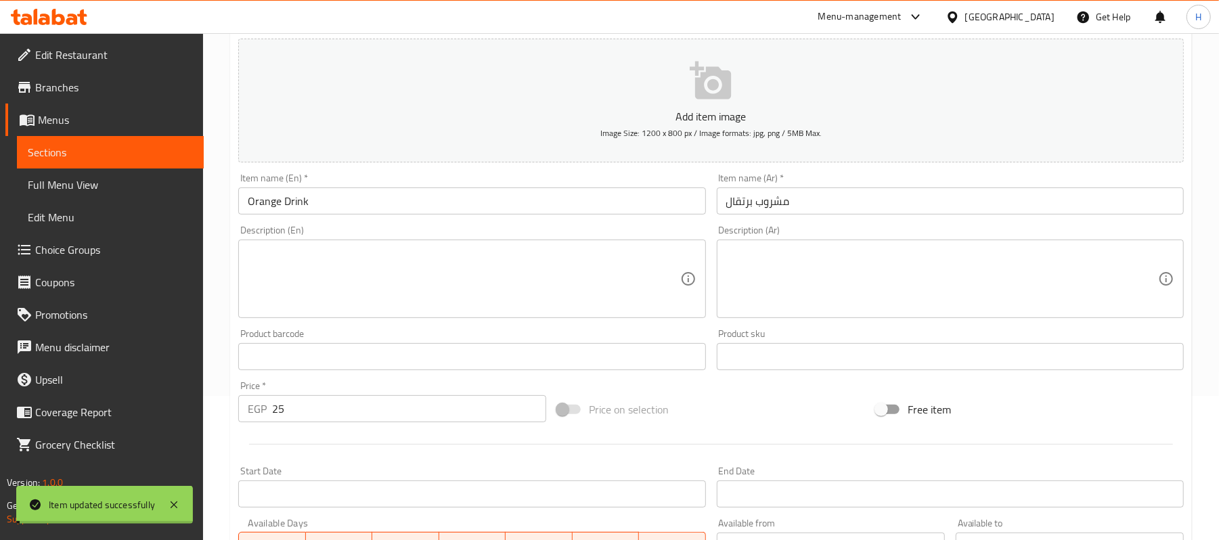
click at [764, 201] on div "Home / Restaurants management / Menus / Sections / item / update Soft Drinks se…" at bounding box center [711, 350] width 962 height 869
click at [764, 201] on input "مشروب برتقال" at bounding box center [950, 201] width 467 height 27
click at [426, 221] on div "Description (En) Description (En)" at bounding box center [472, 272] width 478 height 104
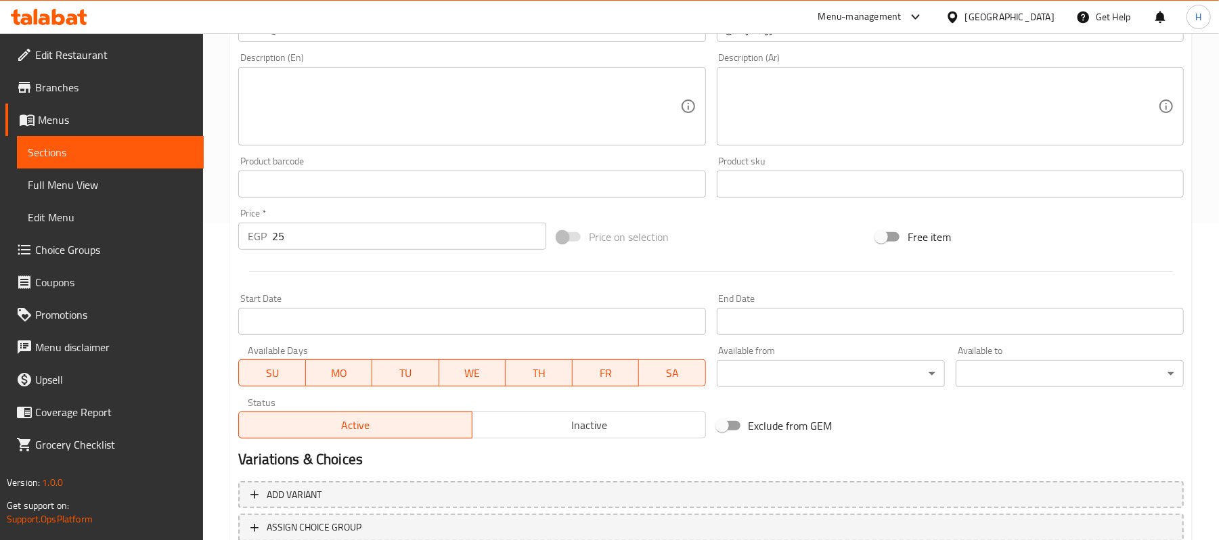
scroll to position [415, 0]
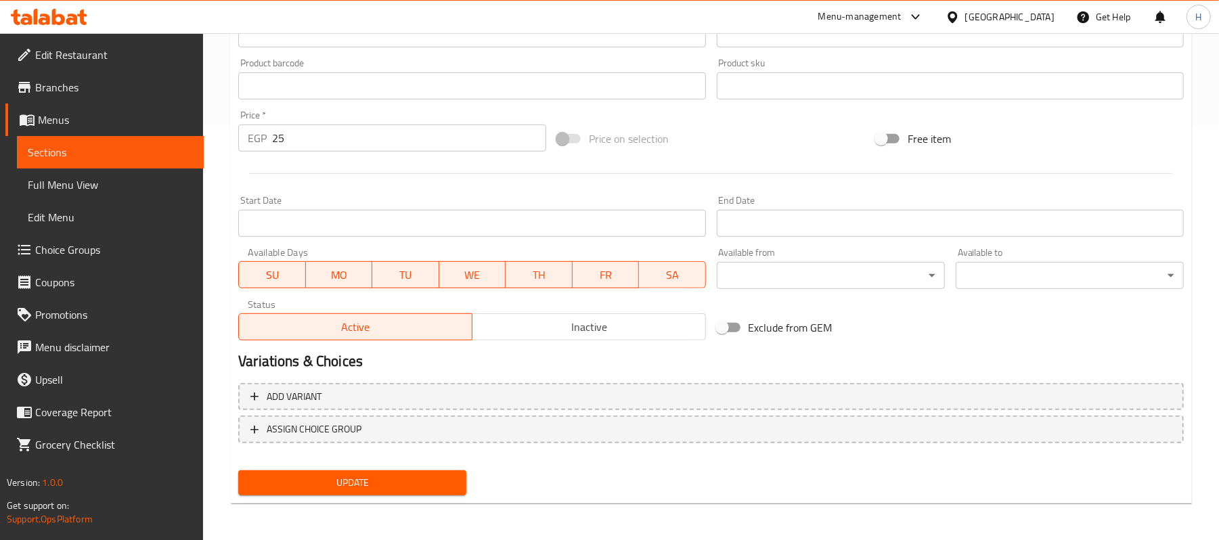
click at [413, 504] on div "Home / Restaurants management / Menus / Sections / item / update Soft Drinks se…" at bounding box center [711, 79] width 962 height 869
click at [437, 466] on div "Update" at bounding box center [352, 483] width 239 height 36
click at [433, 482] on span "Update" at bounding box center [352, 483] width 206 height 17
drag, startPoint x: 133, startPoint y: 150, endPoint x: 179, endPoint y: 146, distance: 46.8
click at [133, 150] on span "Sections" at bounding box center [110, 152] width 165 height 16
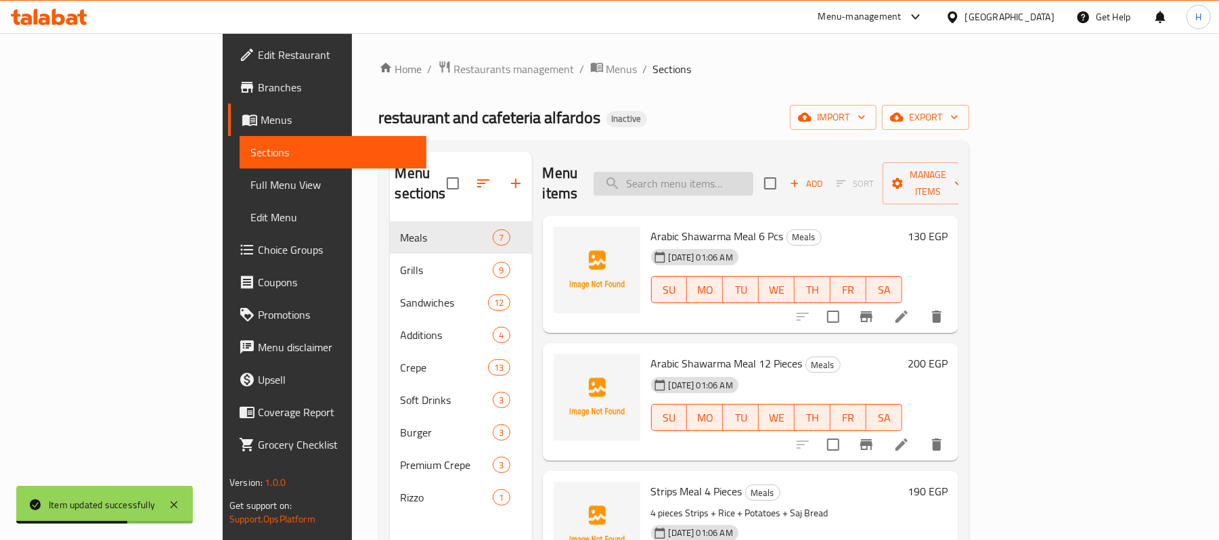
click at [754, 184] on input "search" at bounding box center [674, 184] width 160 height 24
paste input "Lemon Drink"
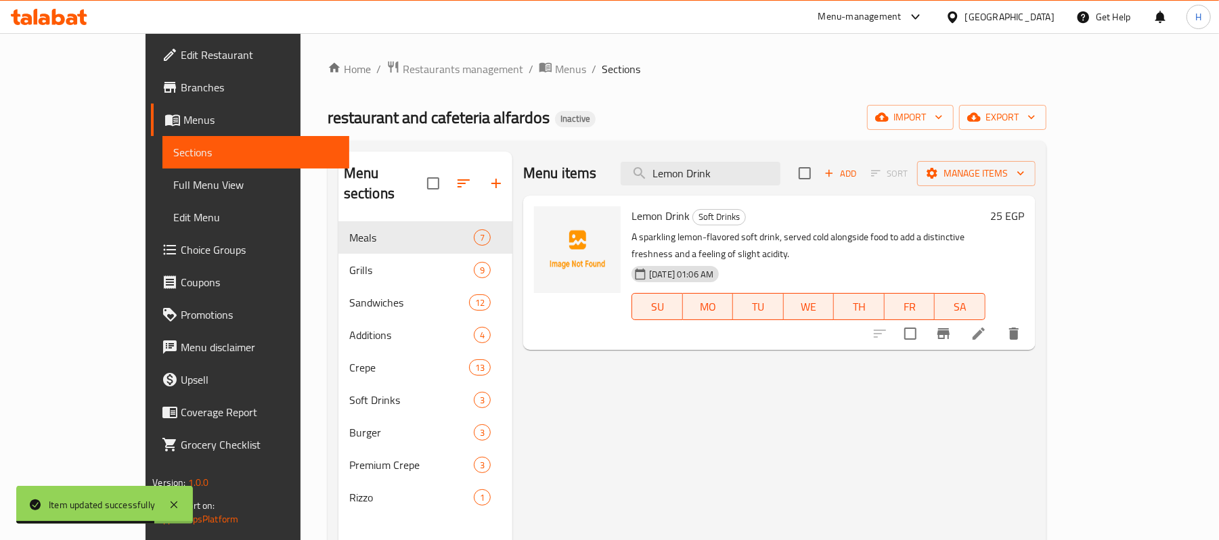
type input "Lemon Drink"
click at [987, 326] on icon at bounding box center [979, 334] width 16 height 16
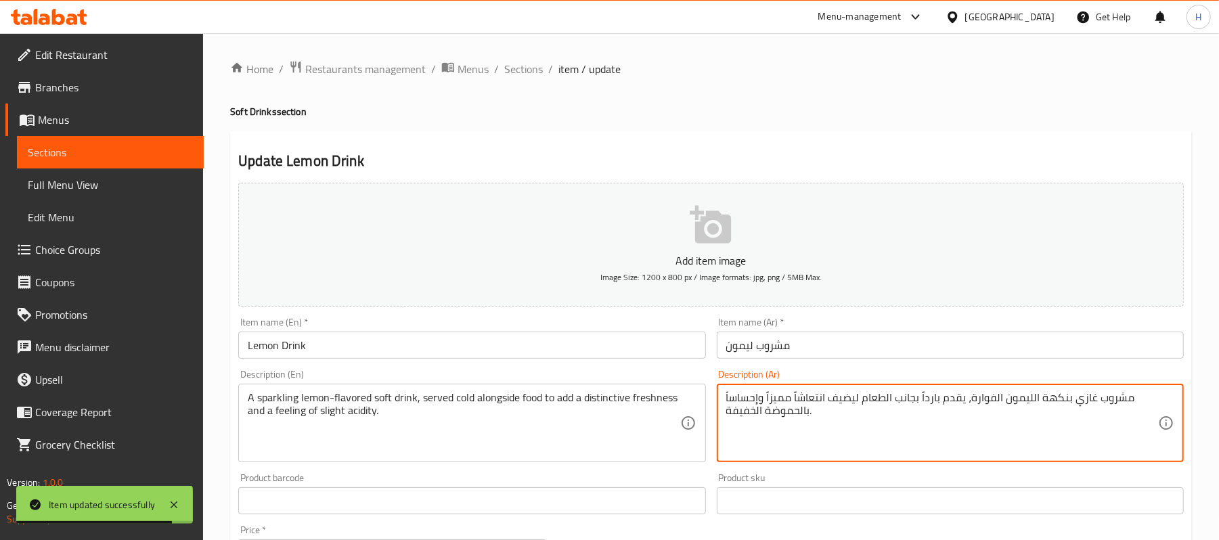
click at [917, 402] on textarea "مشروب غازي بنكهة الليمون الفوارة، يقدم بارداً بجانب الطعام ليضيف انتعاشاً مميزا…" at bounding box center [942, 423] width 432 height 64
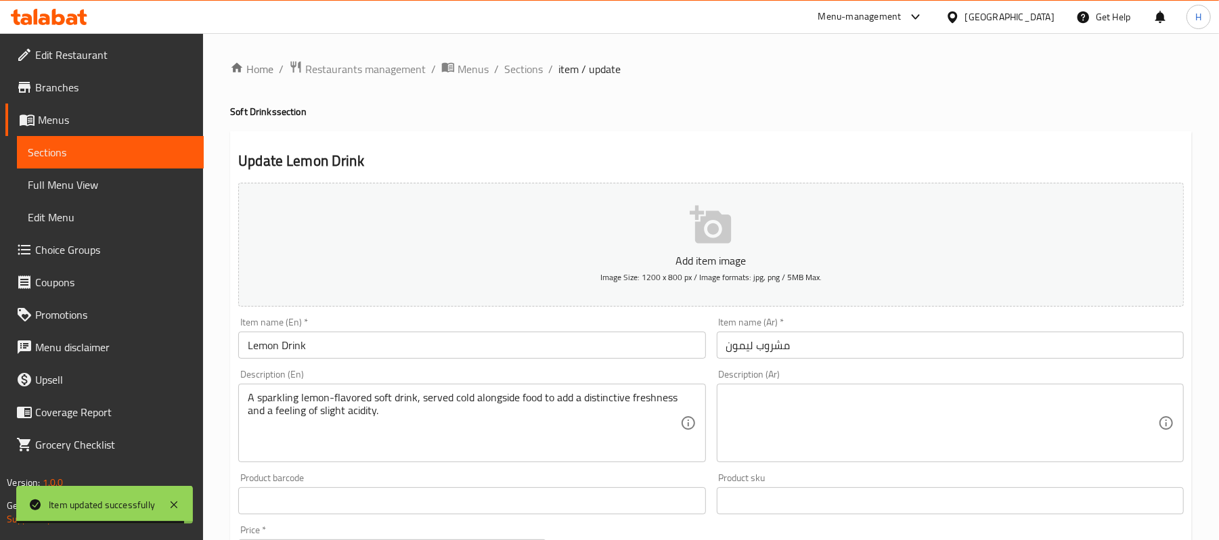
click at [421, 386] on div "A sparkling lemon-flavored soft drink, served cold alongside food to add a dist…" at bounding box center [471, 423] width 467 height 79
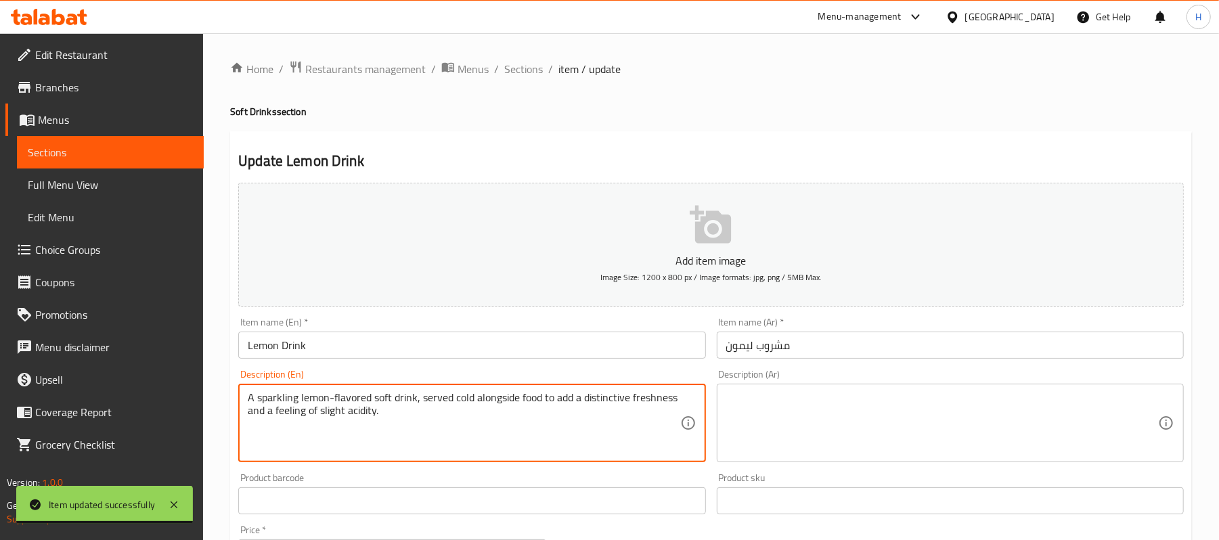
click at [418, 405] on textarea "A sparkling lemon-flavored soft drink, served cold alongside food to add a dist…" at bounding box center [464, 423] width 432 height 64
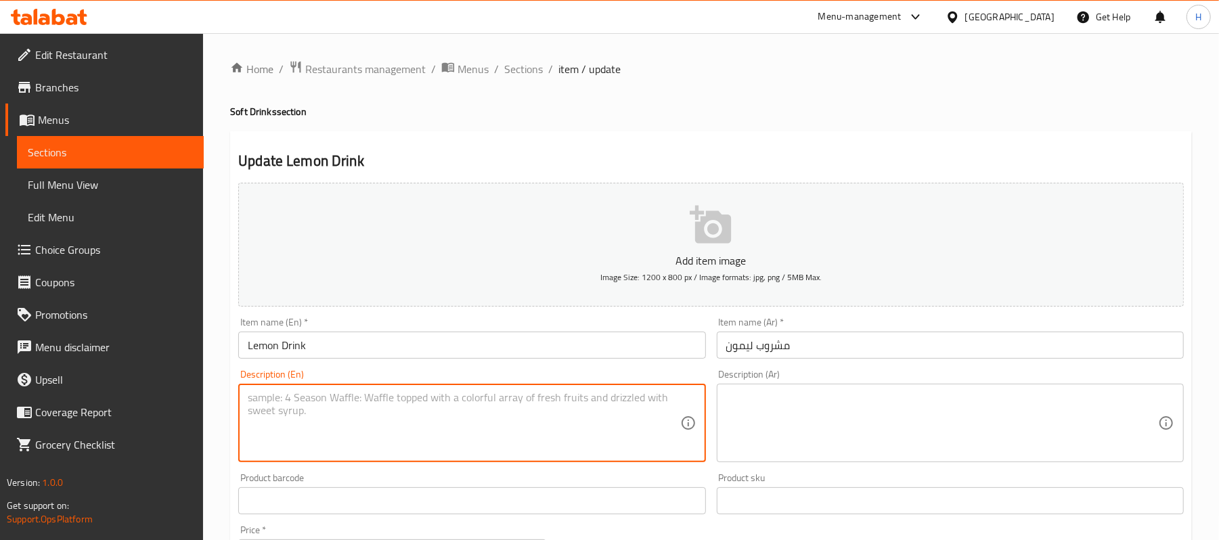
click at [793, 347] on input "مشروب ليمون" at bounding box center [950, 345] width 467 height 27
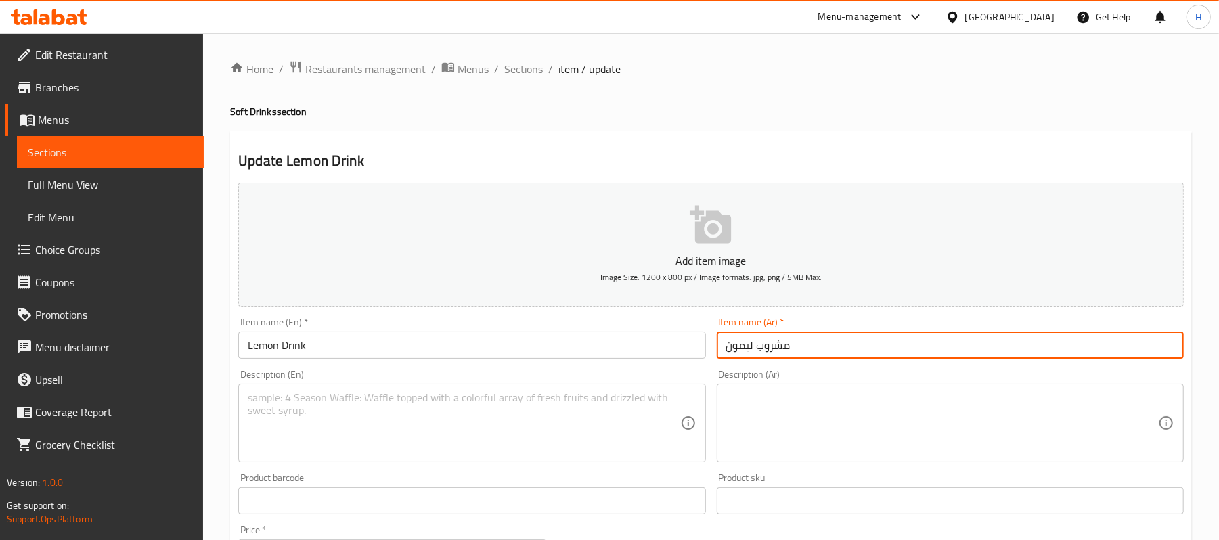
click at [793, 347] on input "مشروب ليمون" at bounding box center [950, 345] width 467 height 27
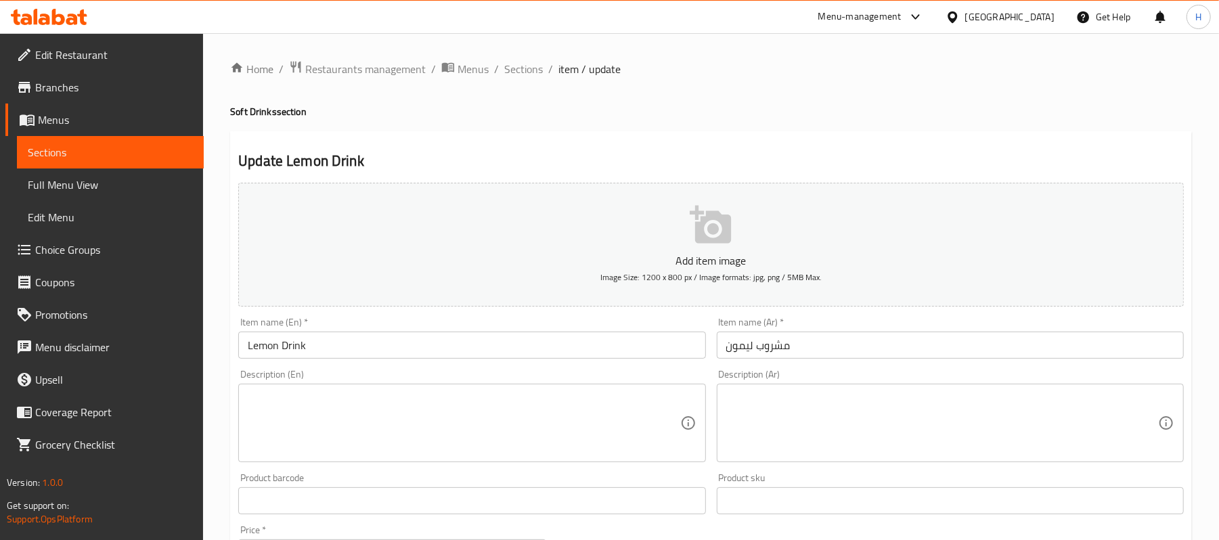
click at [948, 483] on div "Product sku Product sku" at bounding box center [950, 493] width 467 height 41
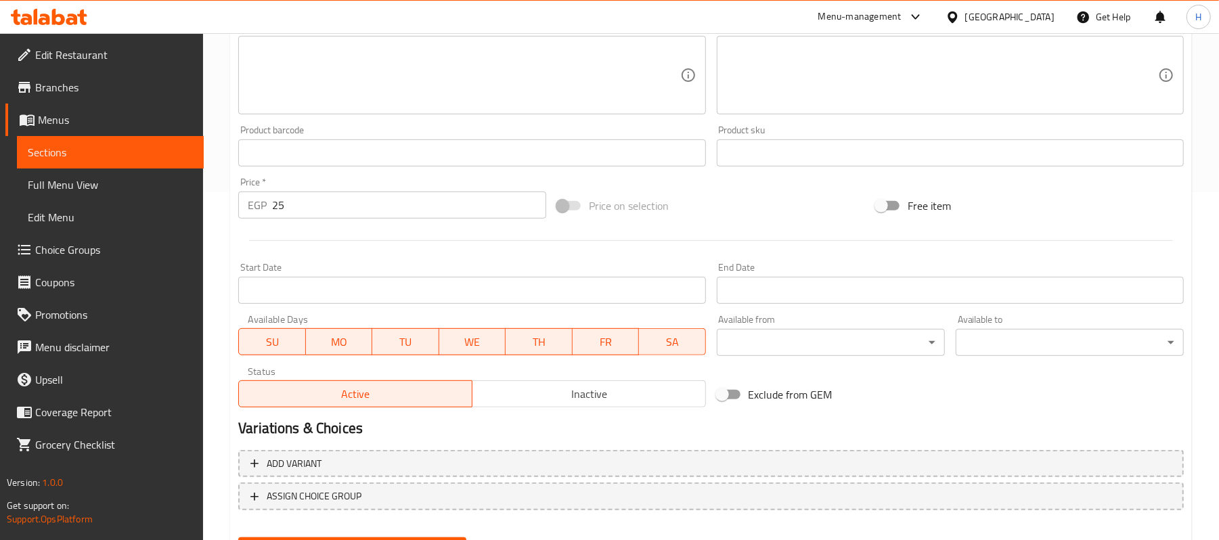
scroll to position [361, 0]
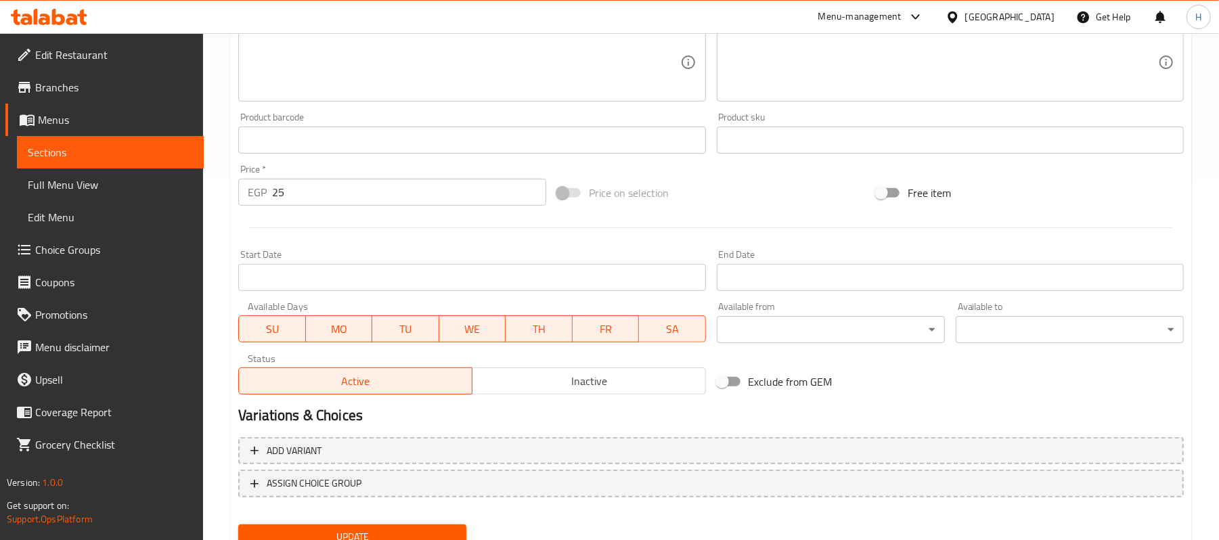
click at [442, 525] on button "Update" at bounding box center [352, 537] width 228 height 25
click at [147, 149] on span "Sections" at bounding box center [110, 152] width 165 height 16
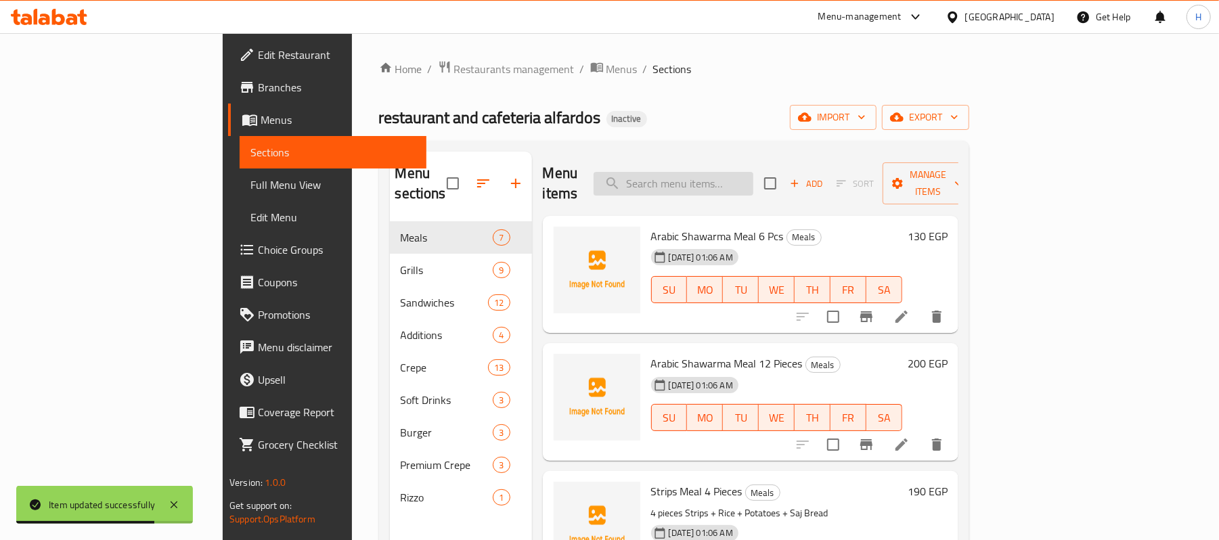
click at [754, 172] on input "search" at bounding box center [674, 184] width 160 height 24
paste input "برجر كريسبي"
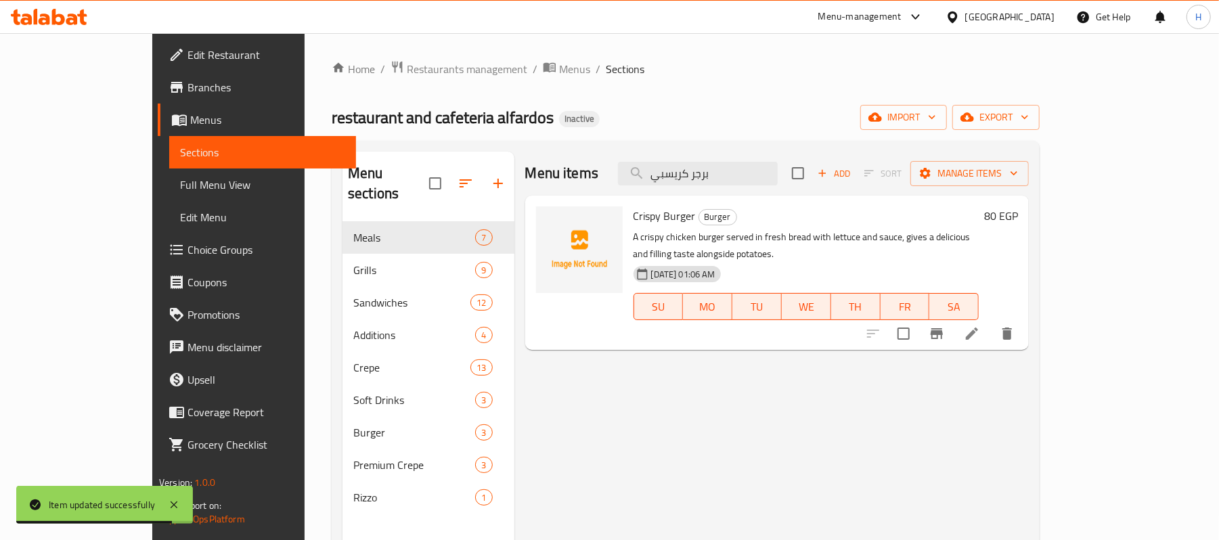
type input "برجر كريسبي"
click at [980, 326] on icon at bounding box center [972, 334] width 16 height 16
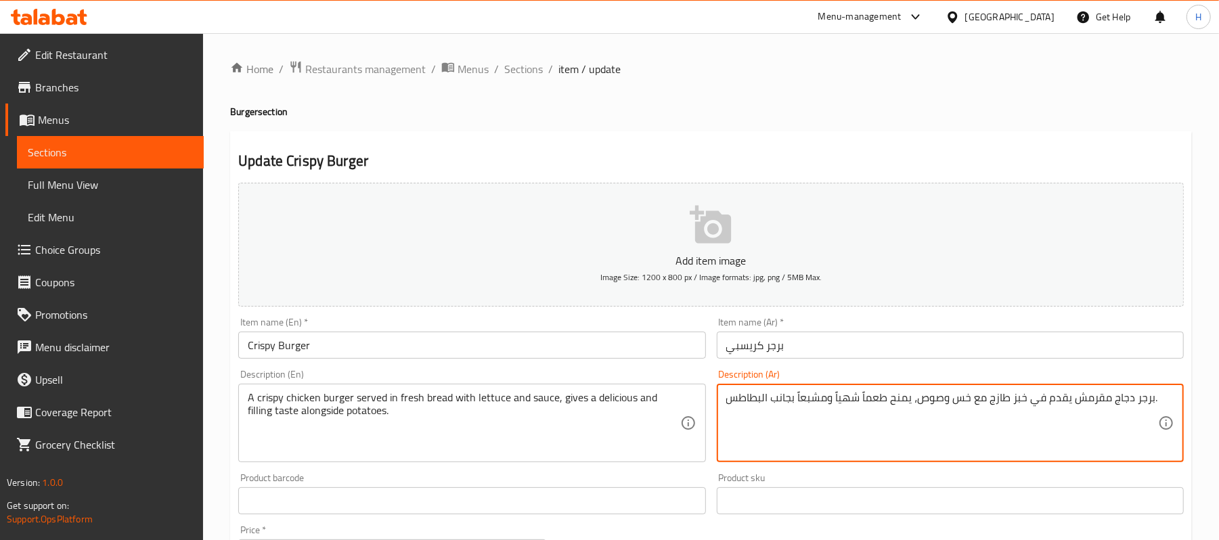
click at [916, 406] on textarea "برجر دجاج مقرمش يقدم في خبز طازج مع خس وصوص، يمنح طعماً شهياً ومشبعاً بجانب الب…" at bounding box center [942, 423] width 432 height 64
paste textarea "بسيط يقدم بخبز مع خس وصوص، وجبة مشبعة وسريعة التقديم."
type textarea "برجر دجاج مقرمش بسيط يقدم بخبز مع خس وصوص، وجبة مشبعة وسريعة التقديم."
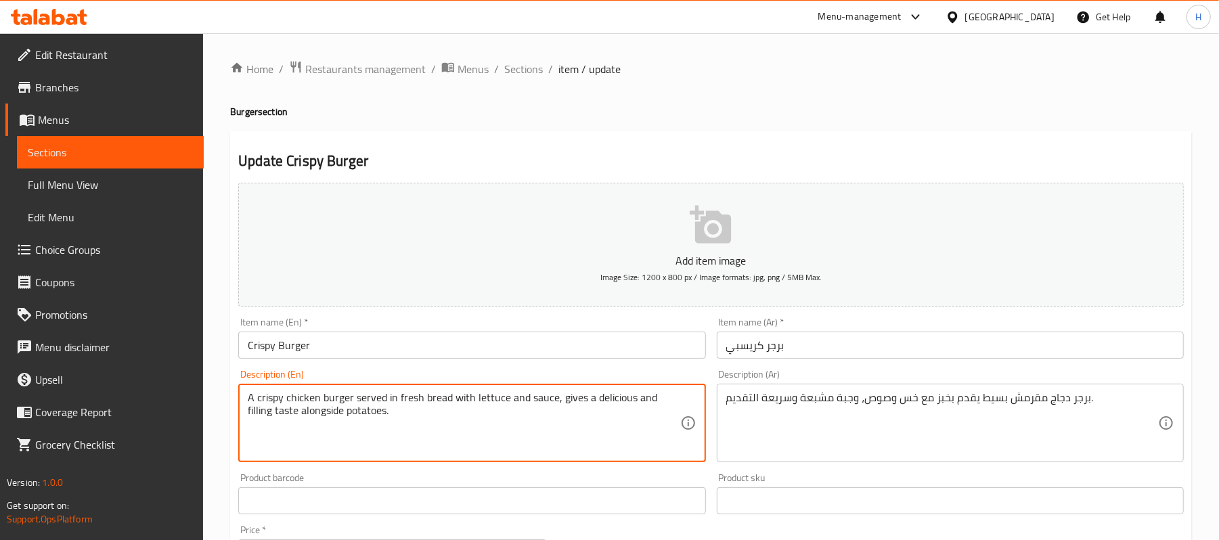
click at [559, 409] on textarea "A crispy chicken burger served in fresh bread with lettuce and sauce, gives a d…" at bounding box center [464, 423] width 432 height 64
paste textarea "Simple crispy chicken burger served in a bread with lettuce and sauce, a fillin…"
type textarea "Simple crispy chicken burger served in a bread with lettuce and sauce, a fillin…"
click at [519, 374] on div "Description (En) Simple crispy chicken burger served in a bread with lettuce an…" at bounding box center [471, 416] width 467 height 93
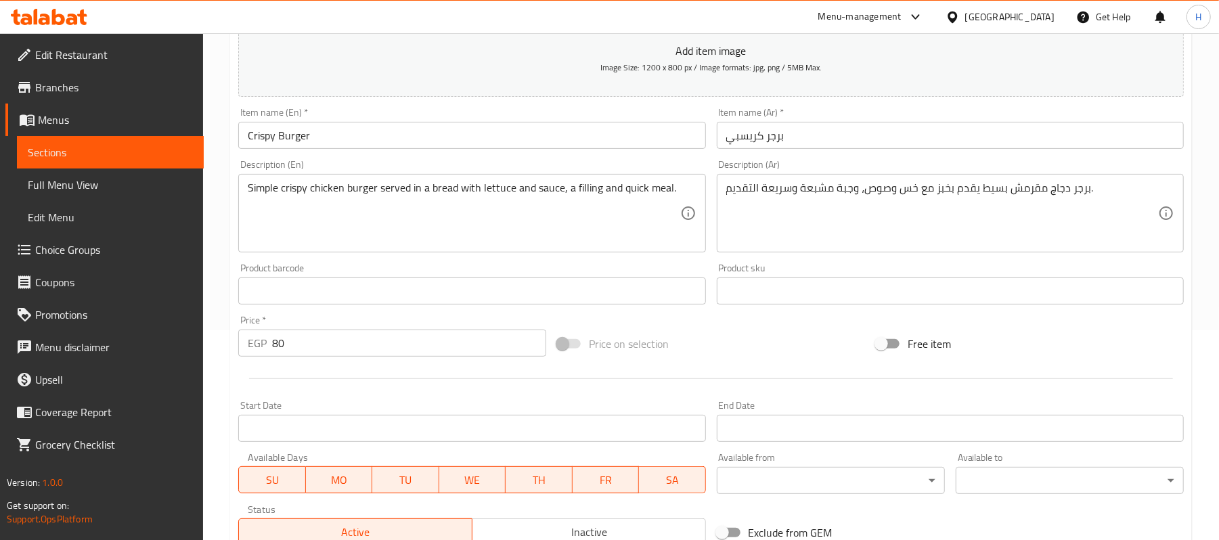
scroll to position [415, 0]
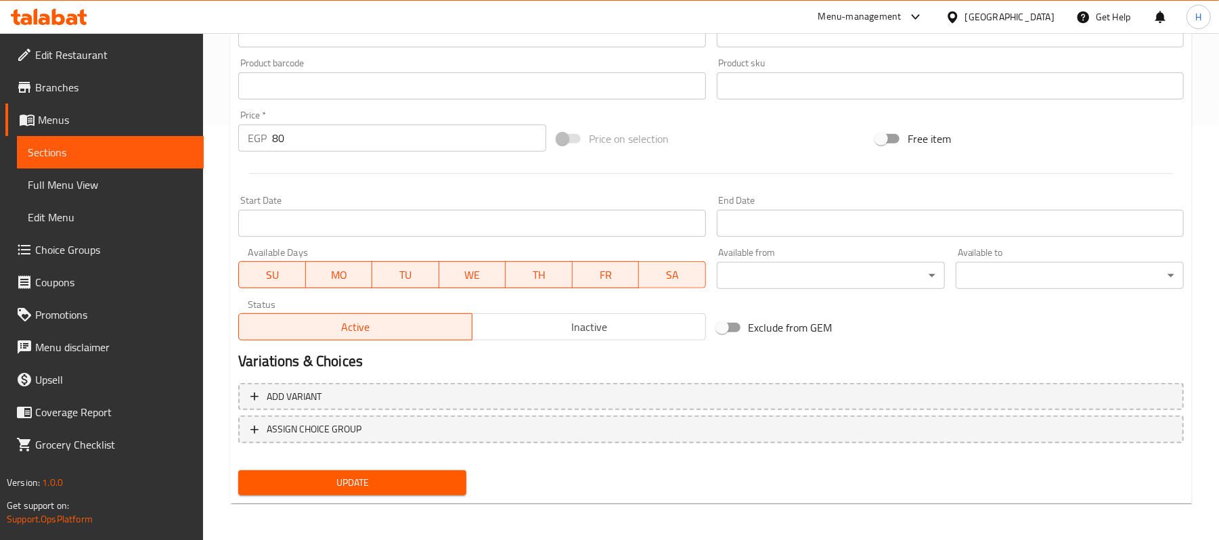
click at [416, 502] on div "Update Crispy Burger Add item image Image Size: 1200 x 800 px / Image formats: …" at bounding box center [711, 110] width 962 height 788
click at [440, 479] on span "Update" at bounding box center [352, 483] width 206 height 17
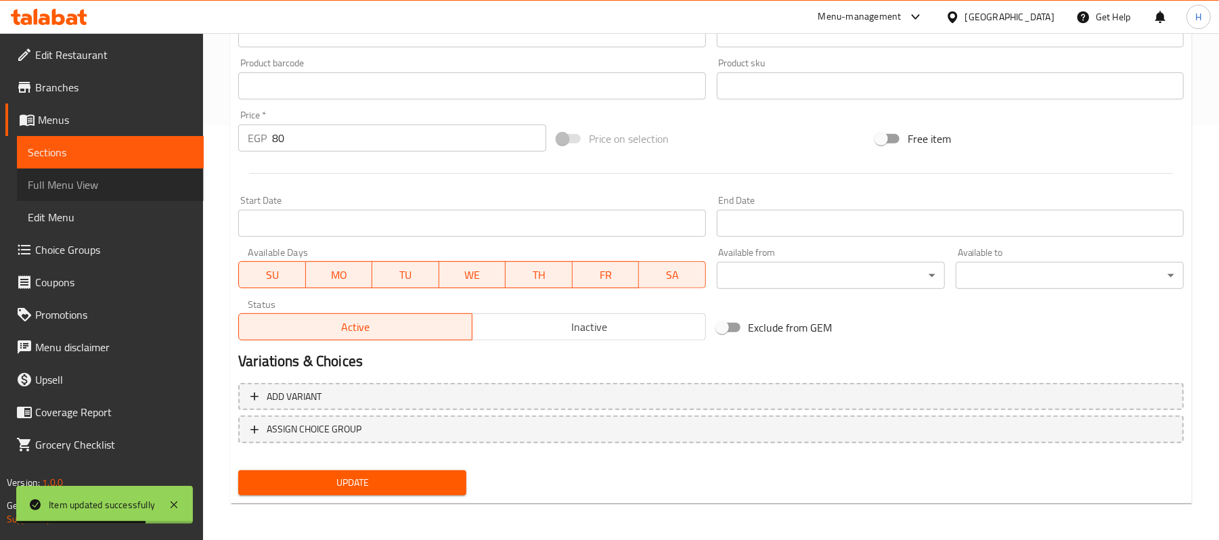
click at [147, 179] on span "Full Menu View" at bounding box center [110, 185] width 165 height 16
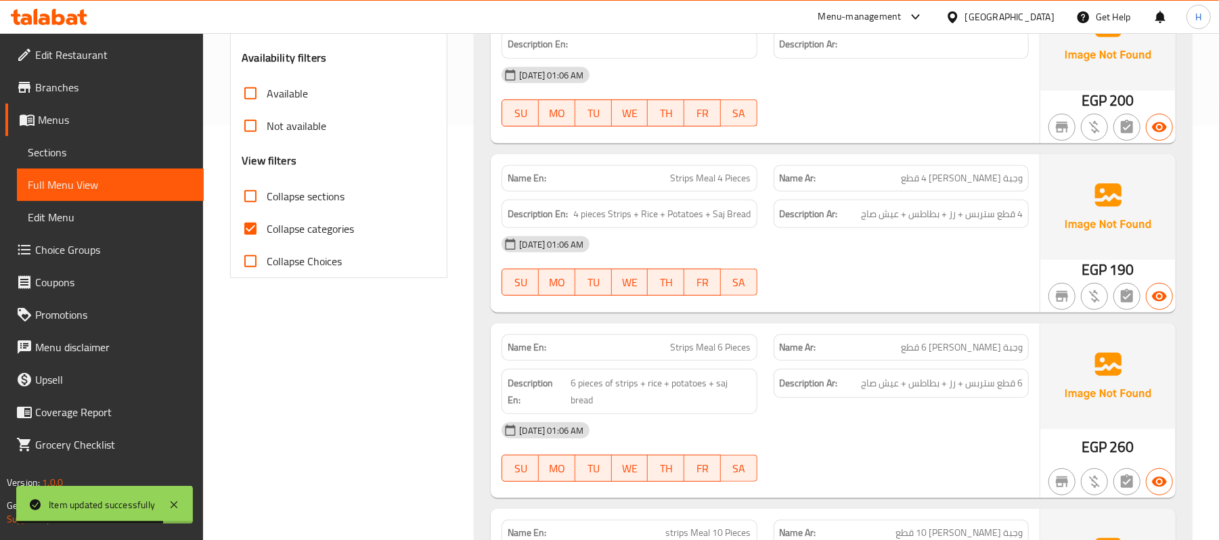
click at [334, 223] on span "Collapse categories" at bounding box center [310, 229] width 87 height 16
click at [267, 223] on input "Collapse categories" at bounding box center [250, 229] width 32 height 32
checkbox input "false"
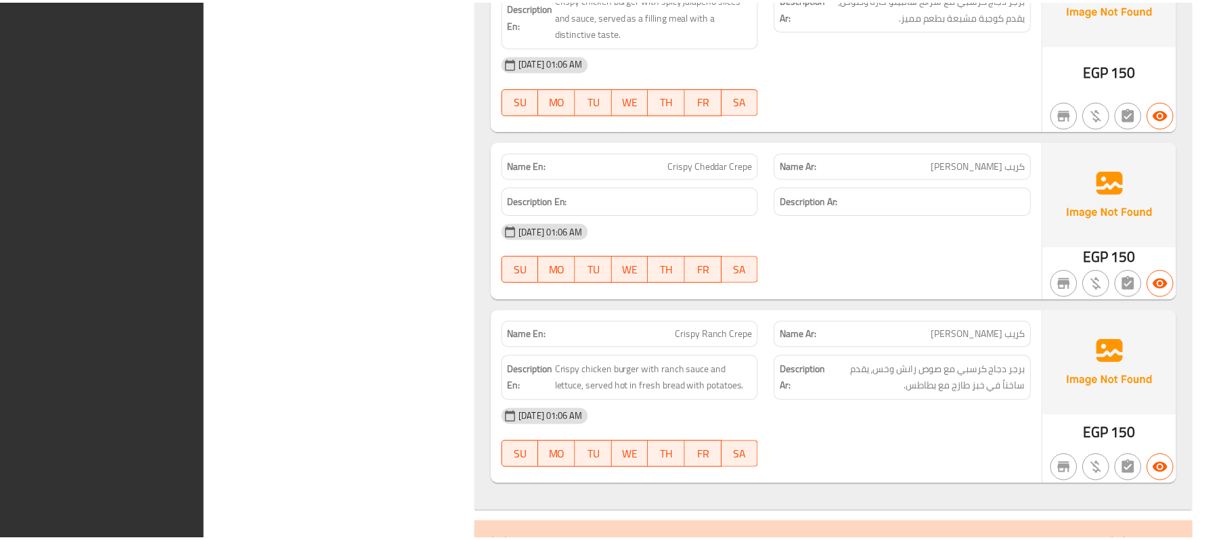
scroll to position [13636, 0]
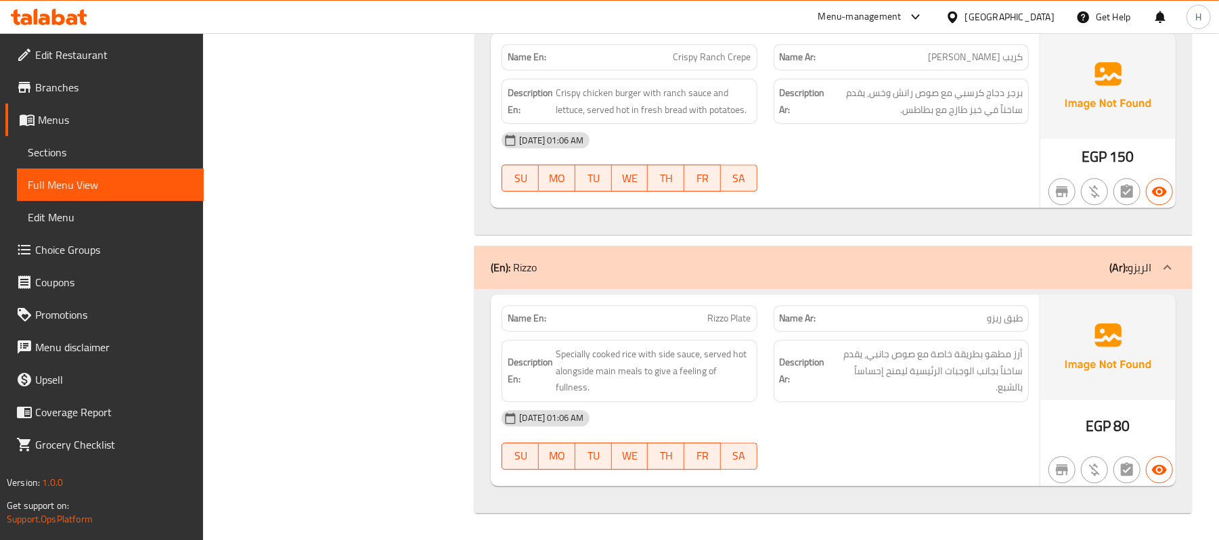
click at [908, 435] on div "[DATE] 01:06 AM" at bounding box center [766, 418] width 544 height 32
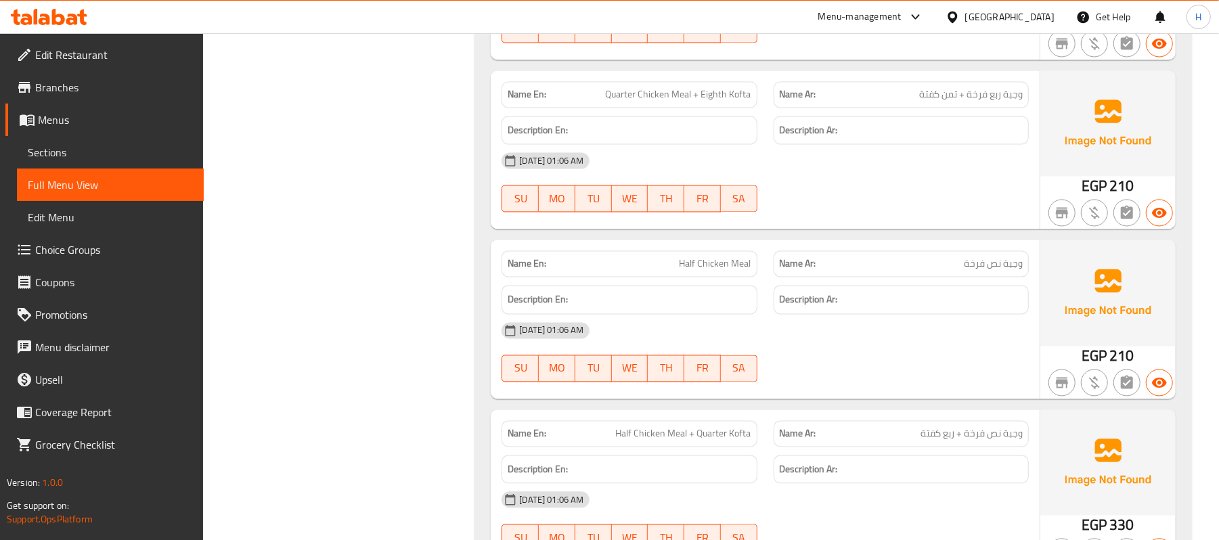
click at [43, 150] on span "Sections" at bounding box center [110, 152] width 165 height 16
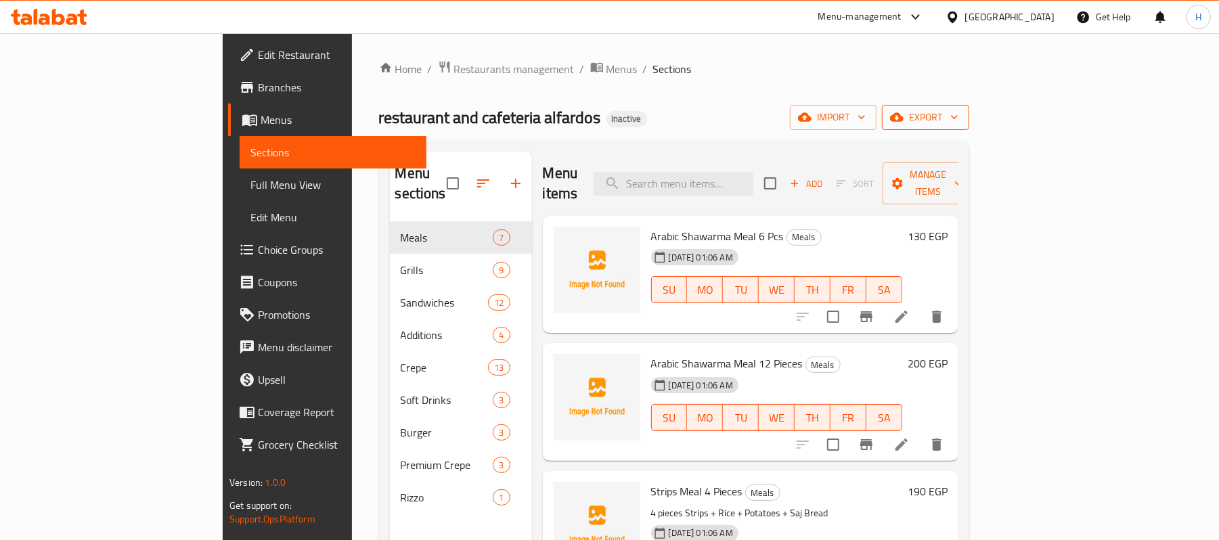
click at [970, 106] on button "export" at bounding box center [925, 117] width 87 height 25
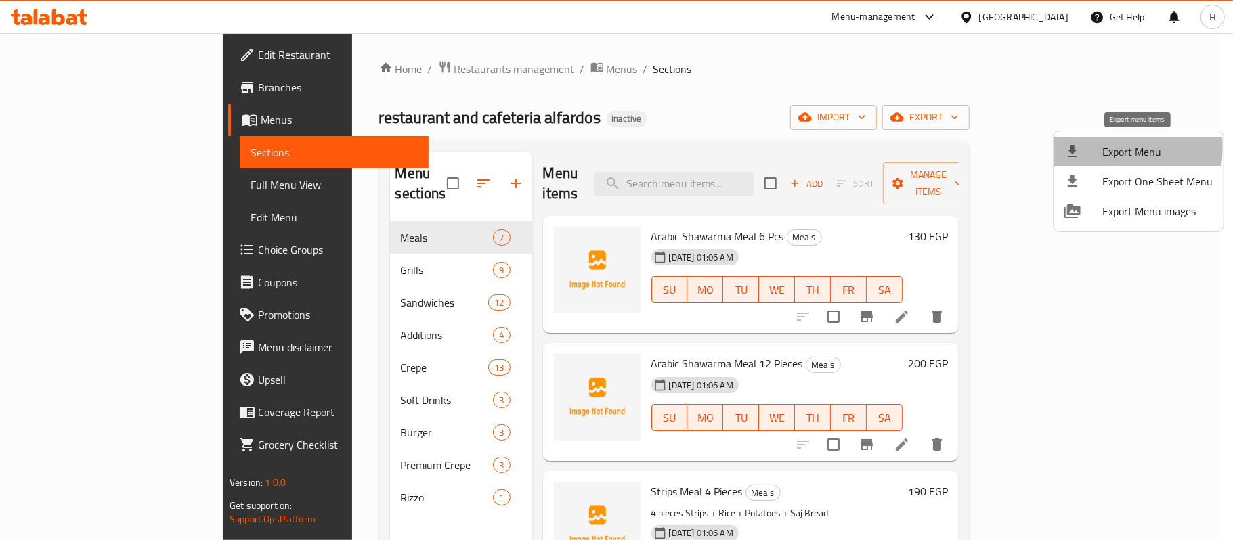
click at [1074, 147] on icon at bounding box center [1072, 152] width 9 height 12
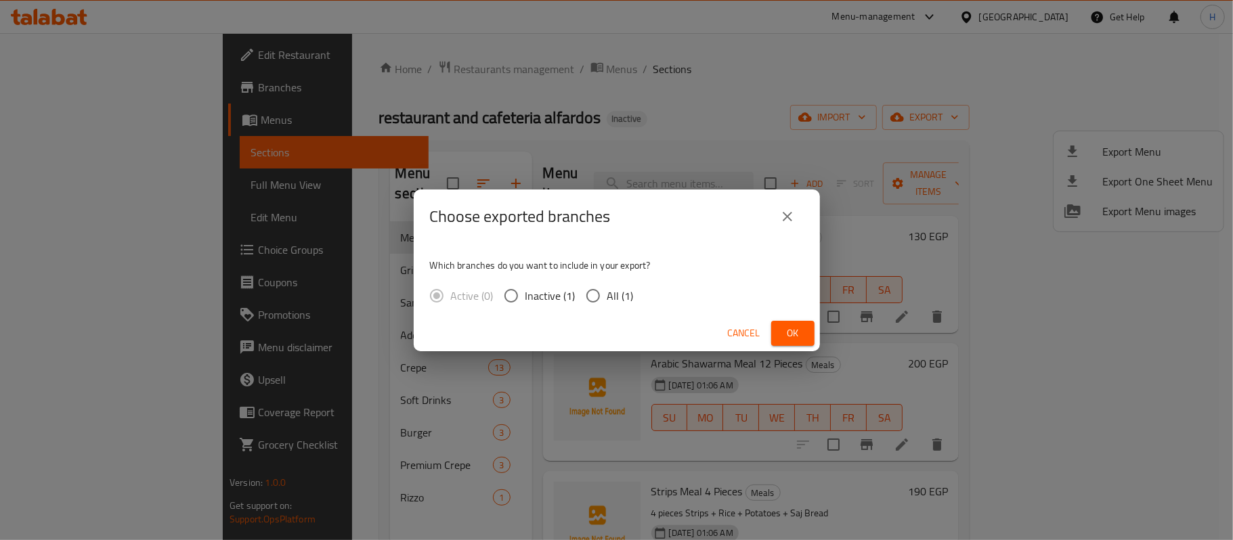
click at [620, 292] on span "All (1)" at bounding box center [620, 296] width 26 height 16
click at [607, 292] on input "All (1)" at bounding box center [593, 296] width 28 height 28
radio input "true"
click at [804, 343] on button "Ok" at bounding box center [792, 333] width 43 height 25
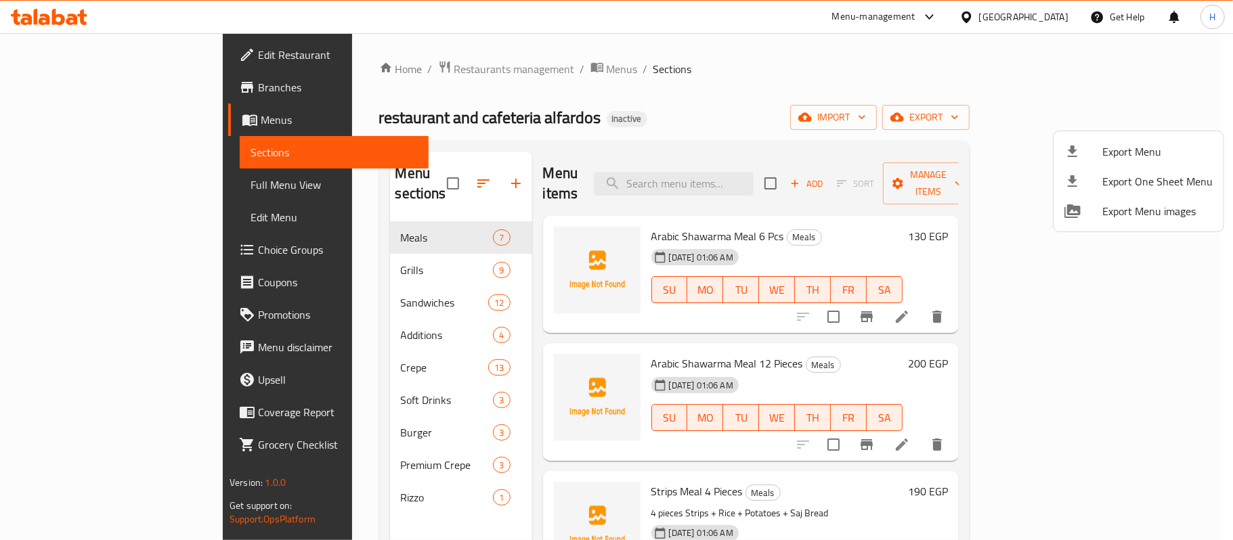
click at [693, 148] on div at bounding box center [616, 270] width 1233 height 540
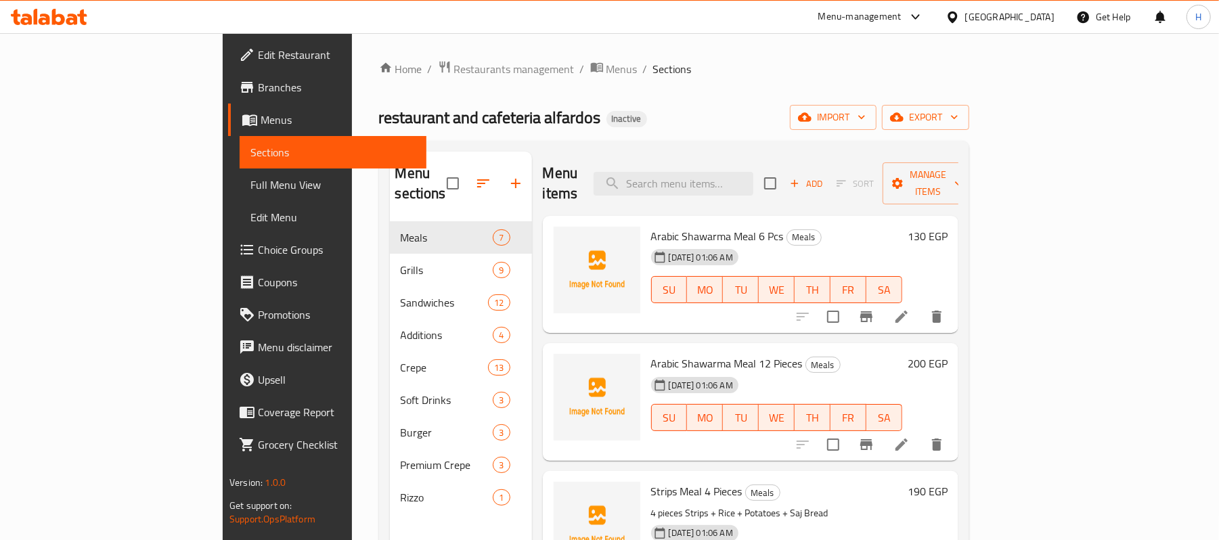
click at [258, 63] on span "Edit Restaurant" at bounding box center [337, 55] width 158 height 16
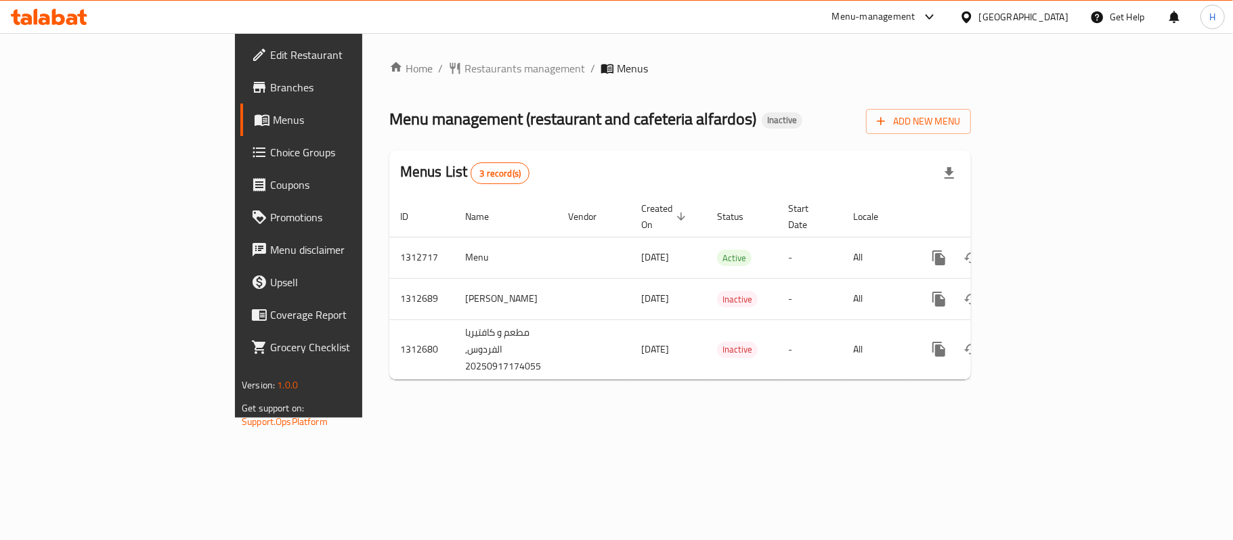
click at [767, 133] on div "Menu management ( restaurant and cafeteria alfardos ) Inactive Add New Menu" at bounding box center [680, 119] width 582 height 30
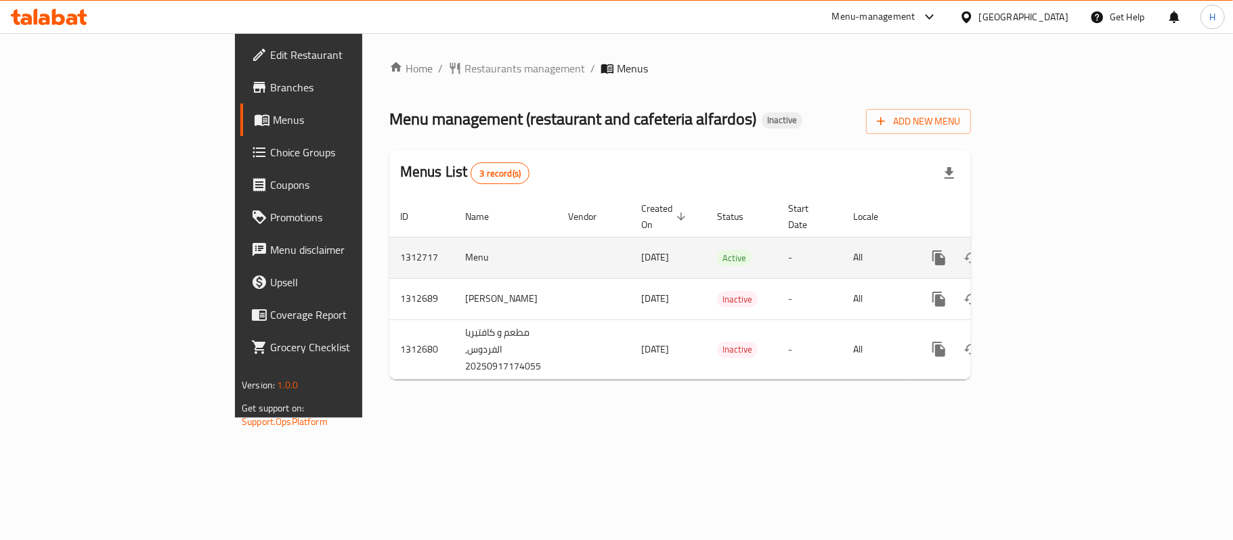
click at [1053, 244] on link "enhanced table" at bounding box center [1036, 258] width 32 height 32
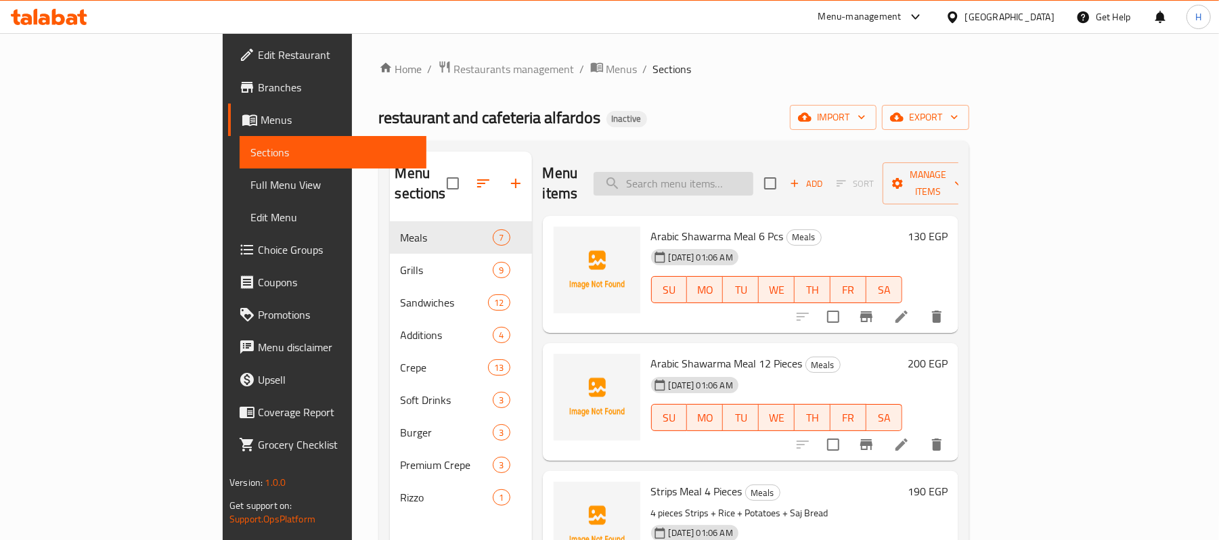
click at [754, 179] on input "search" at bounding box center [674, 184] width 160 height 24
paste input "Hot Dog Crepe"
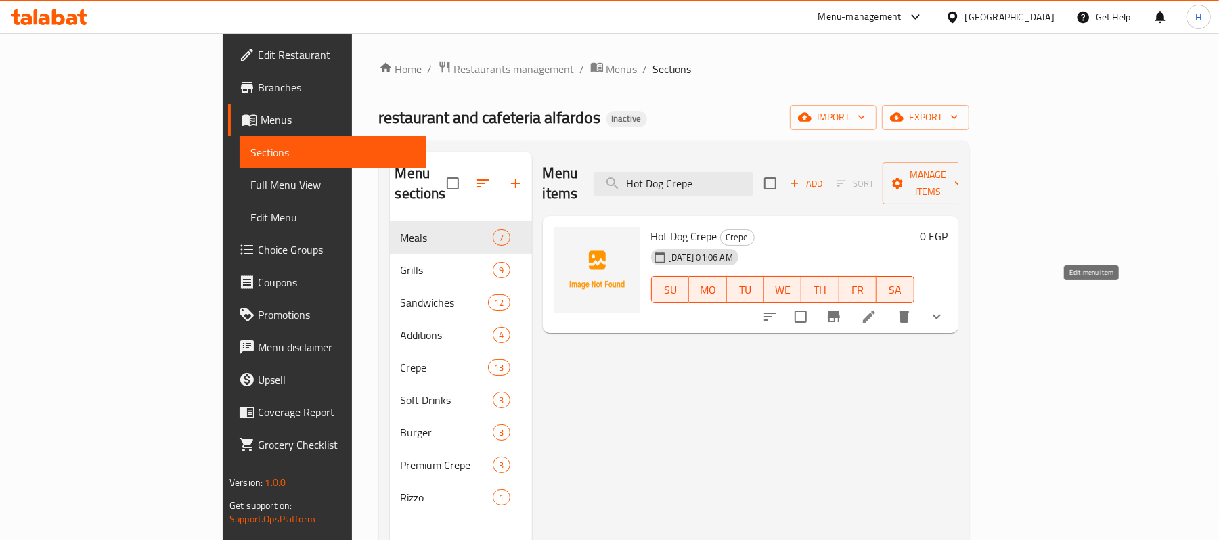
type input "Hot Dog Crepe"
click at [875, 311] on icon at bounding box center [869, 317] width 12 height 12
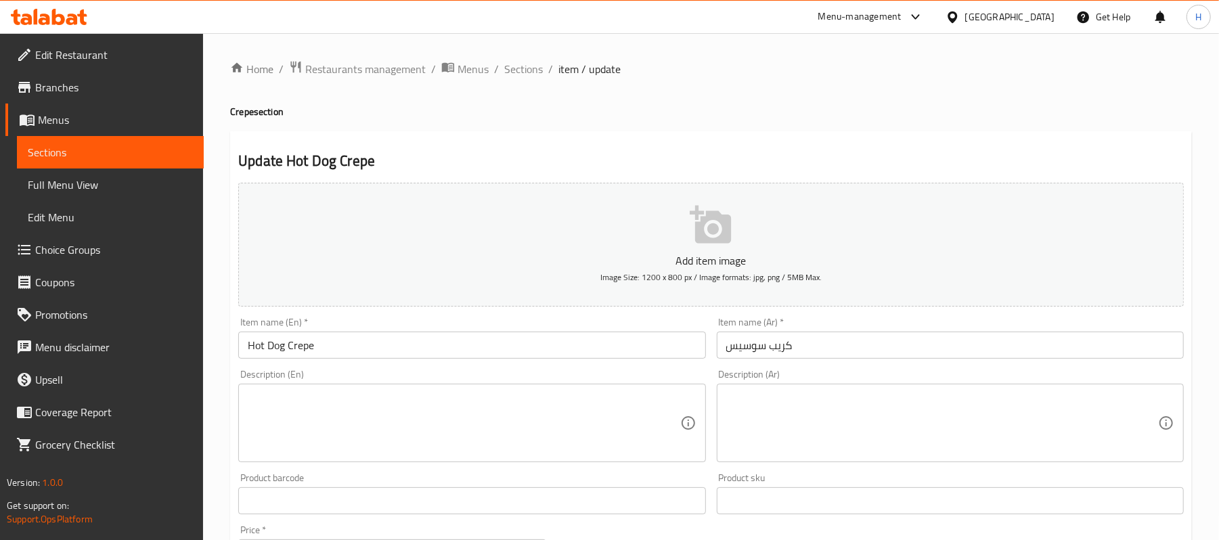
click at [535, 410] on textarea at bounding box center [464, 423] width 432 height 64
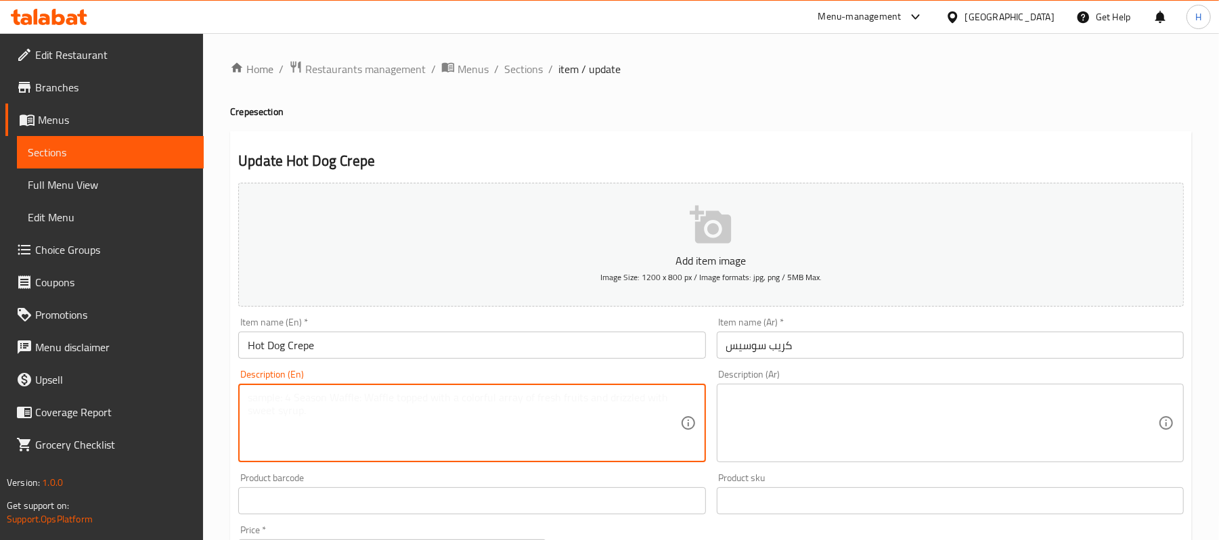
paste textarea "Featuring a savory sausage wrapped in a crispy crepe with toppings and sauces"
type textarea "Featuring a savory sausage wrapped in a crispy crepe with toppings and sauces"
click at [781, 401] on textarea at bounding box center [942, 423] width 432 height 64
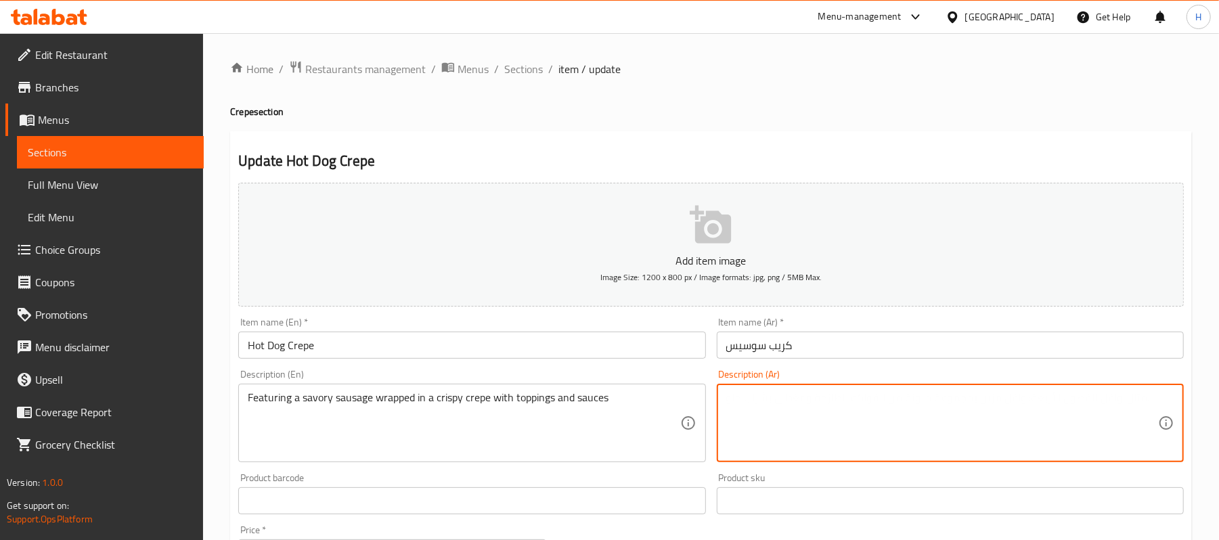
paste textarea "يتميز بالسجق اللذيذ الملفوف في كريب مقرمش مع إضافات لذيذة وصلصات"
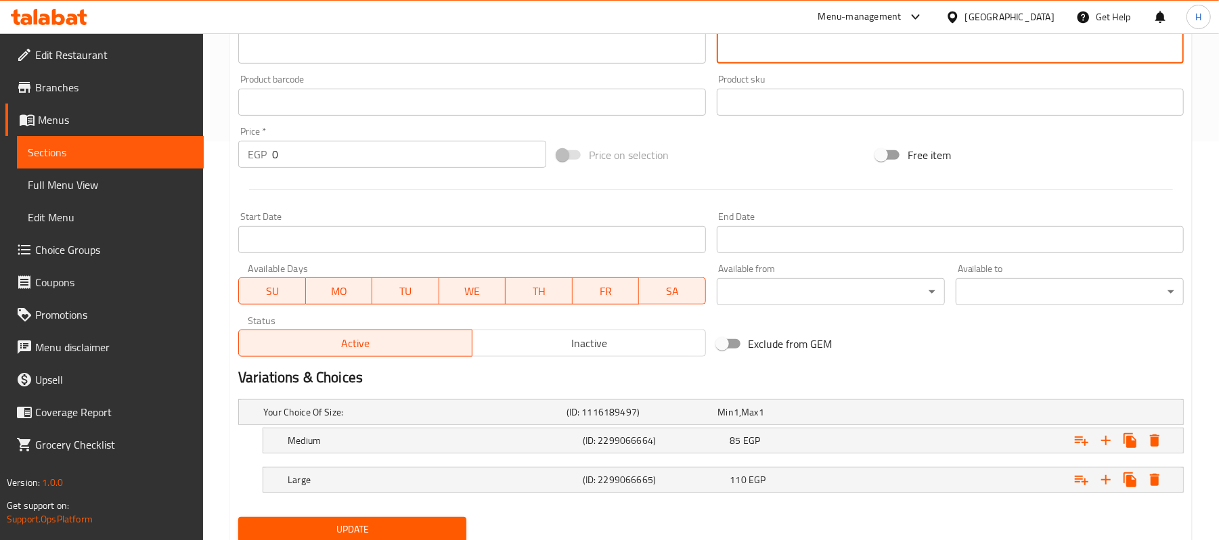
scroll to position [448, 0]
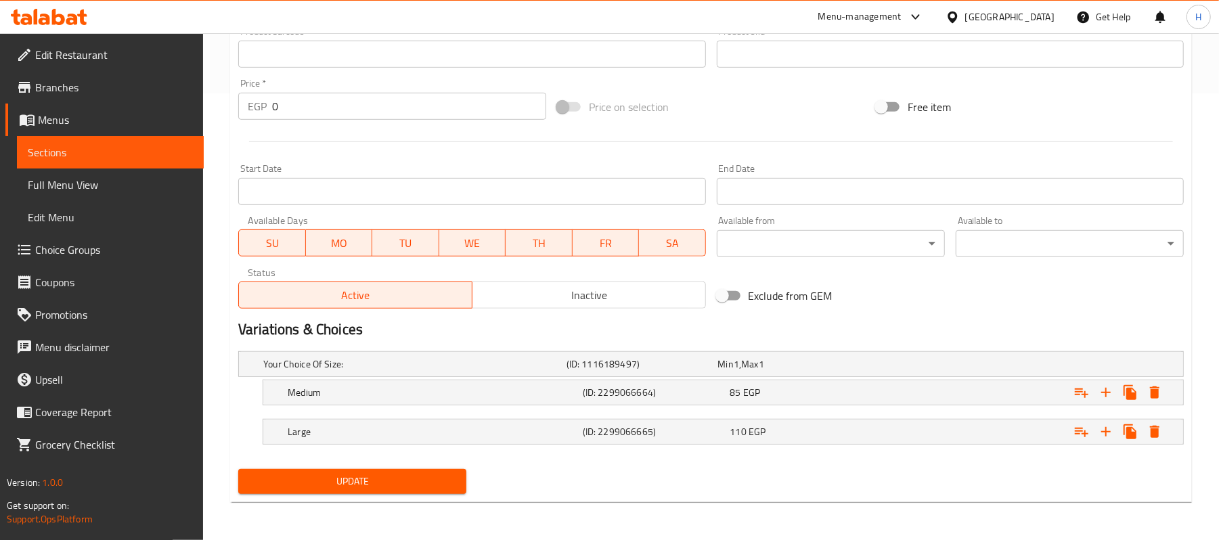
type textarea "يتميز بالسجق اللذيذ الملفوف في كريب مقرمش مع إضافات لذيذة وصلصات"
click at [464, 474] on button "Update" at bounding box center [352, 481] width 228 height 25
click at [375, 467] on div "Update" at bounding box center [352, 482] width 239 height 36
click at [375, 475] on span "Update" at bounding box center [352, 481] width 206 height 17
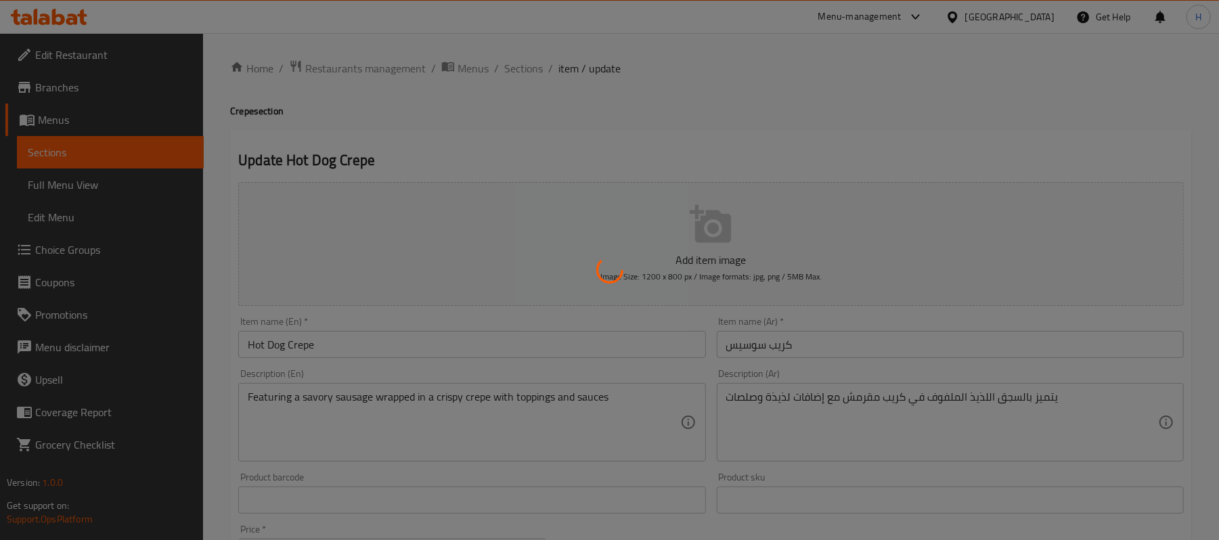
scroll to position [0, 0]
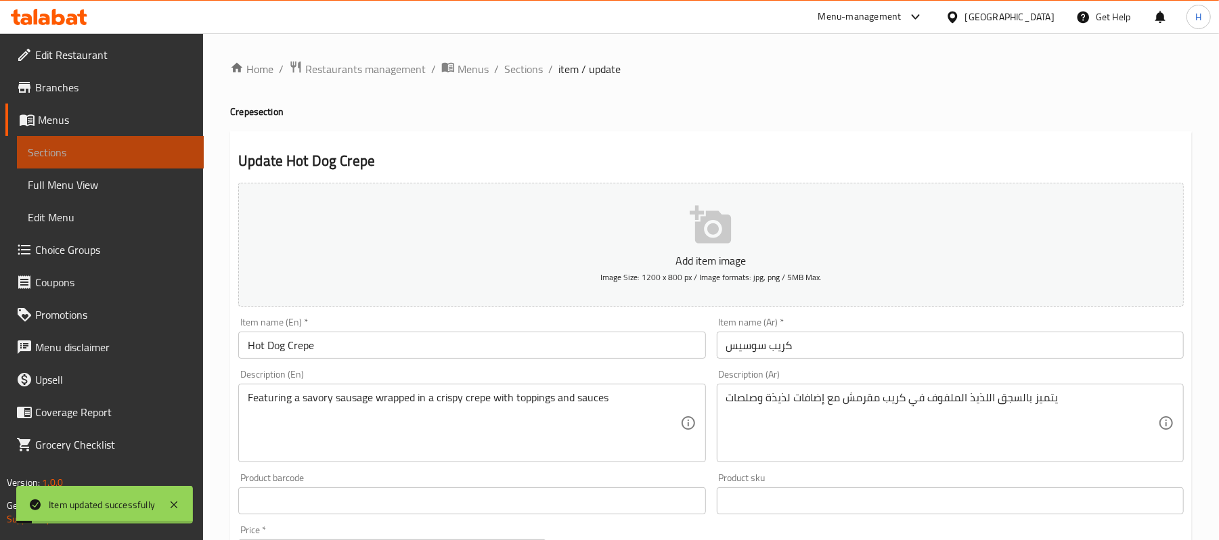
click at [183, 152] on span "Sections" at bounding box center [110, 152] width 165 height 16
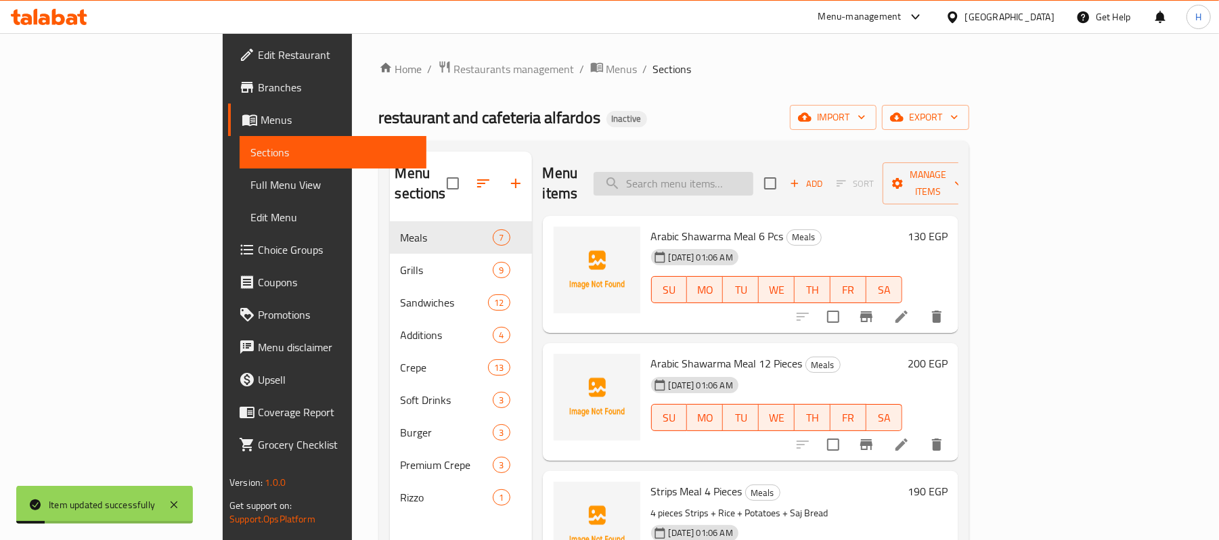
click at [743, 179] on input "search" at bounding box center [674, 184] width 160 height 24
paste input "[PERSON_NAME]"
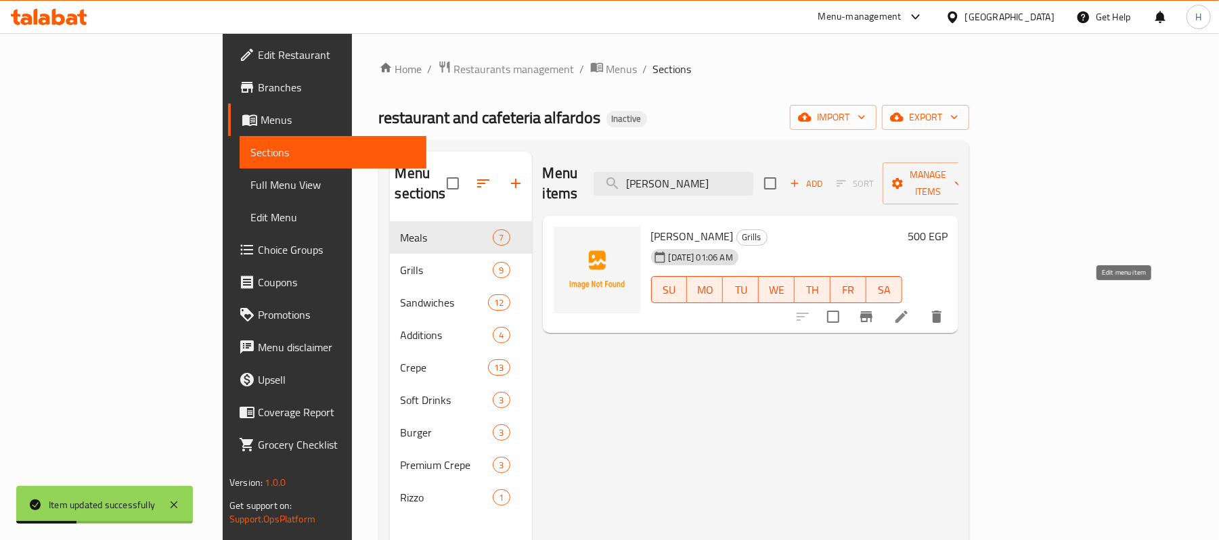
type input "[PERSON_NAME]"
click at [910, 309] on icon at bounding box center [902, 317] width 16 height 16
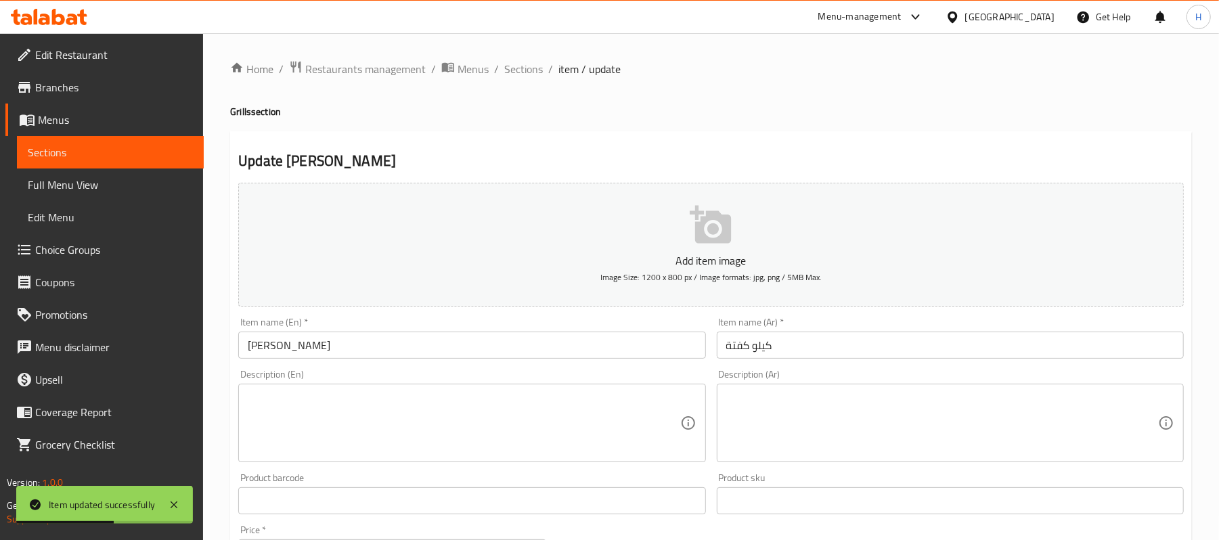
click at [389, 420] on textarea at bounding box center [464, 423] width 432 height 64
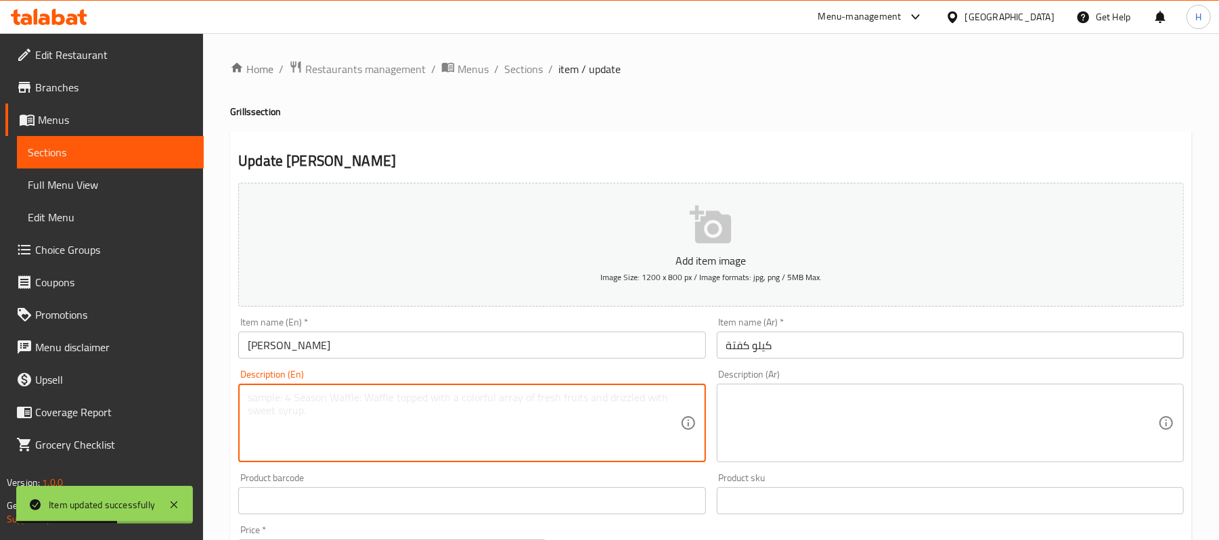
paste textarea "Kofta dish featuring a kilo of meat Kofta ."
type textarea "Kofta dish featuring a kilo of meat Kofta ."
click at [883, 434] on textarea at bounding box center [942, 423] width 432 height 64
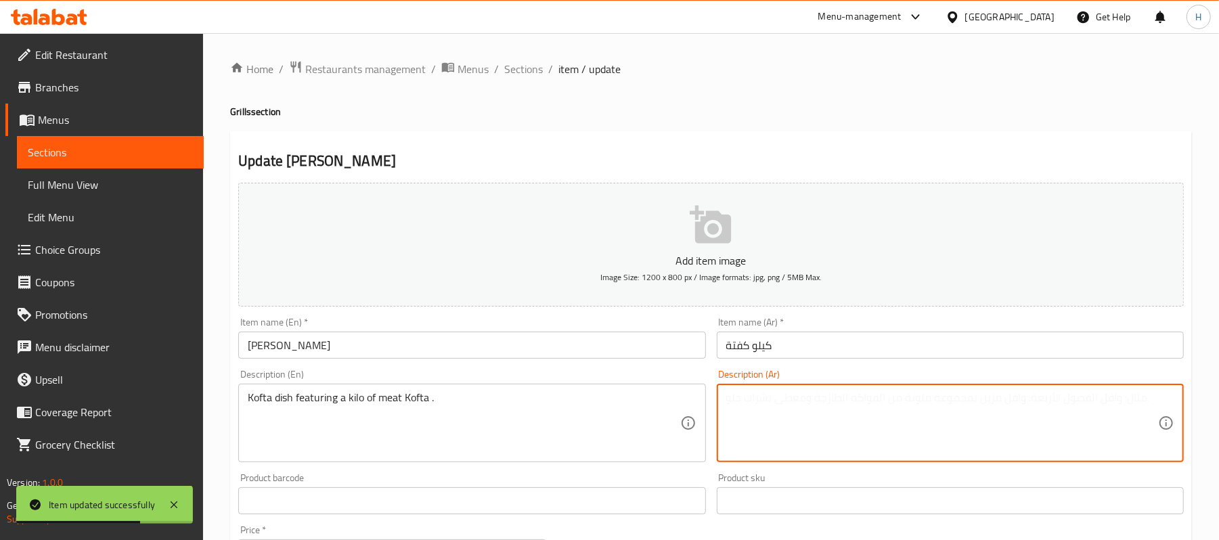
paste textarea "طبق كفتة يضم كيلو كفتة لحم."
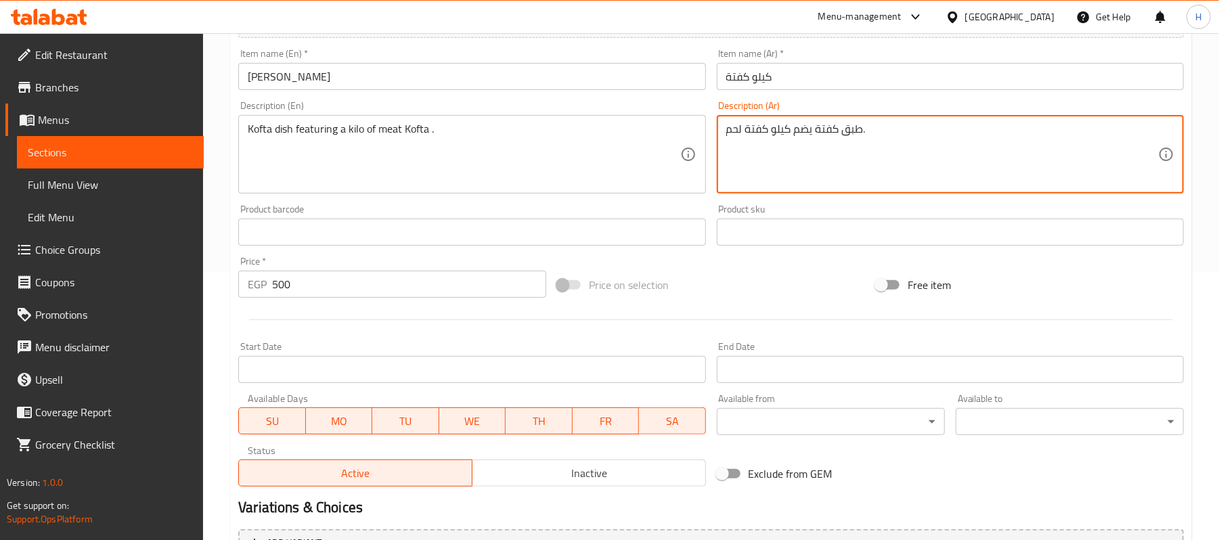
scroll to position [271, 0]
click at [767, 130] on textarea "طبق كفتة يضم كيلو كفتة لحم." at bounding box center [942, 153] width 432 height 64
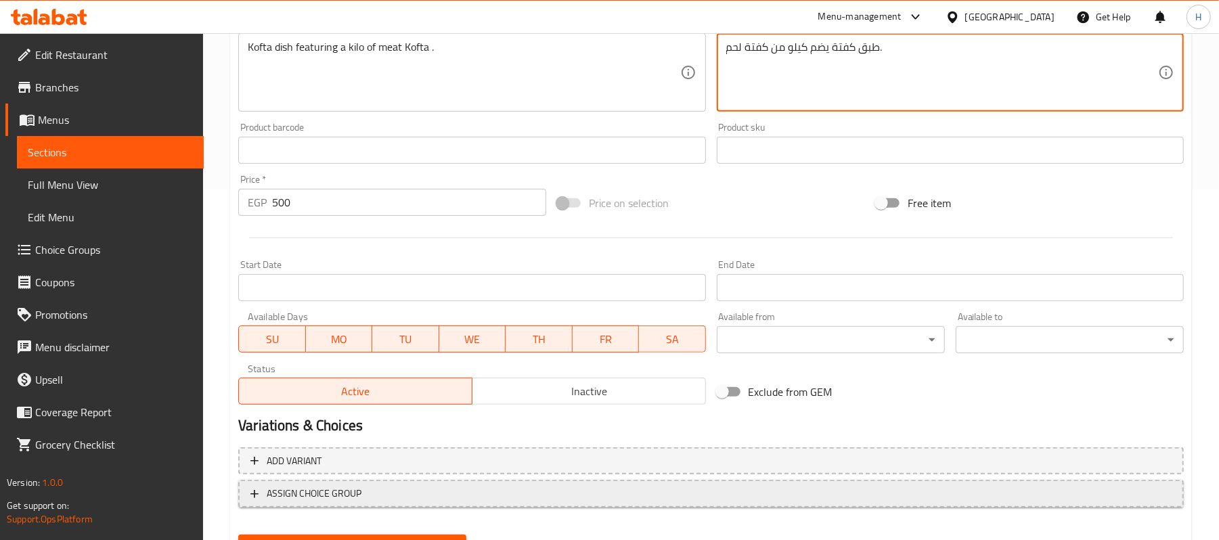
scroll to position [415, 0]
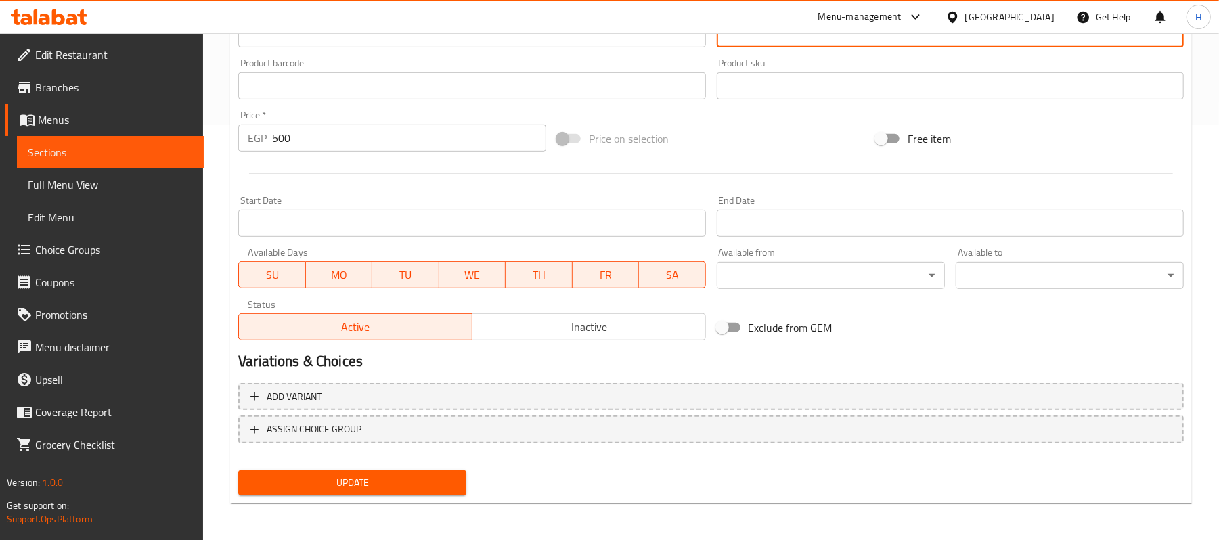
type textarea "طبق كفتة يضم كيلو من كفتة لحم."
click at [448, 485] on span "Update" at bounding box center [352, 483] width 206 height 17
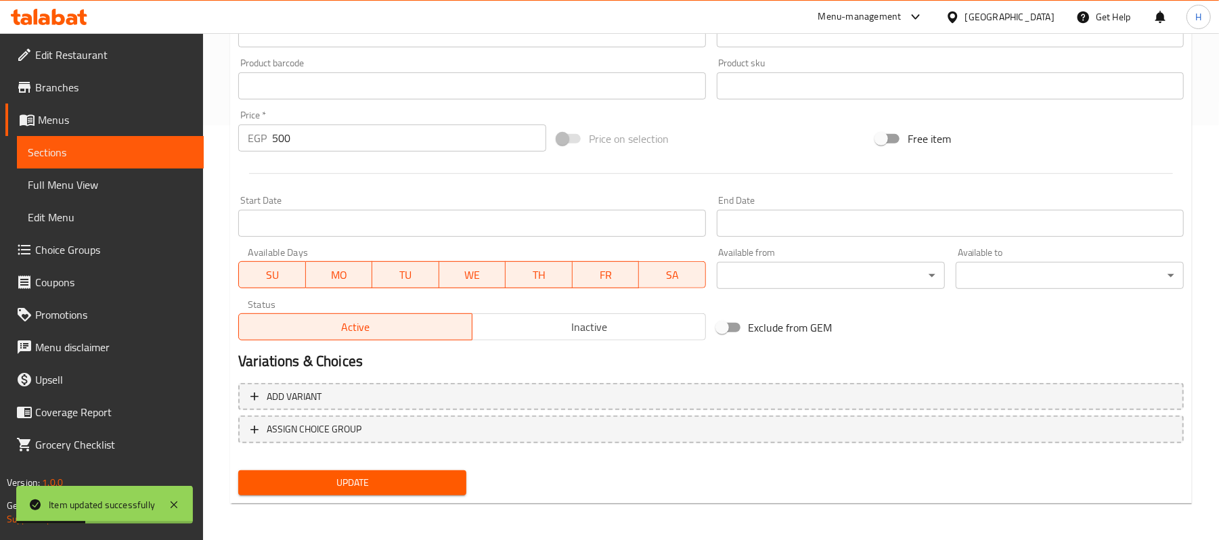
click at [190, 149] on span "Sections" at bounding box center [110, 152] width 165 height 16
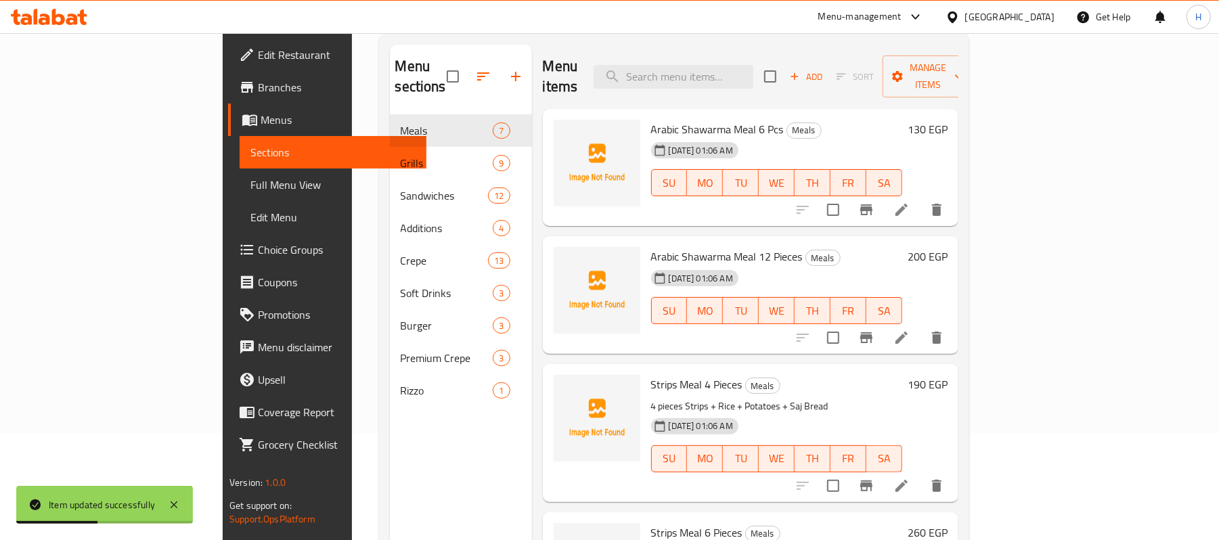
scroll to position [9, 0]
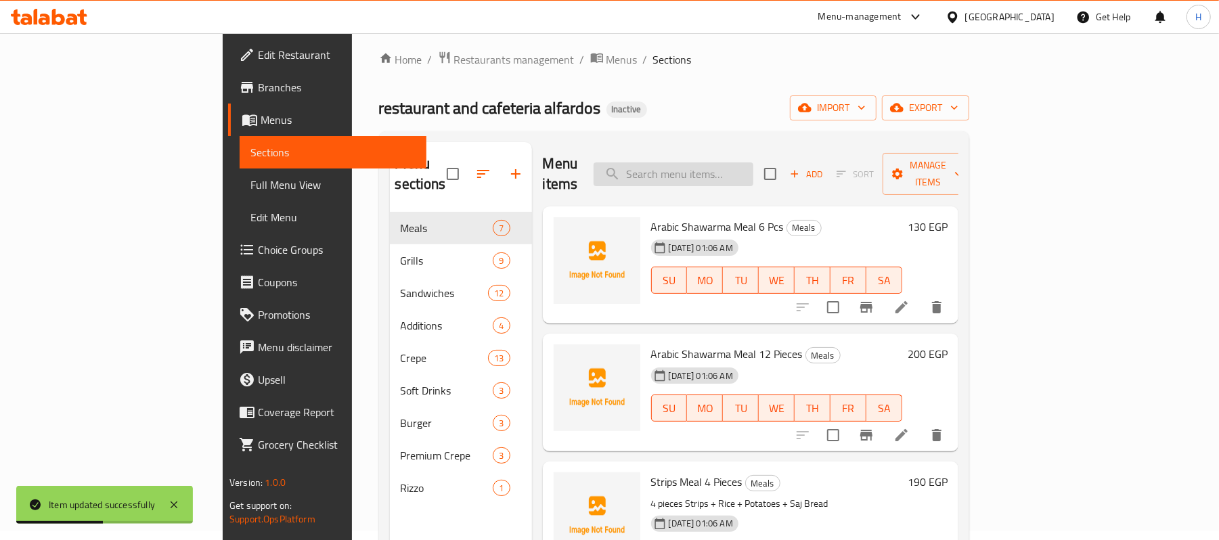
click at [754, 162] on input "search" at bounding box center [674, 174] width 160 height 24
paste input "Shish Chicken"
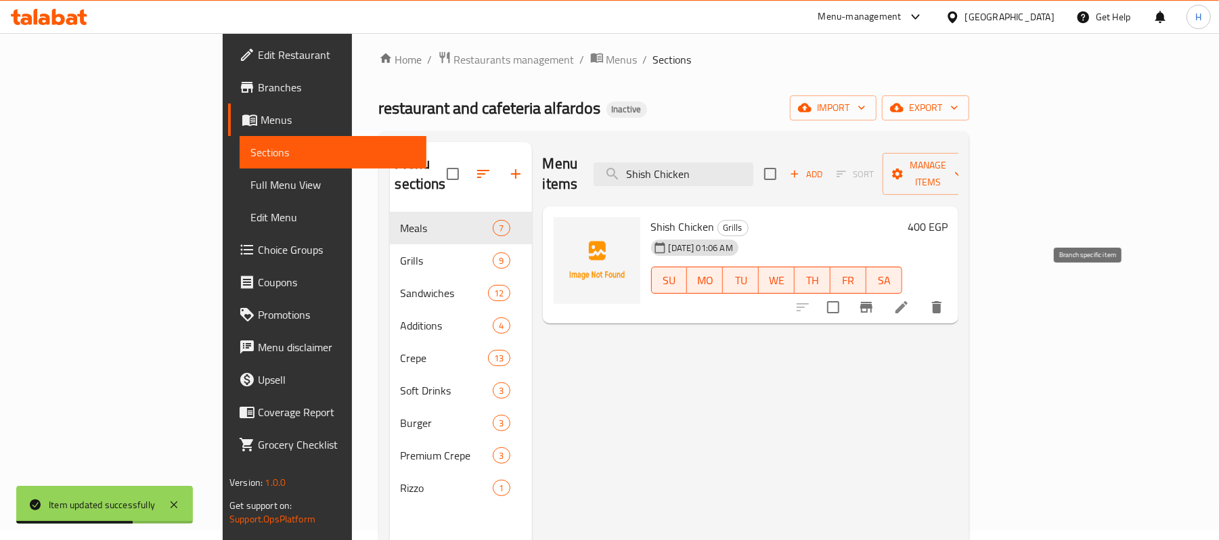
type input "Shish Chicken"
click at [910, 299] on icon at bounding box center [902, 307] width 16 height 16
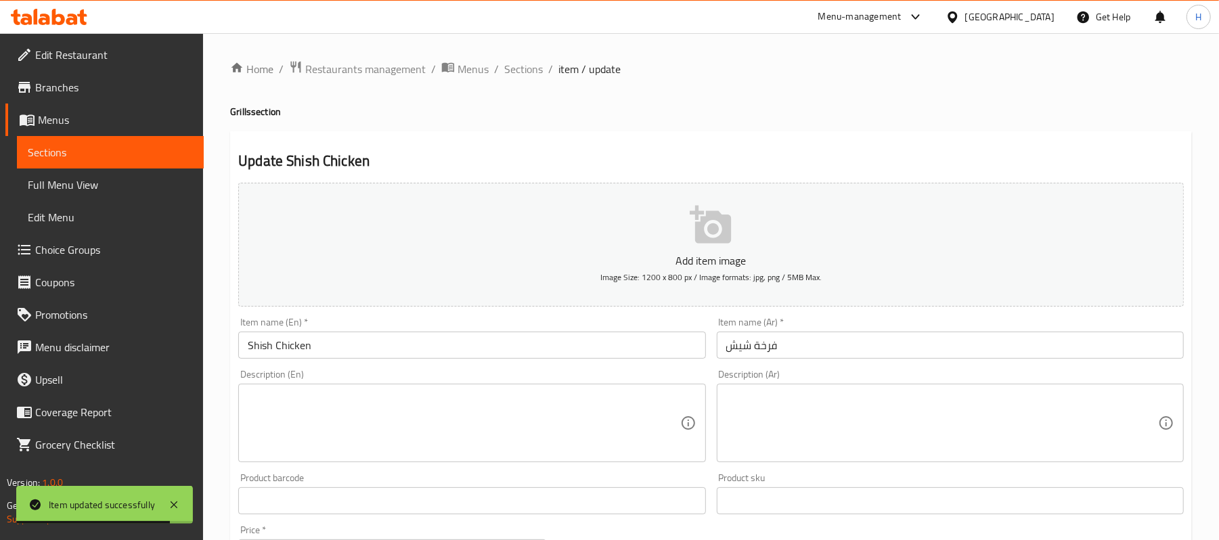
click at [467, 443] on textarea at bounding box center [464, 423] width 432 height 64
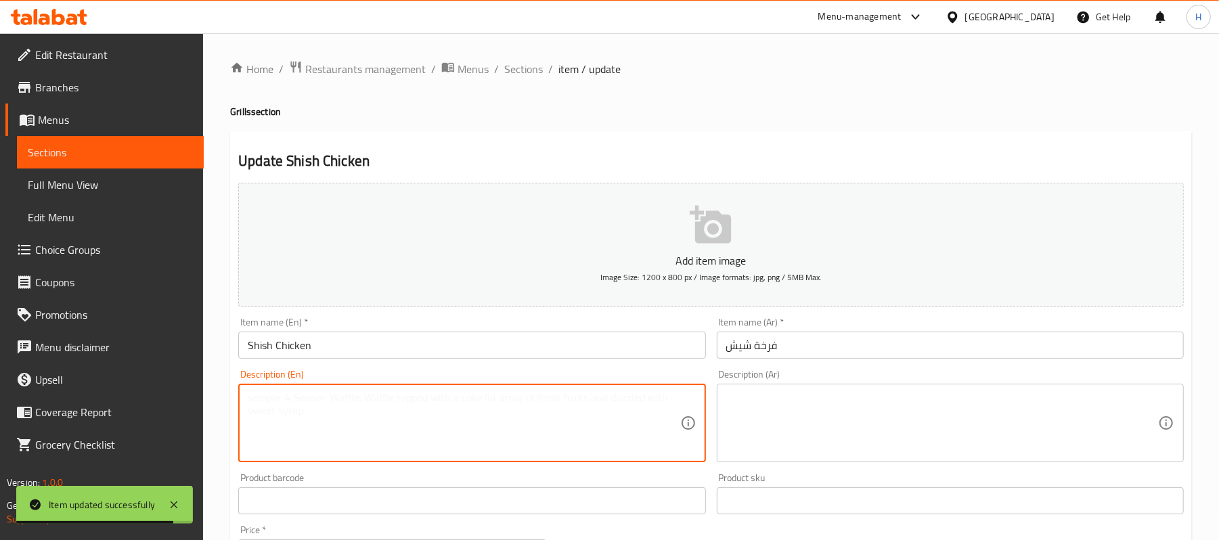
paste textarea "Grilled Chicken shish style"
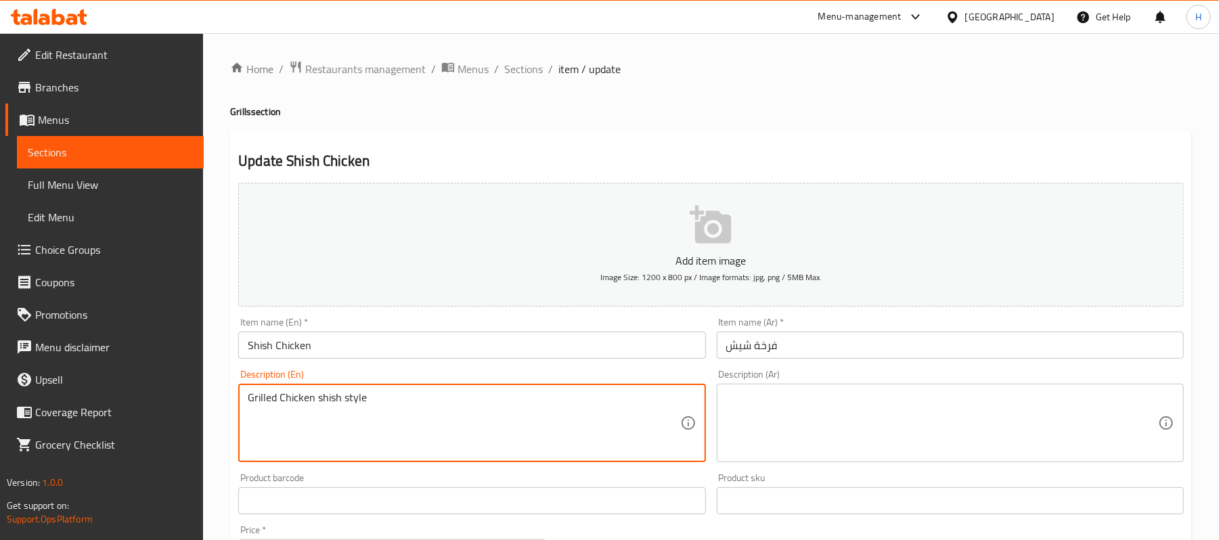
type textarea "Grilled Chicken shish style"
click at [897, 441] on textarea at bounding box center [942, 423] width 432 height 64
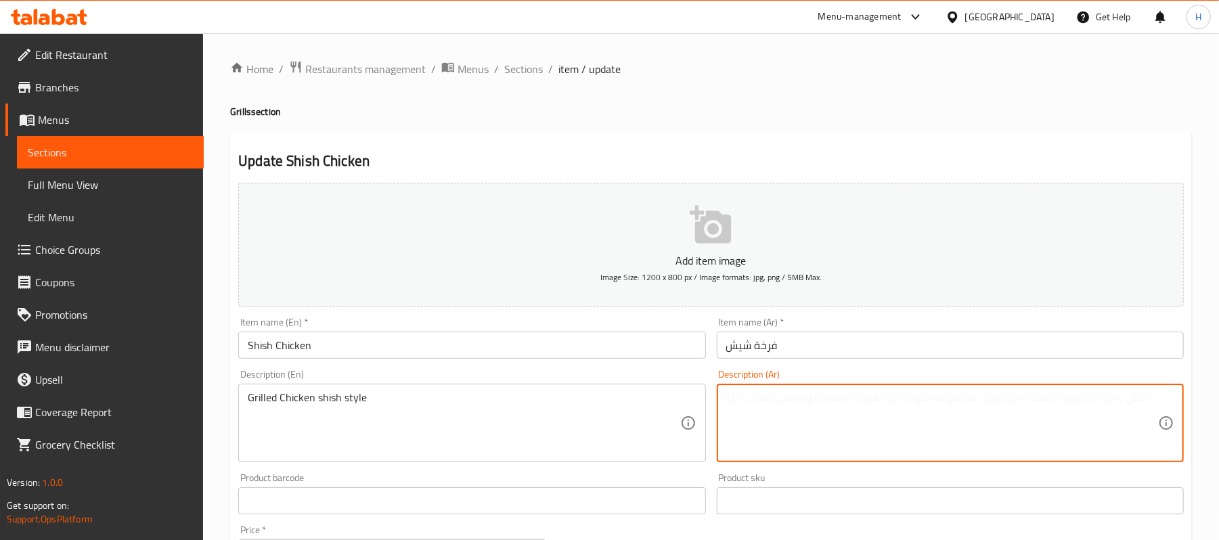
paste textarea "دجاج مشوي على طريقة الشيش"
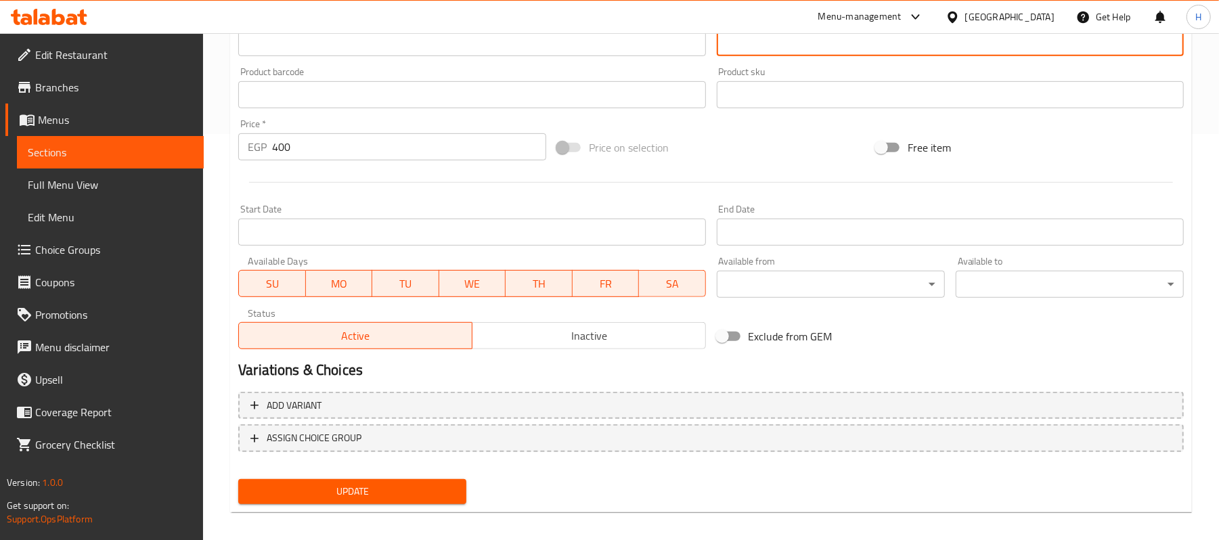
scroll to position [415, 0]
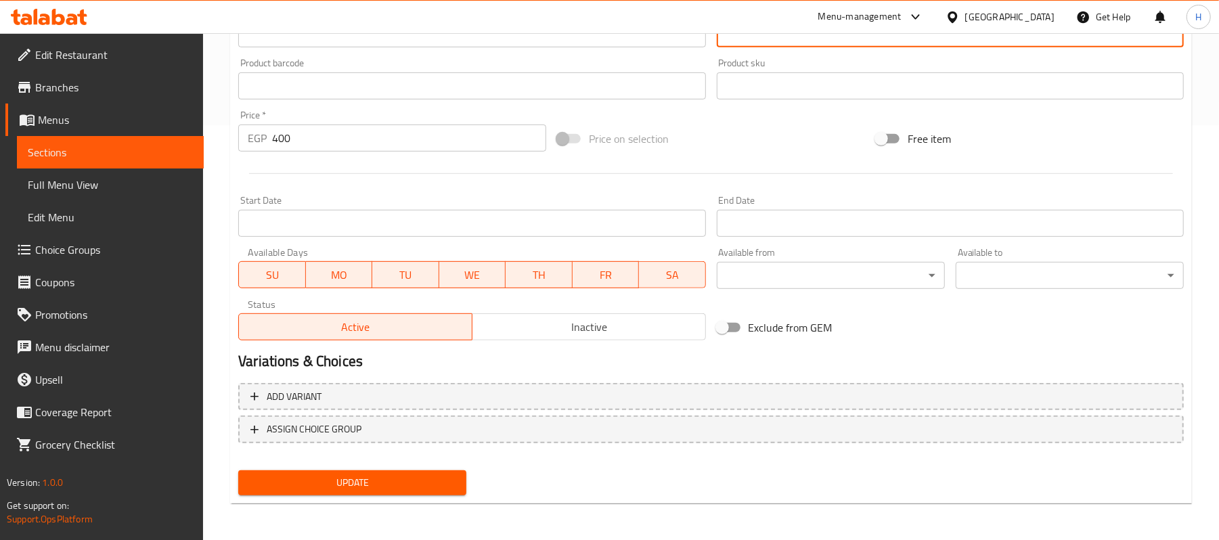
type textarea "دجاج مشوي على طريقة الشيش"
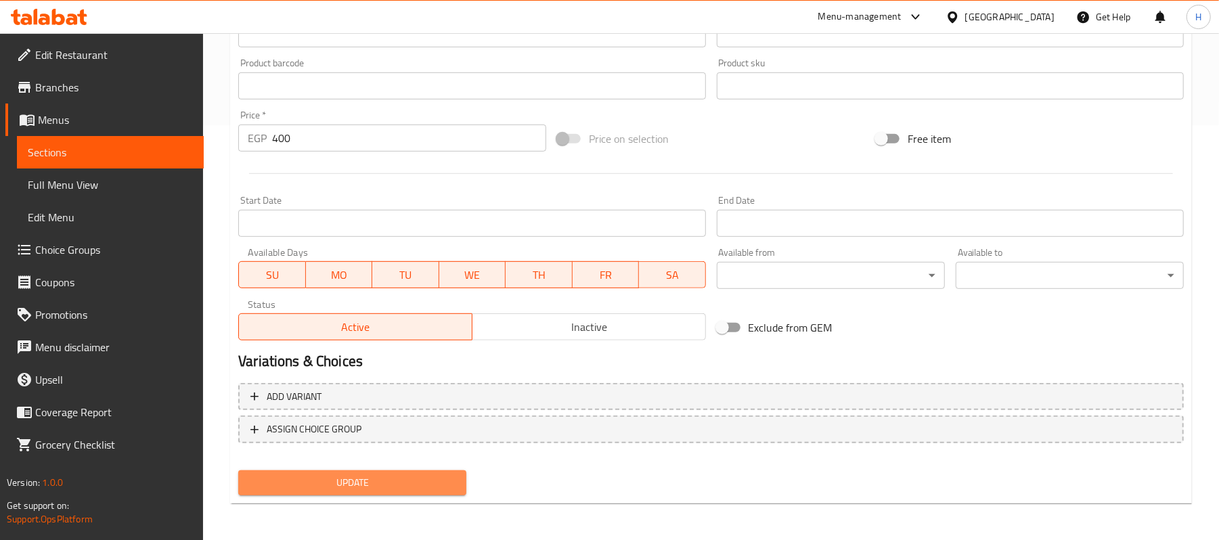
click at [442, 479] on span "Update" at bounding box center [352, 483] width 206 height 17
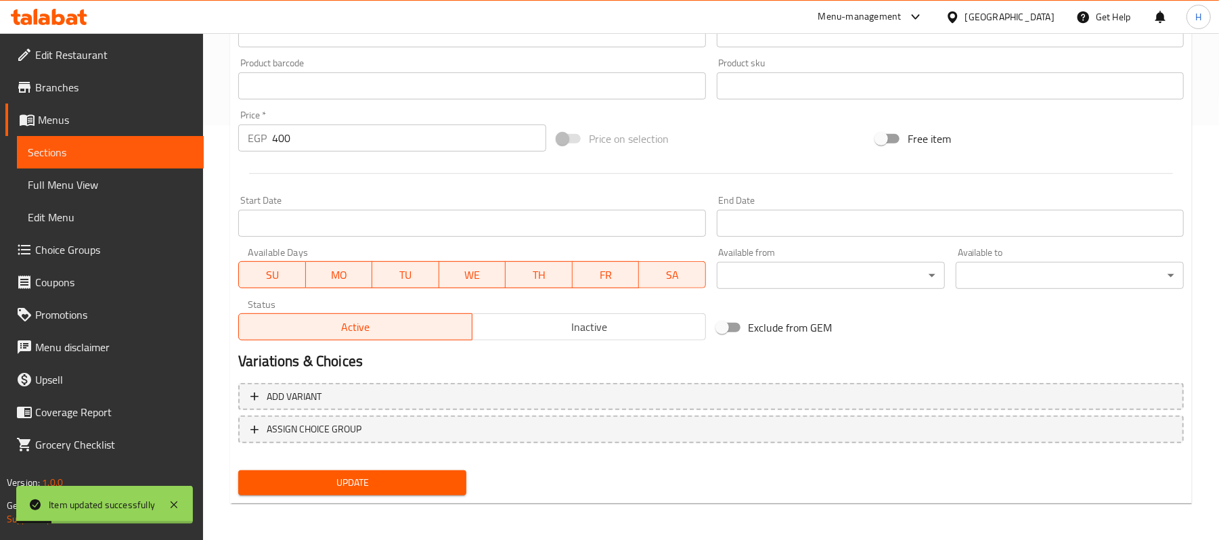
click at [111, 152] on span "Sections" at bounding box center [110, 152] width 165 height 16
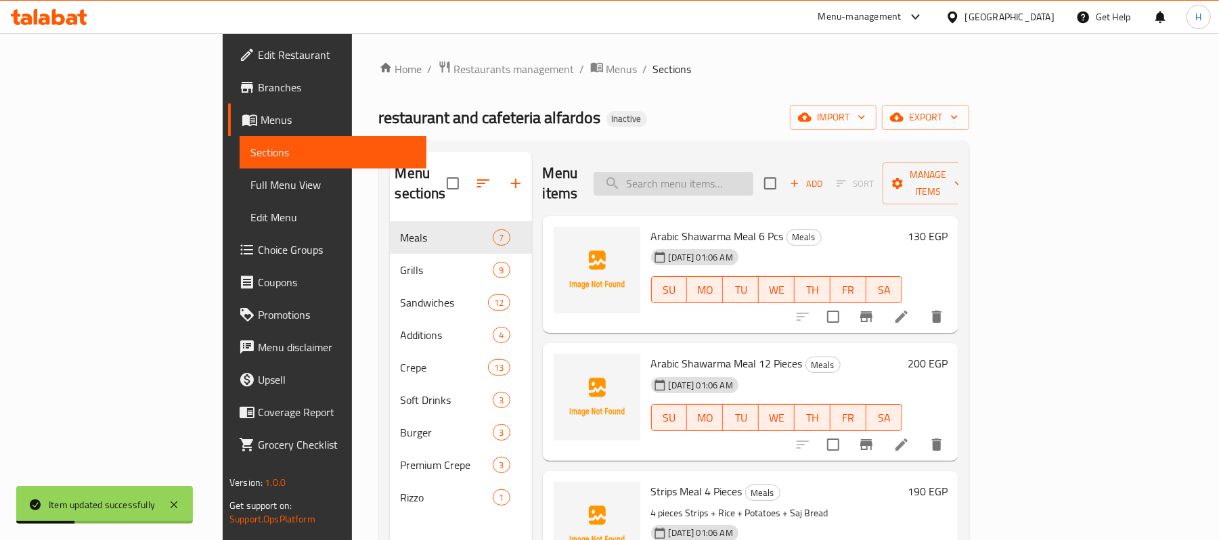
click at [748, 172] on input "search" at bounding box center [674, 184] width 160 height 24
paste input "Kofta Eighth Meal"
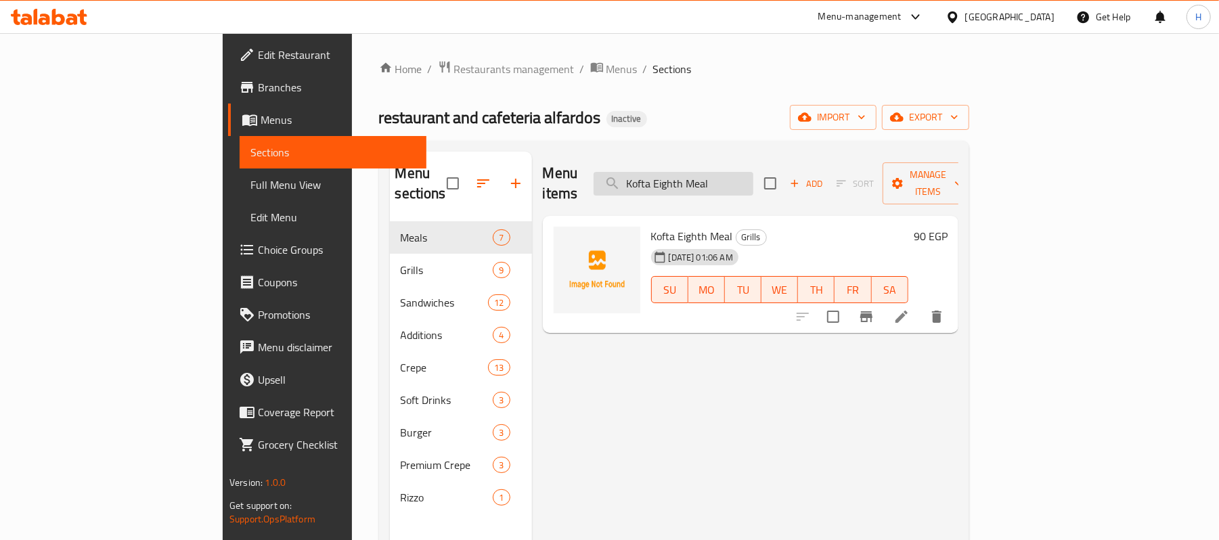
click at [754, 172] on input "Kofta Eighth Meal" at bounding box center [674, 184] width 160 height 24
paste input "Half Chicken"
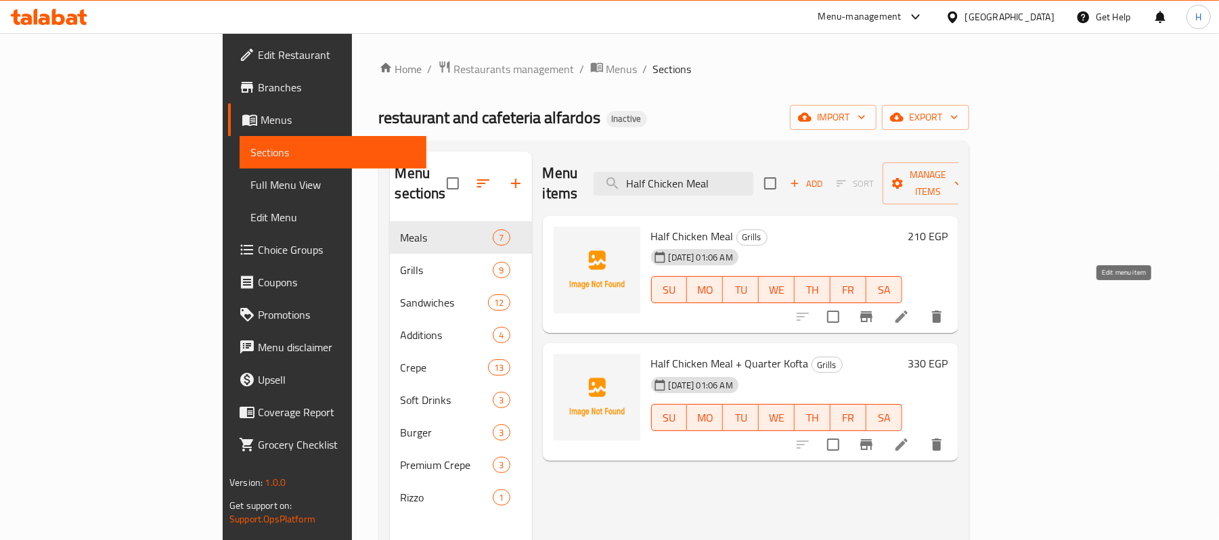
type input "Half Chicken Meal"
click at [910, 309] on icon at bounding box center [902, 317] width 16 height 16
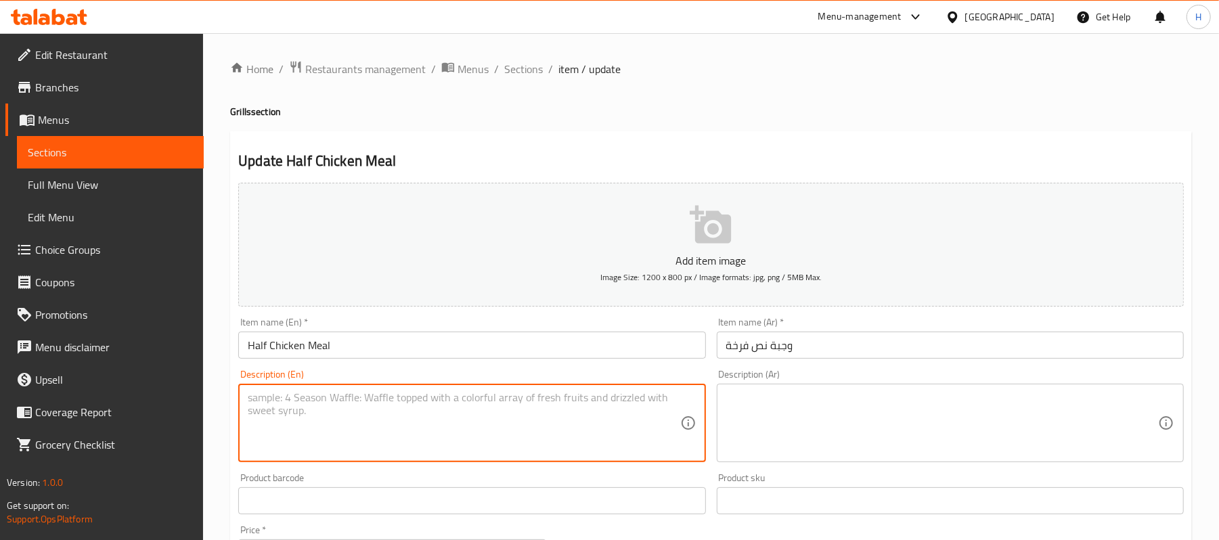
click at [429, 410] on textarea at bounding box center [464, 423] width 432 height 64
paste textarea "Grilled half chicken served as a meal."
type textarea "Grilled half chicken served as a meal."
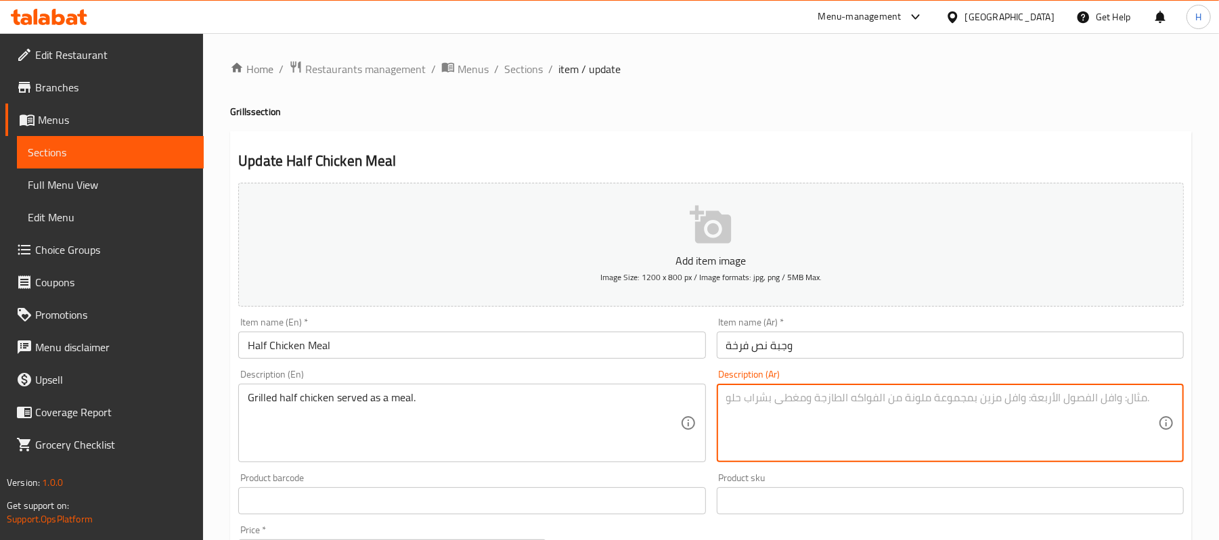
click at [942, 435] on textarea at bounding box center [942, 423] width 432 height 64
paste textarea "نصف دجاجة مشوية تقدم كوجبة."
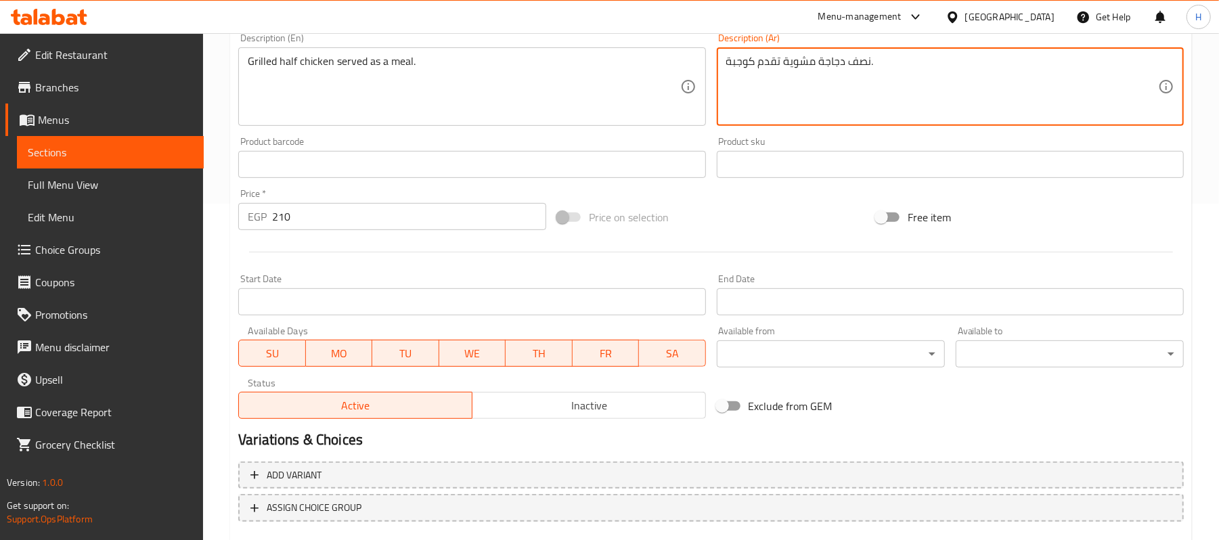
scroll to position [415, 0]
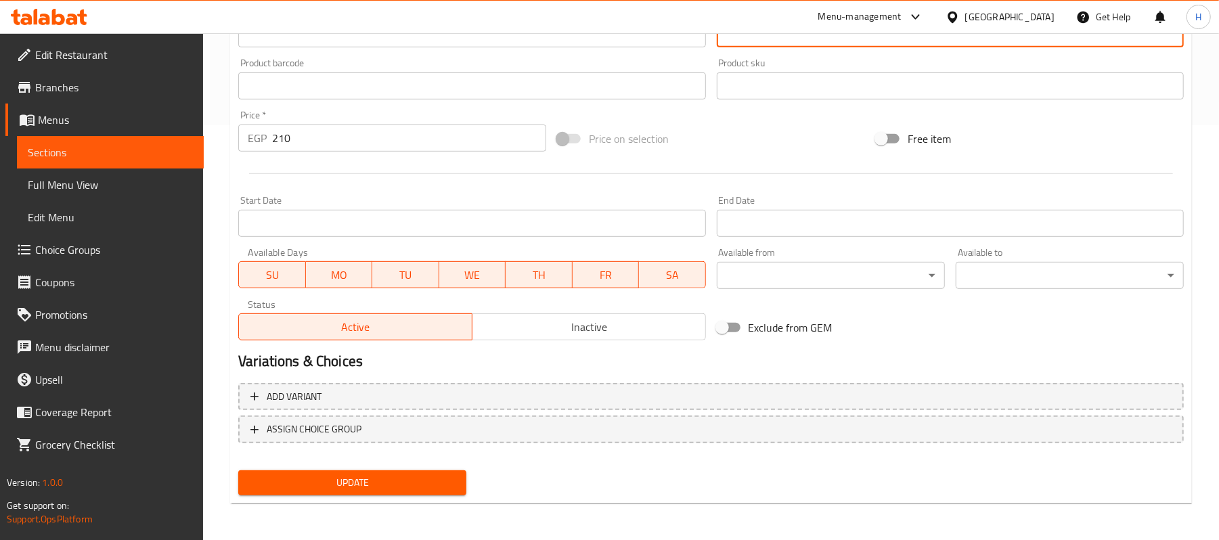
type textarea "نصف دجاجة مشوية تقدم كوجبة."
click at [397, 485] on span "Update" at bounding box center [352, 483] width 206 height 17
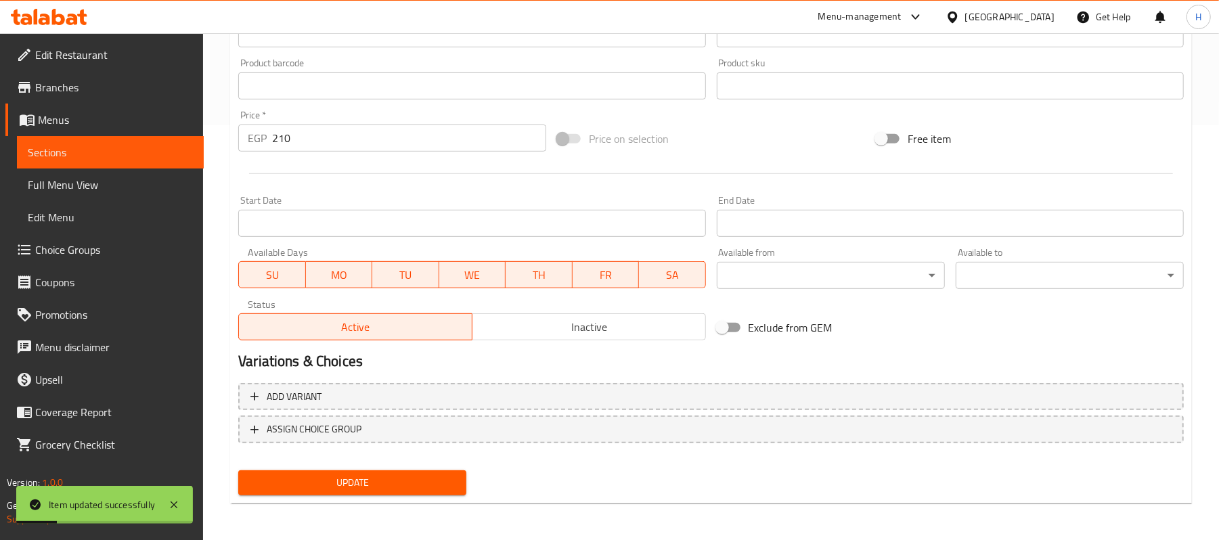
click at [160, 150] on span "Sections" at bounding box center [110, 152] width 165 height 16
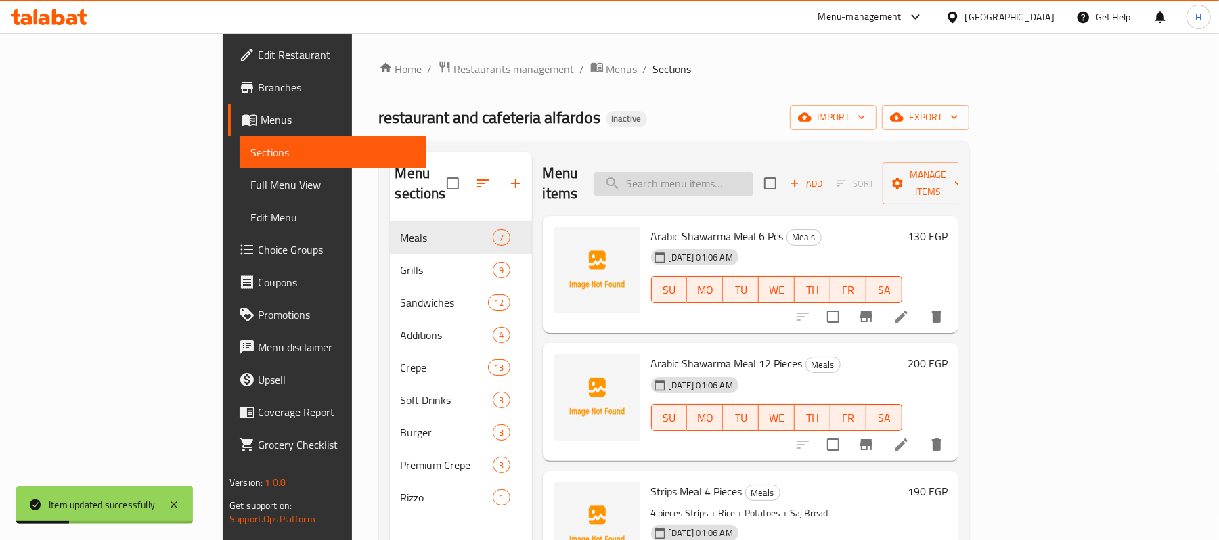
click at [754, 172] on input "search" at bounding box center [674, 184] width 160 height 24
paste input "Arabic Shawarma Sandwich"
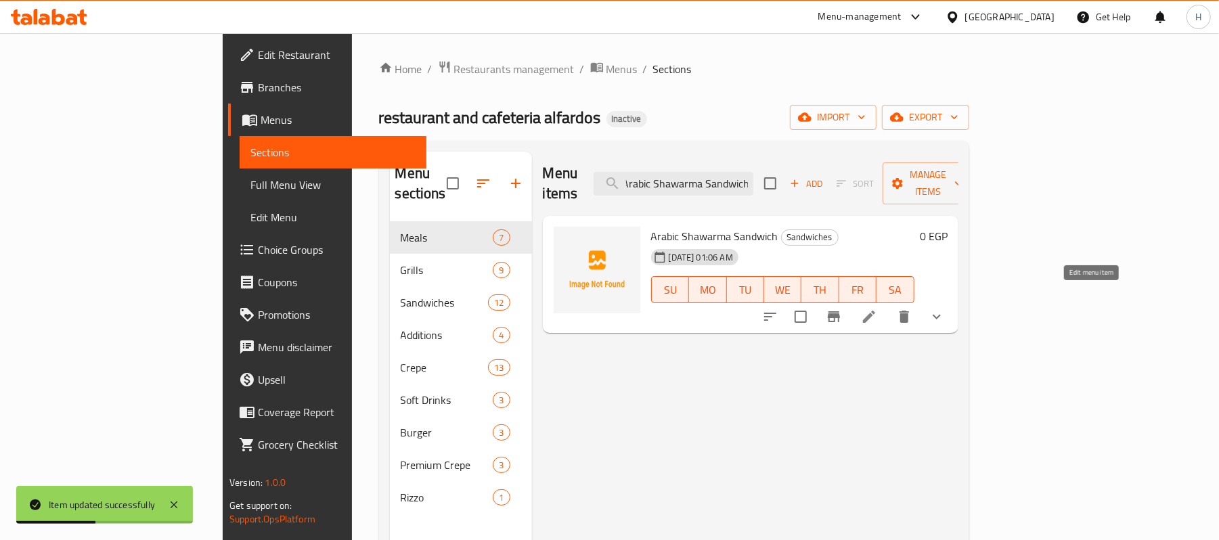
type input "Arabic Shawarma Sandwich"
click at [888, 305] on li at bounding box center [869, 317] width 38 height 24
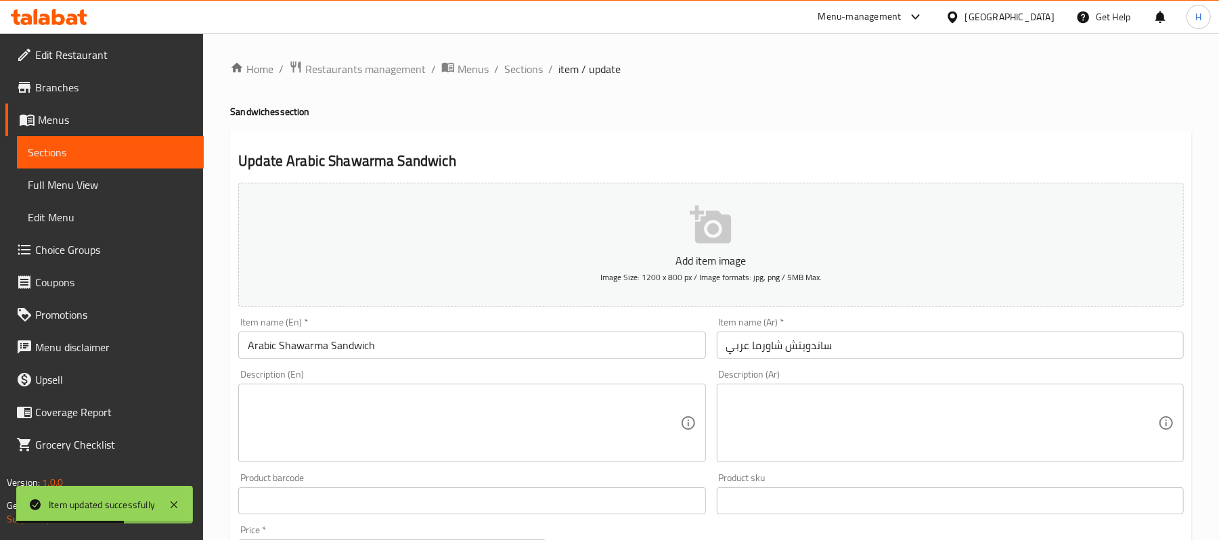
click at [414, 439] on textarea at bounding box center [464, 423] width 432 height 64
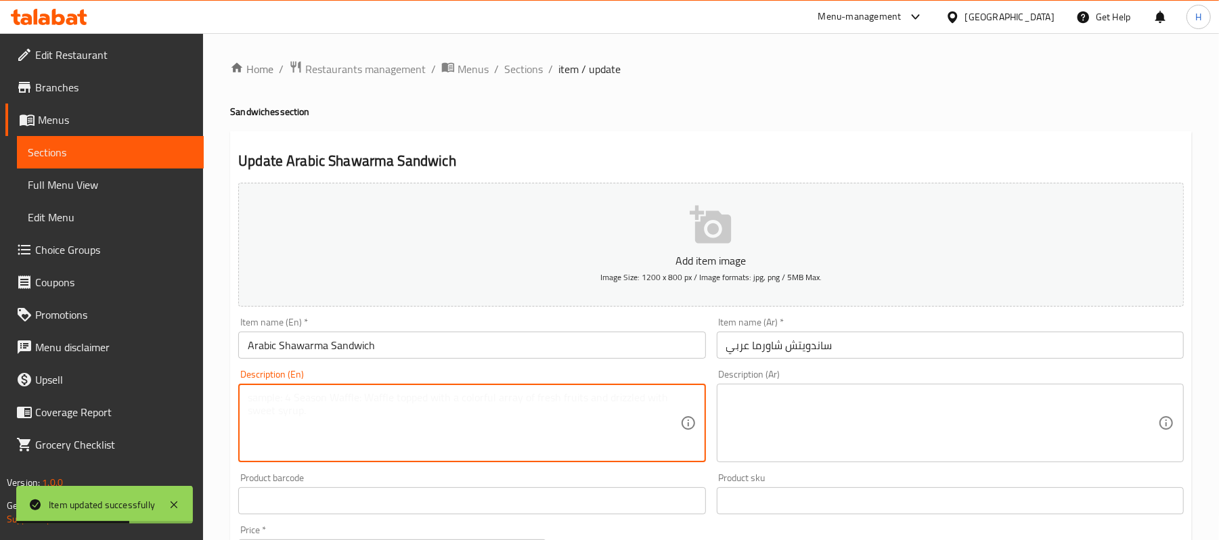
paste textarea "Arabic shawarma sandwich is a popular Middle Eastern Sandwich made with thinly …"
type textarea "Arabic shawarma sandwich is a popular Middle Eastern Sandwich made with thinly …"
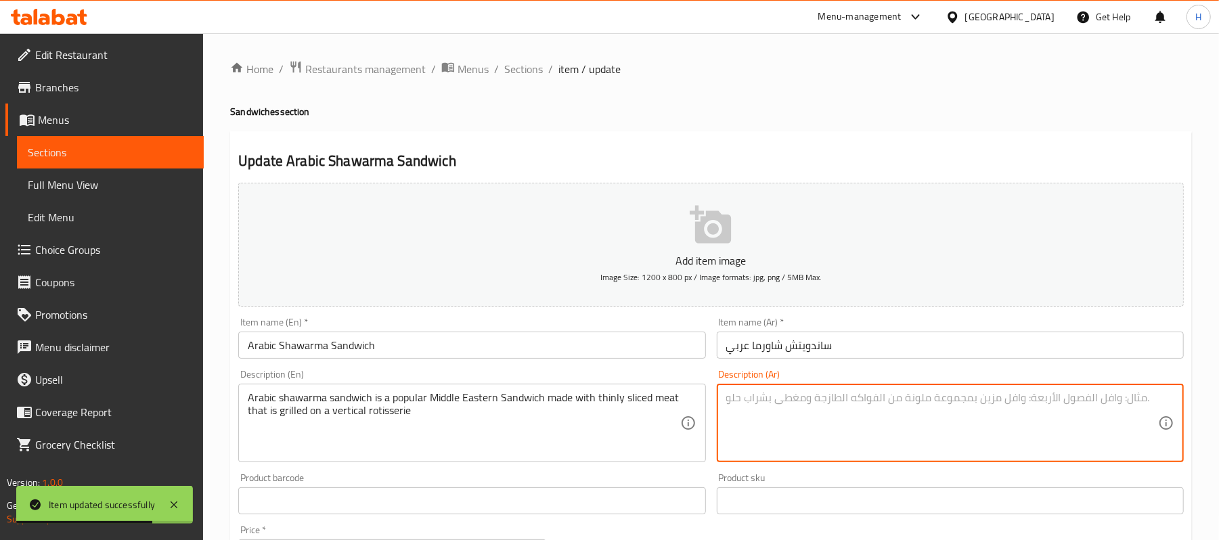
click at [892, 445] on textarea at bounding box center [942, 423] width 432 height 64
paste textarea "ساندويتش الشاورما العربي هو ساندوتش رق أوسطي شهير مصنوع من شرائح رقيقة من اللحم…"
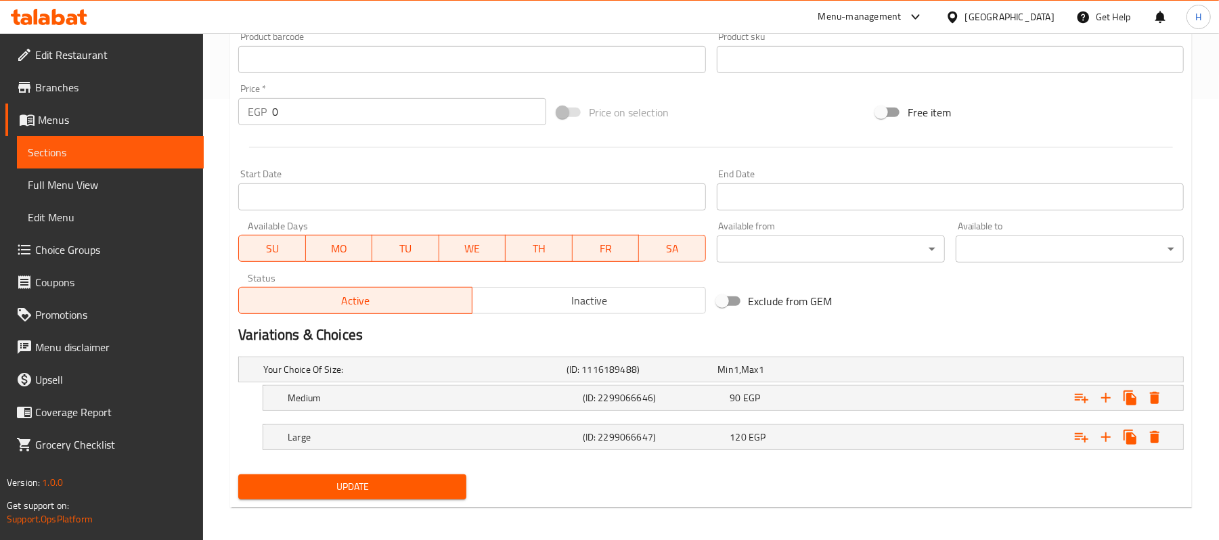
scroll to position [448, 0]
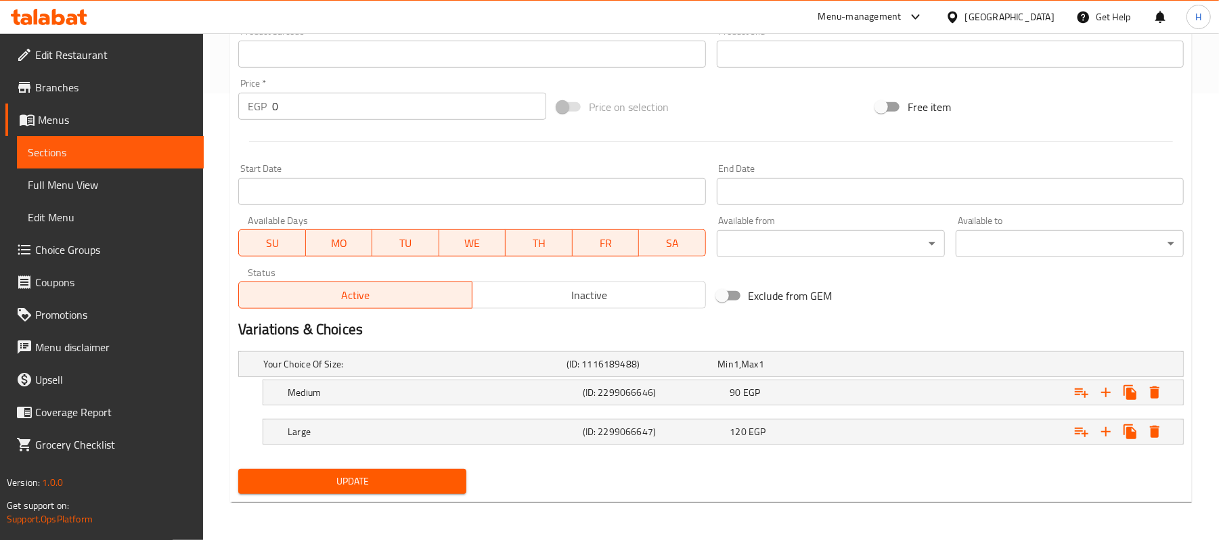
type textarea "ساندويتش الشاورما العربي هو ساندوتش رق أوسطي شهير مصنوع من شرائح رقيقة من اللحم…"
click at [443, 471] on button "Update" at bounding box center [352, 481] width 228 height 25
click at [110, 141] on link "Sections" at bounding box center [110, 152] width 187 height 32
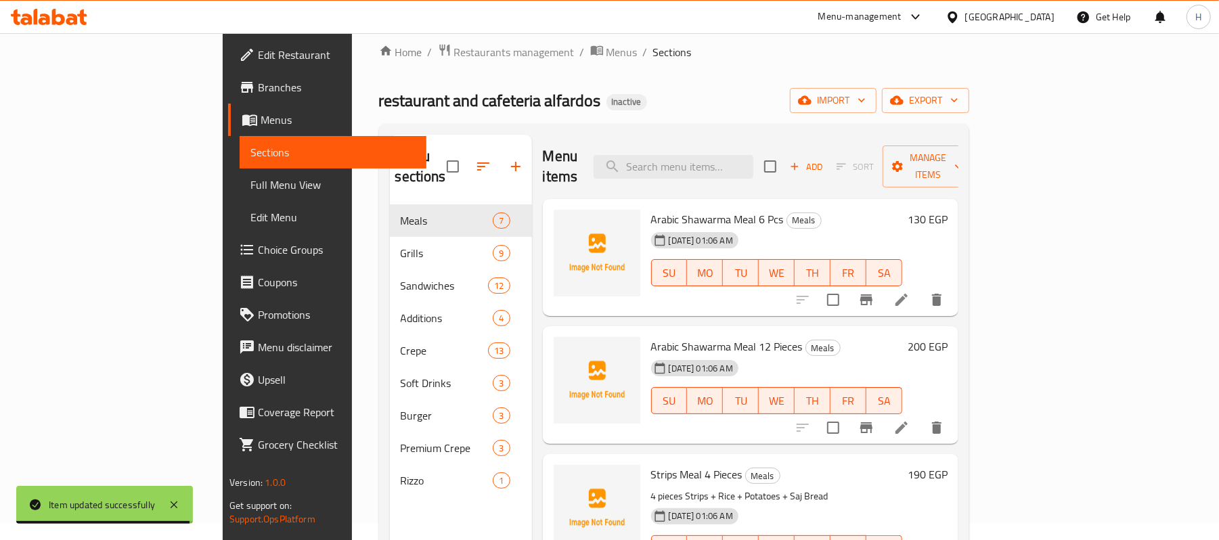
scroll to position [9, 0]
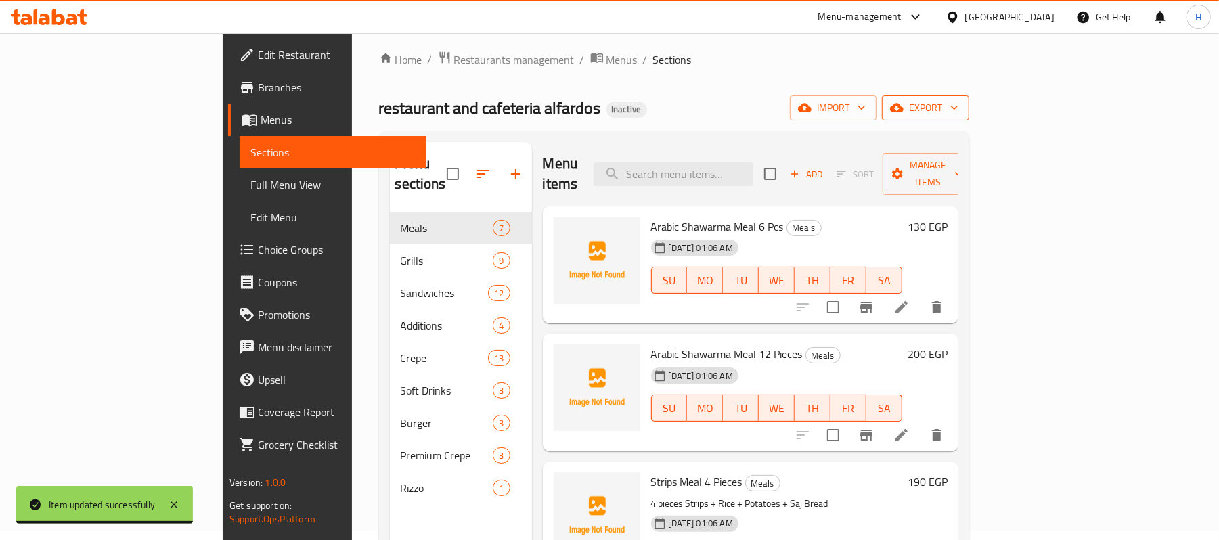
click at [961, 110] on icon "button" at bounding box center [955, 108] width 14 height 14
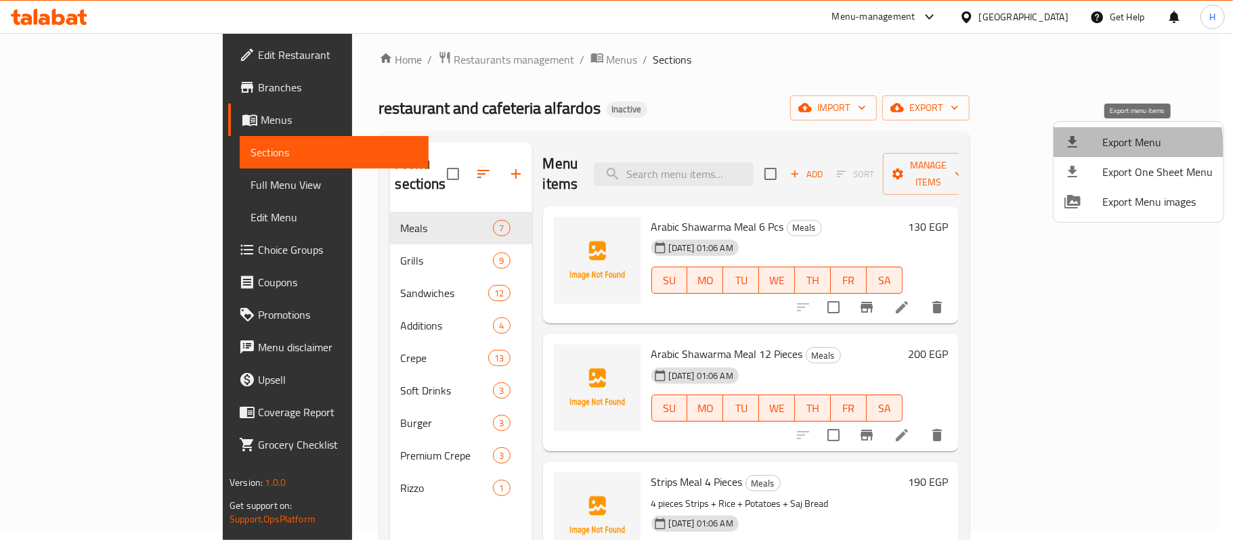
click at [1067, 150] on icon at bounding box center [1072, 142] width 16 height 16
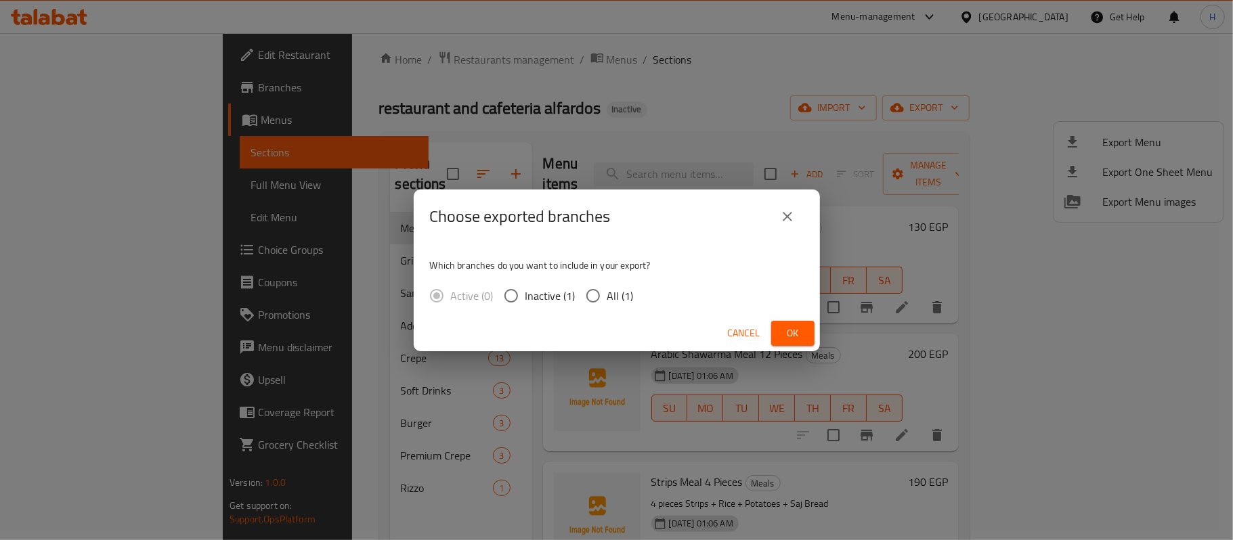
click at [596, 296] on input "All (1)" at bounding box center [593, 296] width 28 height 28
radio input "true"
click at [794, 325] on span "Ok" at bounding box center [793, 333] width 22 height 17
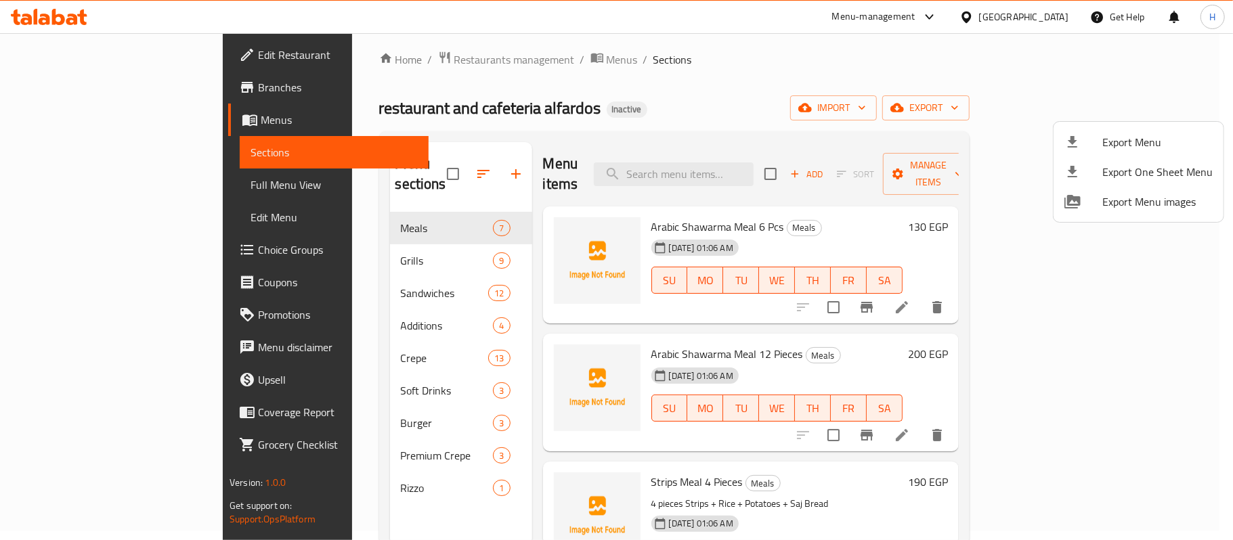
click at [768, 161] on div at bounding box center [616, 270] width 1233 height 540
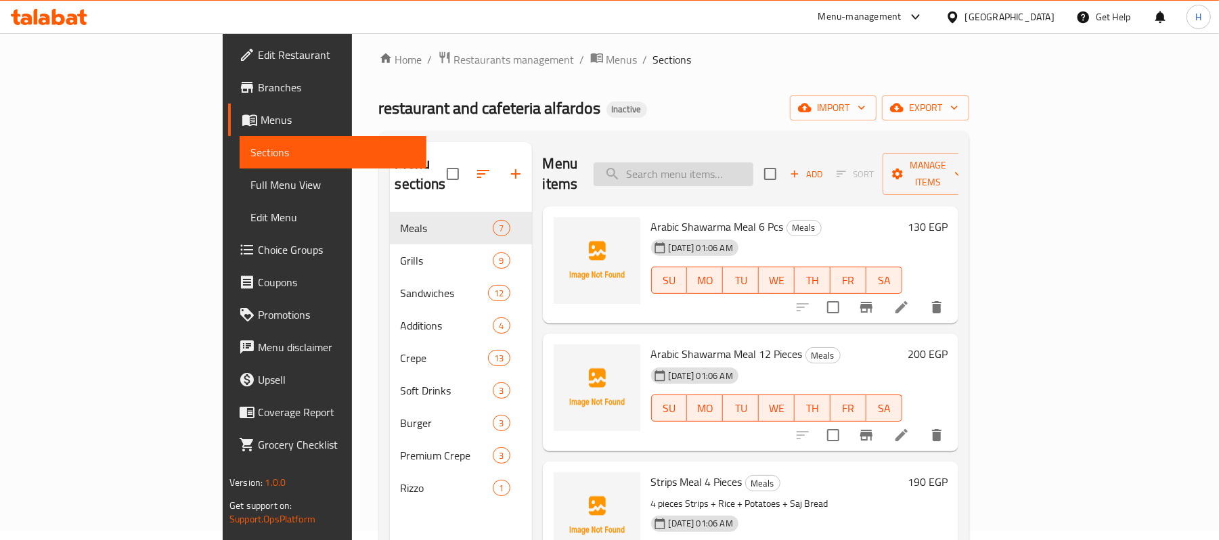
click at [754, 164] on input "search" at bounding box center [674, 174] width 160 height 24
paste input "Orange"
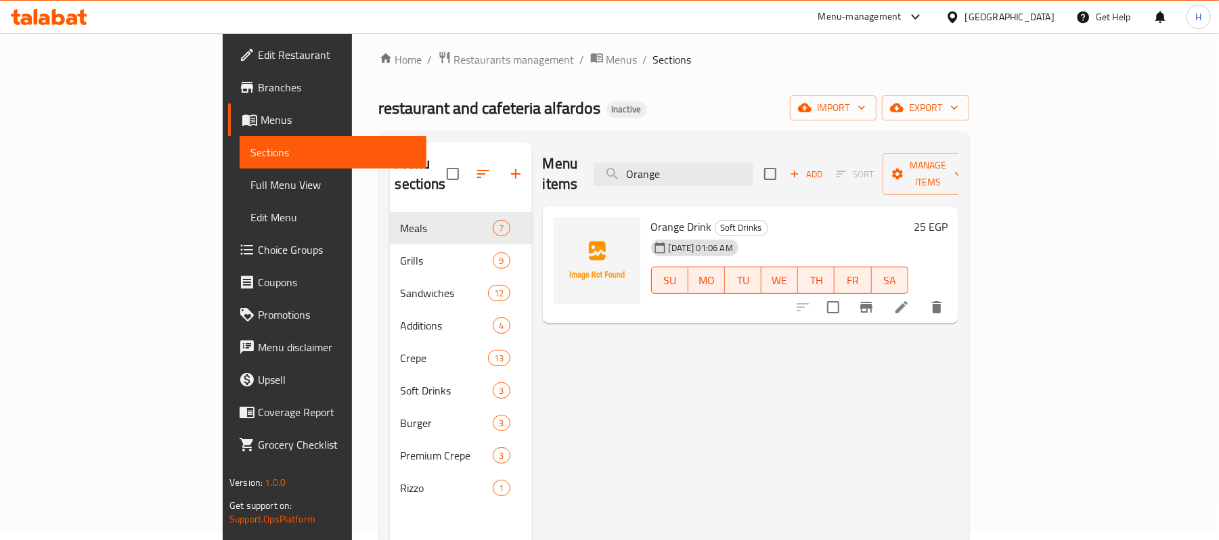
type input "Orange"
click at [921, 295] on li at bounding box center [902, 307] width 38 height 24
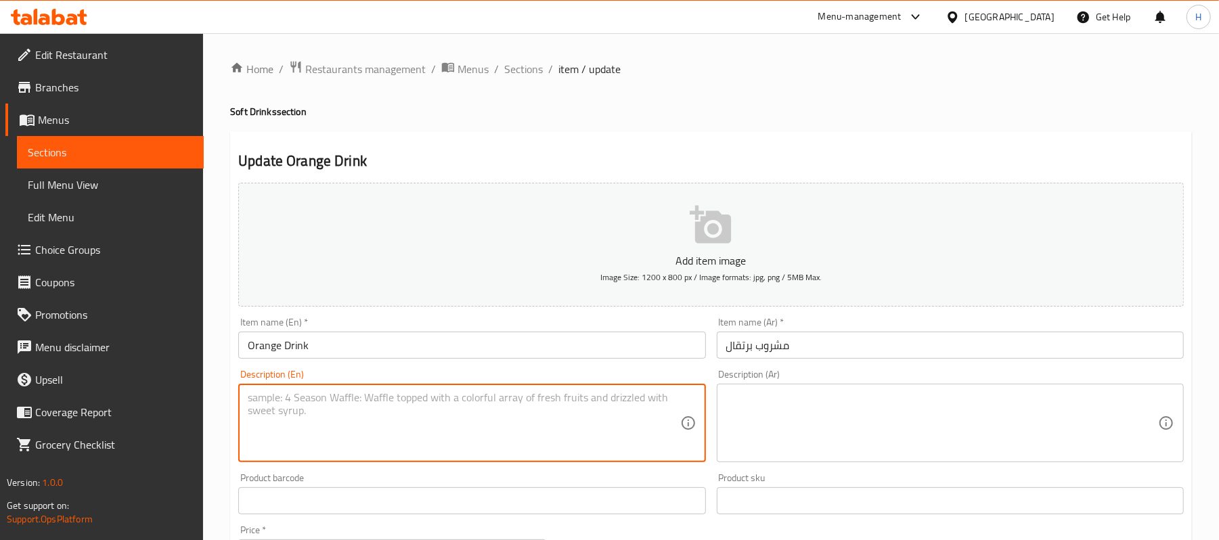
click at [363, 447] on textarea at bounding box center [464, 423] width 432 height 64
paste textarea "Great source of vitamin c"
type textarea "Great source of vitamin c"
click at [727, 399] on textarea at bounding box center [942, 423] width 432 height 64
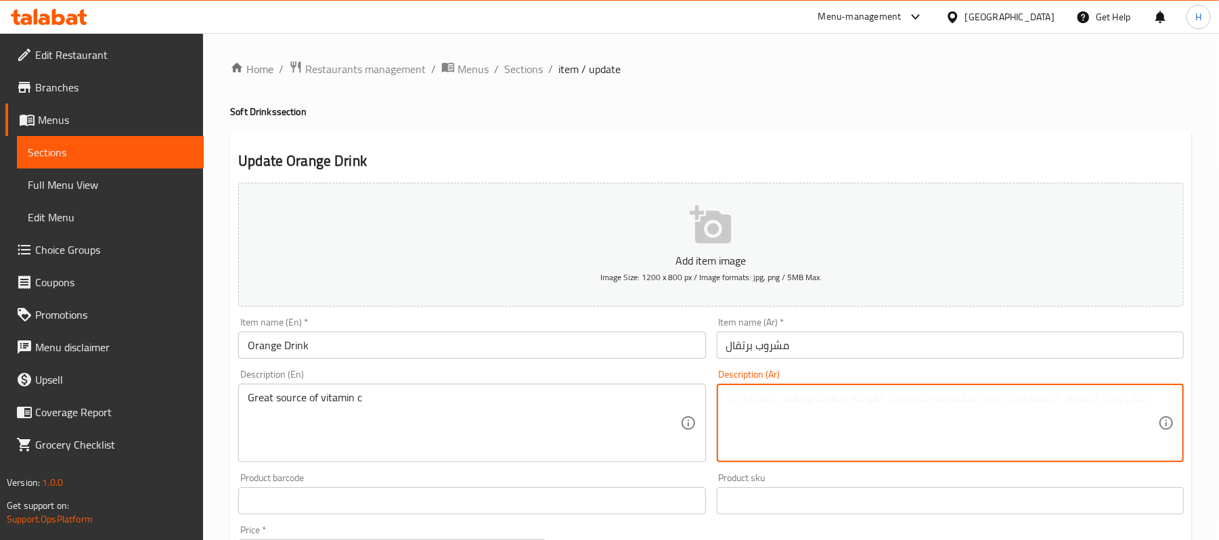
paste textarea "مصدر رائع لفيتامين سي"
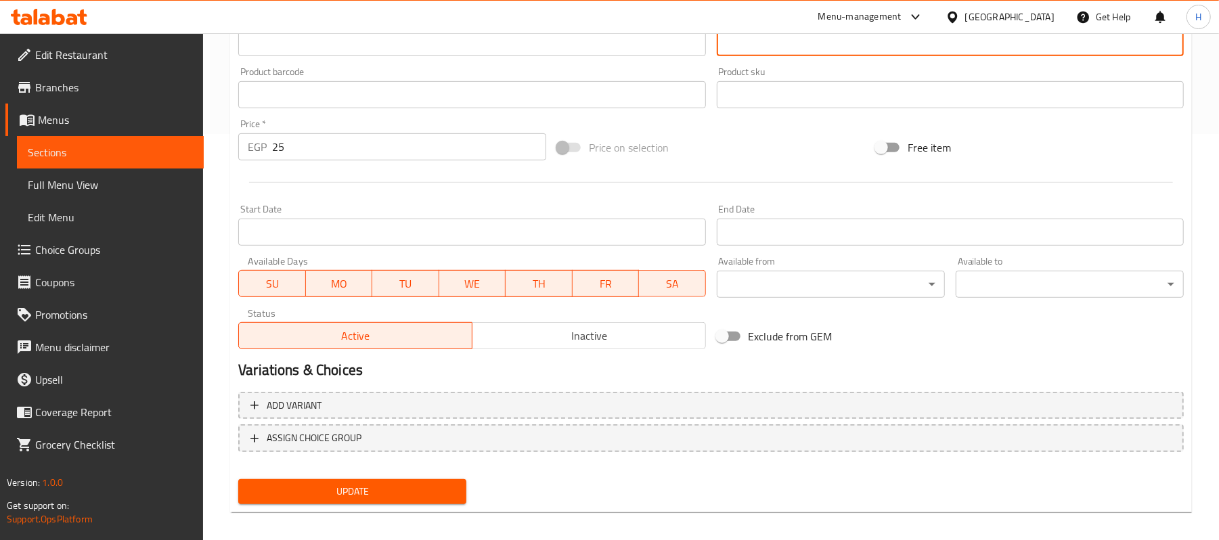
scroll to position [415, 0]
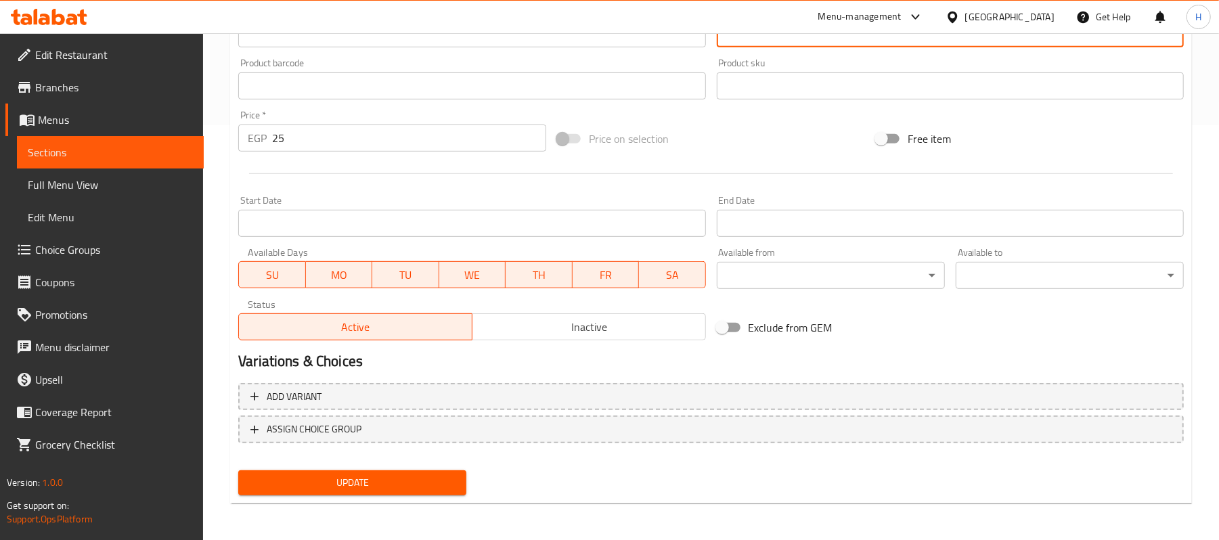
type textarea "مصدر رائع لفيتامين سي"
click at [386, 479] on span "Update" at bounding box center [352, 483] width 206 height 17
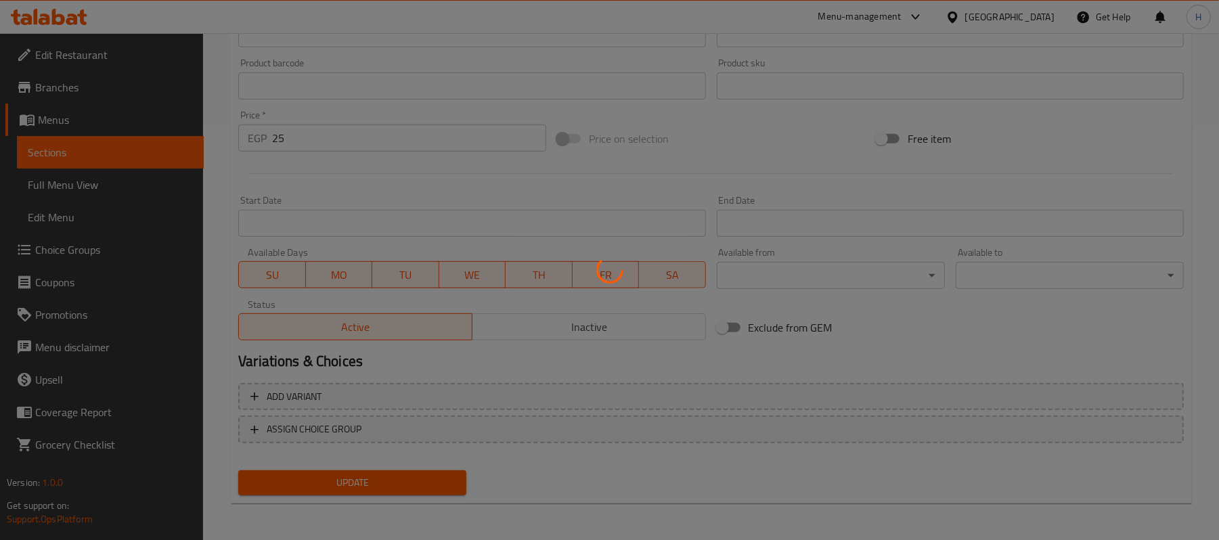
click at [131, 177] on div at bounding box center [609, 270] width 1219 height 540
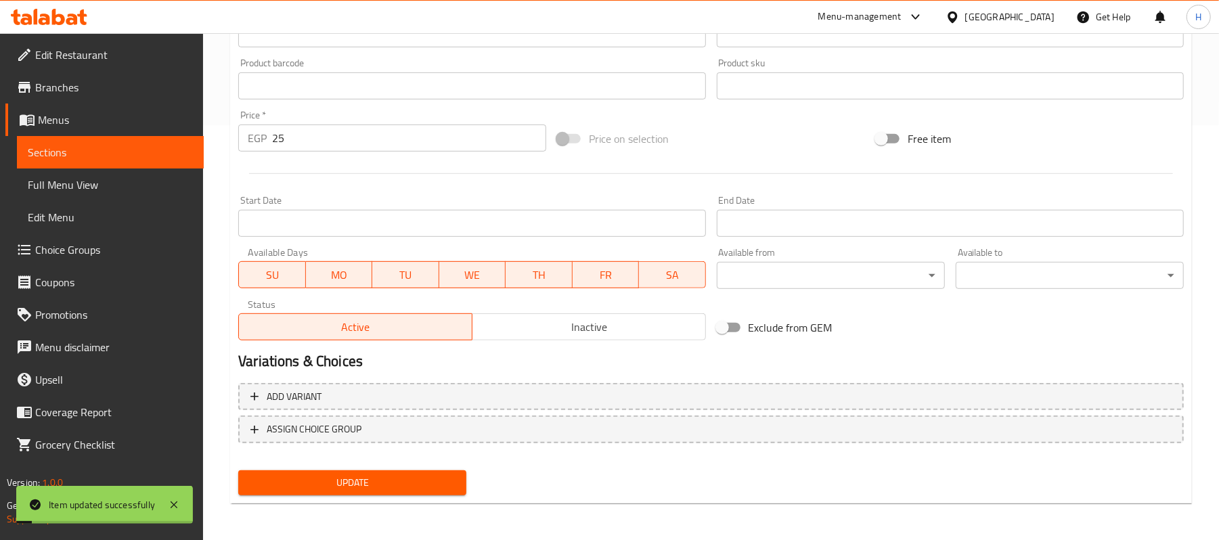
click at [129, 177] on span "Full Menu View" at bounding box center [110, 185] width 165 height 16
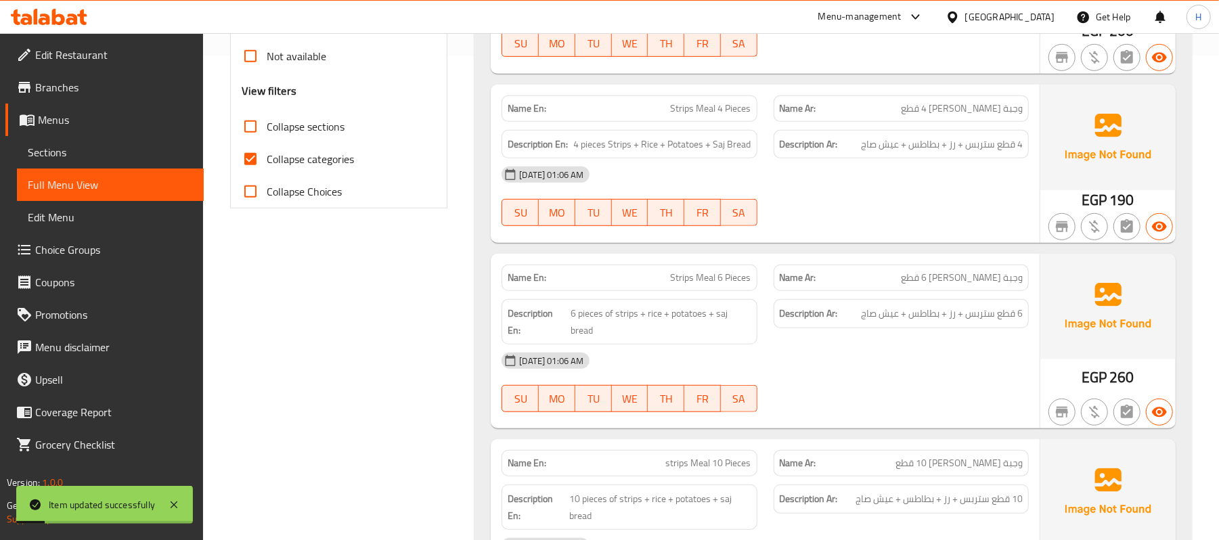
scroll to position [505, 0]
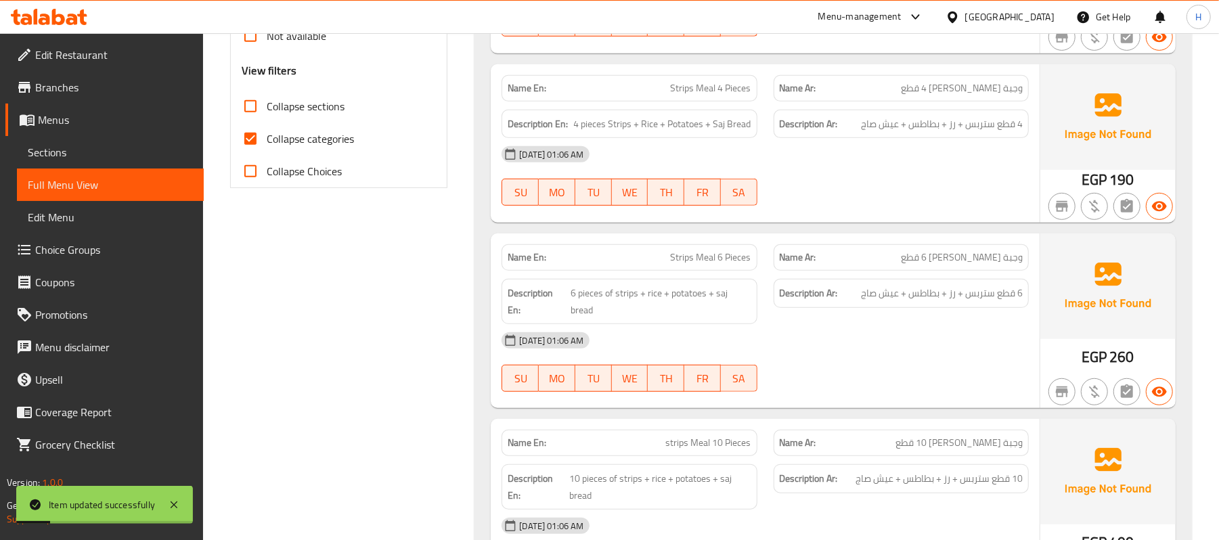
click at [321, 141] on span "Collapse categories" at bounding box center [310, 139] width 87 height 16
click at [267, 141] on input "Collapse categories" at bounding box center [250, 139] width 32 height 32
checkbox input "false"
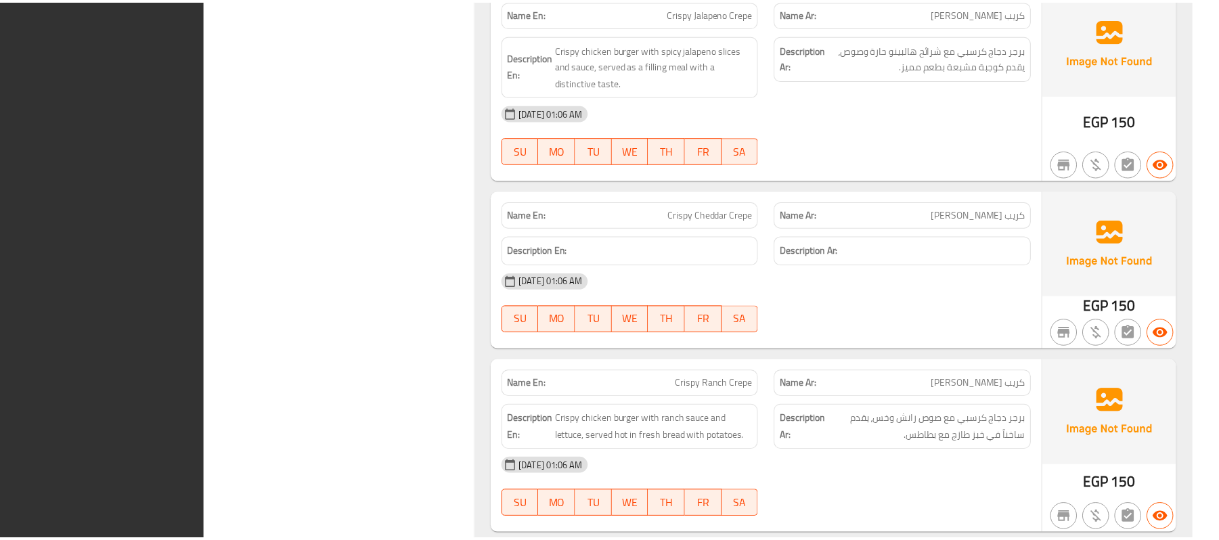
scroll to position [13685, 0]
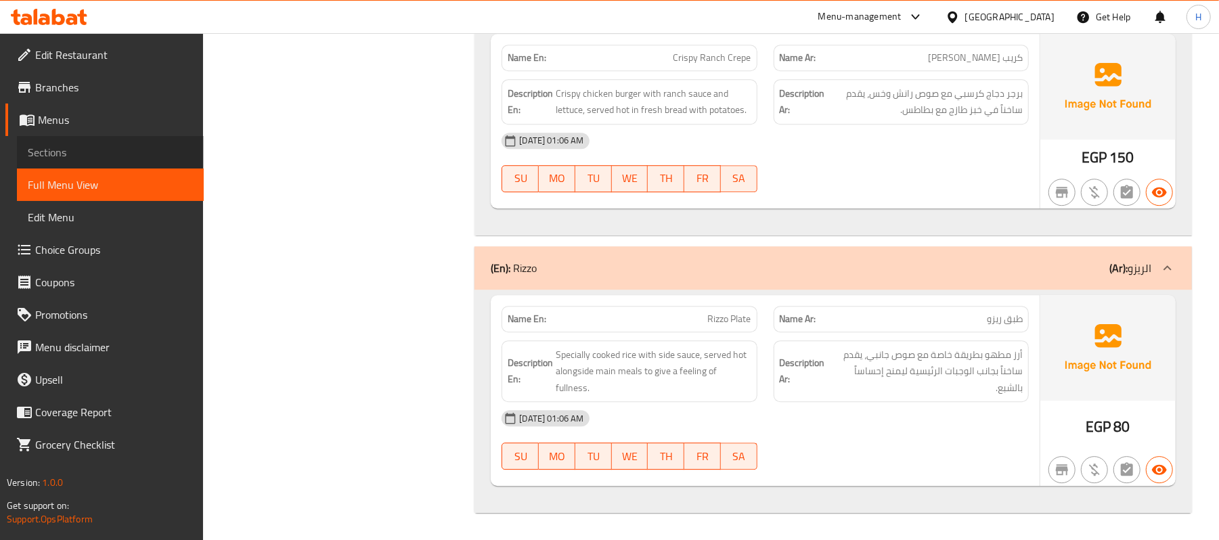
click at [150, 150] on span "Sections" at bounding box center [110, 152] width 165 height 16
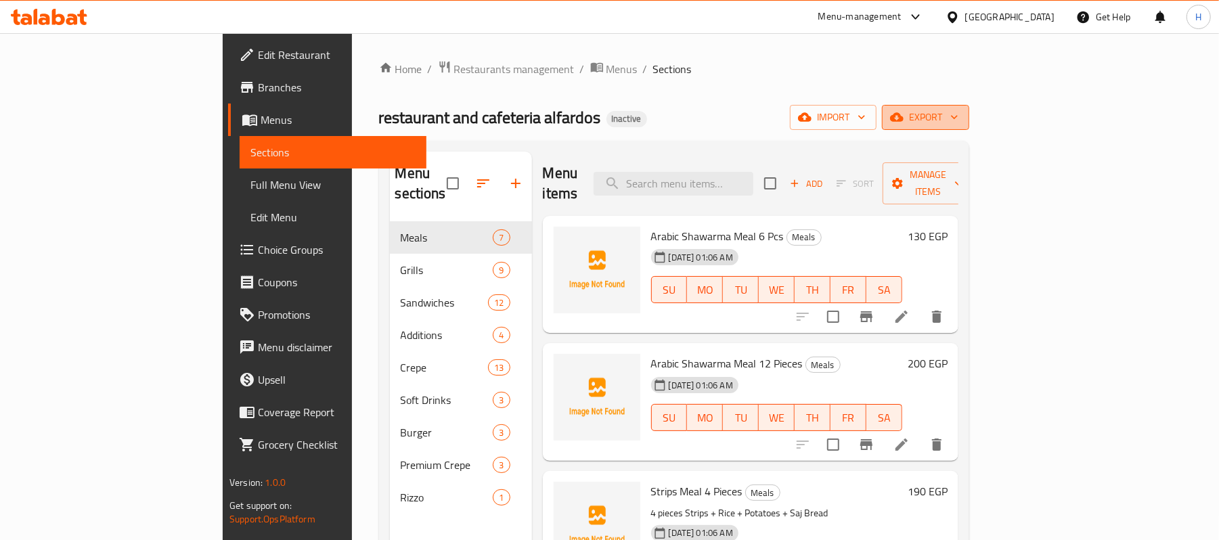
click at [959, 126] on span "export" at bounding box center [926, 117] width 66 height 17
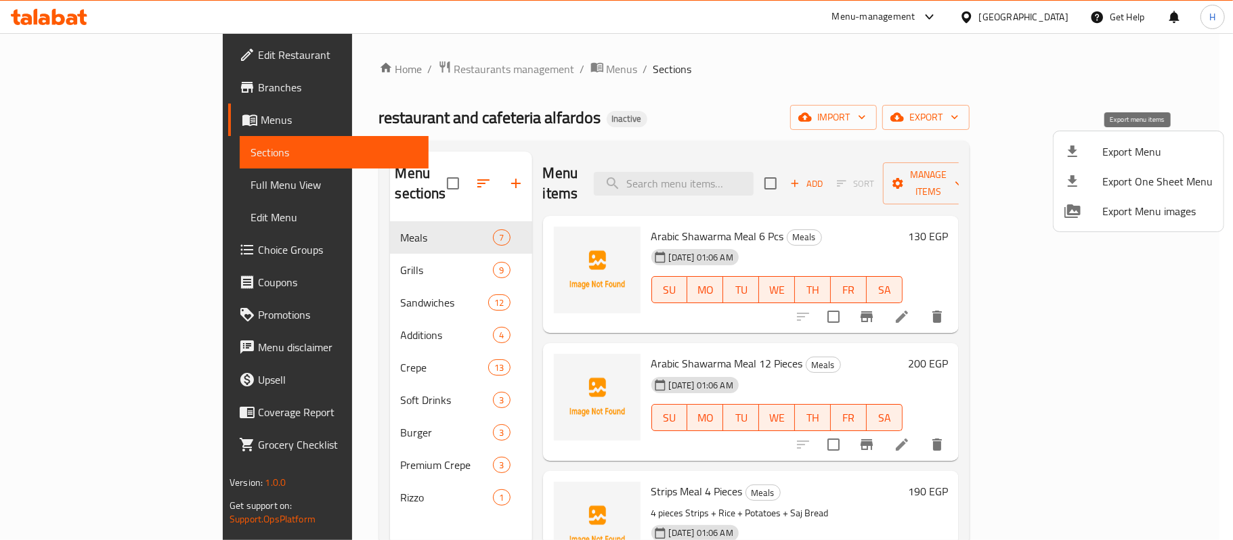
click at [1082, 147] on div at bounding box center [1083, 152] width 38 height 16
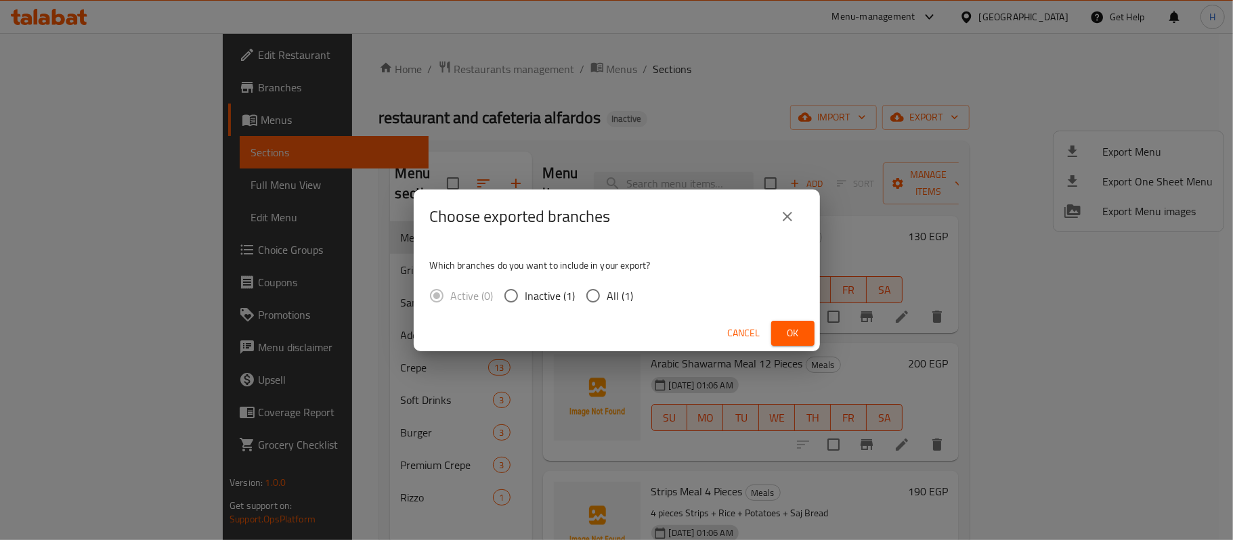
click at [617, 295] on span "All (1)" at bounding box center [620, 296] width 26 height 16
click at [607, 295] on input "All (1)" at bounding box center [593, 296] width 28 height 28
radio input "true"
click at [787, 339] on span "Ok" at bounding box center [793, 333] width 22 height 17
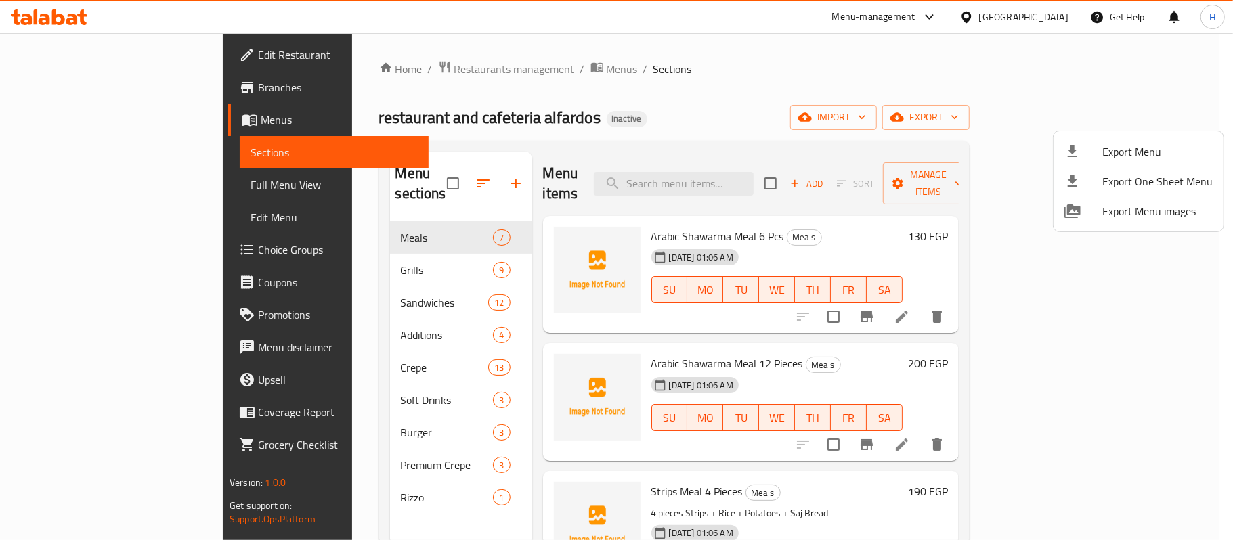
click at [764, 163] on div at bounding box center [616, 270] width 1233 height 540
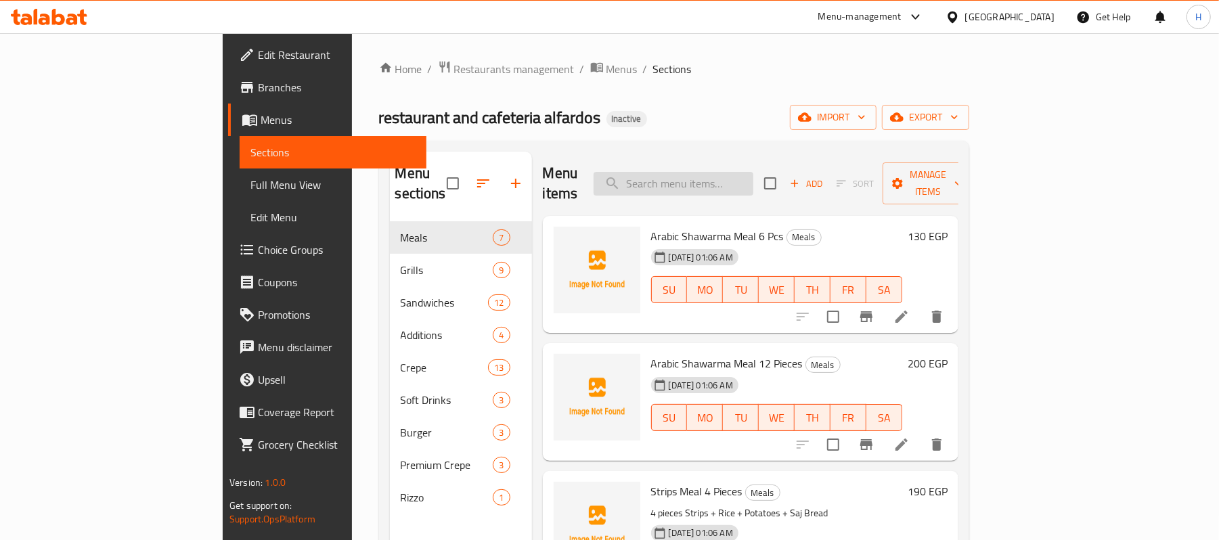
drag, startPoint x: 765, startPoint y: 174, endPoint x: 746, endPoint y: 184, distance: 21.5
click at [754, 172] on input "search" at bounding box center [674, 184] width 160 height 24
paste input "وجبة نص فرخة"
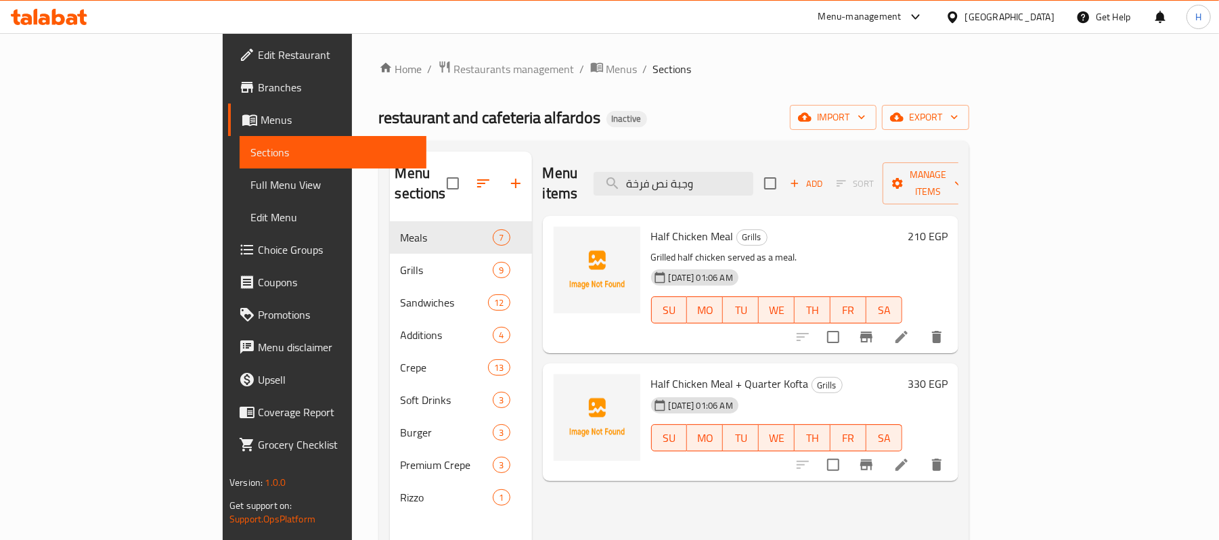
type input "وجبة نص فرخة"
click at [651, 226] on span "Half Chicken Meal" at bounding box center [692, 236] width 83 height 20
copy h6 "Half Chicken Meal"
